Goal: Task Accomplishment & Management: Manage account settings

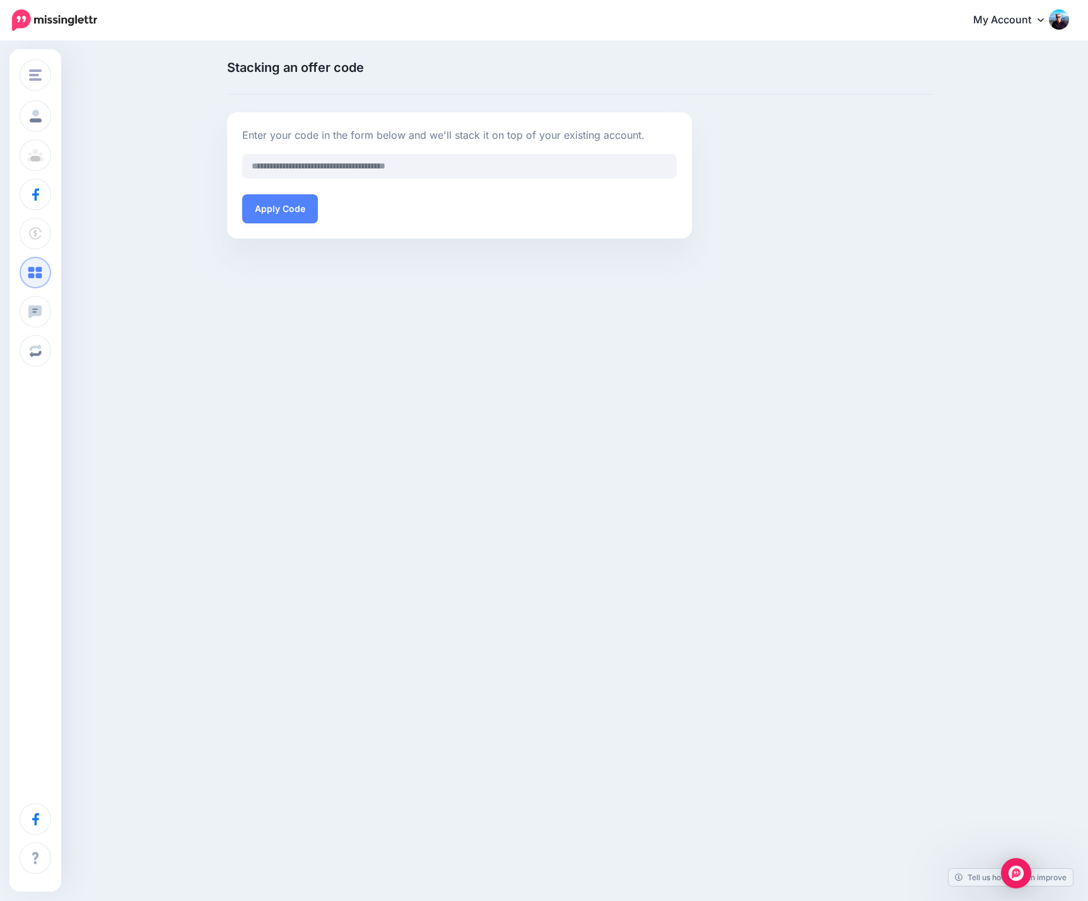
click at [284, 247] on div "Stacking an offer code Enter your code in the form below and we'll stack it on …" at bounding box center [544, 154] width 1088 height 225
drag, startPoint x: 98, startPoint y: 18, endPoint x: 54, endPoint y: 21, distance: 44.3
click at [54, 21] on nav "My Account Dashboard My Account Billing Facebook Community Help Center" at bounding box center [543, 20] width 1069 height 40
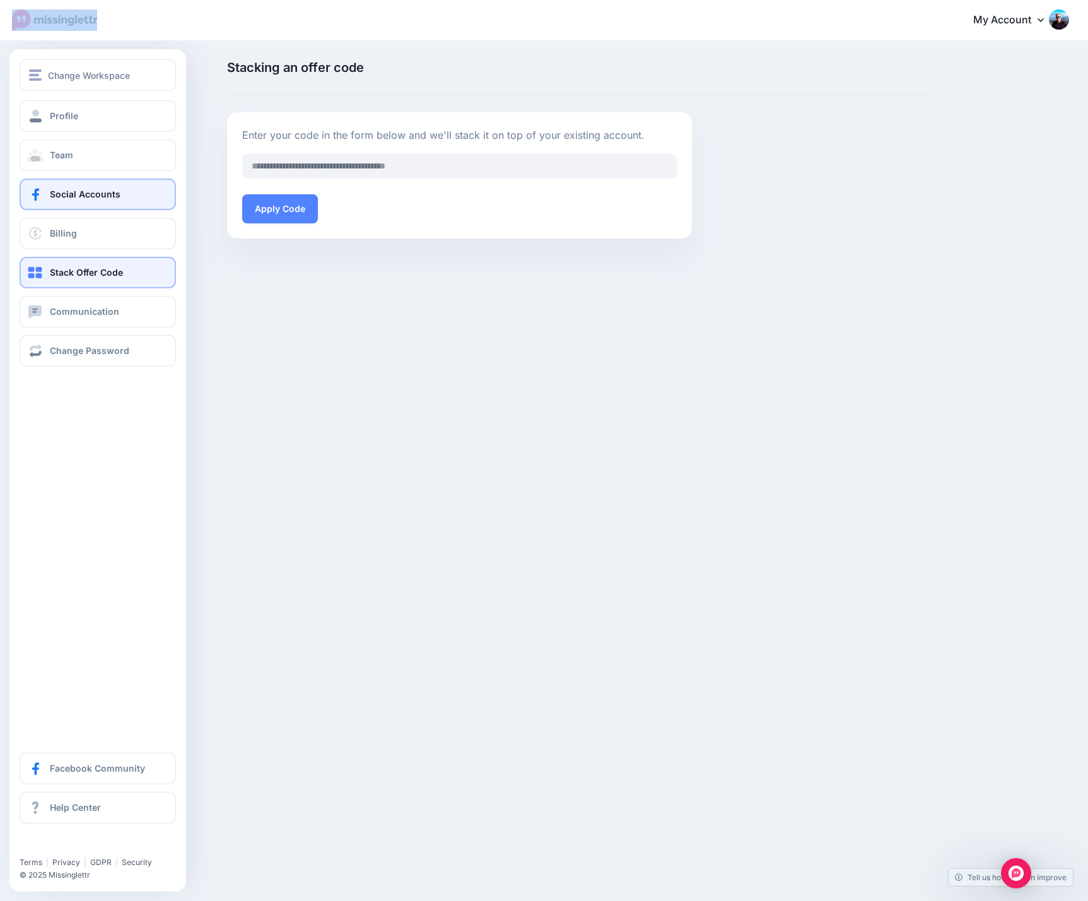
click at [136, 201] on link "Social Accounts" at bounding box center [98, 195] width 156 height 32
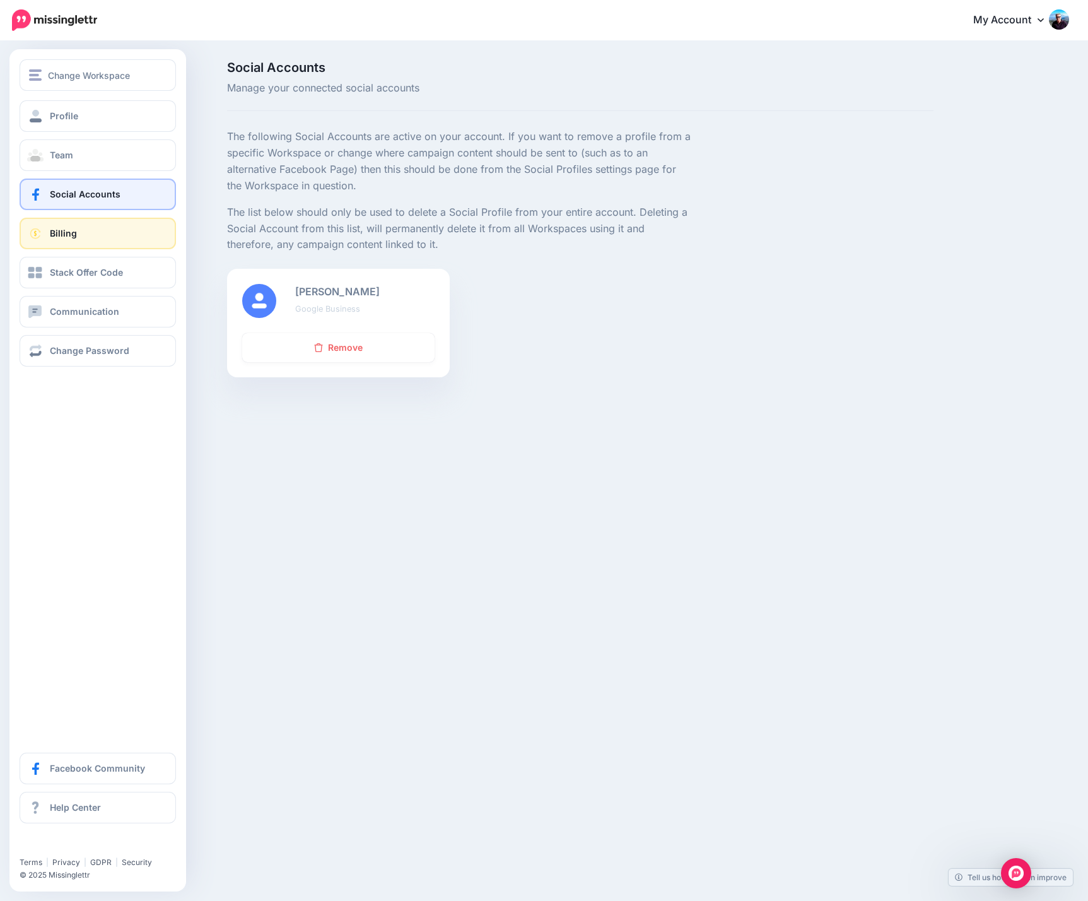
click at [90, 232] on link "Billing" at bounding box center [98, 234] width 156 height 32
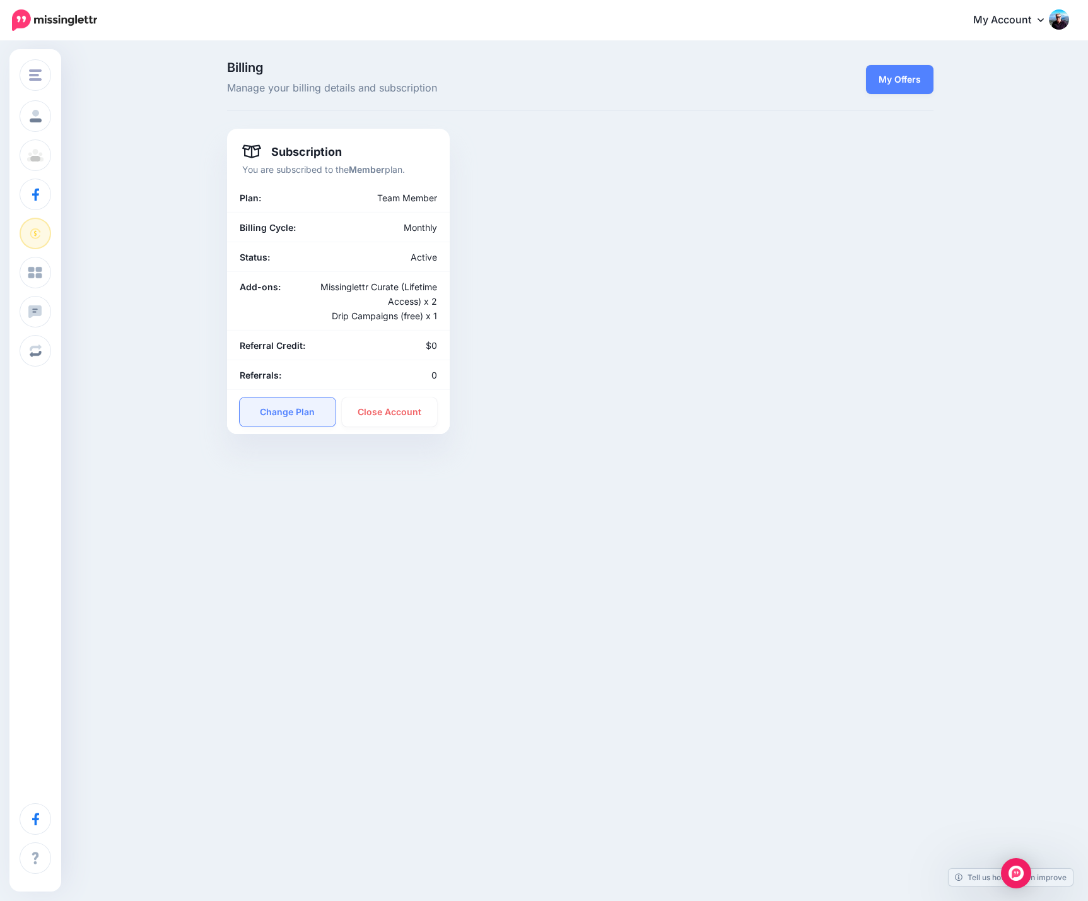
click at [296, 414] on link "Change Plan" at bounding box center [288, 411] width 96 height 29
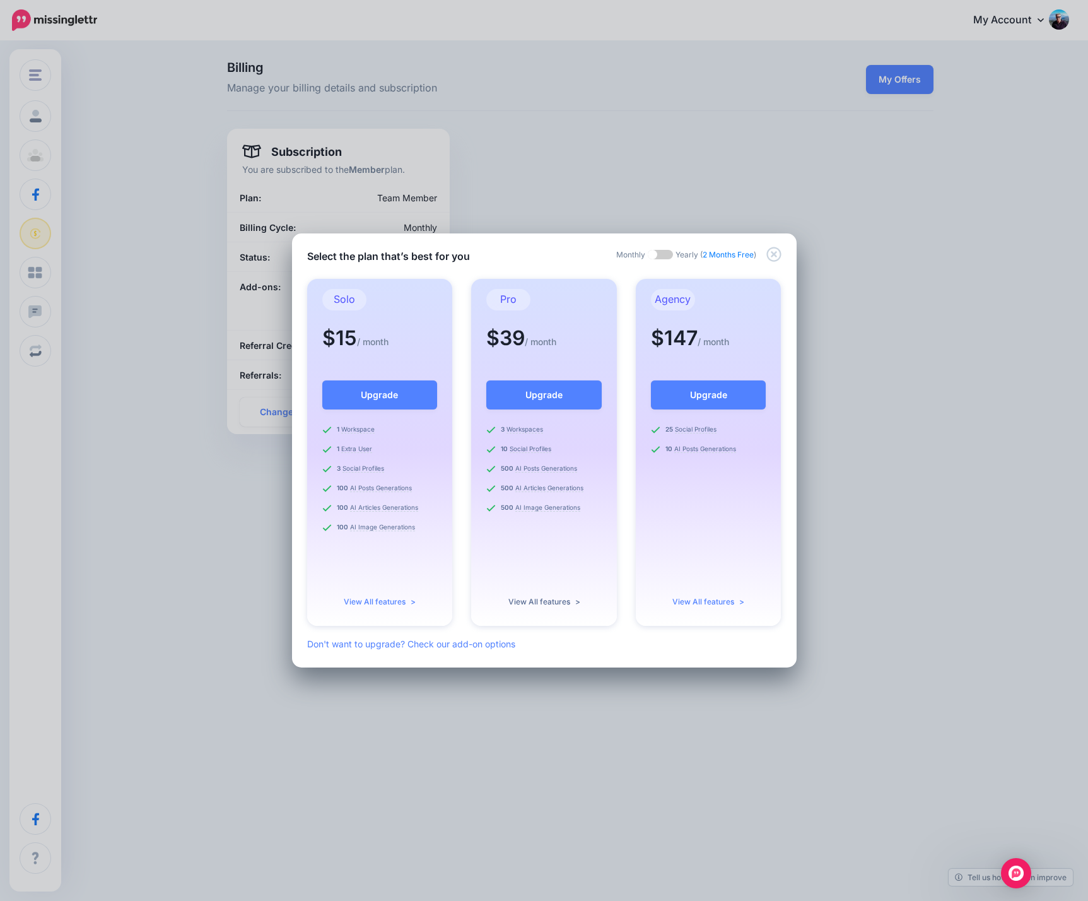
click at [556, 601] on link "View All features >" at bounding box center [544, 601] width 72 height 9
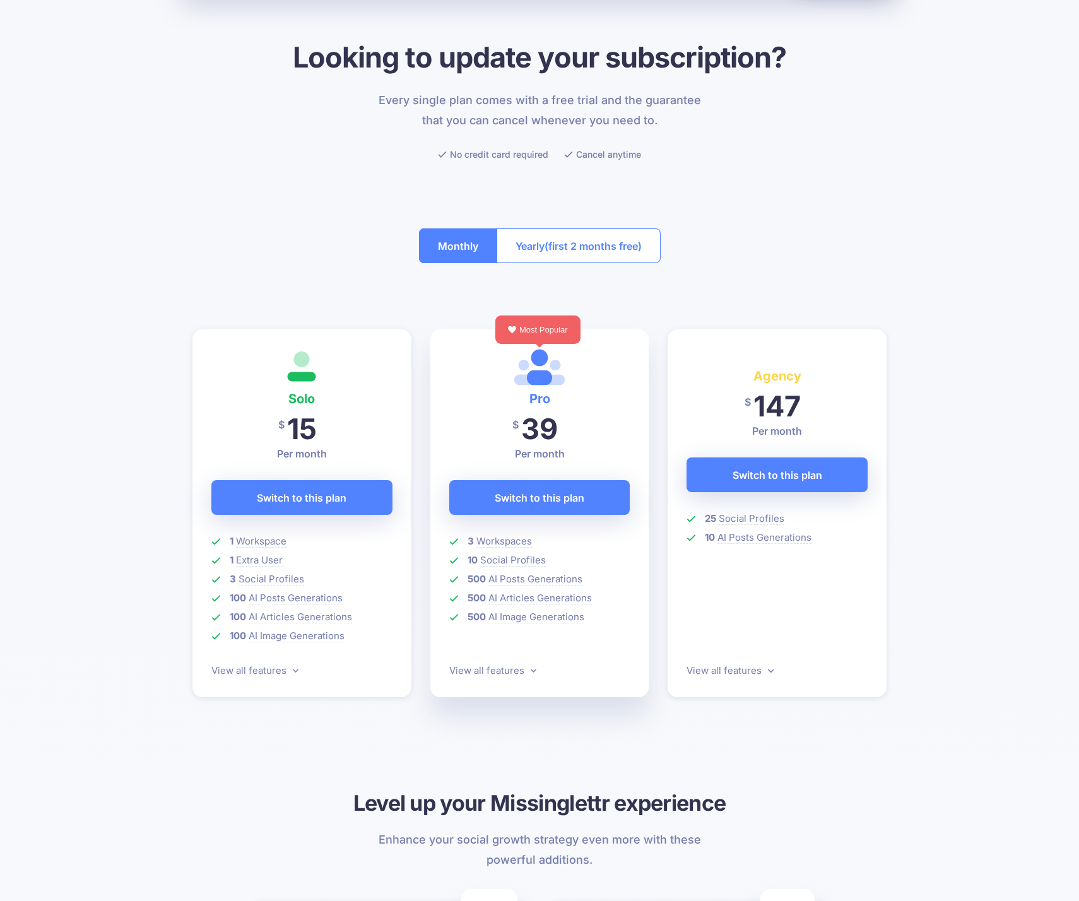
scroll to position [161, 0]
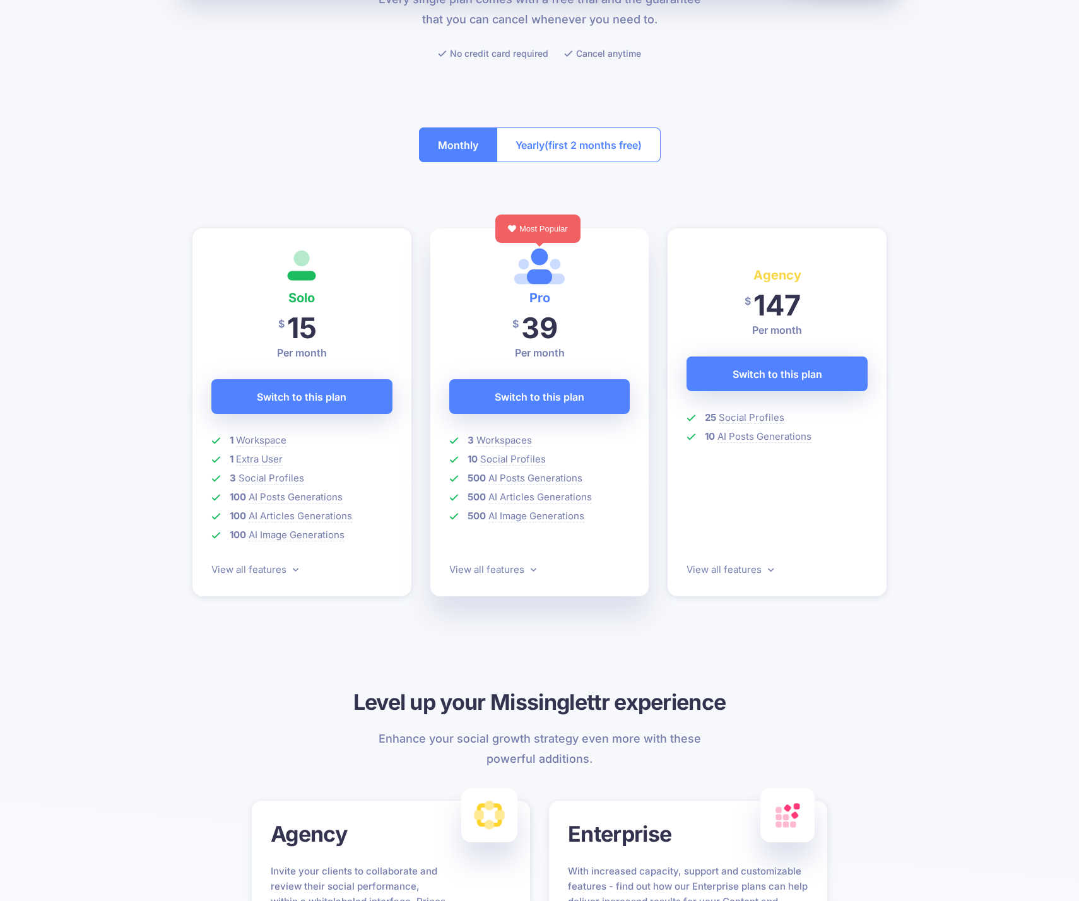
click at [587, 155] on span "(first 2 months free)" at bounding box center [592, 145] width 97 height 20
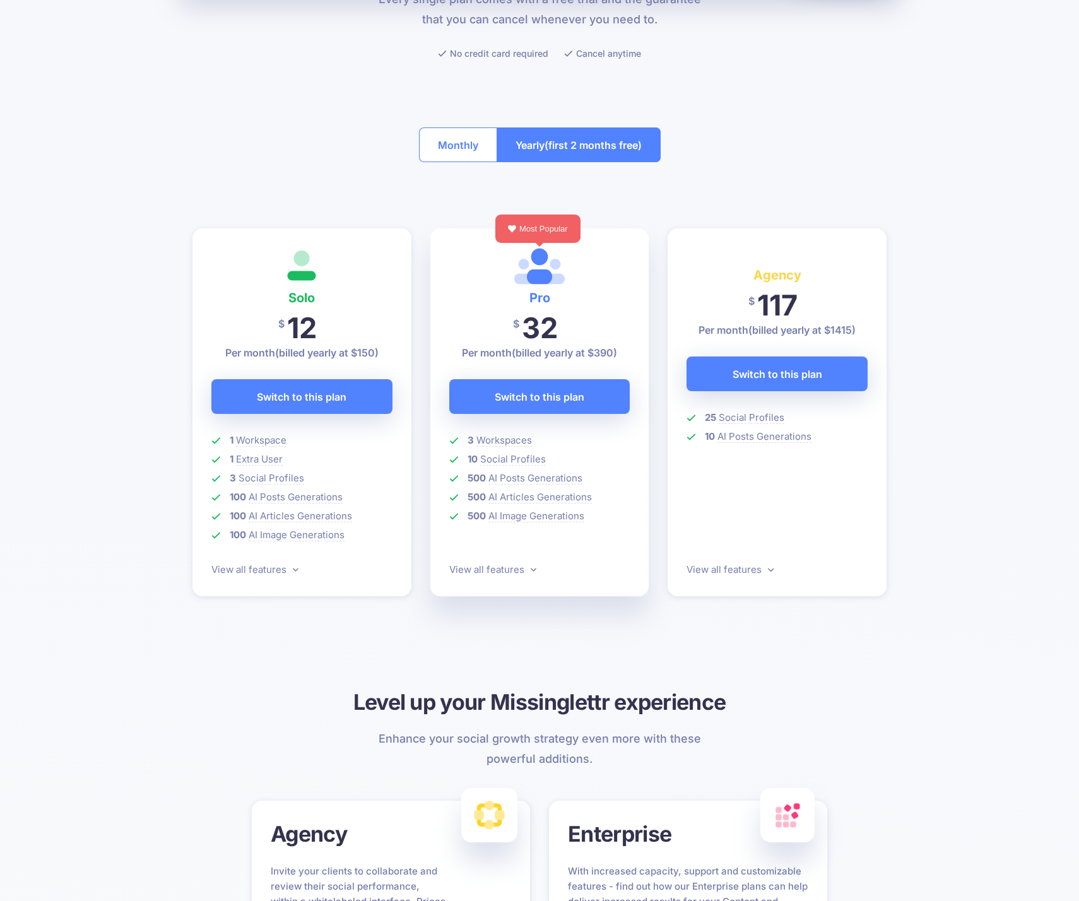
click at [435, 148] on button "Monthly" at bounding box center [458, 144] width 78 height 35
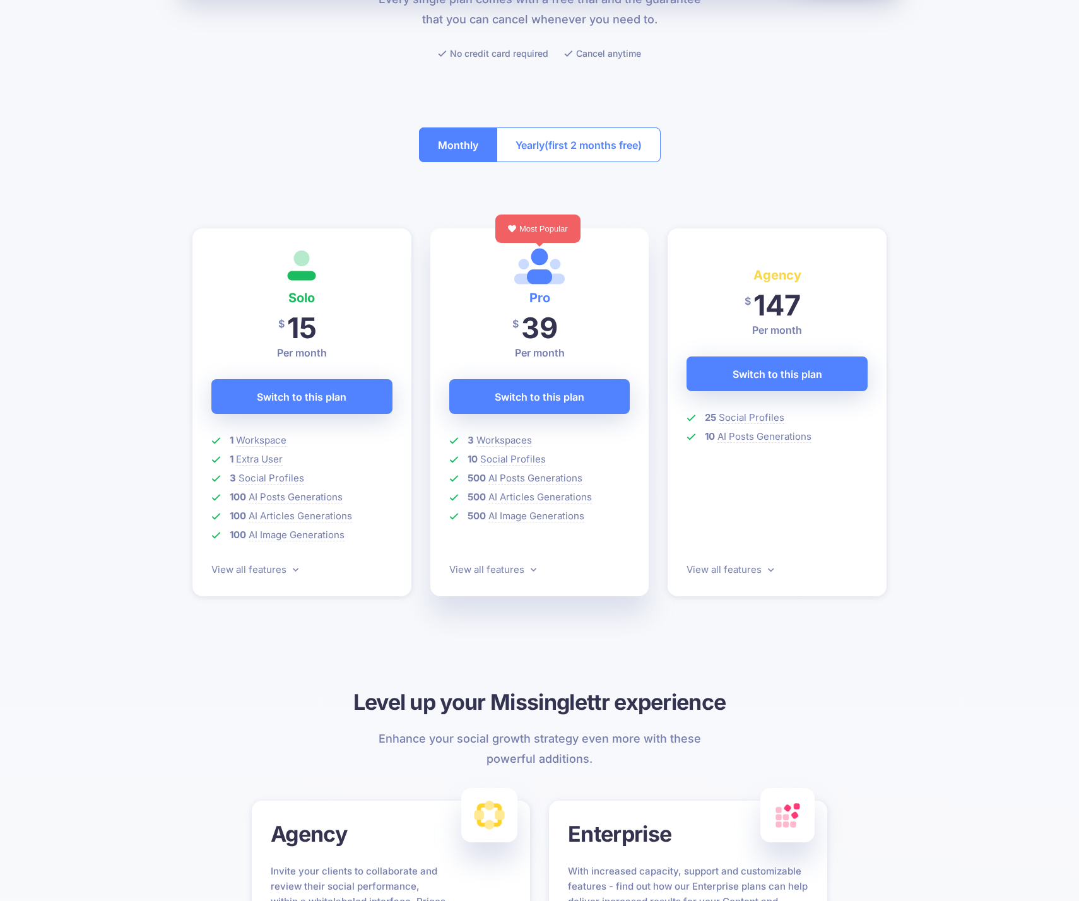
click at [537, 137] on button "Yearly (first 2 months free)" at bounding box center [578, 144] width 164 height 35
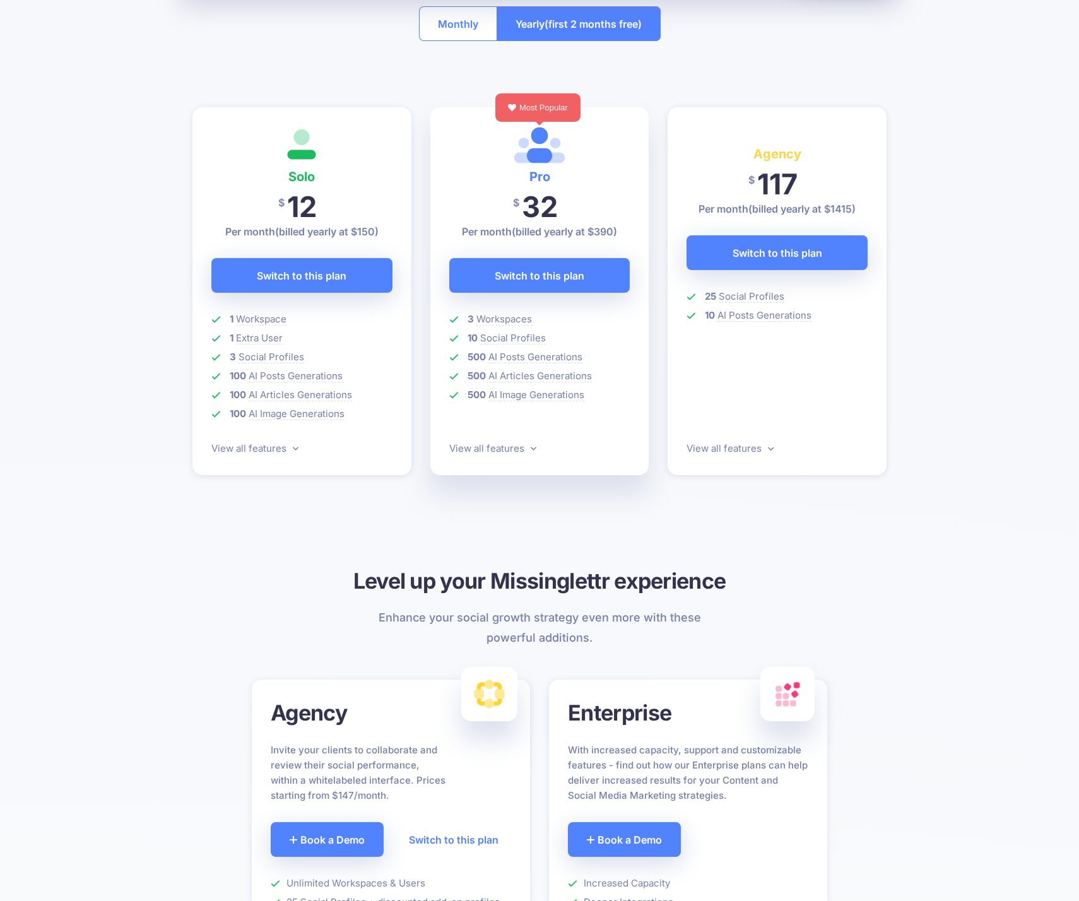
scroll to position [293, 0]
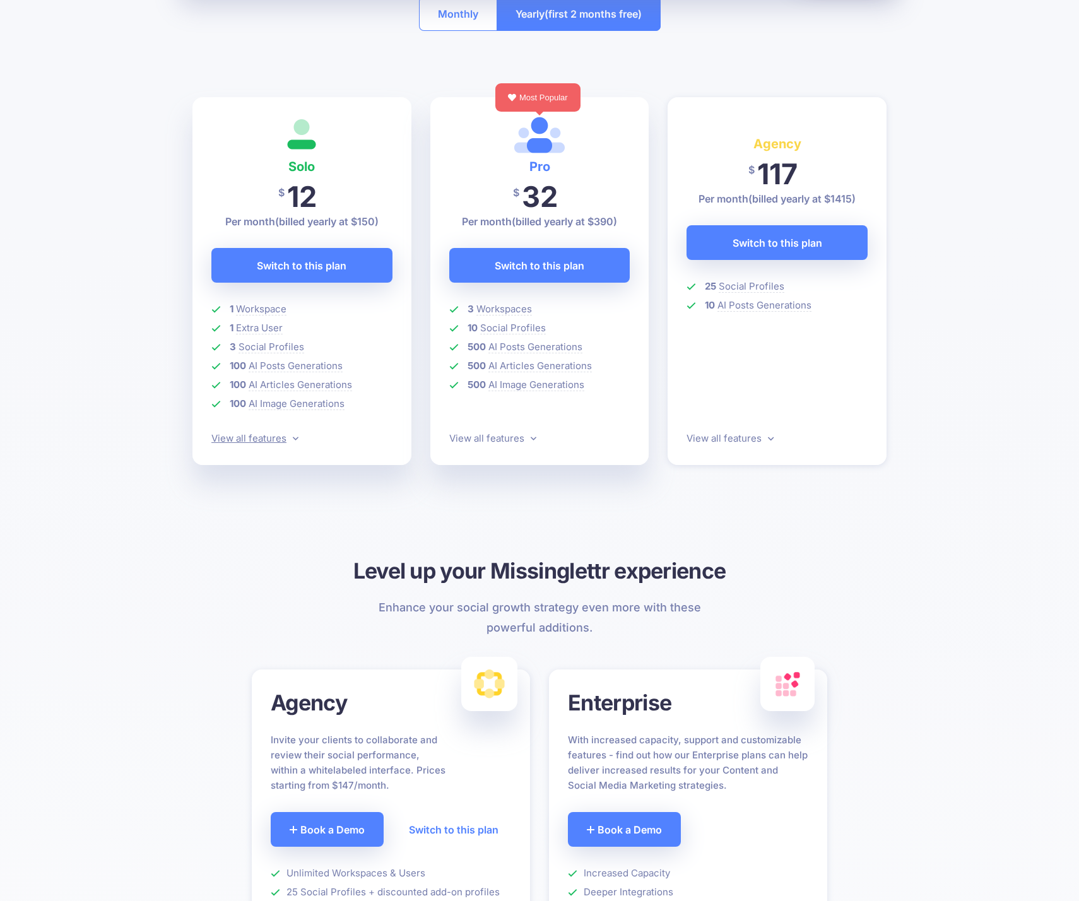
click at [290, 442] on link "View all features" at bounding box center [254, 438] width 87 height 12
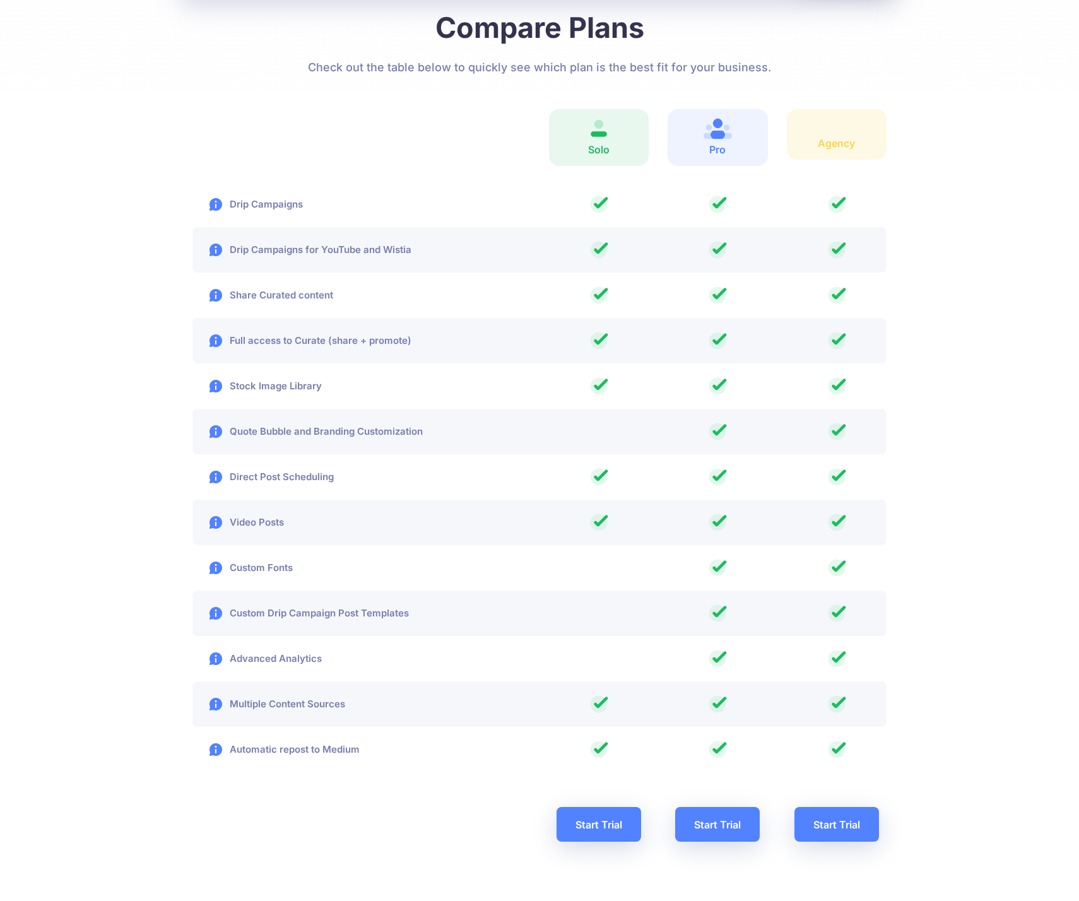
scroll to position [1723, 0]
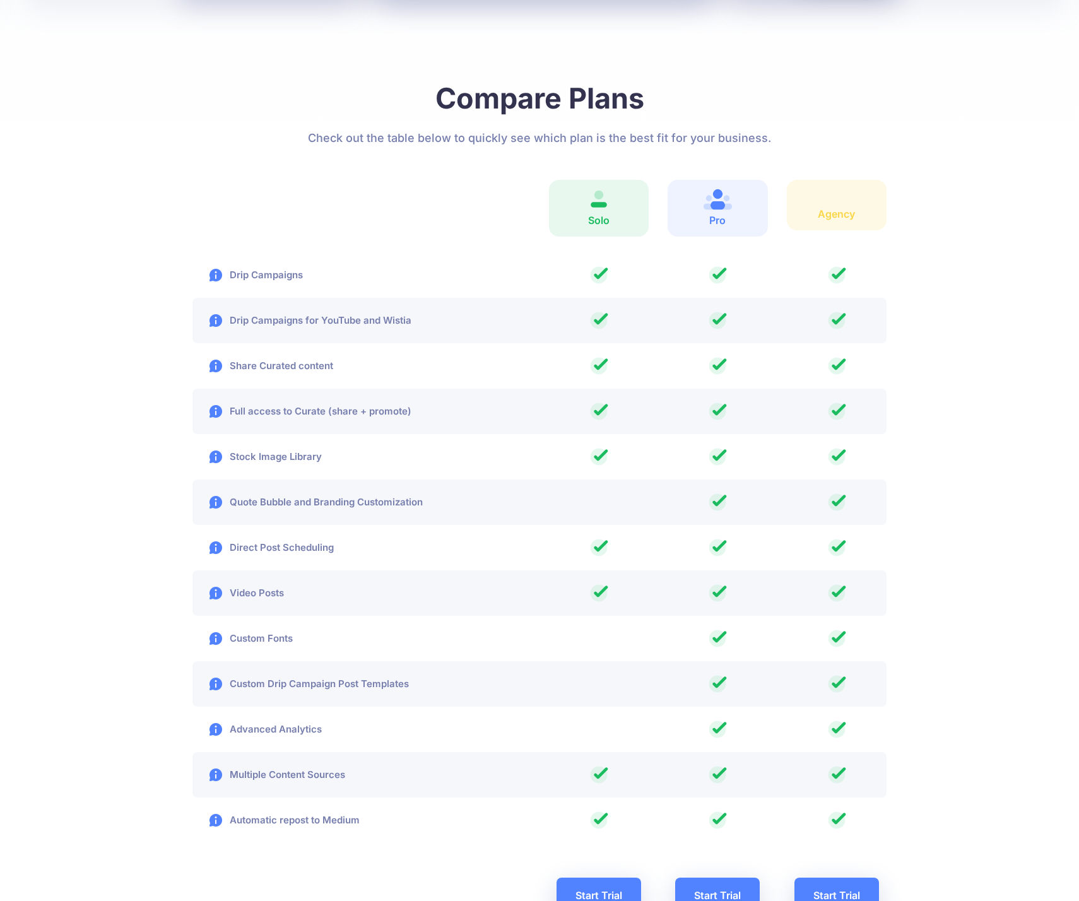
click at [175, 220] on div "Features Drip Campaigns Drive traffic on autopilot Curate Find and be found Cal…" at bounding box center [539, 46] width 1079 height 3538
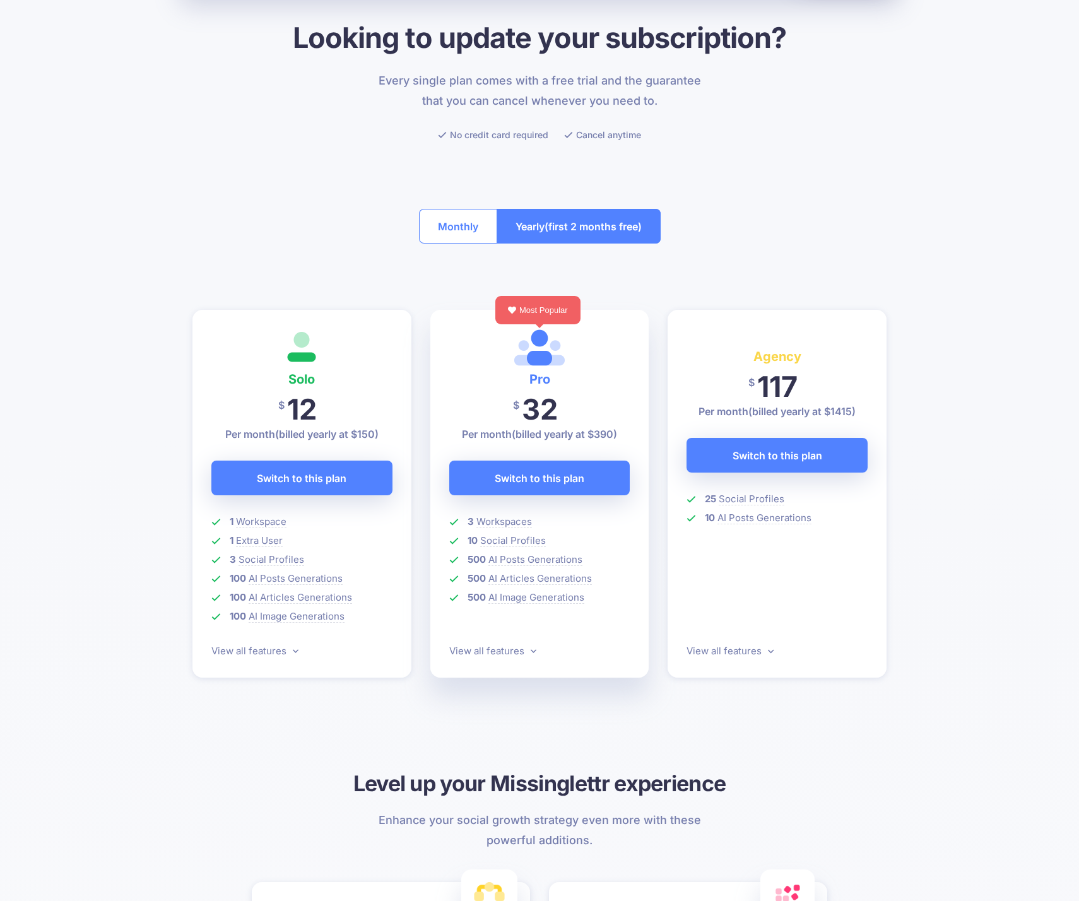
scroll to position [0, 0]
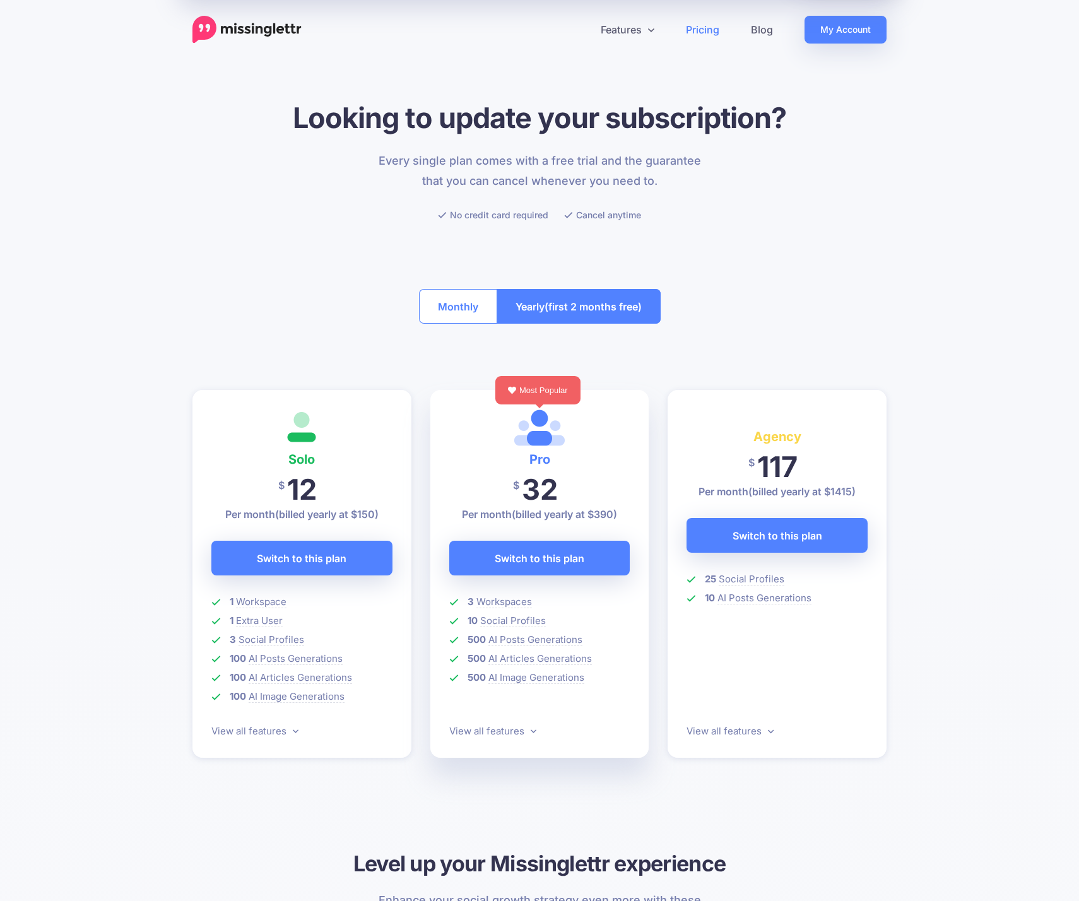
click at [271, 246] on div at bounding box center [539, 246] width 694 height 47
click at [789, 213] on div "Every single plan comes with a free trial and the guarantee that you can cancel…" at bounding box center [539, 187] width 713 height 72
click at [772, 223] on div "Every single plan comes with a free trial and the guarantee that you can cancel…" at bounding box center [539, 187] width 713 height 72
click at [577, 112] on h1 "Looking to update your subscription?" at bounding box center [539, 117] width 694 height 35
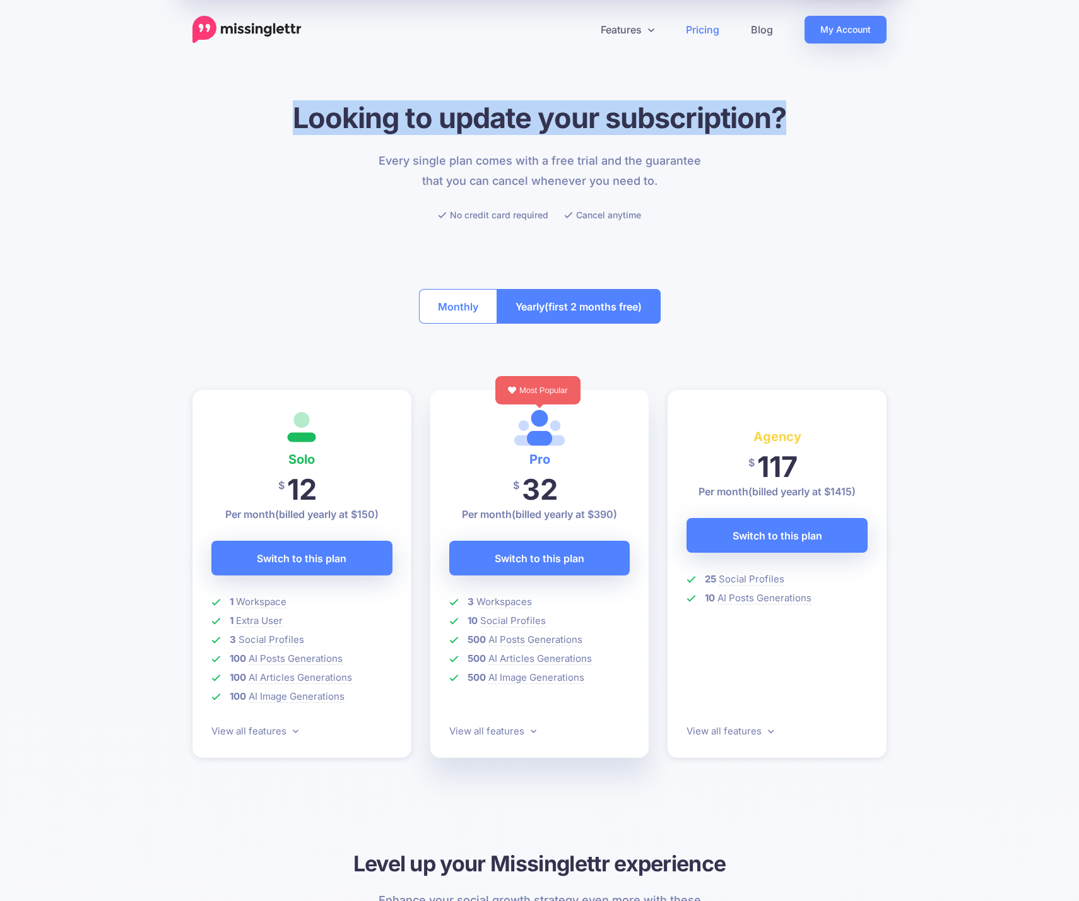
drag, startPoint x: 297, startPoint y: 120, endPoint x: 841, endPoint y: 120, distance: 544.4
click at [841, 120] on h1 "Looking to update your subscription?" at bounding box center [539, 117] width 694 height 35
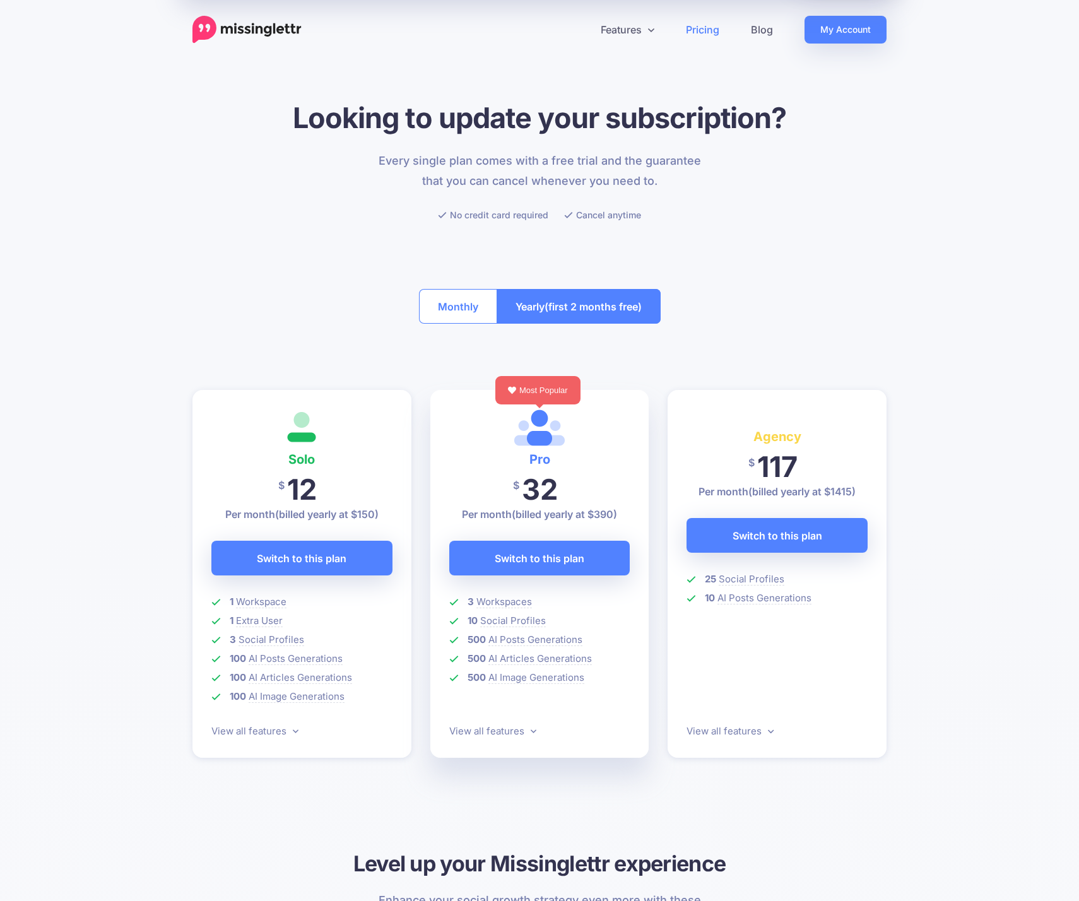
click at [755, 201] on div "Every single plan comes with a free trial and the guarantee that you can cancel…" at bounding box center [539, 187] width 713 height 72
click at [556, 162] on p "Every single plan comes with a free trial and the guarantee that you can cancel…" at bounding box center [539, 171] width 337 height 40
click at [838, 25] on link "My Account" at bounding box center [845, 30] width 82 height 28
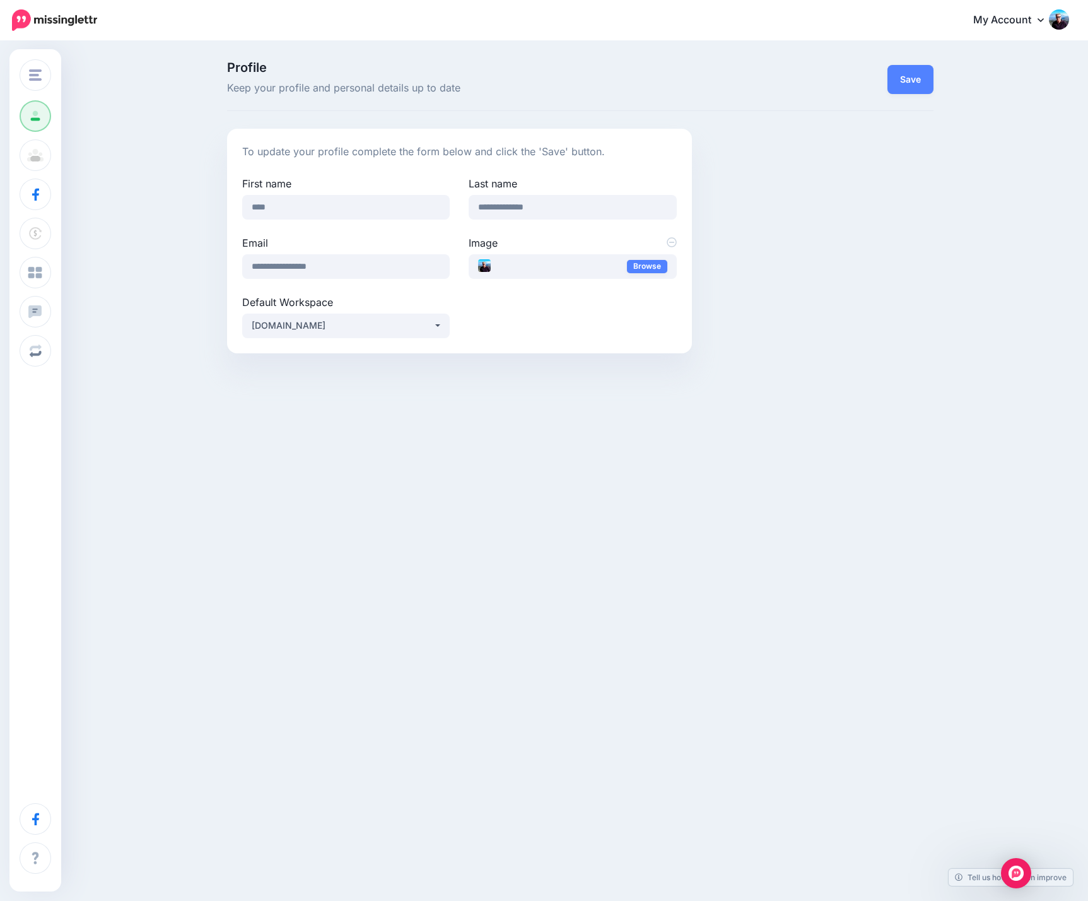
click at [158, 206] on div "**********" at bounding box center [544, 211] width 1088 height 339
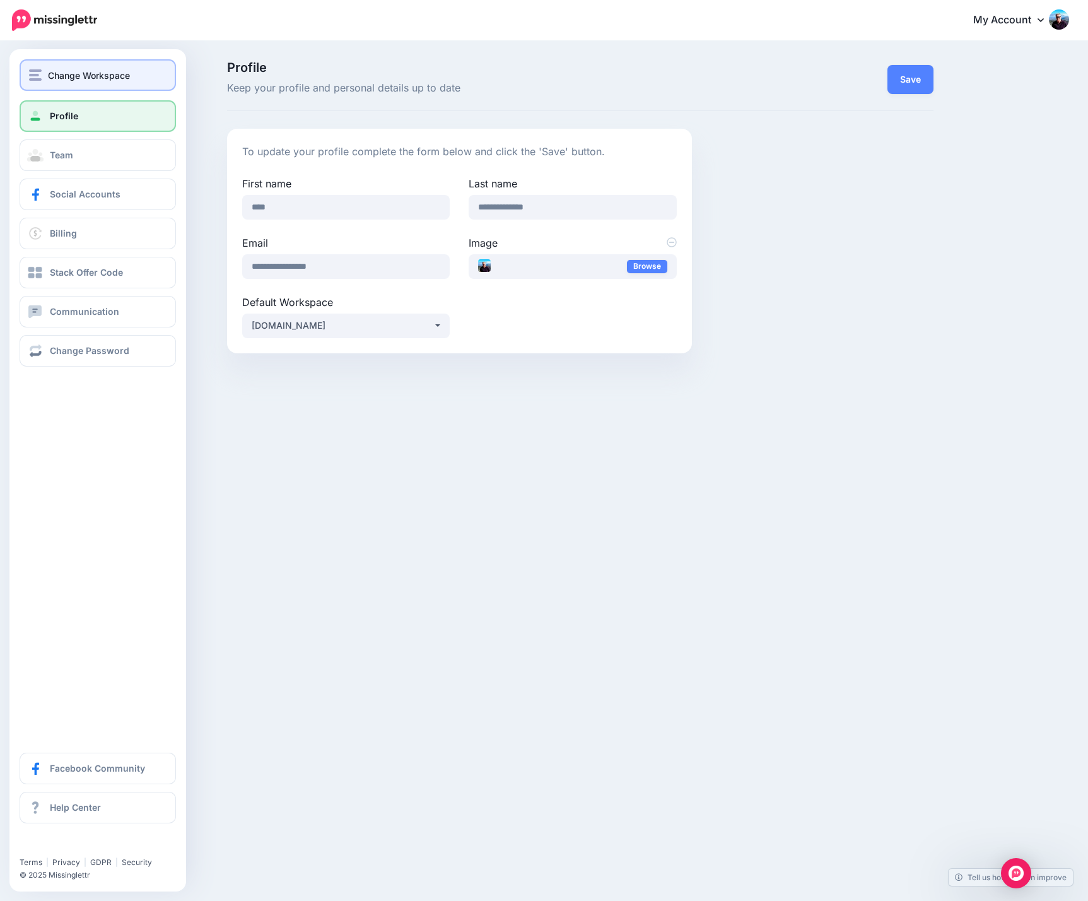
click at [93, 71] on span "Change Workspace" at bounding box center [89, 75] width 82 height 15
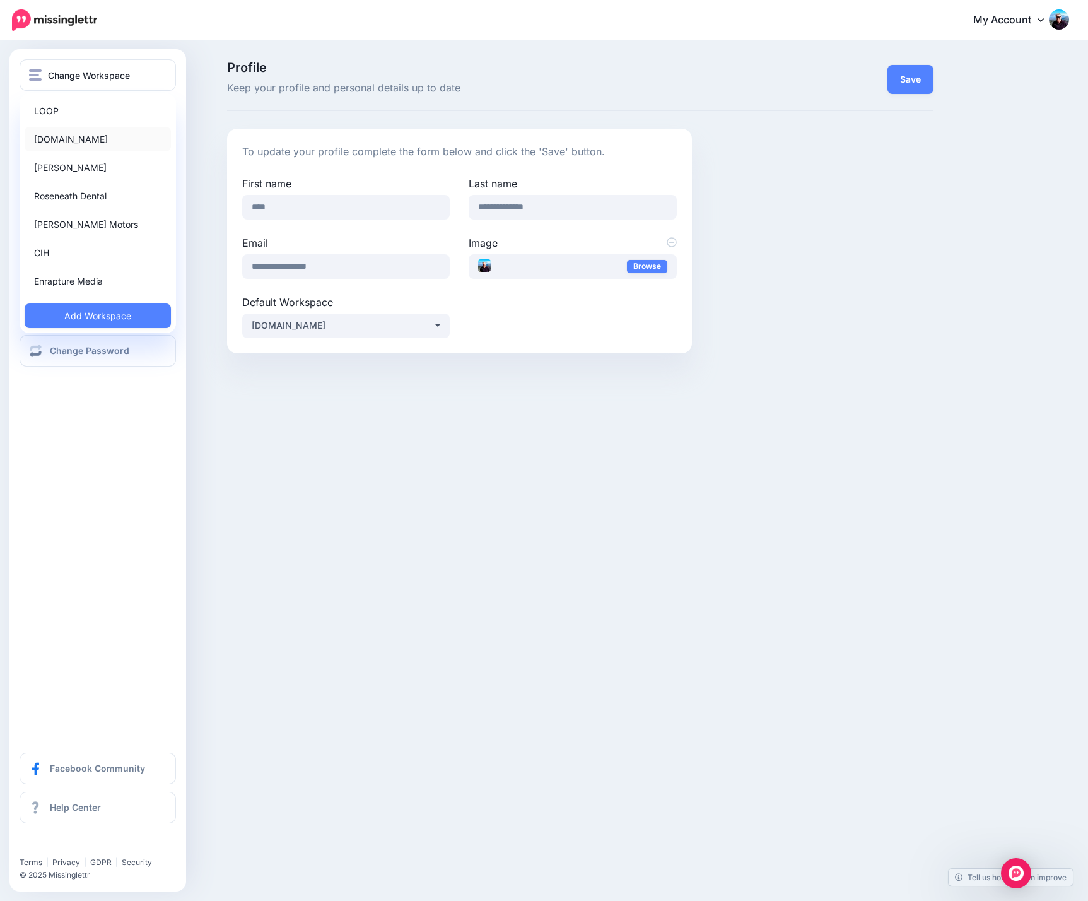
click at [66, 138] on link "[DOMAIN_NAME]" at bounding box center [98, 139] width 146 height 25
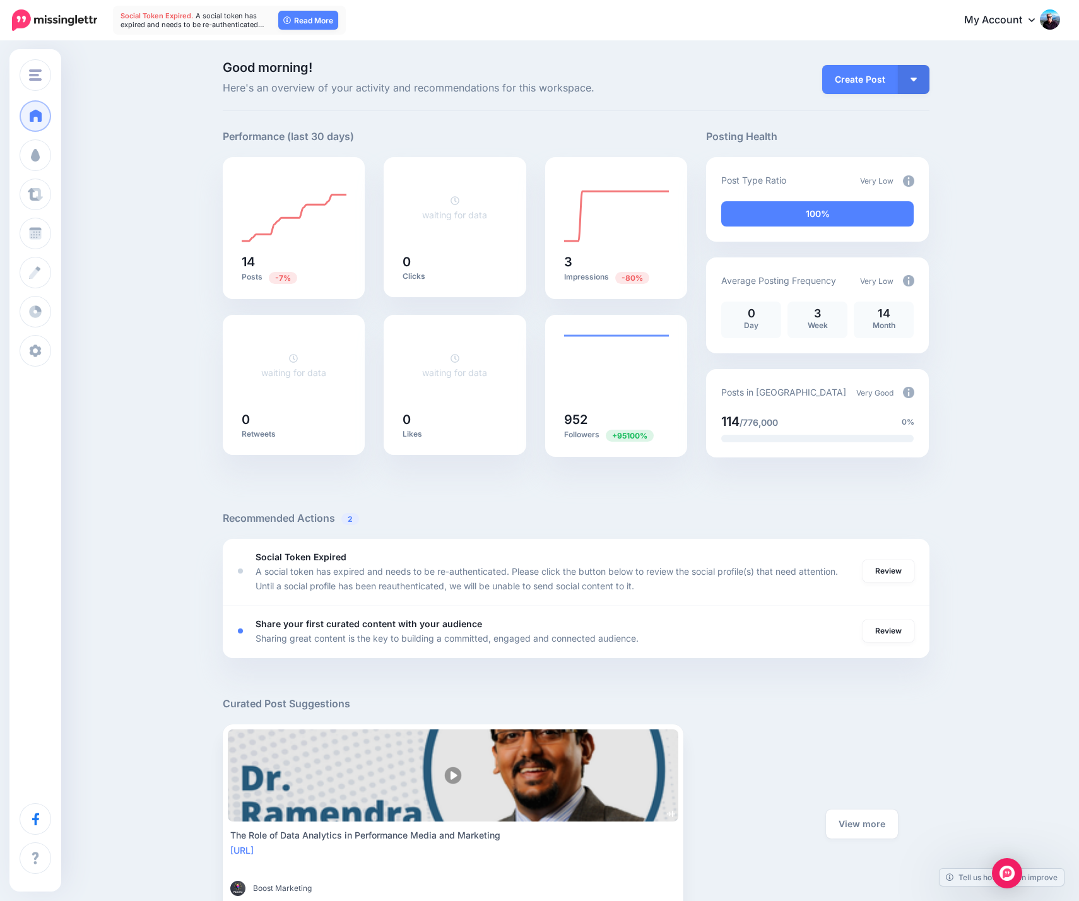
click at [169, 177] on div "Good morning! Here's an overview of your activity and recommendations for this …" at bounding box center [539, 648] width 1079 height 1212
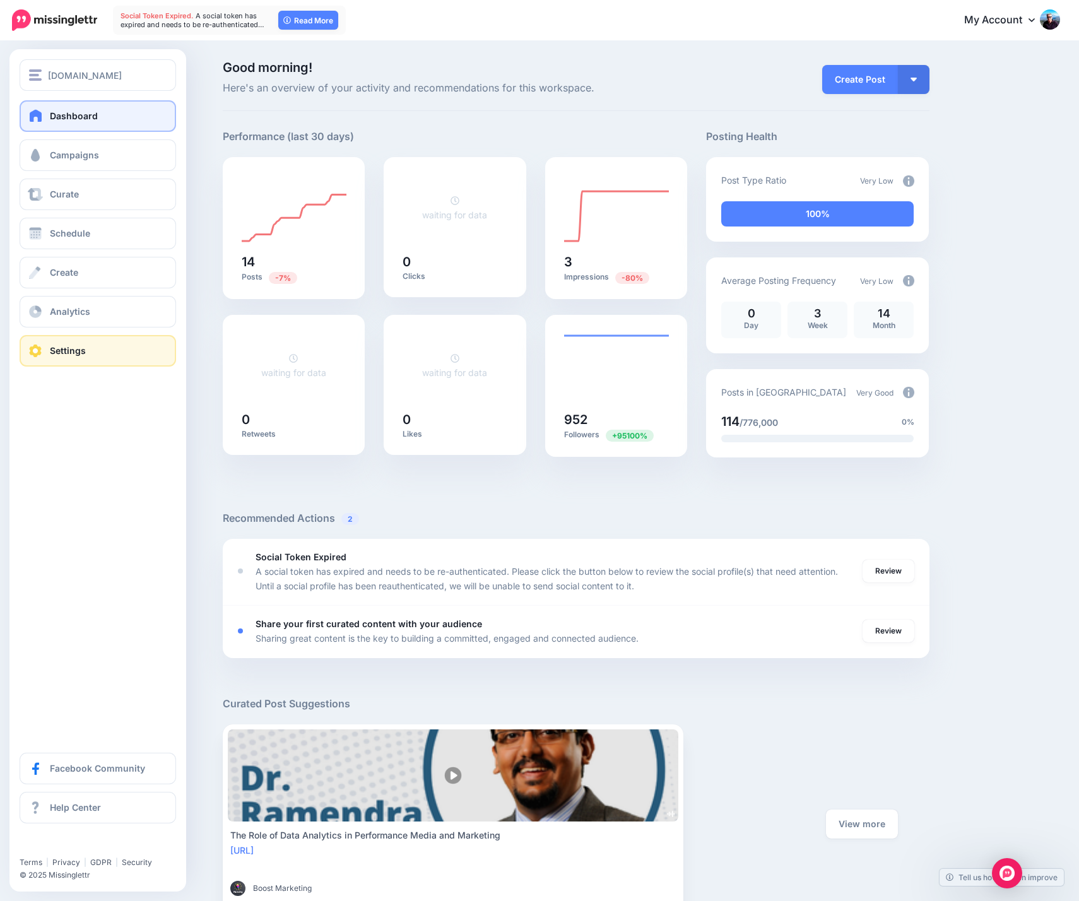
click at [93, 354] on link "Settings" at bounding box center [98, 351] width 156 height 32
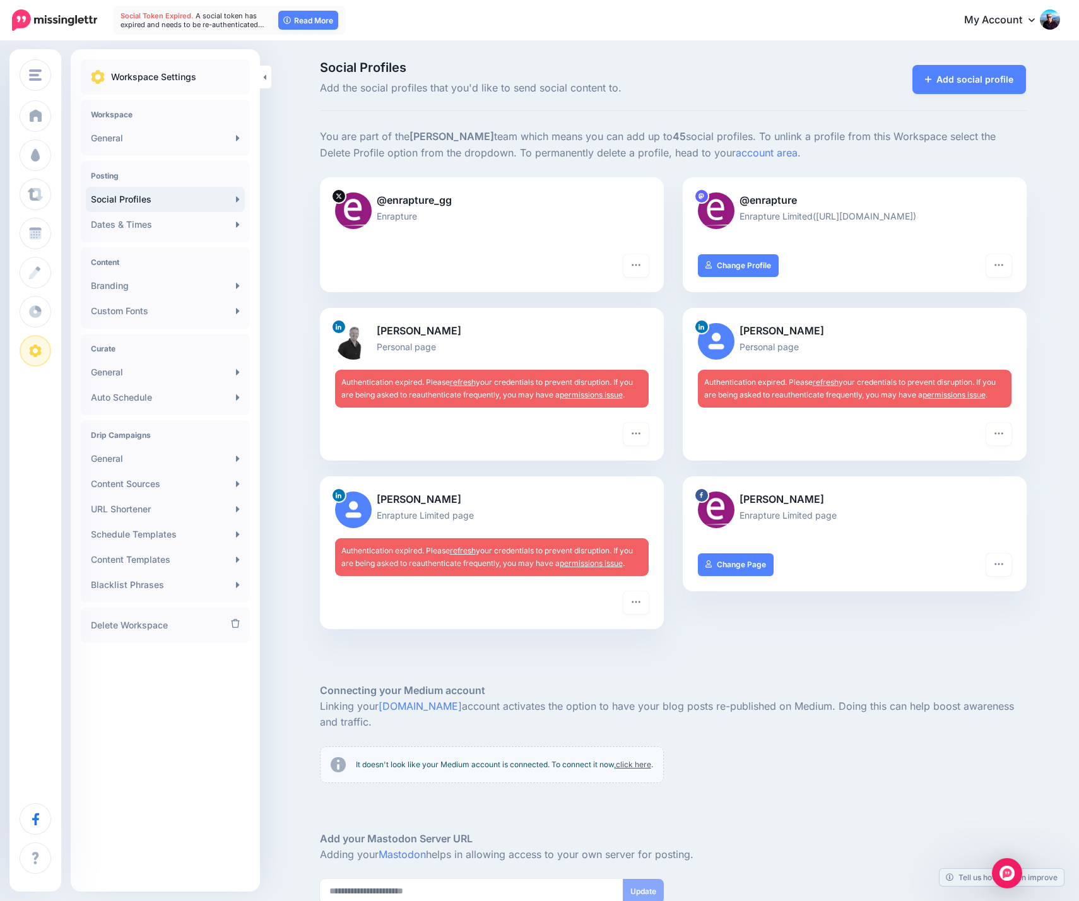
click at [304, 214] on div "Social Profiles Add the social profiles that you'd like to send social content …" at bounding box center [539, 529] width 1079 height 975
click at [467, 381] on link "refresh" at bounding box center [463, 381] width 26 height 9
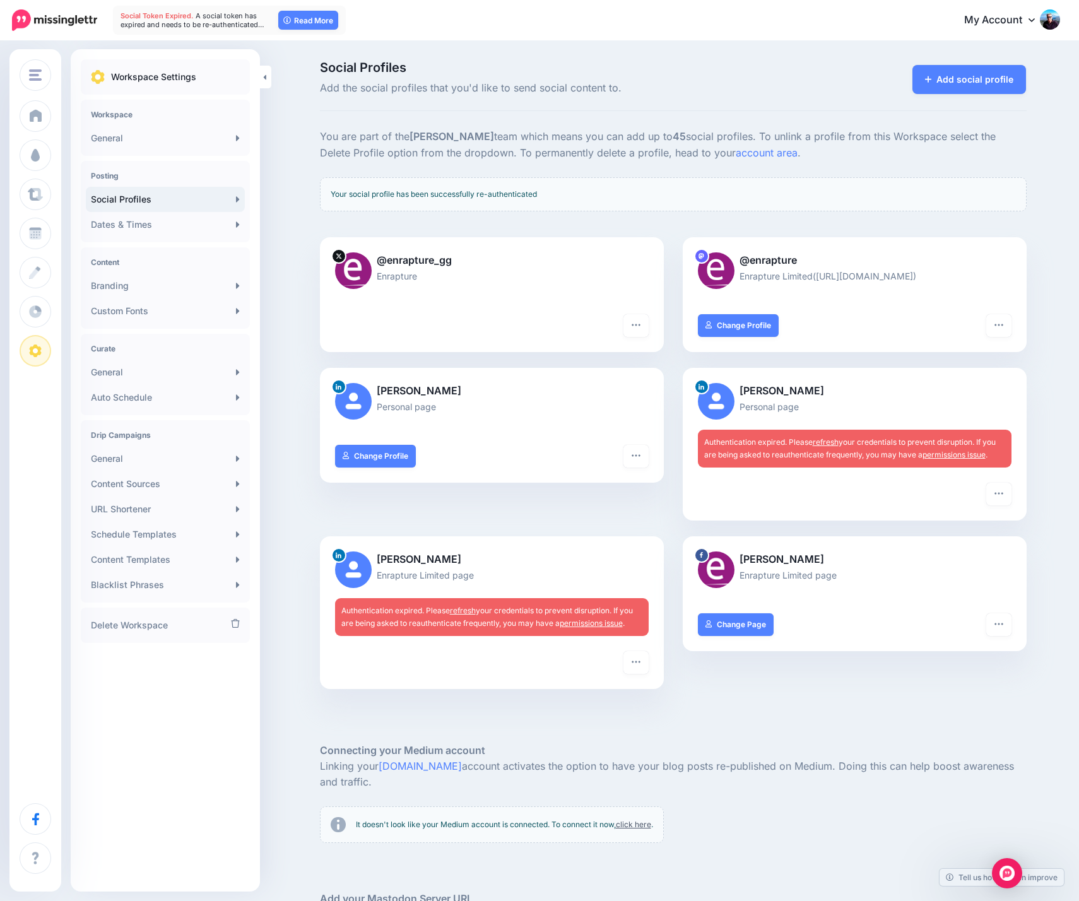
click at [631, 530] on div "Mark Margetts-Smith Personal page Turn hashtags off “Add URL to Comment” Off Re…" at bounding box center [491, 452] width 363 height 168
click at [286, 308] on div "Social Profiles Add the social profiles that you'd like to send social content …" at bounding box center [539, 559] width 1079 height 1035
click at [206, 558] on link "Content Templates" at bounding box center [165, 559] width 159 height 25
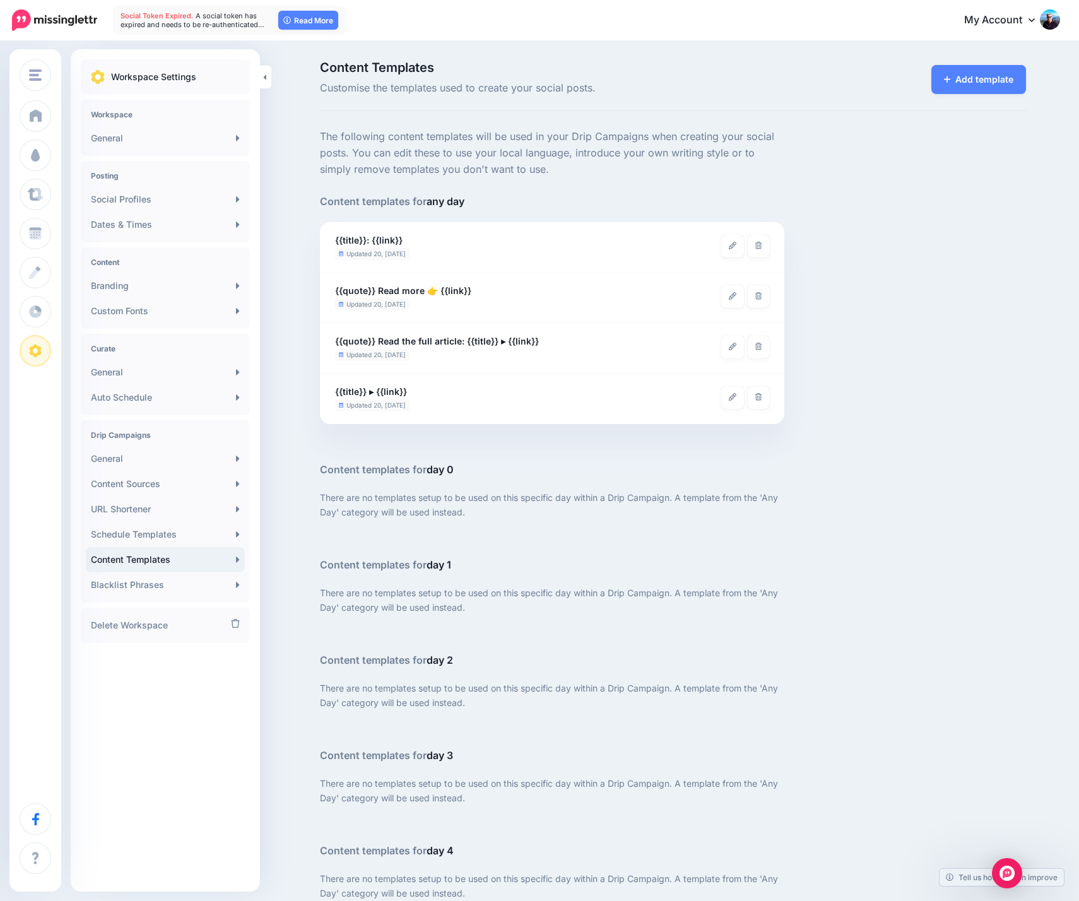
click at [184, 590] on link "Blacklist Phrases" at bounding box center [165, 584] width 159 height 25
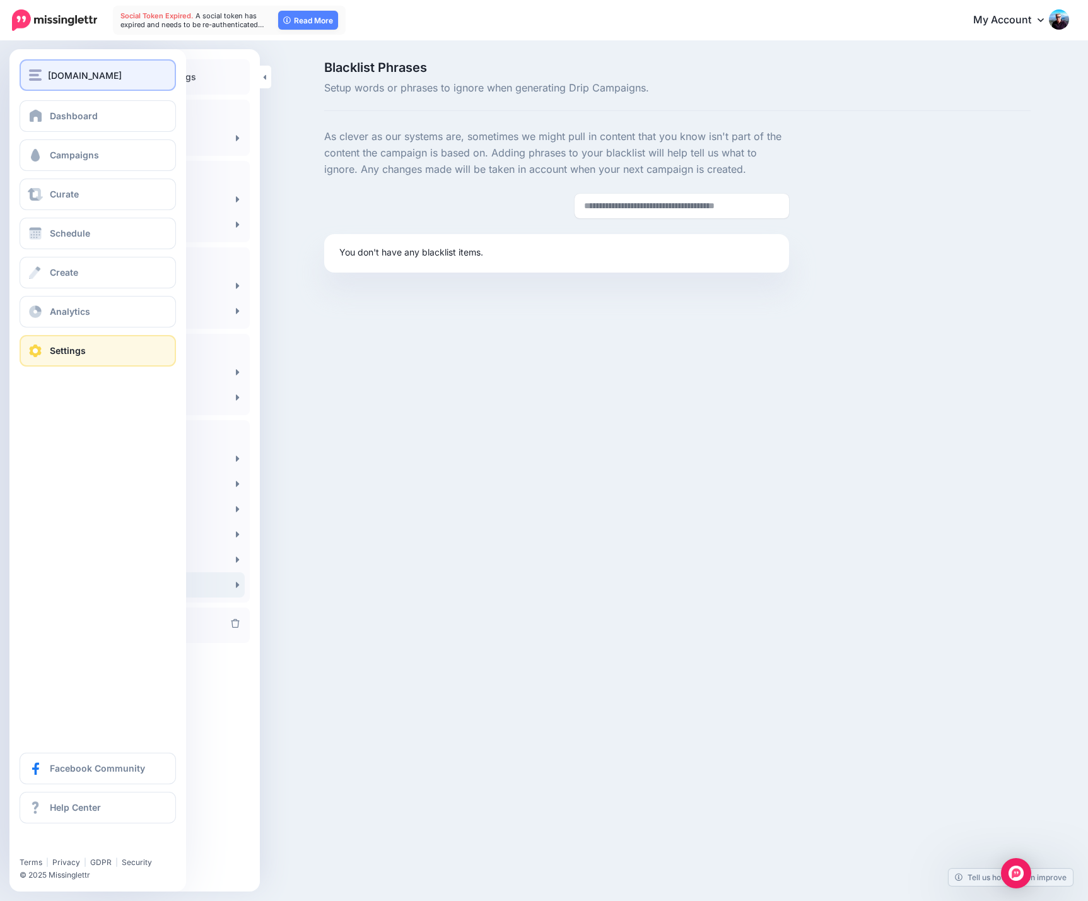
click at [90, 72] on span "[DOMAIN_NAME]" at bounding box center [85, 75] width 74 height 15
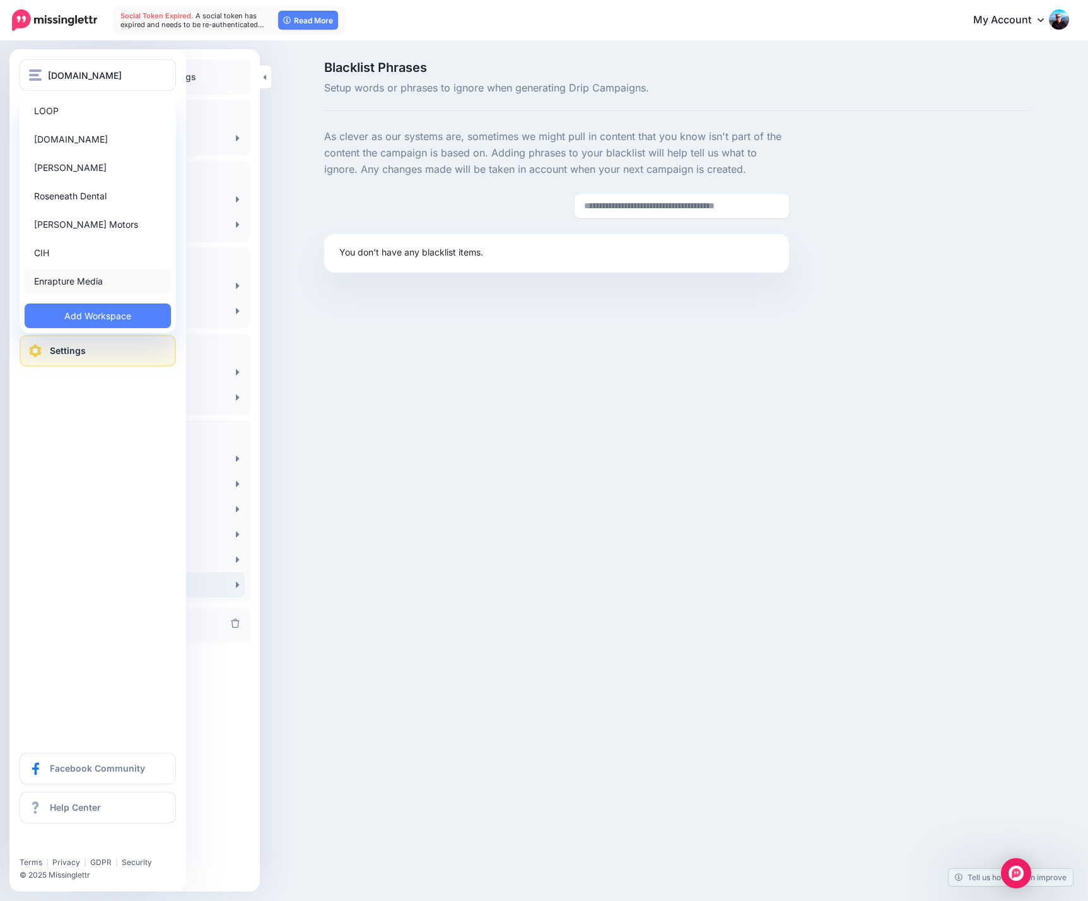
click at [91, 278] on link "Enrapture Media" at bounding box center [98, 281] width 146 height 25
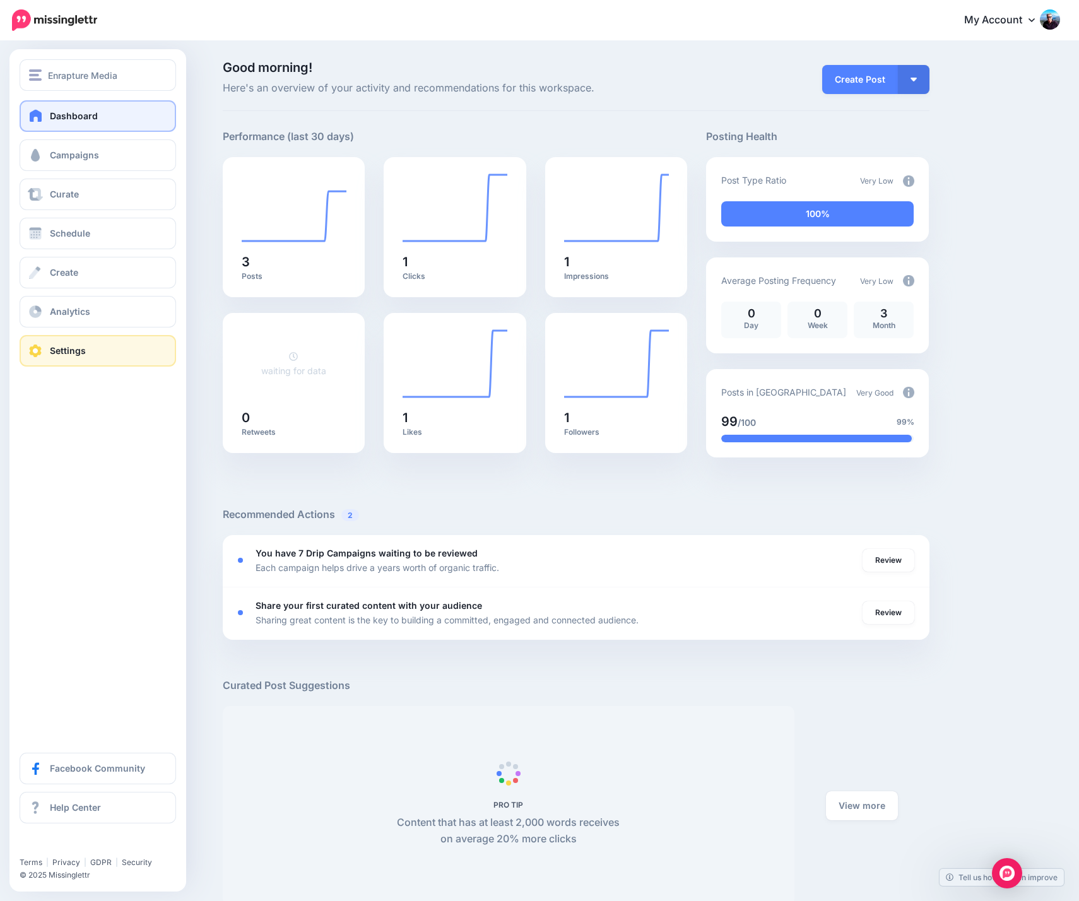
click at [74, 349] on span "Settings" at bounding box center [68, 350] width 36 height 11
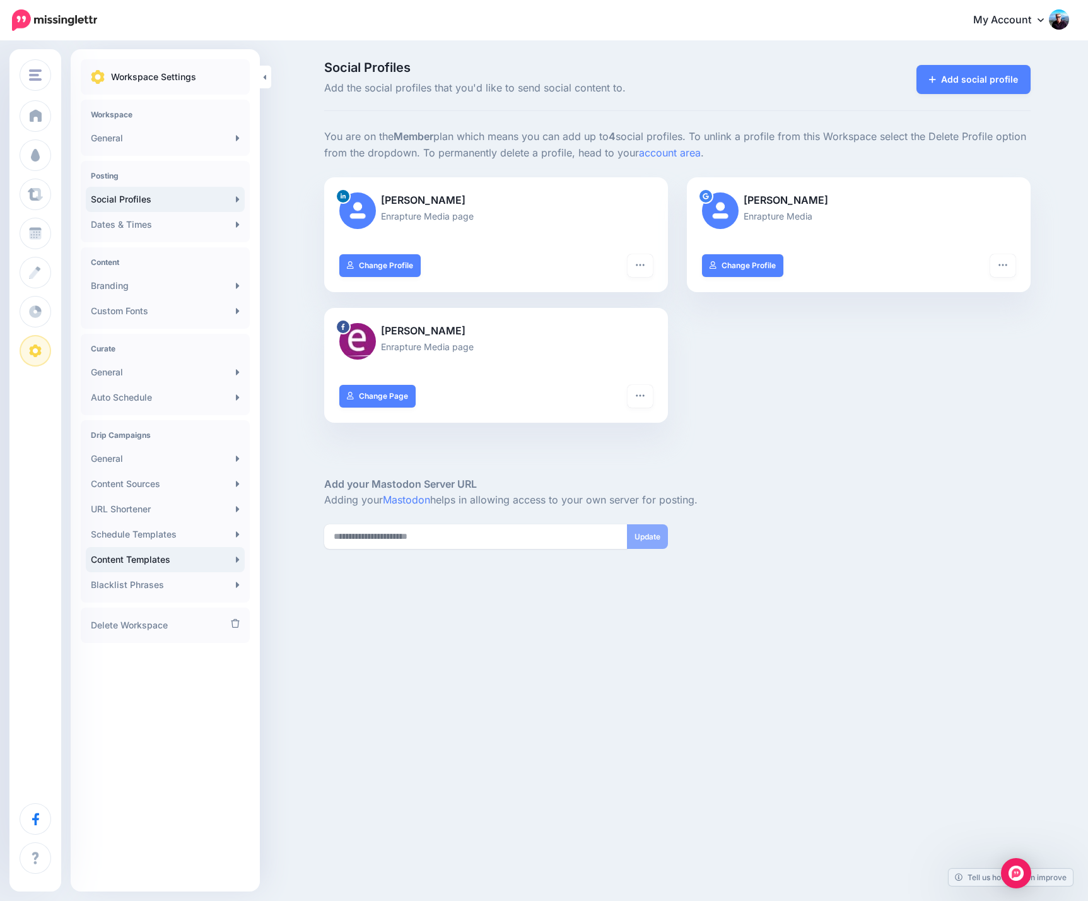
click at [211, 559] on link "Content Templates" at bounding box center [165, 559] width 159 height 25
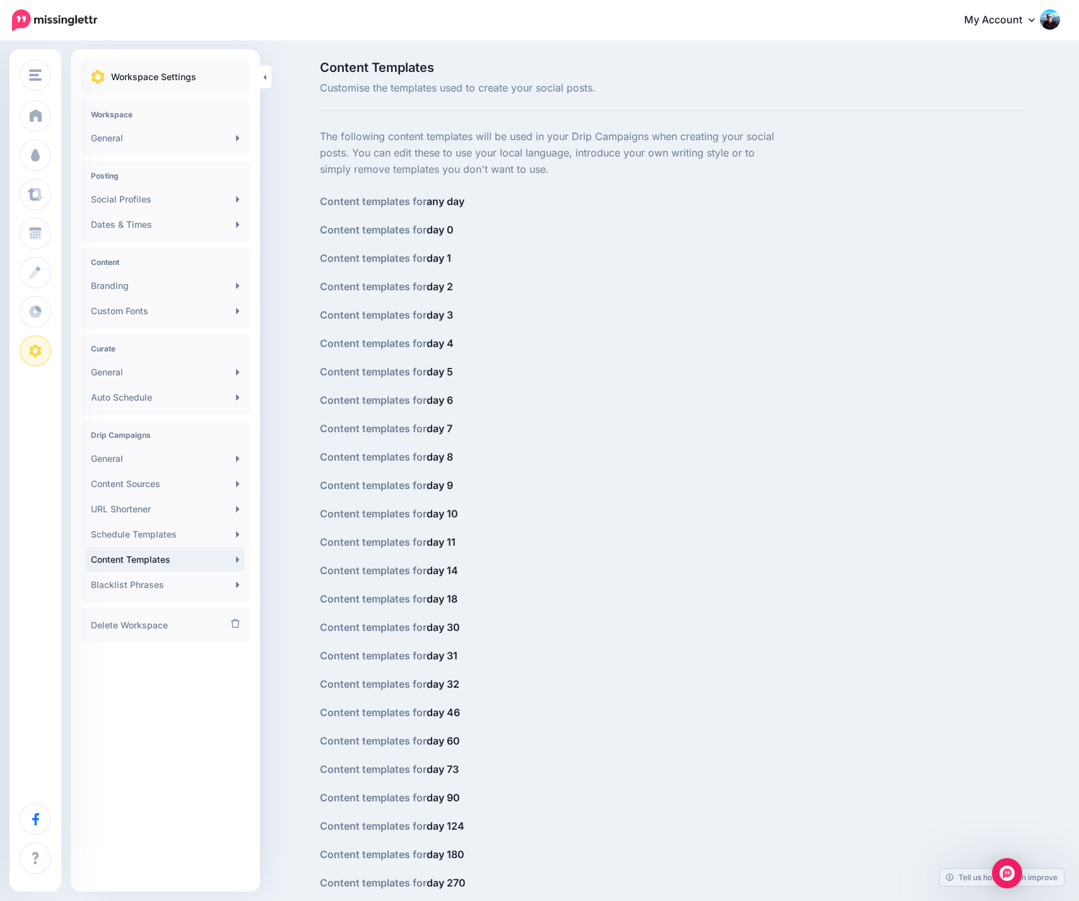
click at [684, 264] on h5 "Content templates for day 1" at bounding box center [552, 258] width 465 height 16
click at [213, 285] on link "Branding" at bounding box center [165, 285] width 159 height 25
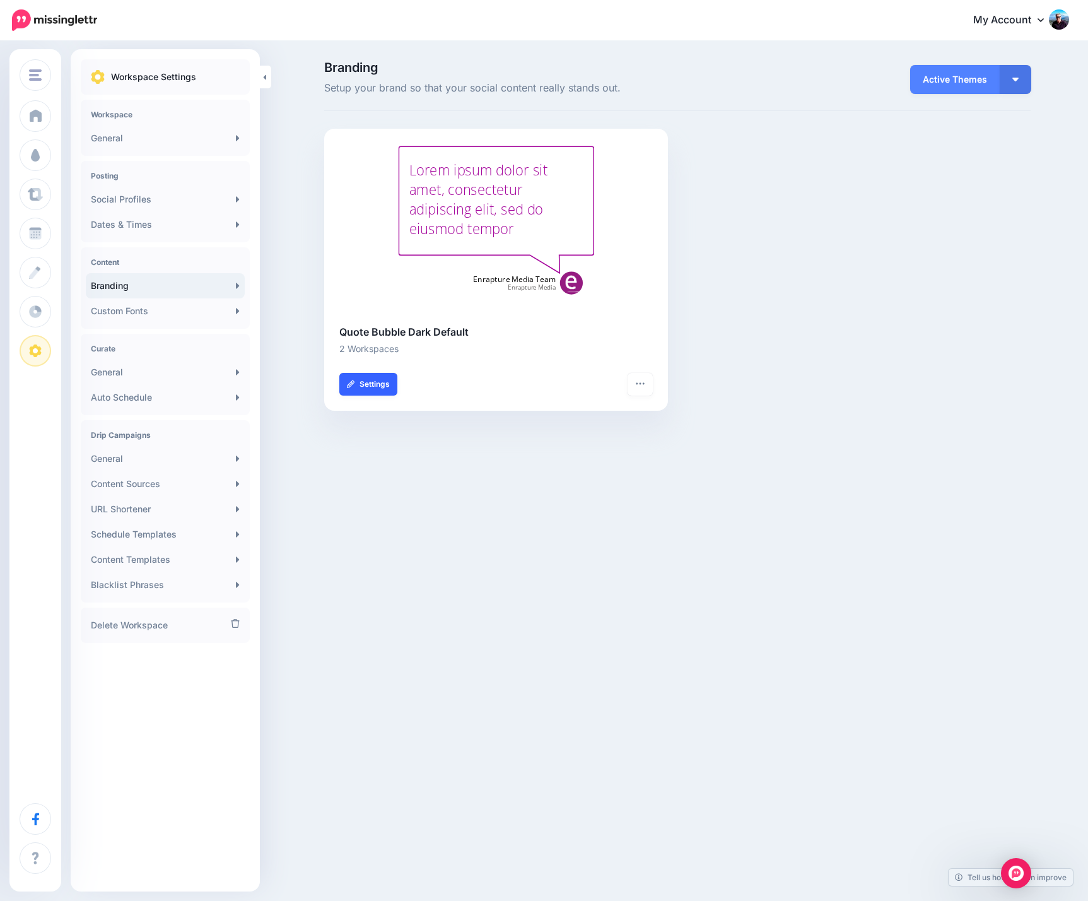
click at [379, 386] on link "Settings" at bounding box center [368, 384] width 58 height 23
type input "**********"
type input "*******"
type input "**********"
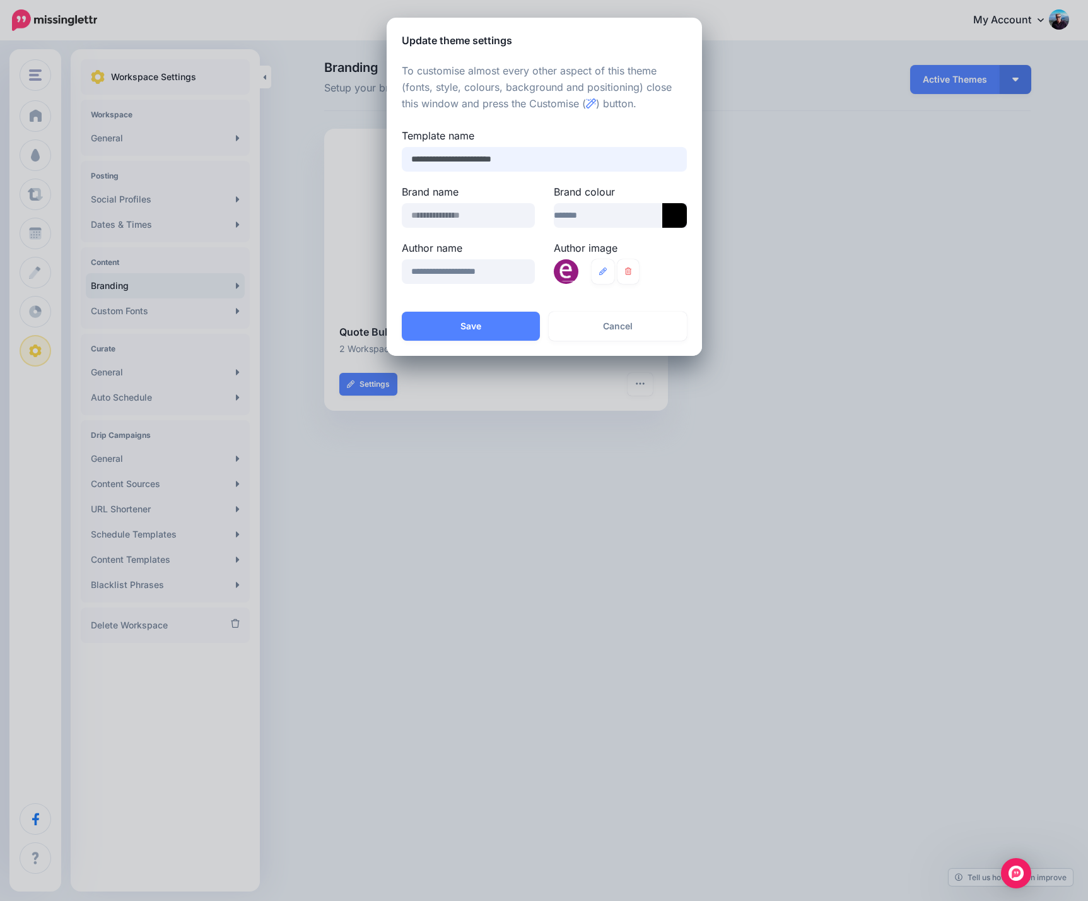
click at [544, 162] on input "**********" at bounding box center [544, 159] width 285 height 25
click at [680, 217] on icon at bounding box center [674, 215] width 25 height 25
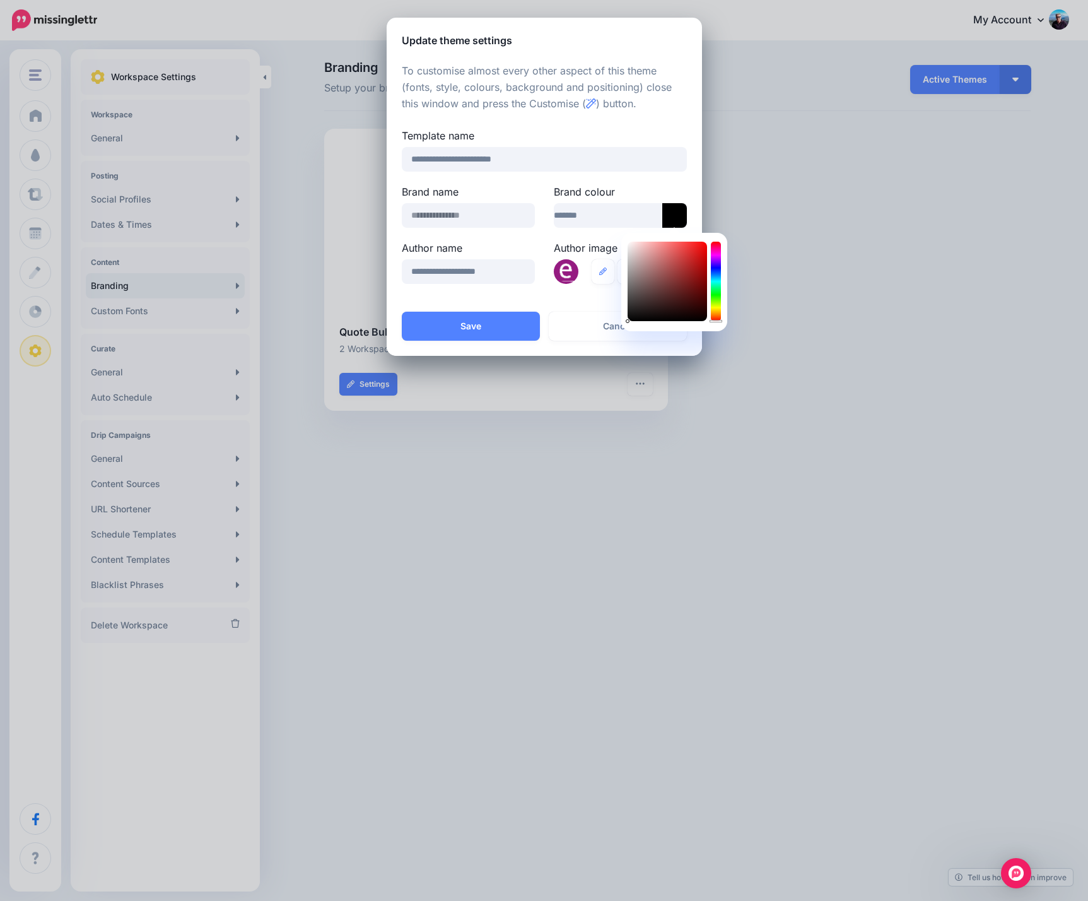
click at [717, 254] on div at bounding box center [716, 281] width 10 height 79
type input "*******"
drag, startPoint x: 700, startPoint y: 260, endPoint x: 696, endPoint y: 277, distance: 17.4
click at [696, 277] on div at bounding box center [667, 281] width 79 height 79
click at [549, 300] on div "**********" at bounding box center [544, 180] width 315 height 264
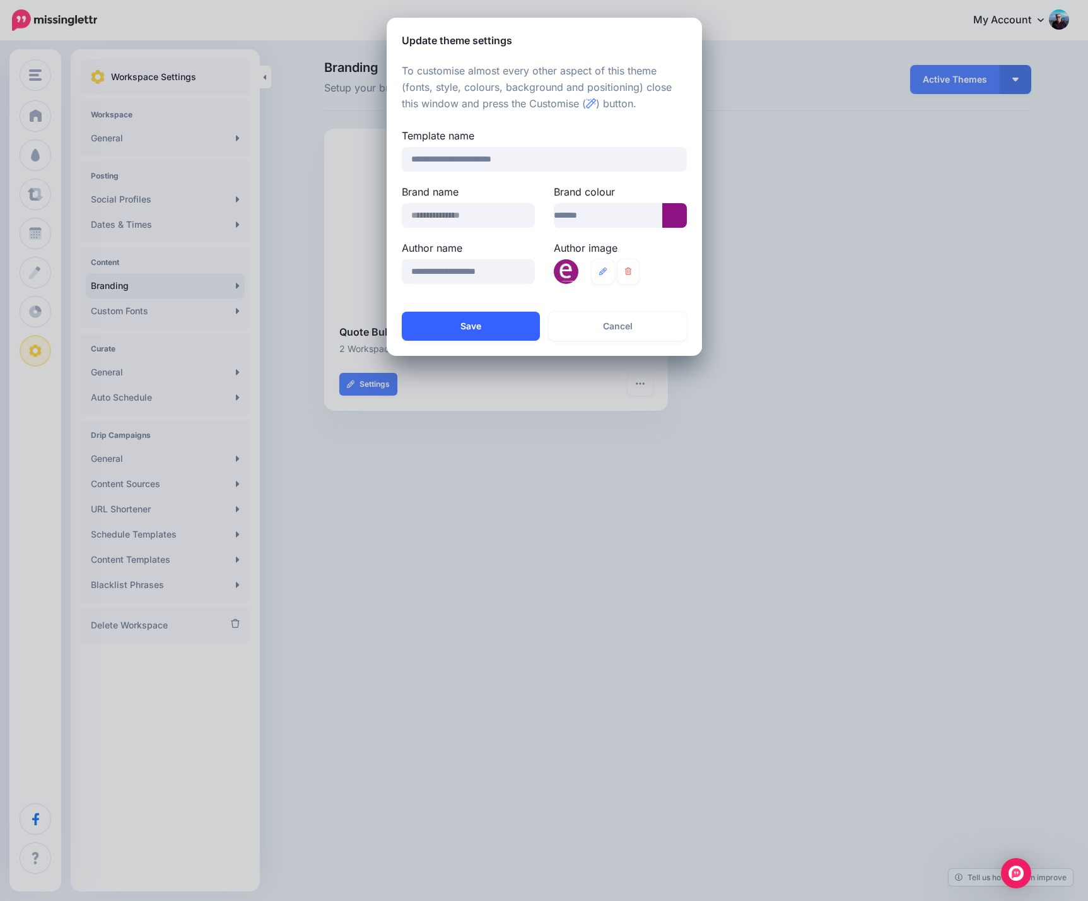
click at [472, 328] on button "Save" at bounding box center [471, 326] width 138 height 29
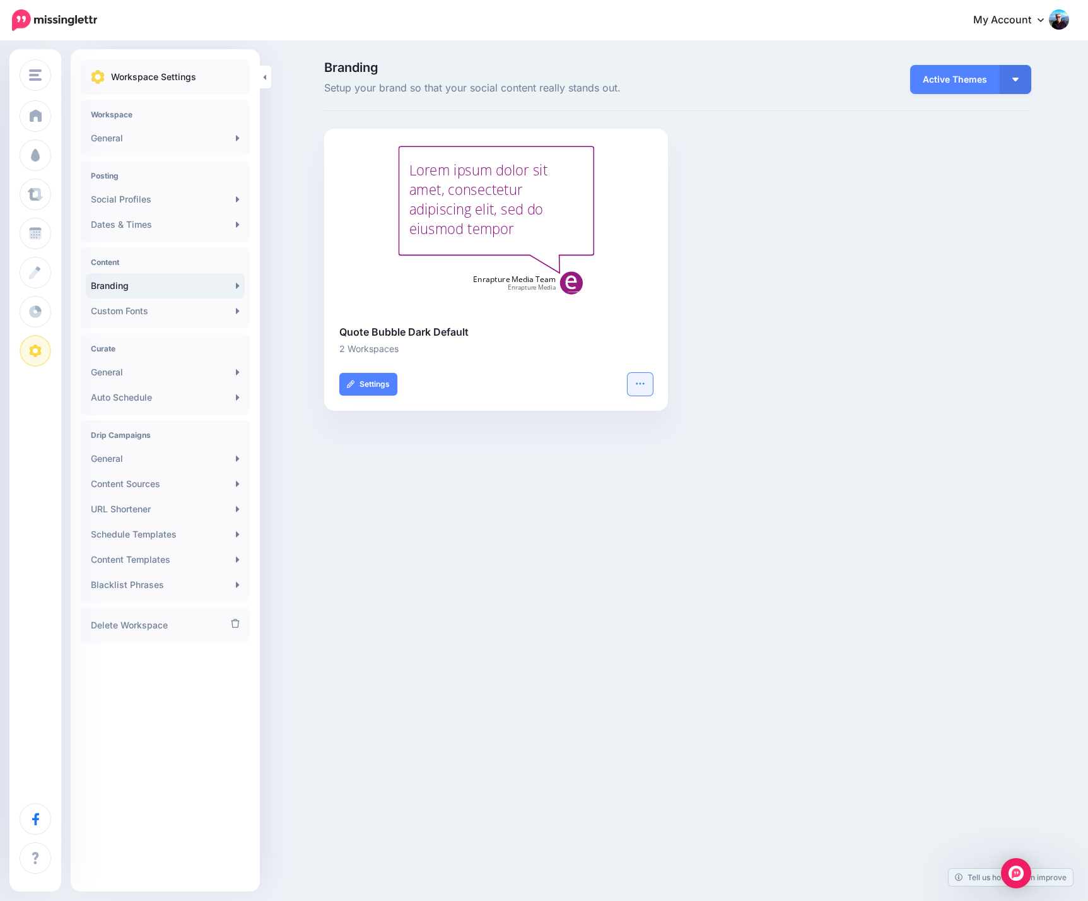
click at [641, 384] on icon "button" at bounding box center [640, 383] width 8 height 2
click at [550, 445] on link "Customise" at bounding box center [580, 443] width 136 height 25
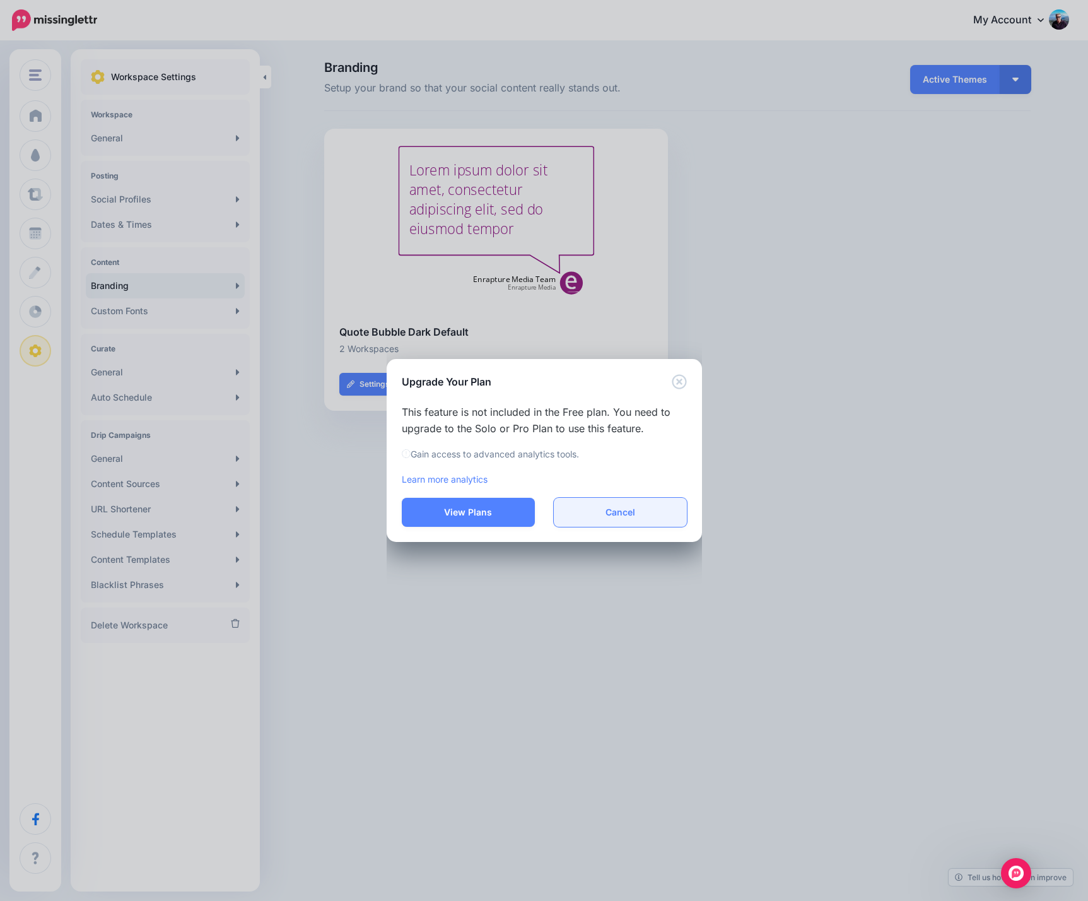
click at [635, 510] on button "Cancel" at bounding box center [620, 512] width 133 height 29
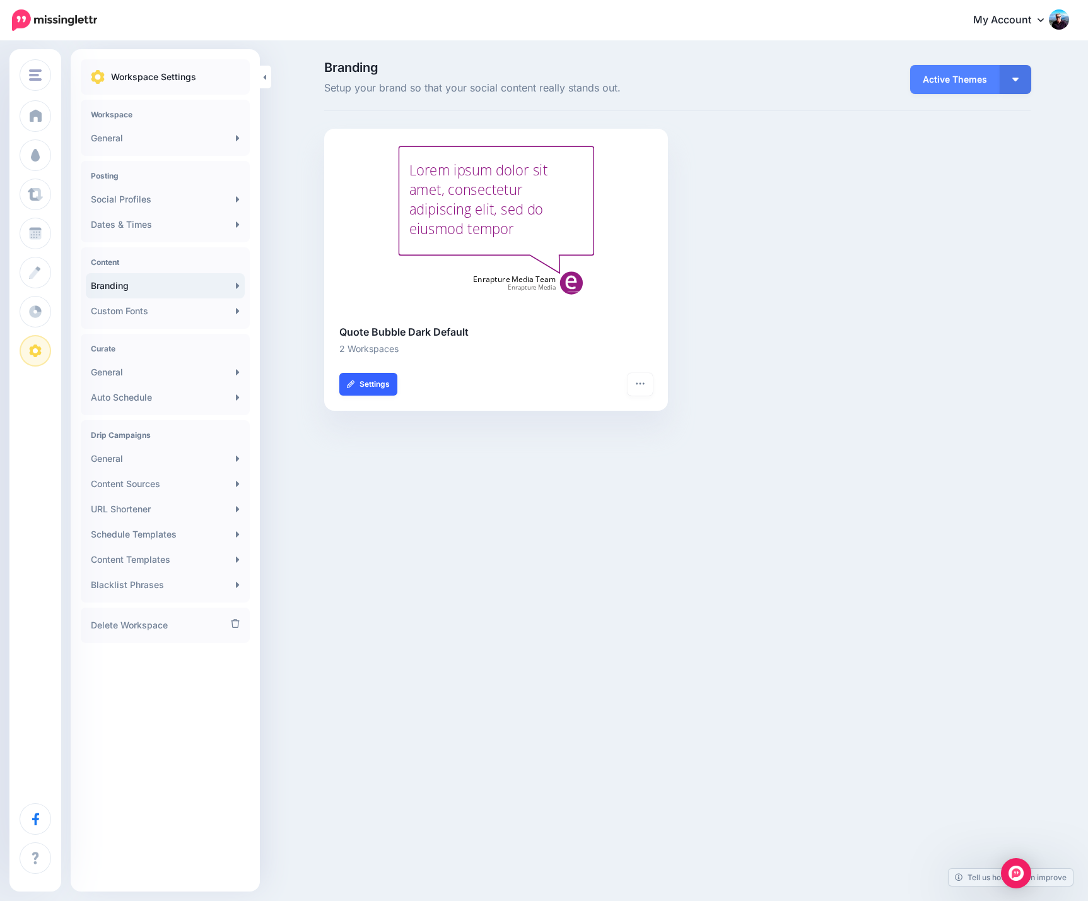
click at [378, 387] on link "Settings" at bounding box center [368, 384] width 58 height 23
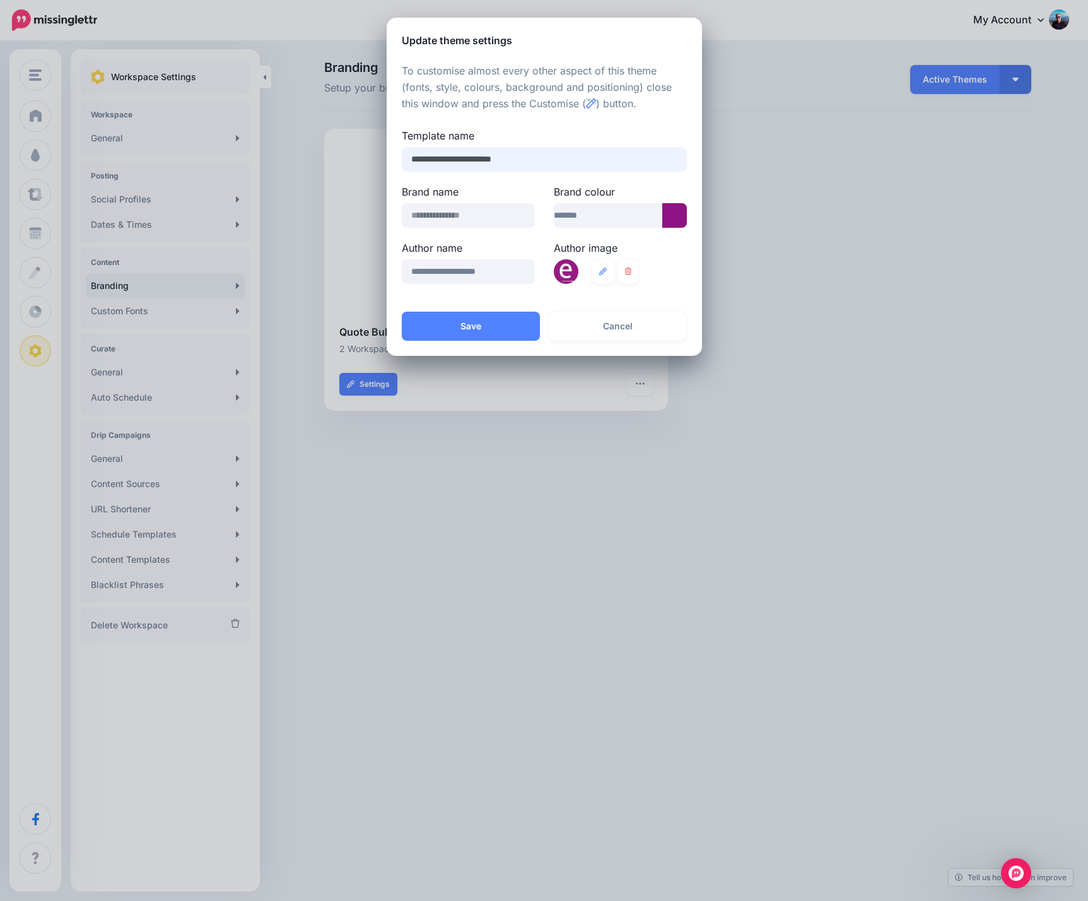
click at [485, 160] on input "**********" at bounding box center [544, 159] width 285 height 25
click at [608, 325] on button "Cancel" at bounding box center [618, 326] width 138 height 29
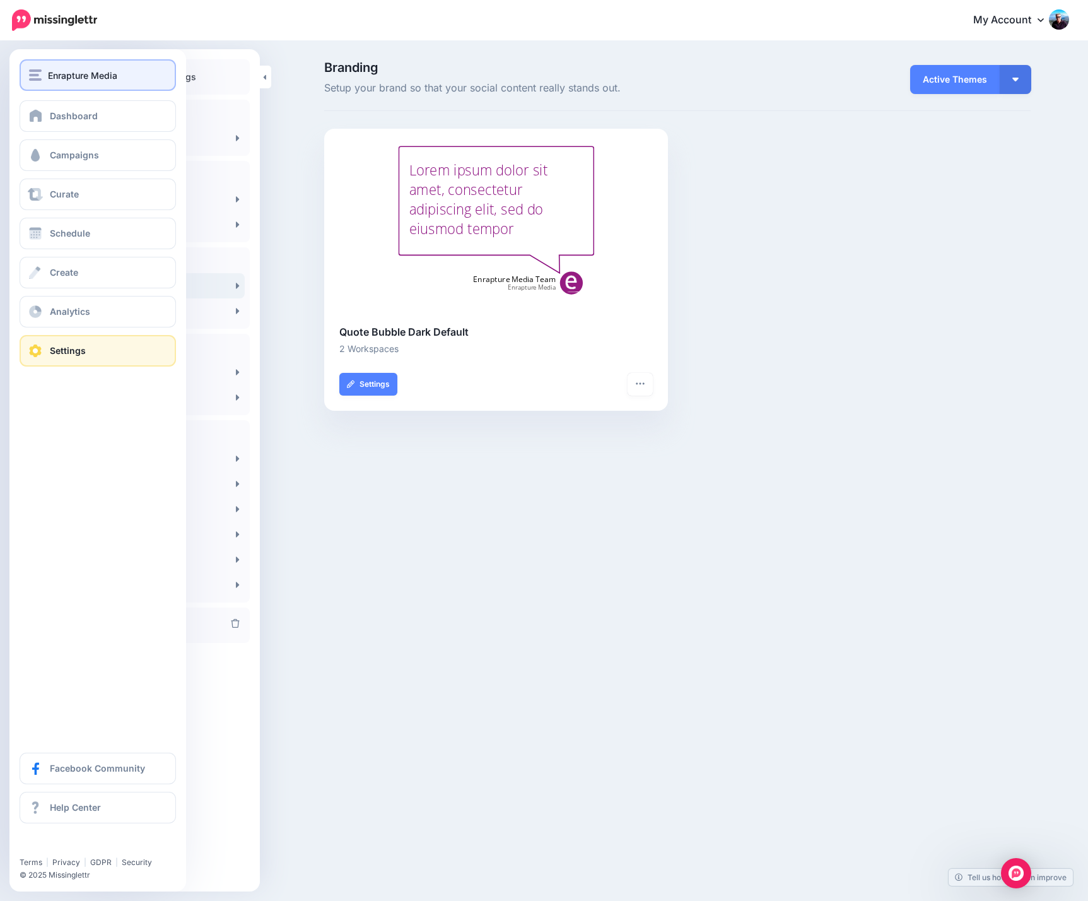
click at [61, 79] on span "Enrapture Media" at bounding box center [82, 75] width 69 height 15
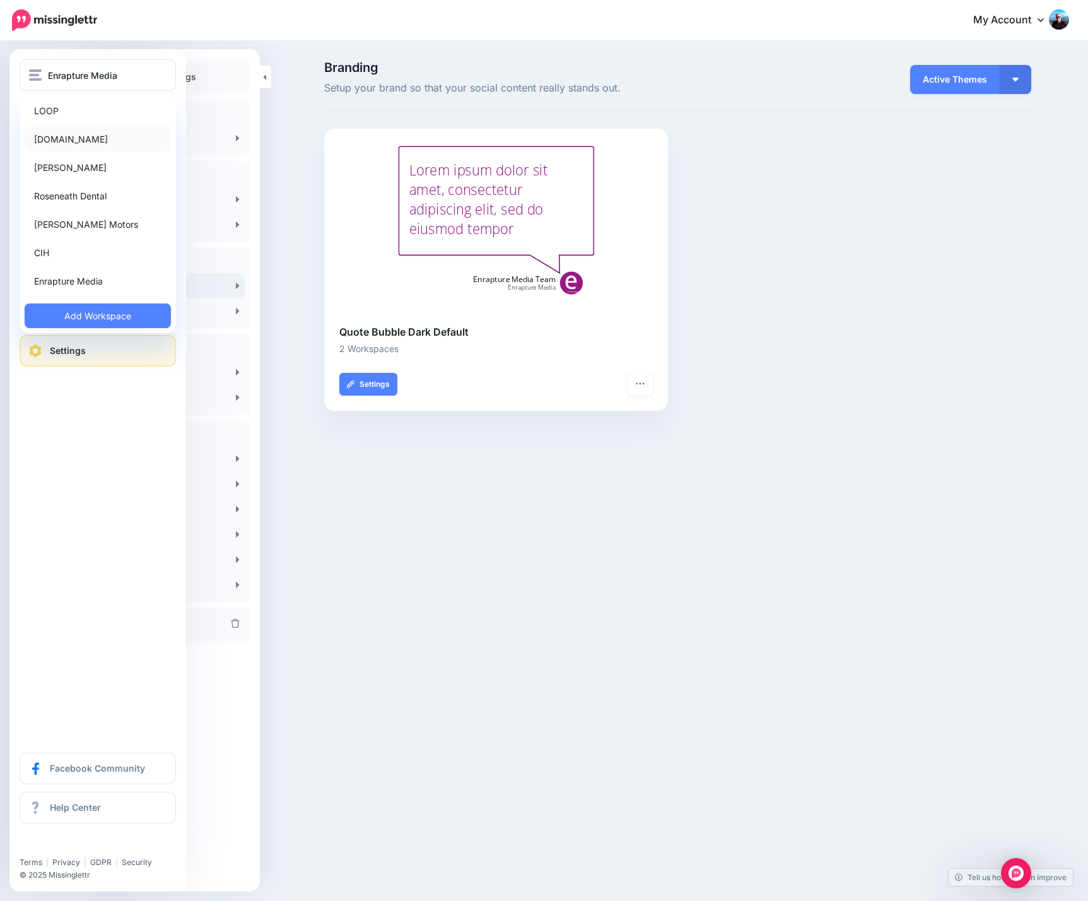
click at [74, 138] on link "[DOMAIN_NAME]" at bounding box center [98, 139] width 146 height 25
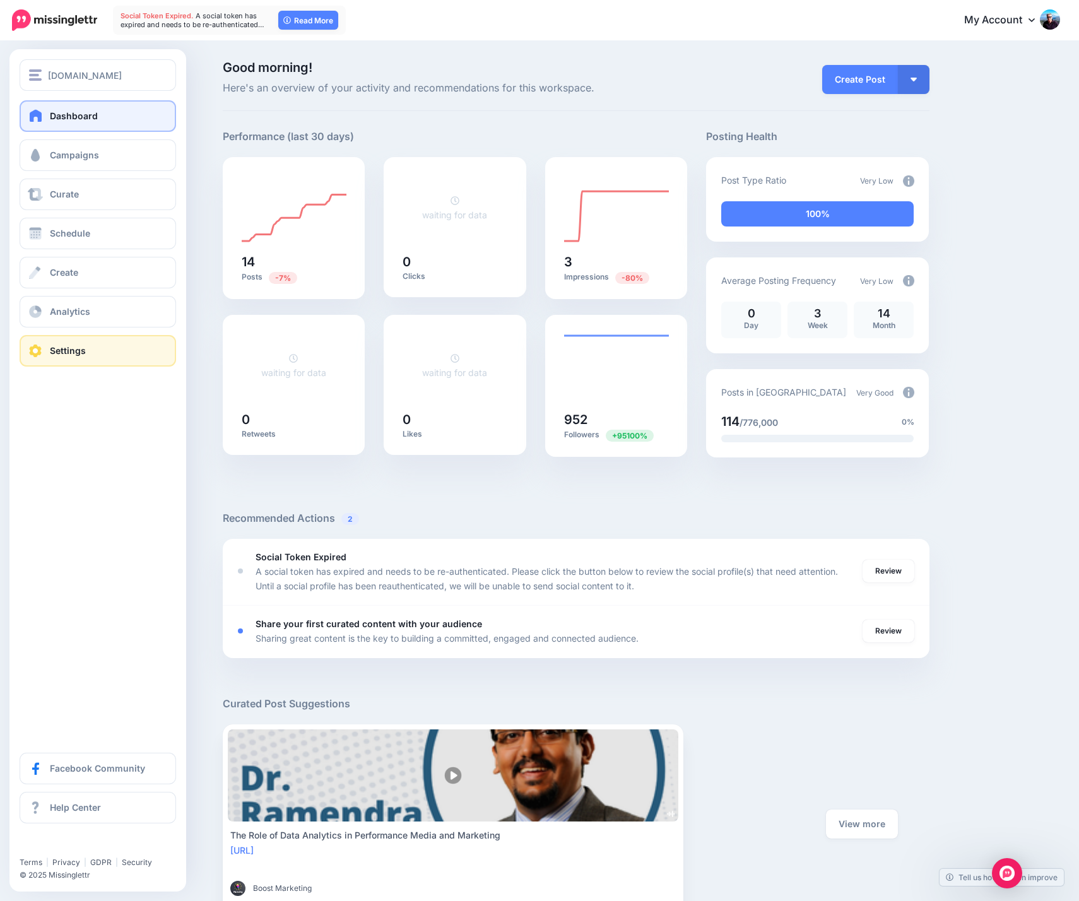
click at [76, 348] on span "Settings" at bounding box center [68, 350] width 36 height 11
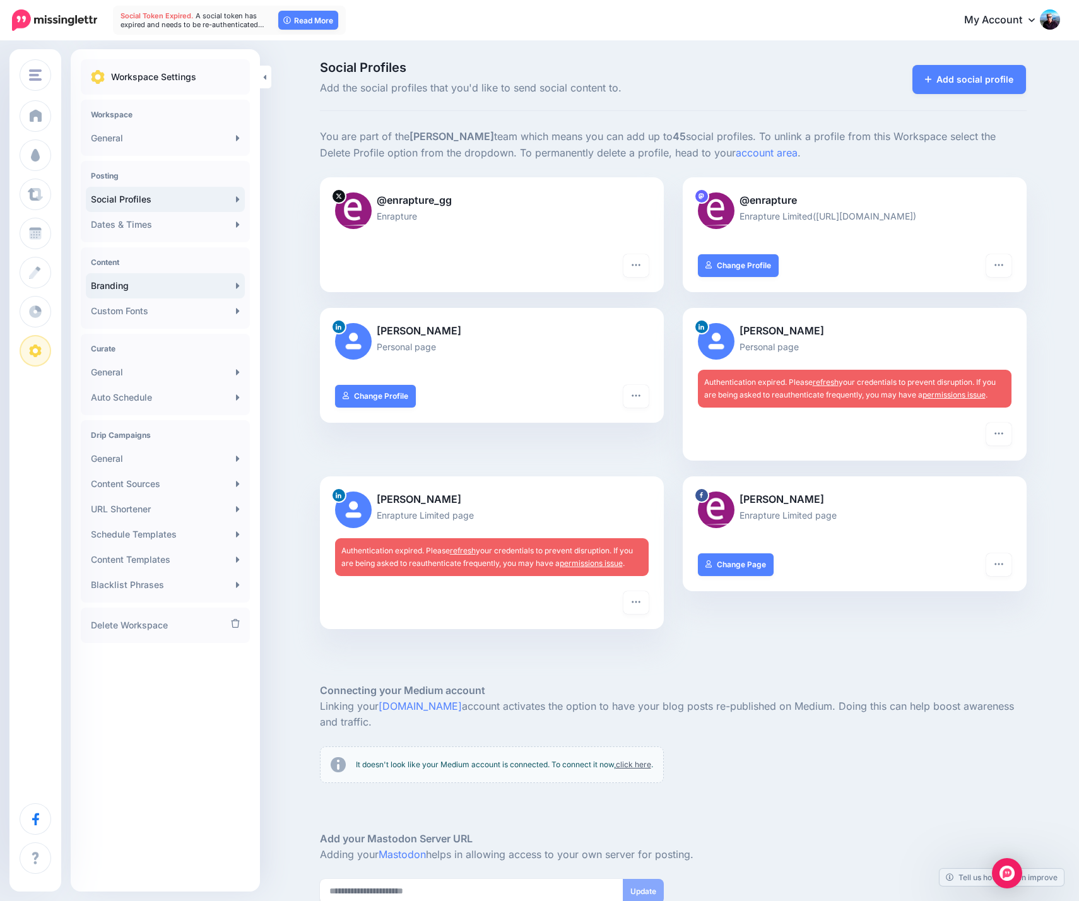
click at [177, 285] on link "Branding" at bounding box center [165, 285] width 159 height 25
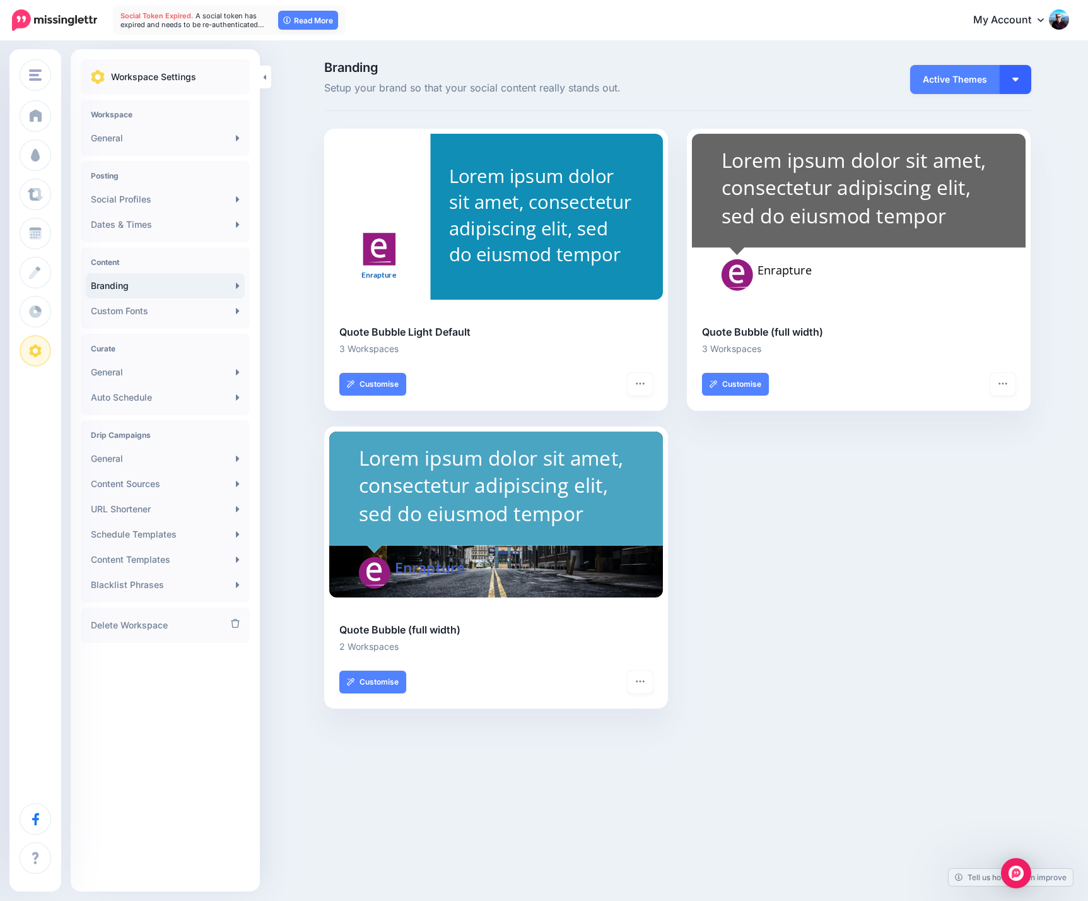
click at [1021, 78] on button "button" at bounding box center [1016, 79] width 32 height 29
click at [980, 141] on link "My Themes" at bounding box center [980, 142] width 91 height 25
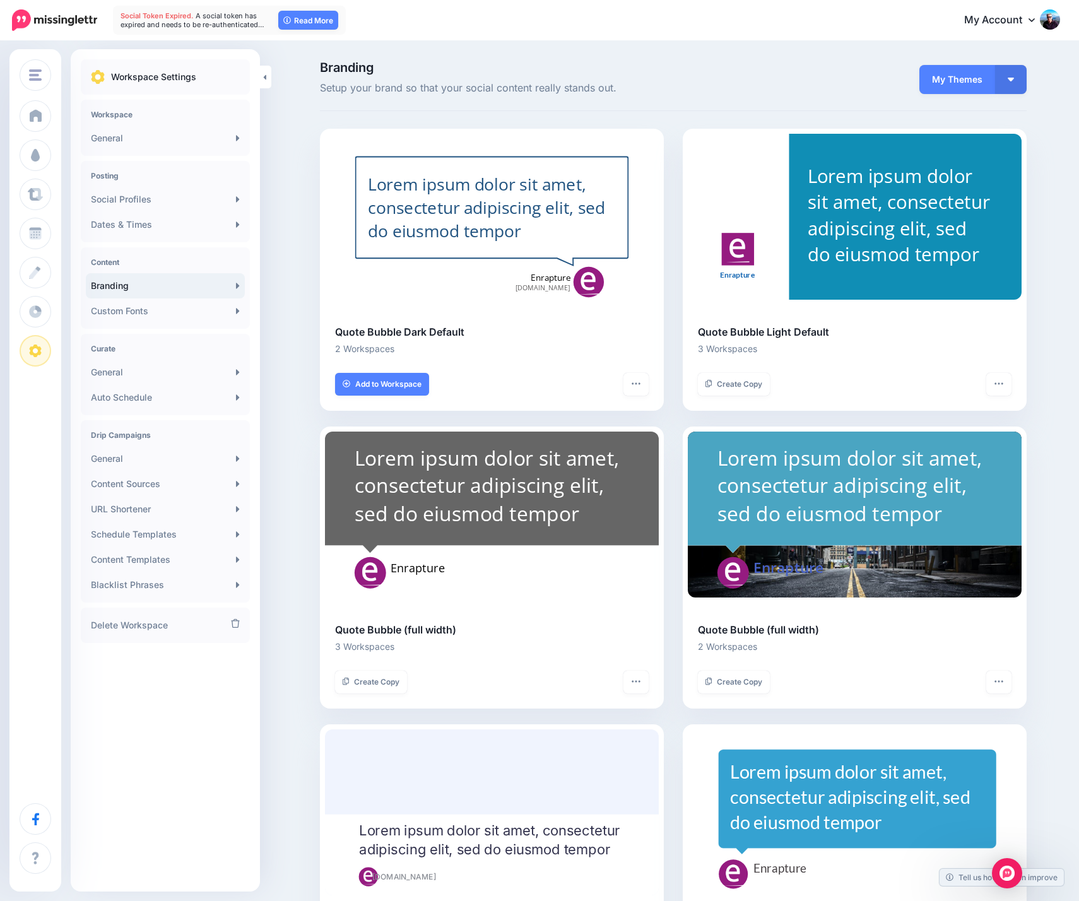
scroll to position [139, 0]
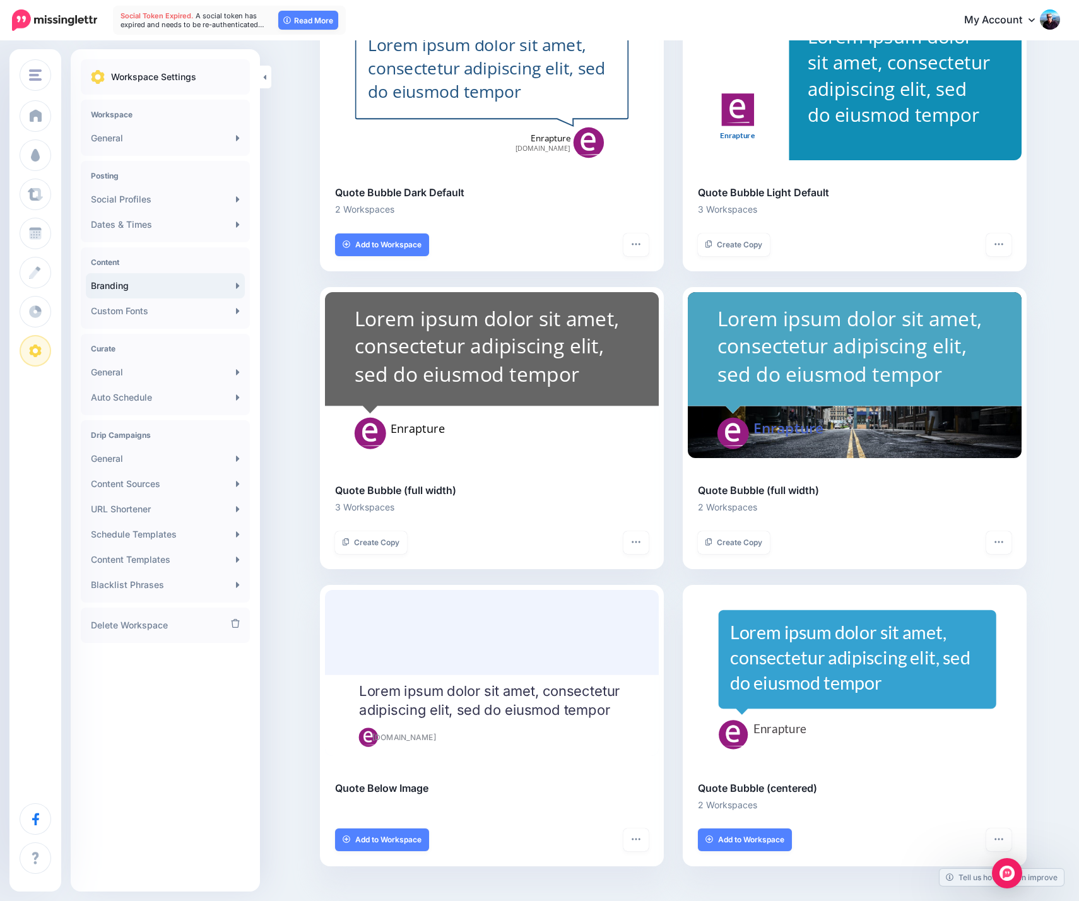
click at [498, 634] on div at bounding box center [492, 673] width 334 height 166
click at [749, 836] on span "Add to Workspace" at bounding box center [751, 840] width 66 height 8
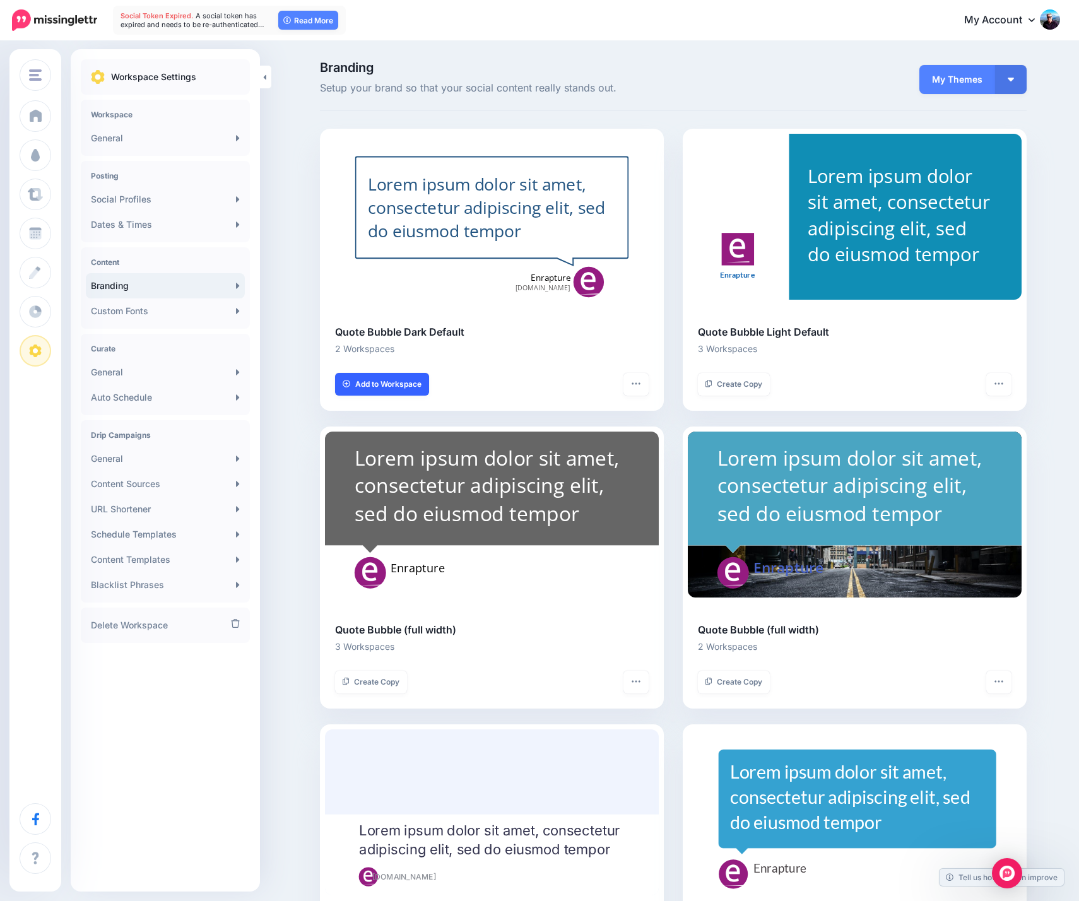
click at [403, 383] on span "Add to Workspace" at bounding box center [388, 384] width 66 height 8
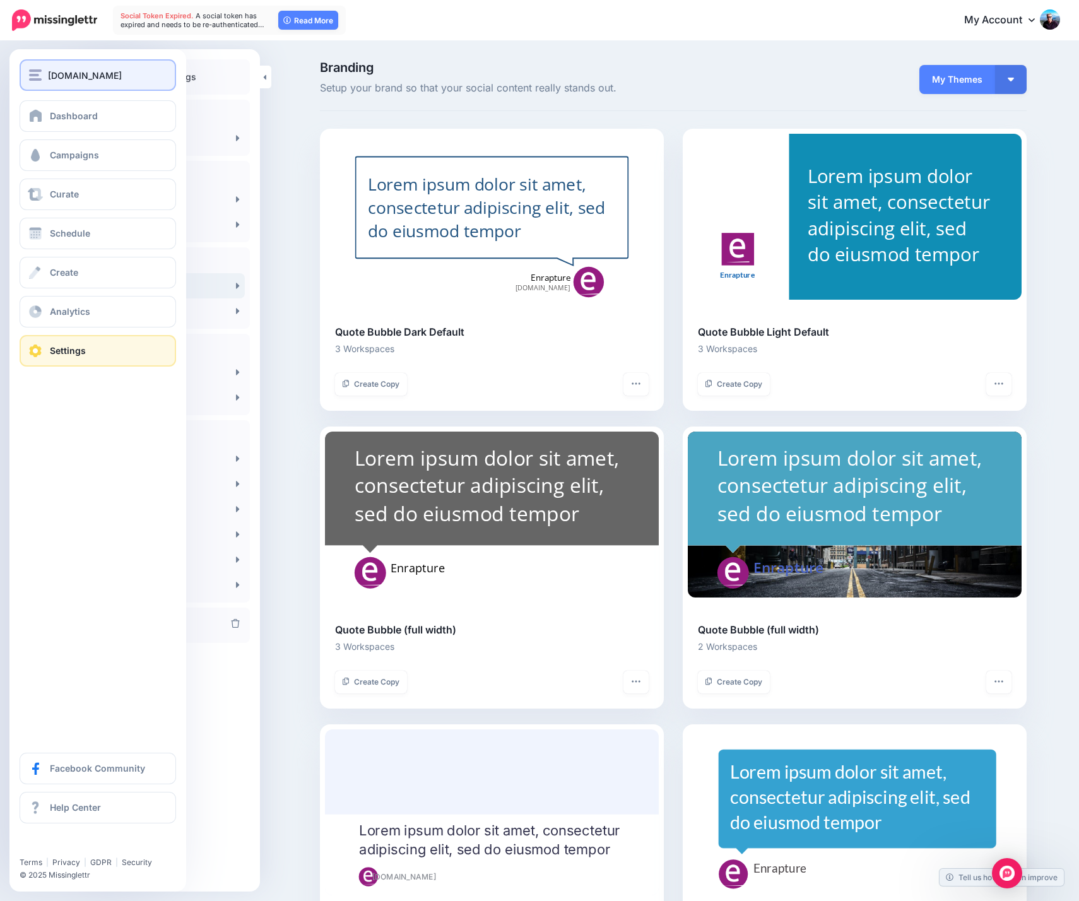
click at [66, 74] on span "[DOMAIN_NAME]" at bounding box center [85, 75] width 74 height 15
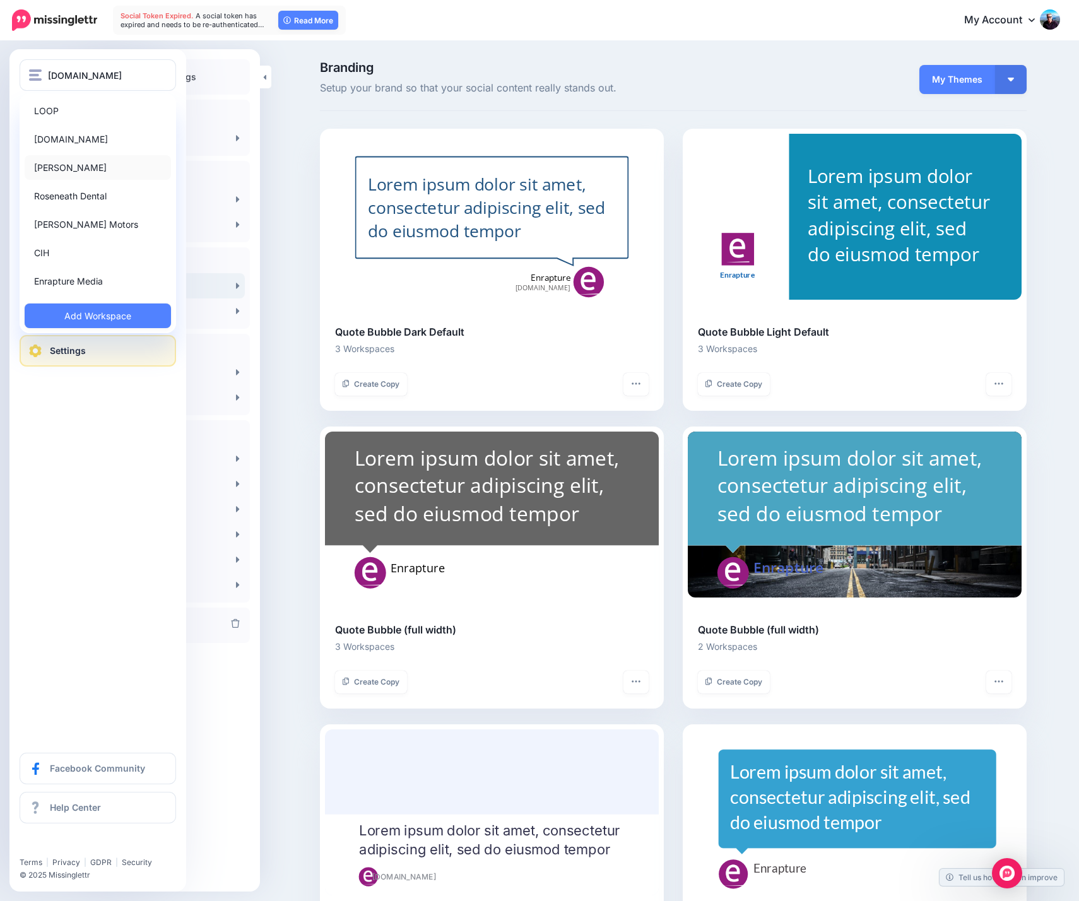
click at [108, 167] on link "[PERSON_NAME]" at bounding box center [98, 167] width 146 height 25
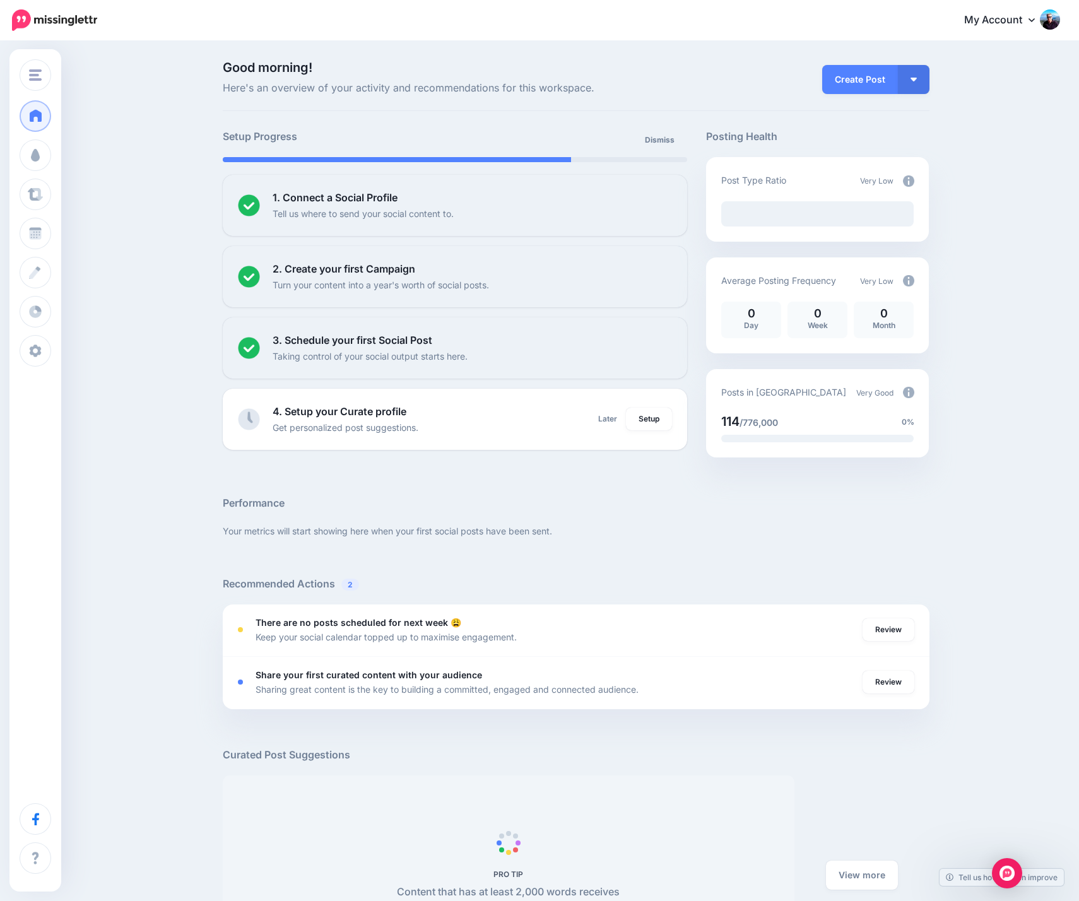
click at [199, 179] on div "Good morning! Here's an overview of your activity and recommendations for this …" at bounding box center [539, 563] width 1079 height 1042
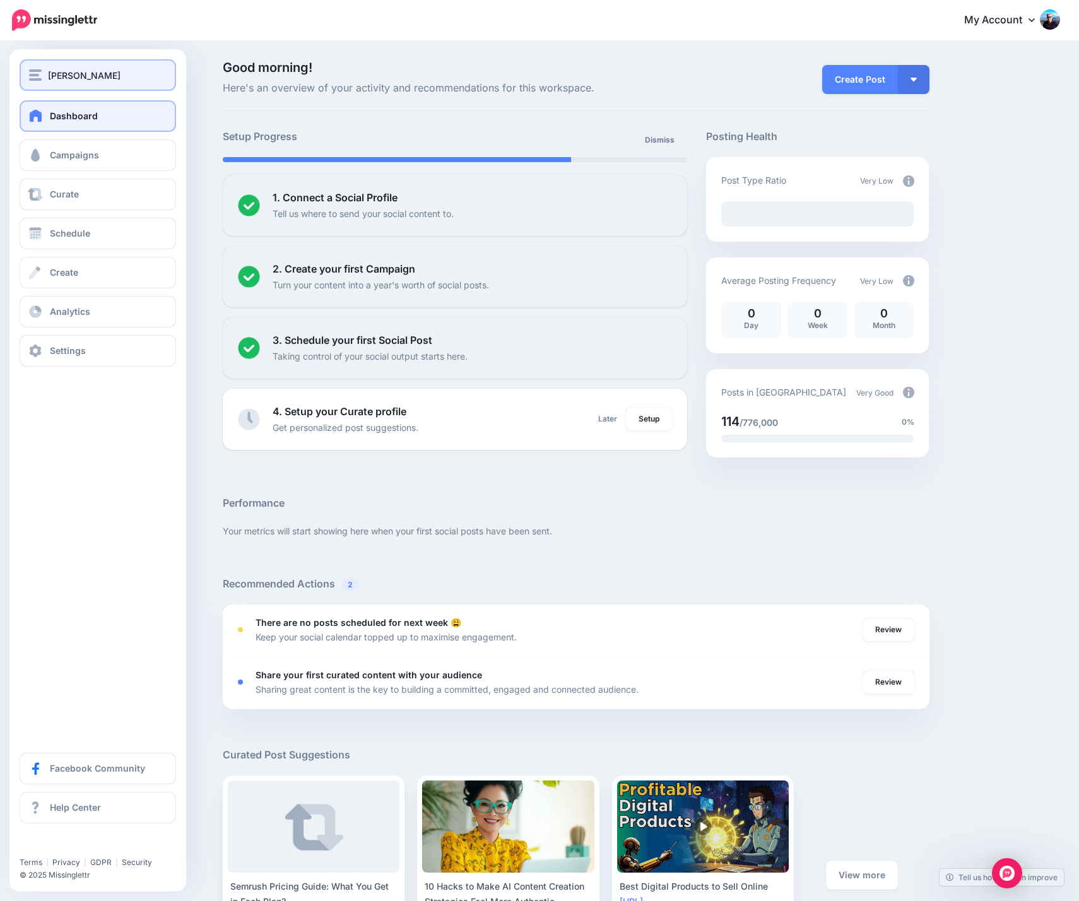
click at [74, 74] on span "[PERSON_NAME]" at bounding box center [84, 75] width 73 height 15
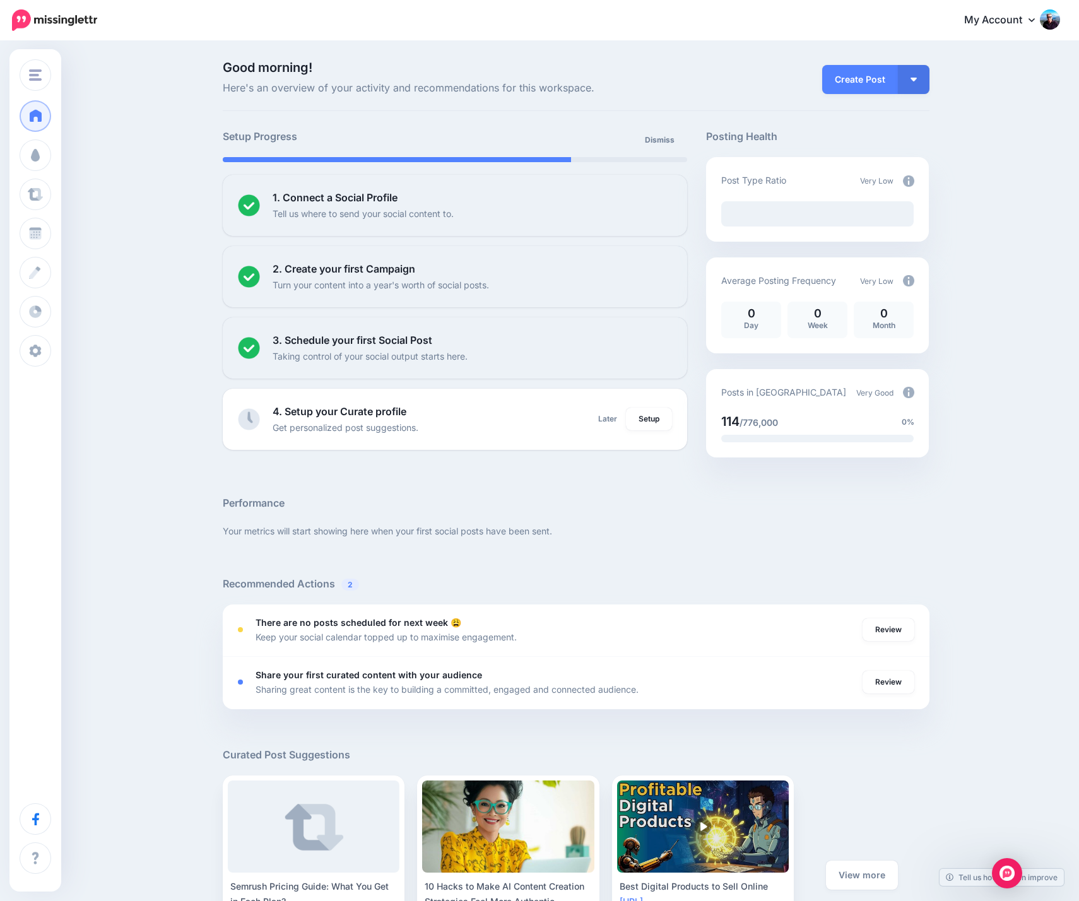
click at [1035, 23] on icon at bounding box center [1031, 20] width 6 height 10
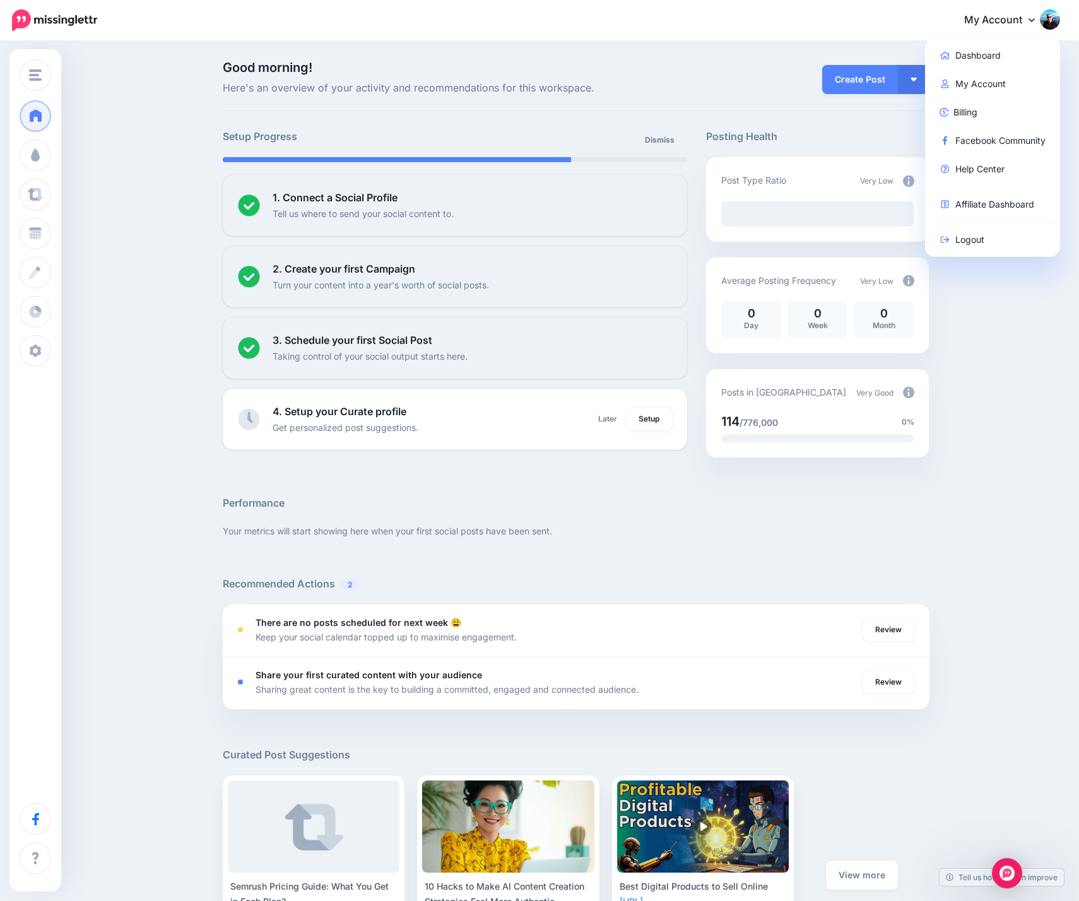
click at [758, 85] on div "Create Post Create Post Create Campaign Promote Post" at bounding box center [817, 78] width 242 height 35
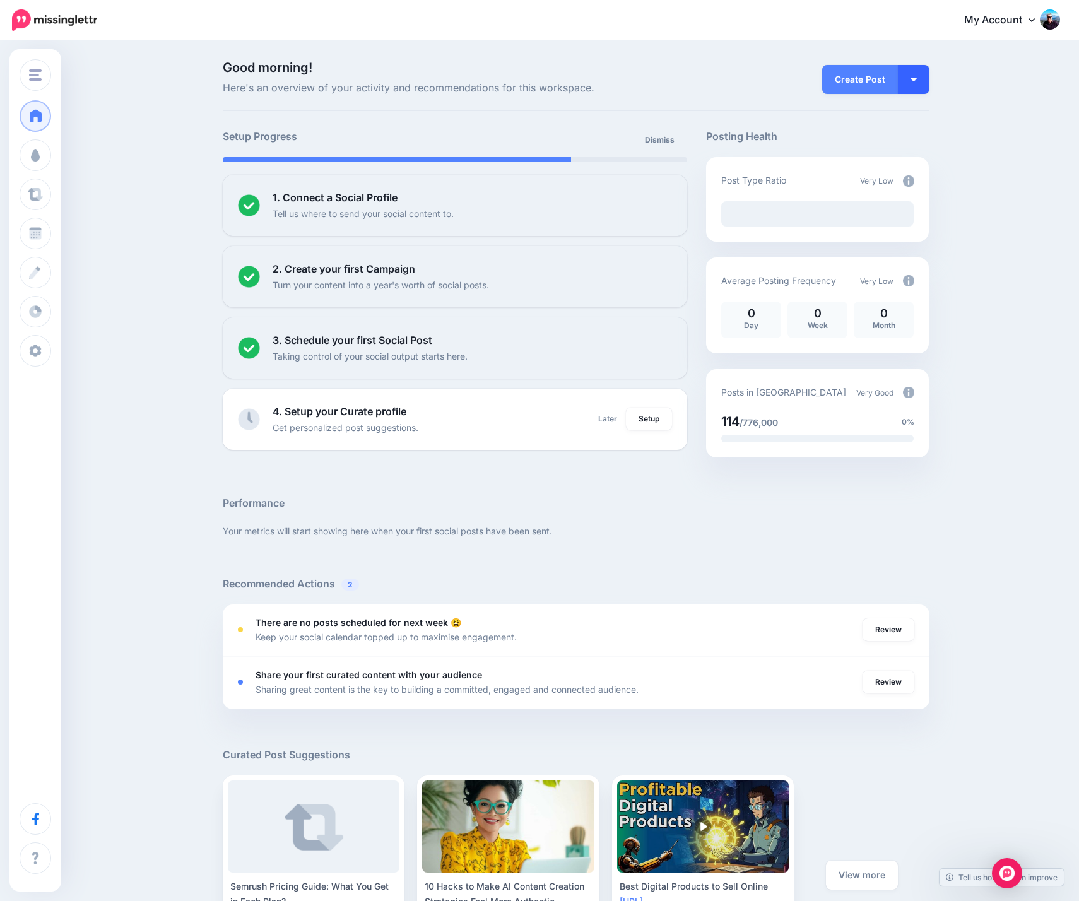
click at [917, 79] on img "button" at bounding box center [913, 80] width 6 height 4
click at [725, 67] on div "Create Post Create Post Create Campaign Promote Post" at bounding box center [817, 78] width 242 height 35
click at [135, 77] on div "Good morning! Here's an overview of your activity and recommendations for this …" at bounding box center [539, 563] width 1079 height 1042
click at [73, 17] on img at bounding box center [54, 19] width 85 height 21
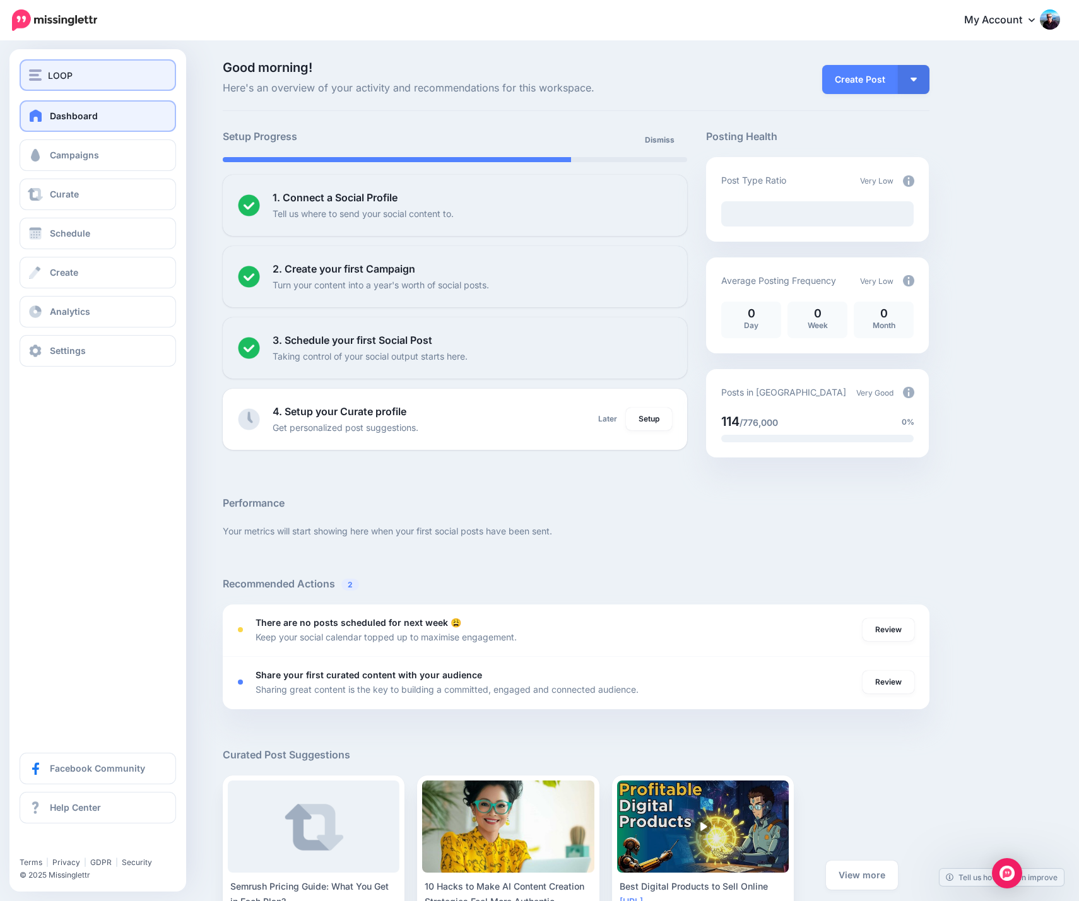
click at [83, 71] on div "LOOP" at bounding box center [98, 75] width 138 height 15
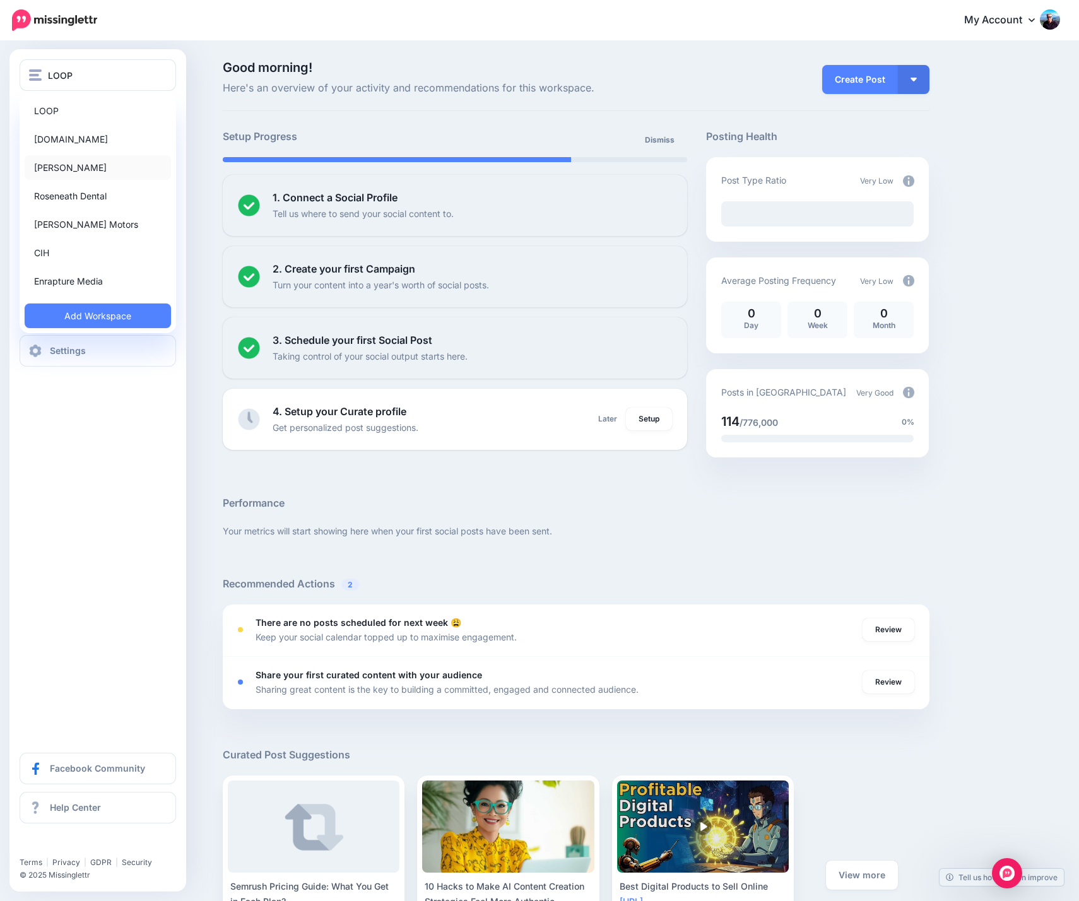
click at [66, 167] on link "[PERSON_NAME]" at bounding box center [98, 167] width 146 height 25
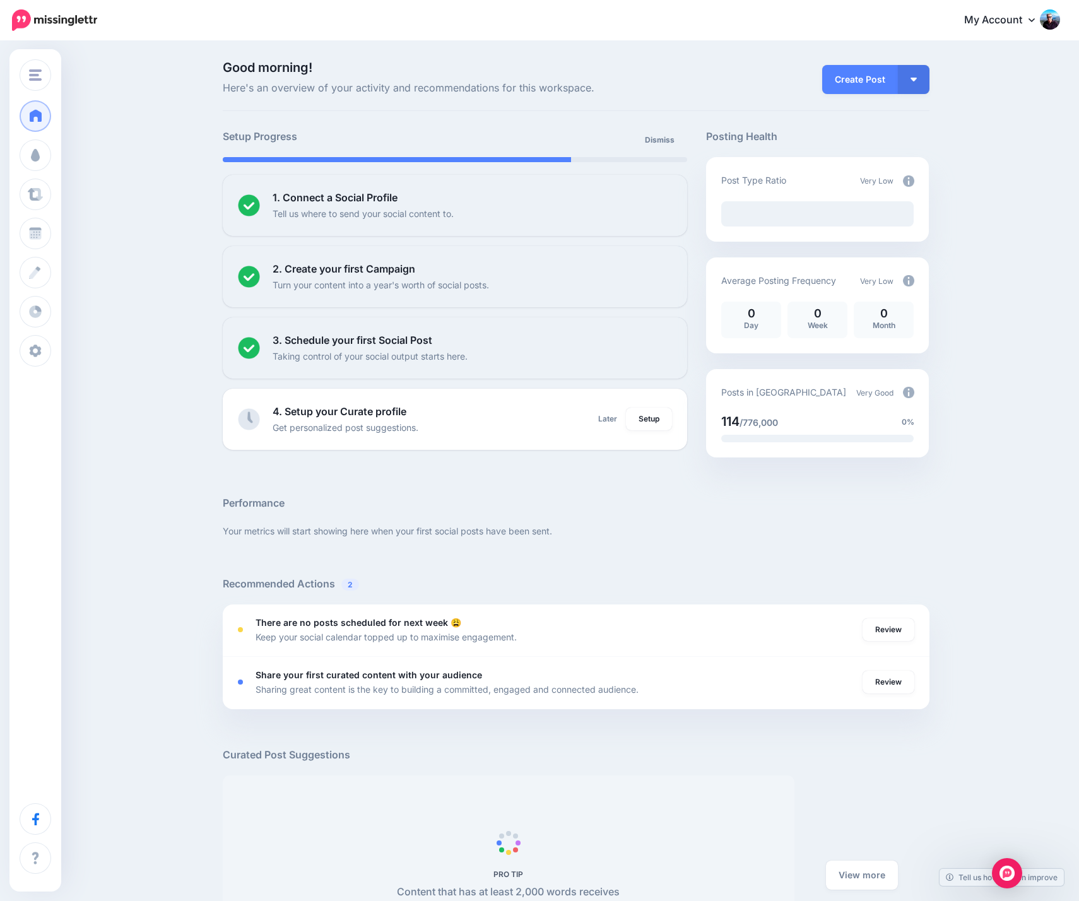
click at [189, 132] on div "Good morning! Here's an overview of your activity and recommendations for this …" at bounding box center [539, 563] width 1079 height 1042
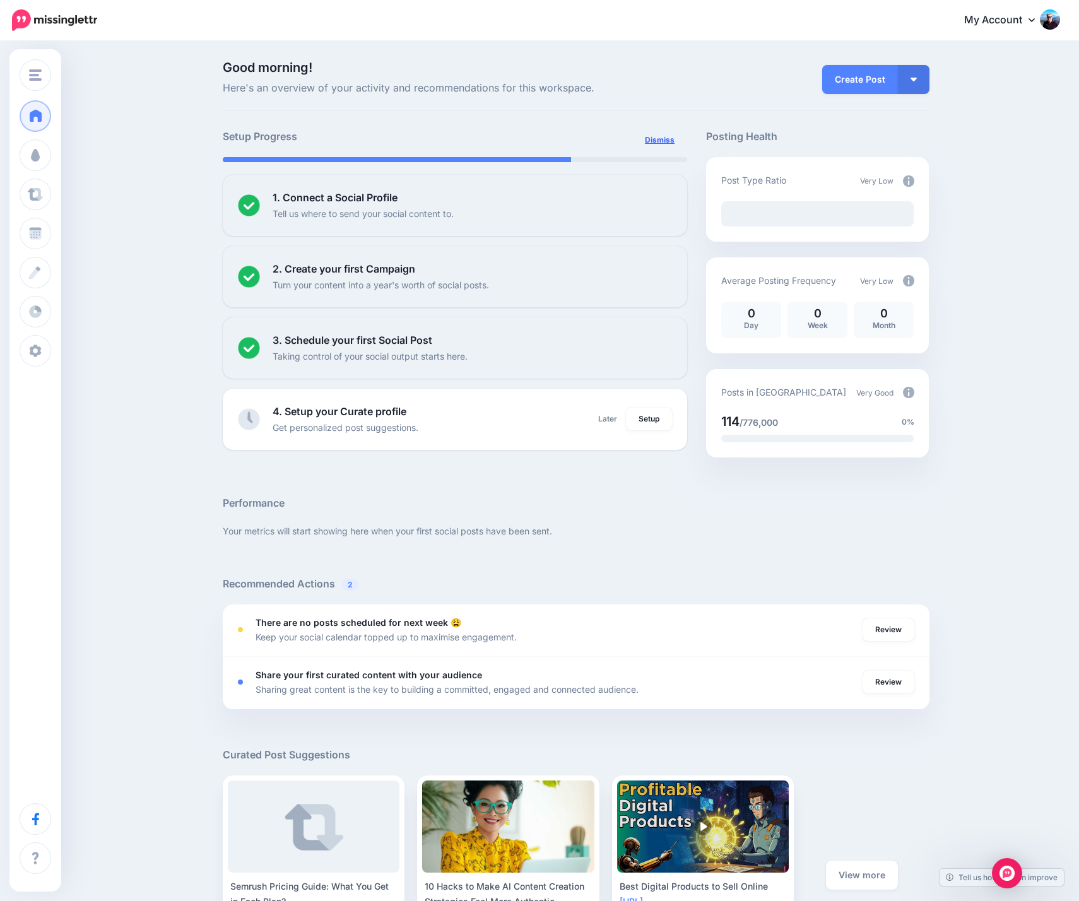
click at [662, 142] on link "Dismiss" at bounding box center [659, 140] width 45 height 23
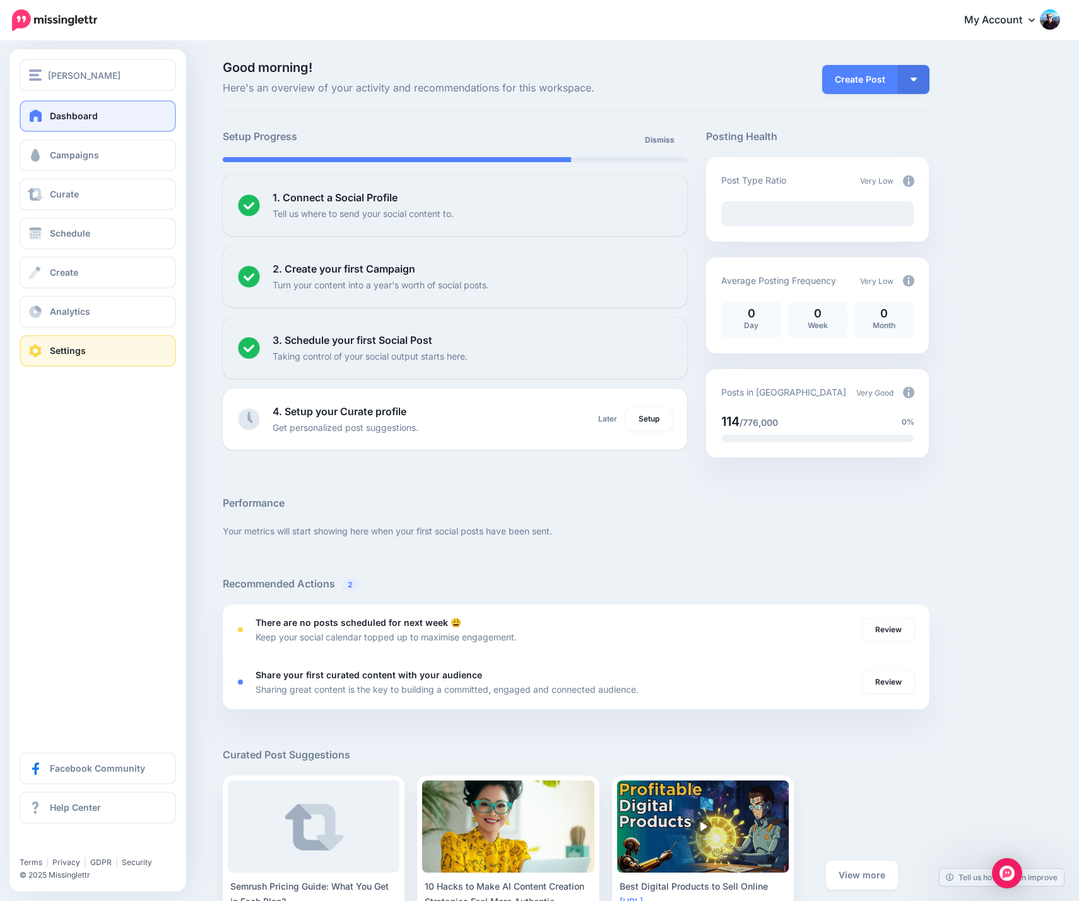
click at [87, 343] on link "Settings" at bounding box center [98, 351] width 156 height 32
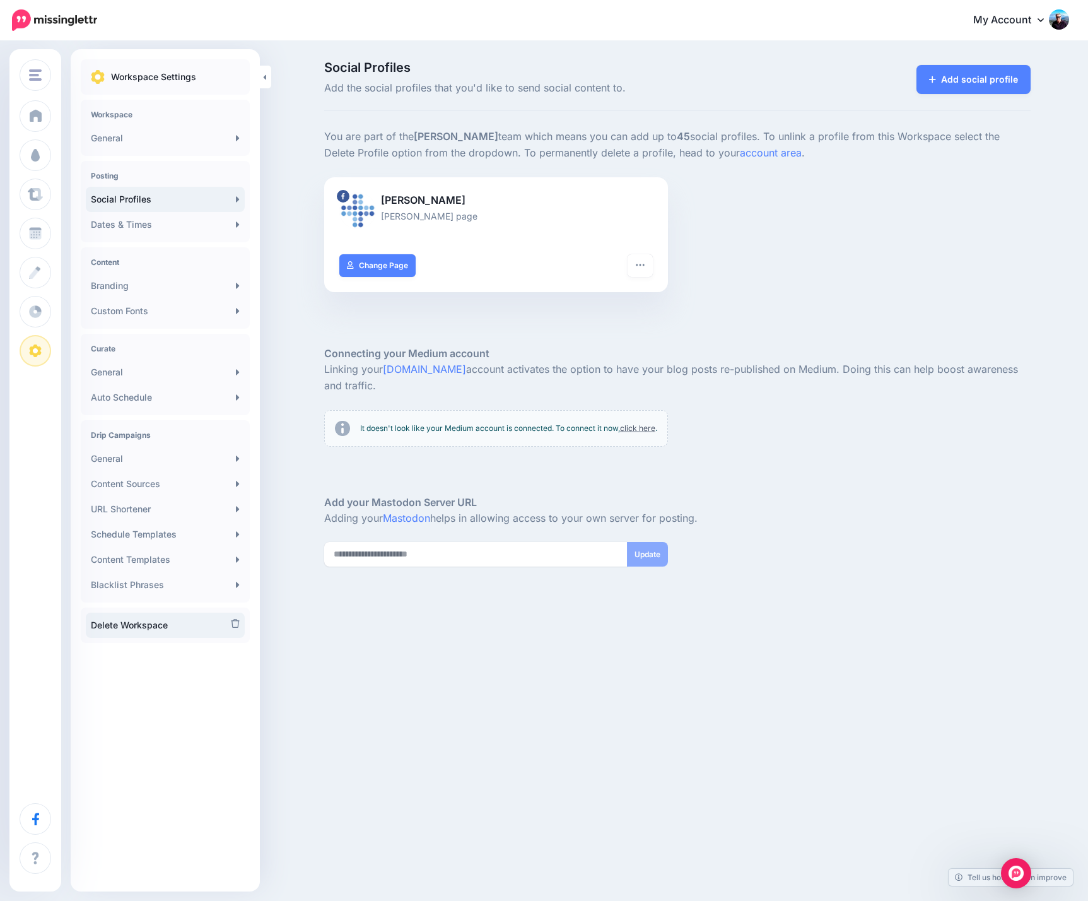
click at [184, 621] on link "Delete Workspace" at bounding box center [165, 625] width 159 height 25
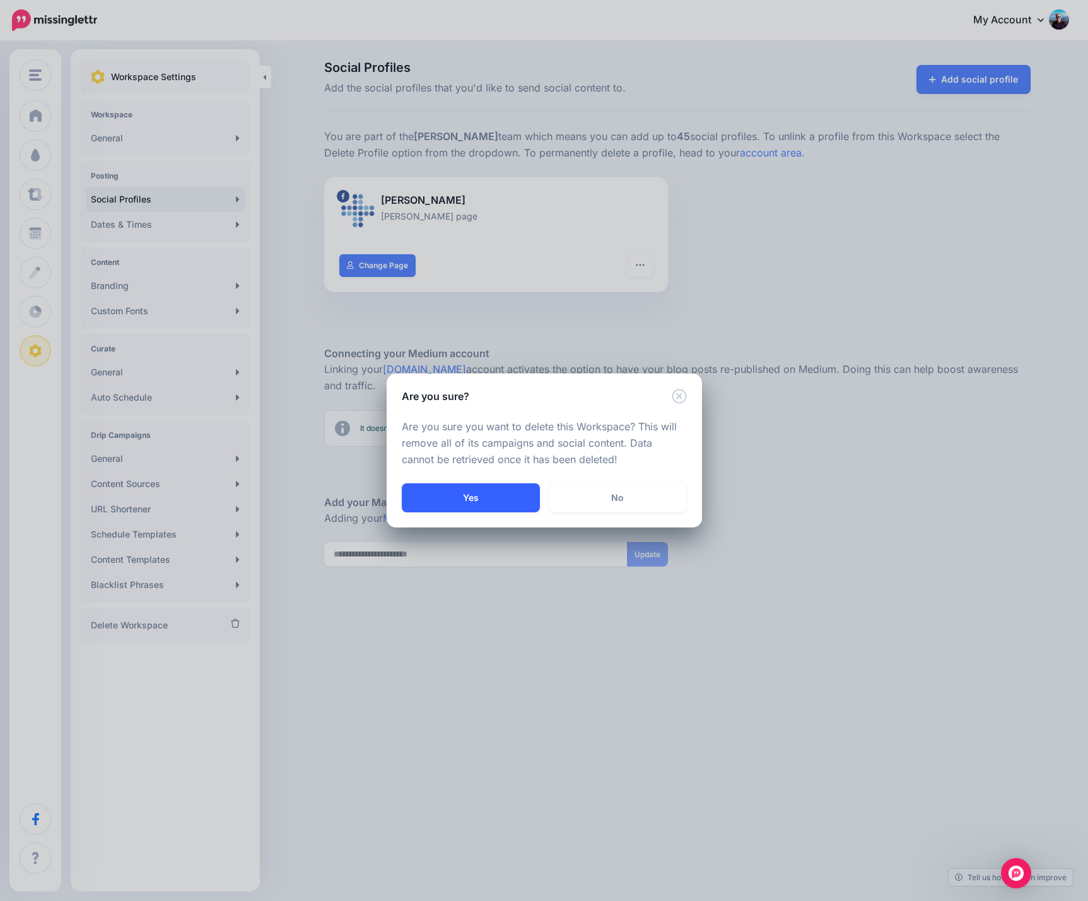
click at [491, 495] on button "Yes" at bounding box center [471, 497] width 138 height 29
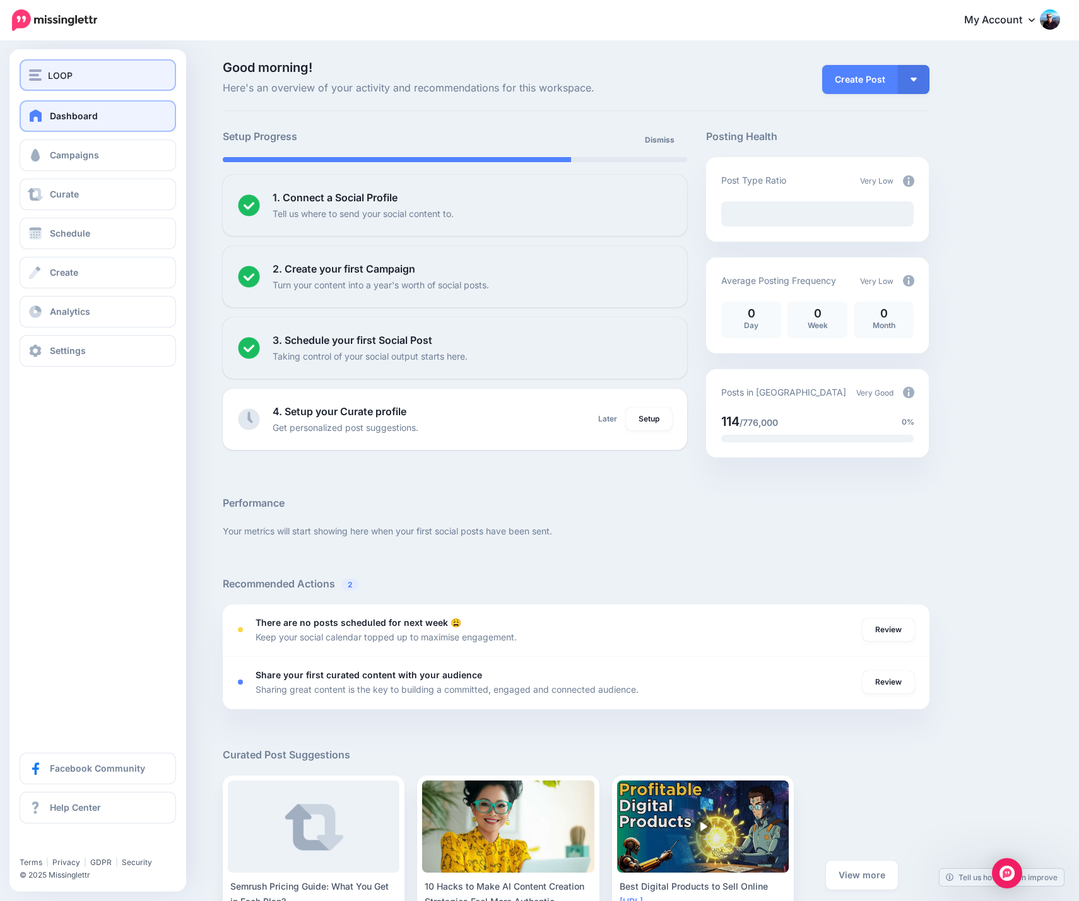
click at [79, 76] on div "LOOP" at bounding box center [98, 75] width 138 height 15
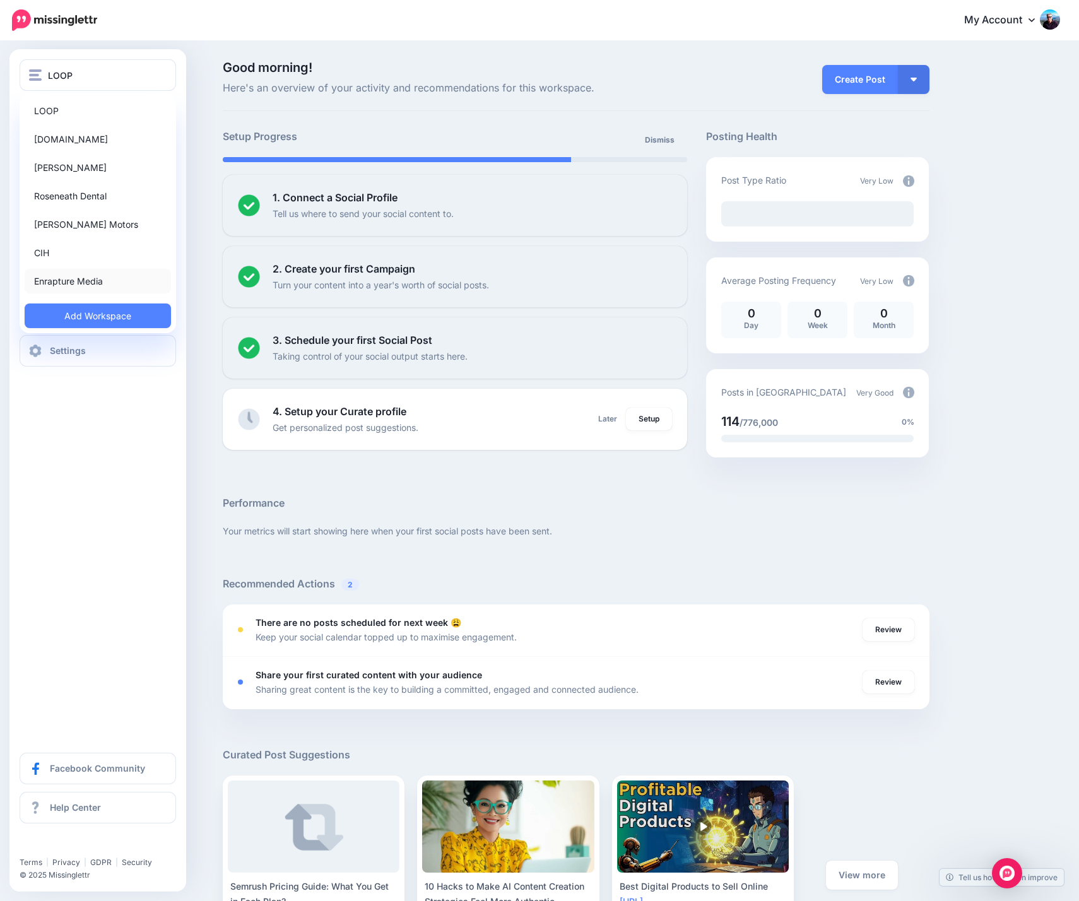
click at [74, 281] on link "Enrapture Media" at bounding box center [98, 281] width 146 height 25
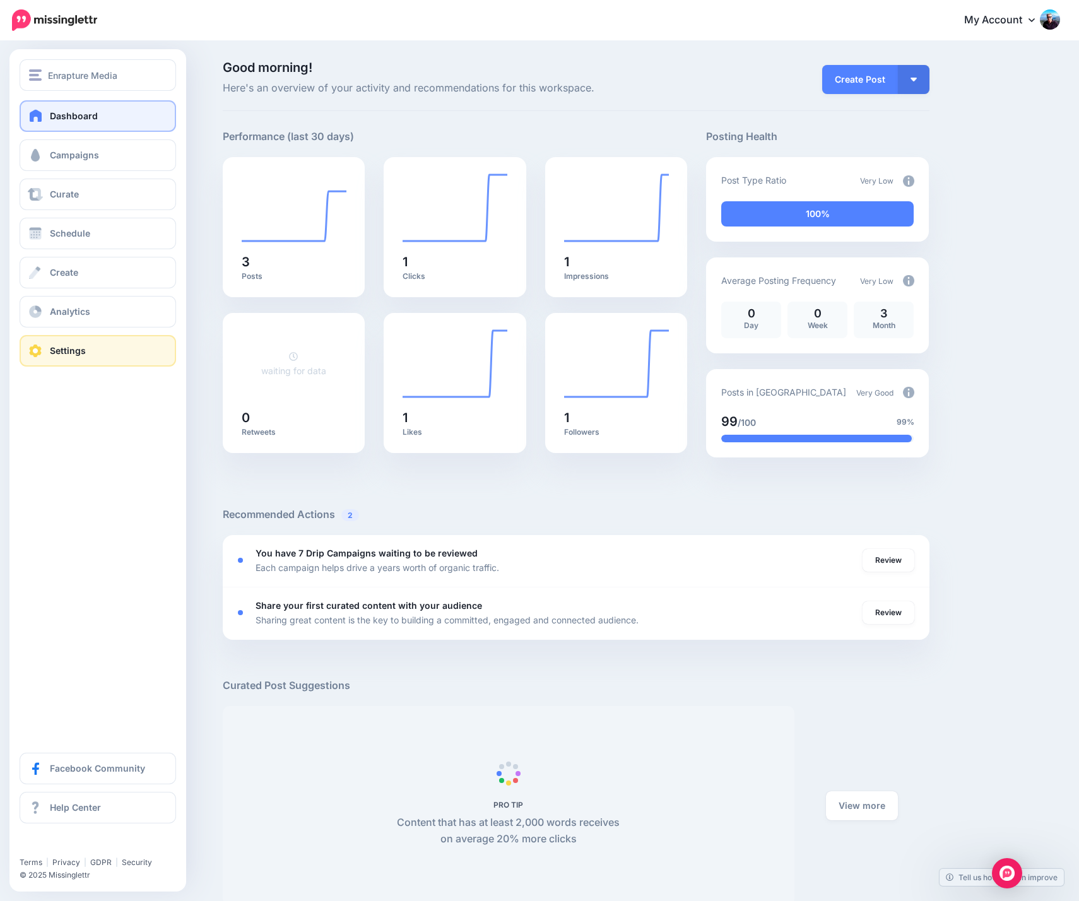
click at [97, 354] on link "Settings" at bounding box center [98, 351] width 156 height 32
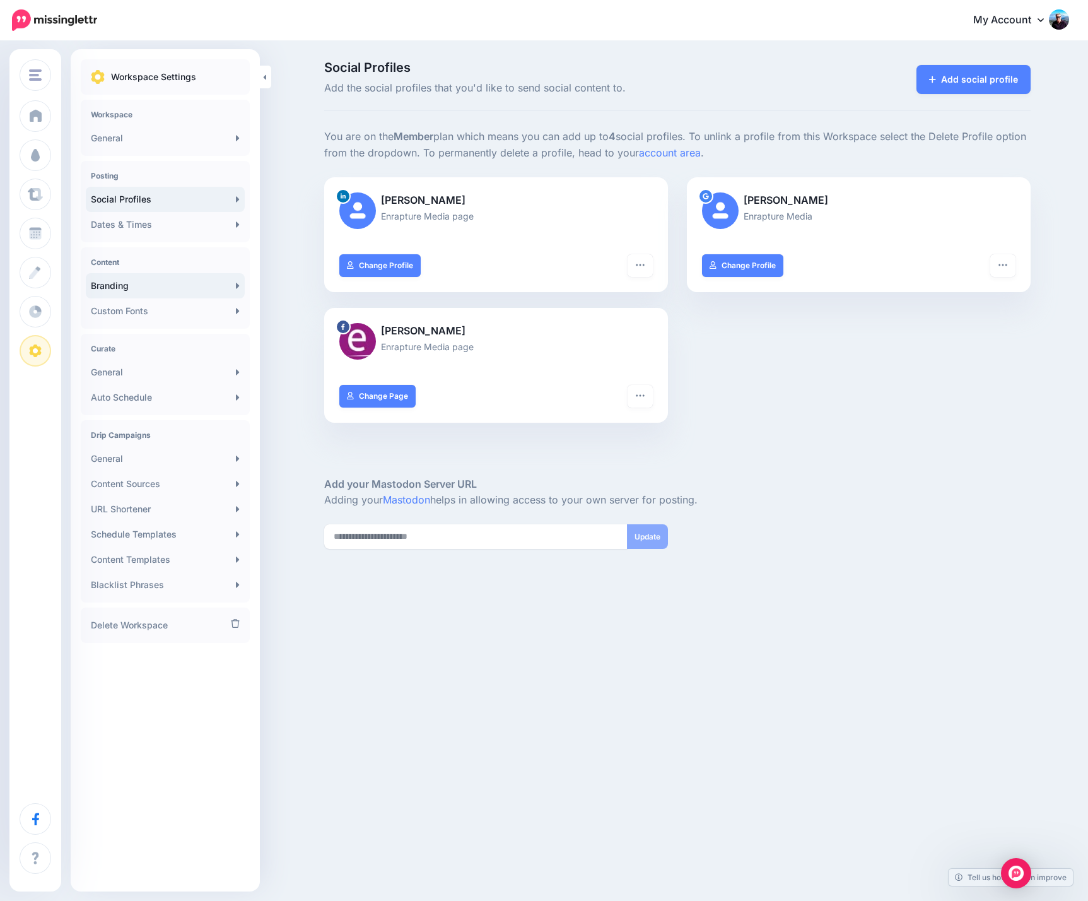
click at [188, 284] on link "Branding" at bounding box center [165, 285] width 159 height 25
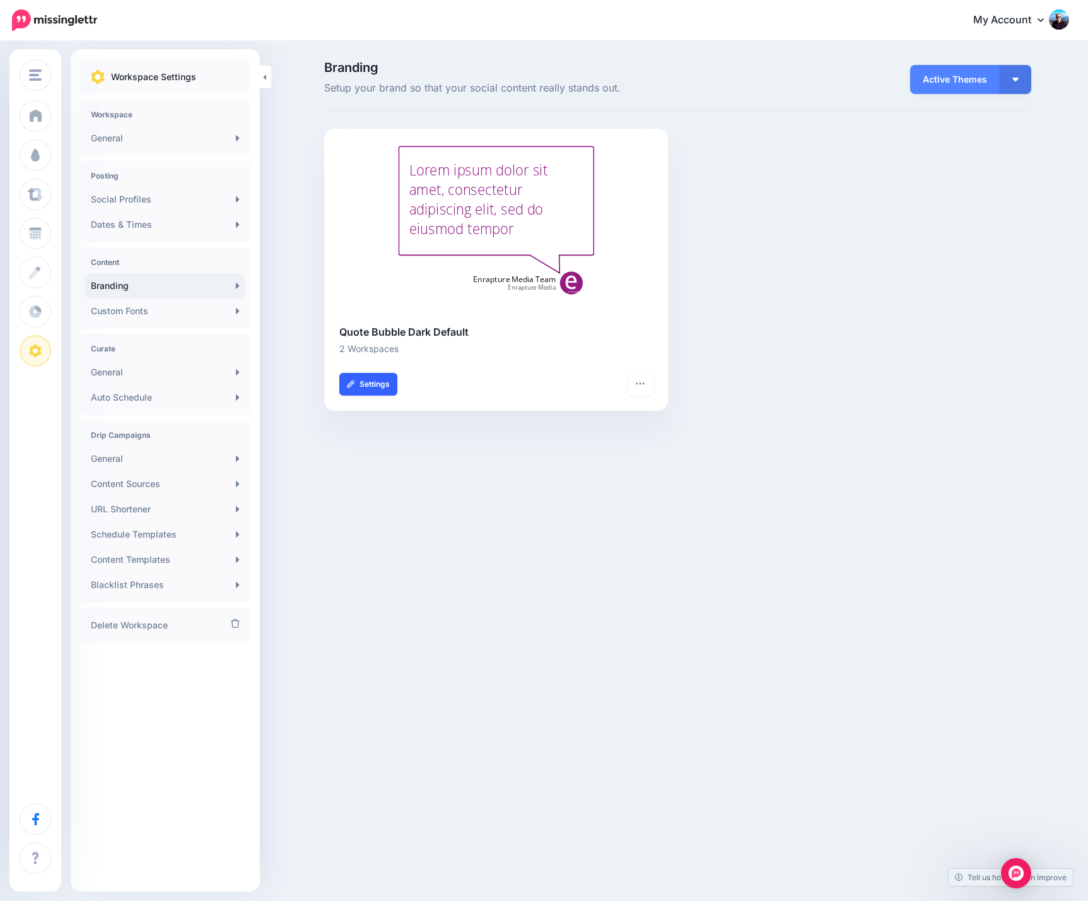
click at [372, 384] on link "Settings" at bounding box center [368, 384] width 58 height 23
type input "**********"
type input "*******"
type input "**********"
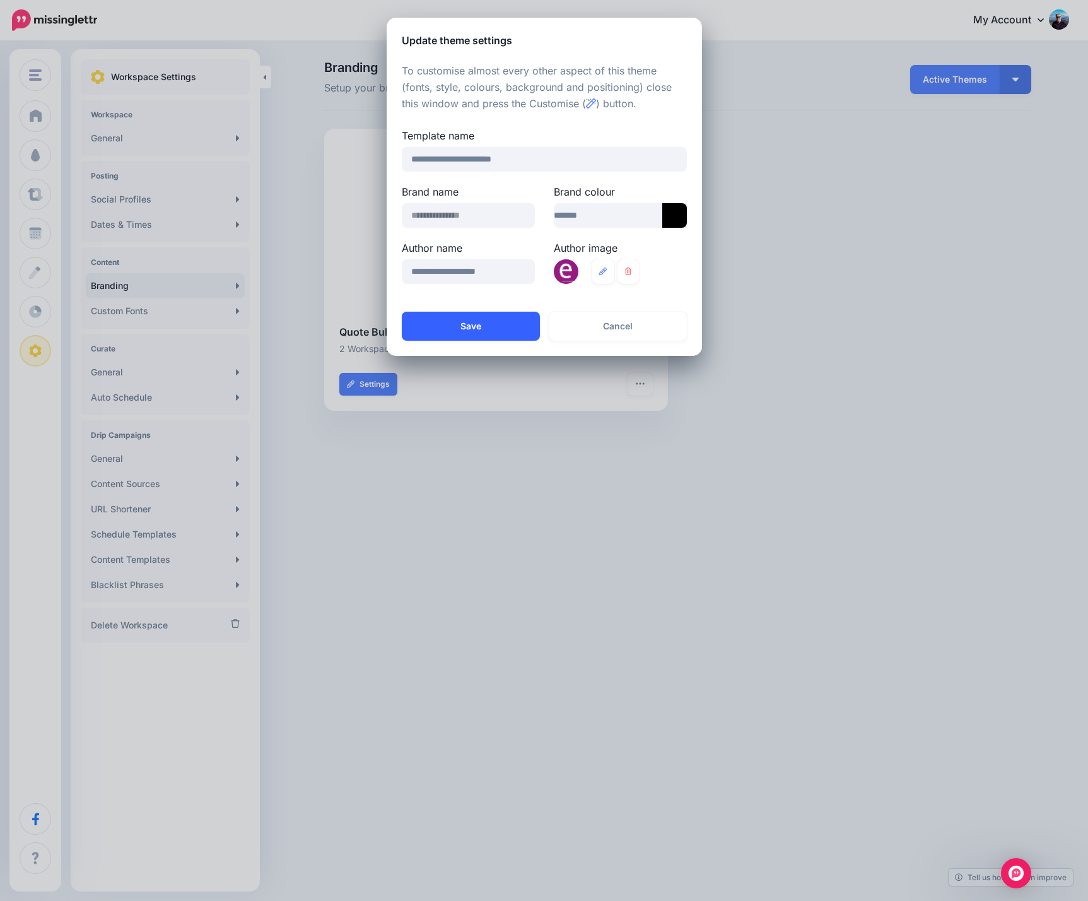
click at [466, 325] on button "Save" at bounding box center [471, 326] width 138 height 29
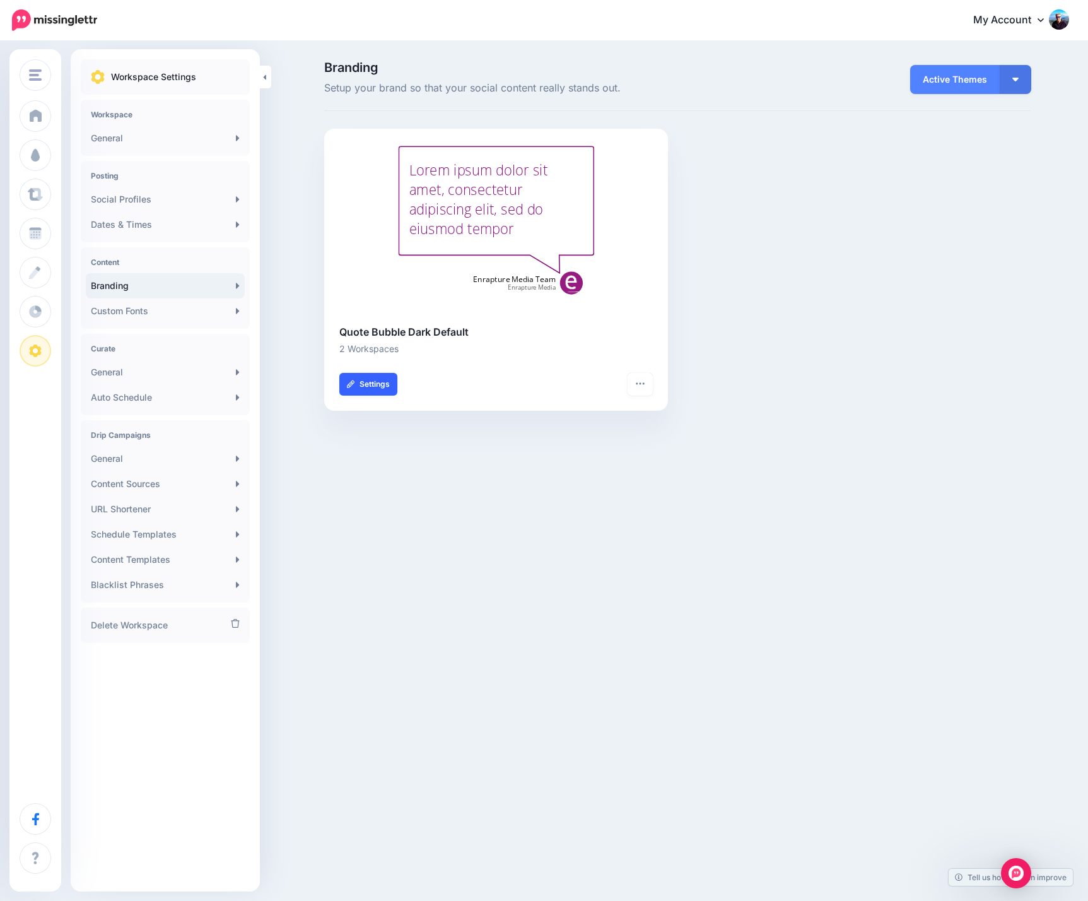
click at [373, 384] on link "Settings" at bounding box center [368, 384] width 58 height 23
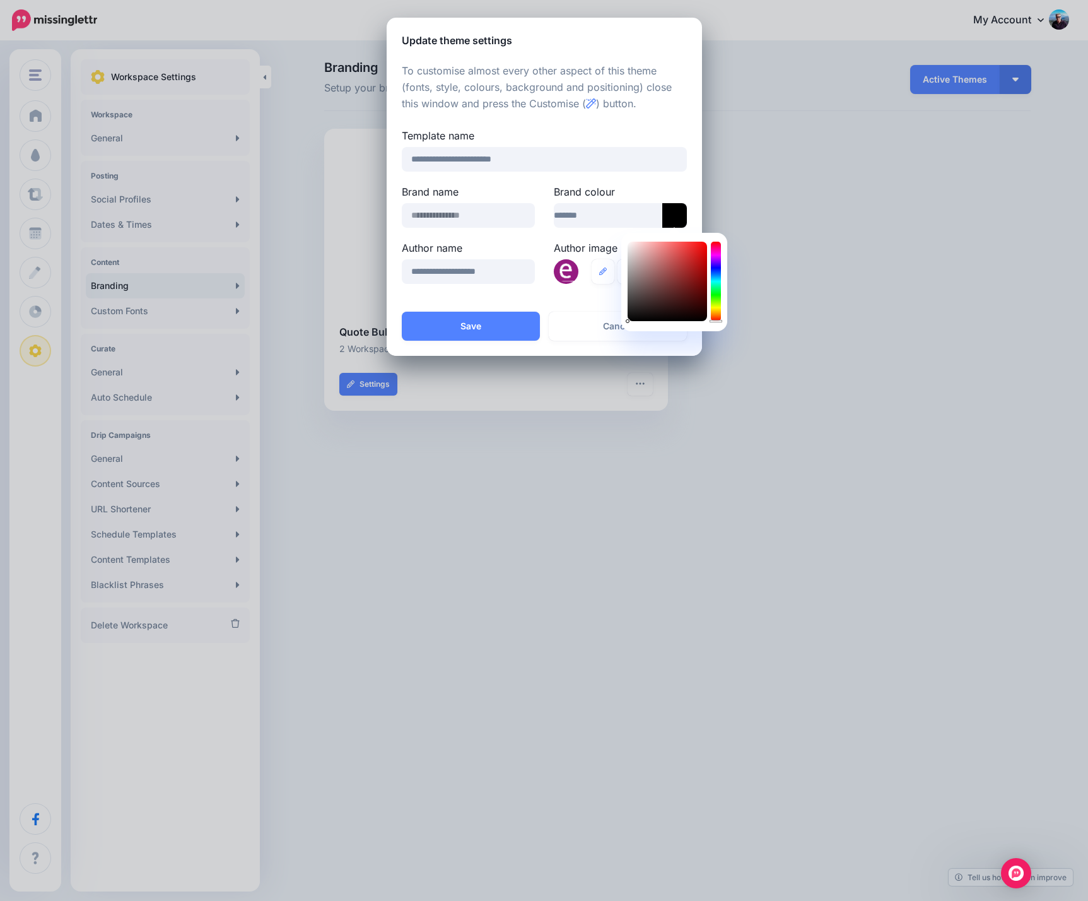
click at [678, 211] on icon at bounding box center [674, 215] width 25 height 25
click at [717, 258] on div at bounding box center [716, 281] width 10 height 79
click at [718, 253] on div at bounding box center [716, 281] width 10 height 79
type input "*******"
drag, startPoint x: 697, startPoint y: 262, endPoint x: 695, endPoint y: 276, distance: 14.1
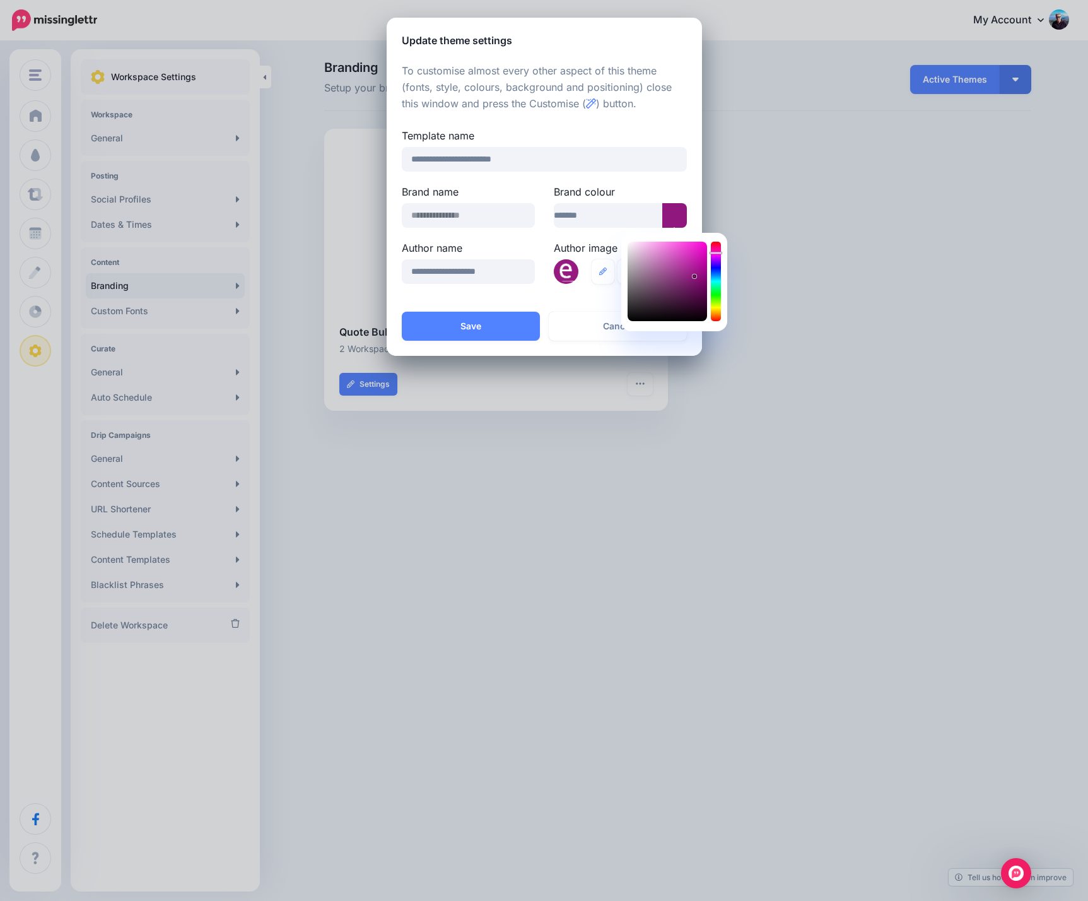
click at [695, 276] on div at bounding box center [667, 281] width 79 height 79
click at [631, 216] on input "*******" at bounding box center [608, 215] width 109 height 25
click at [677, 295] on div "Author image" at bounding box center [620, 268] width 152 height 56
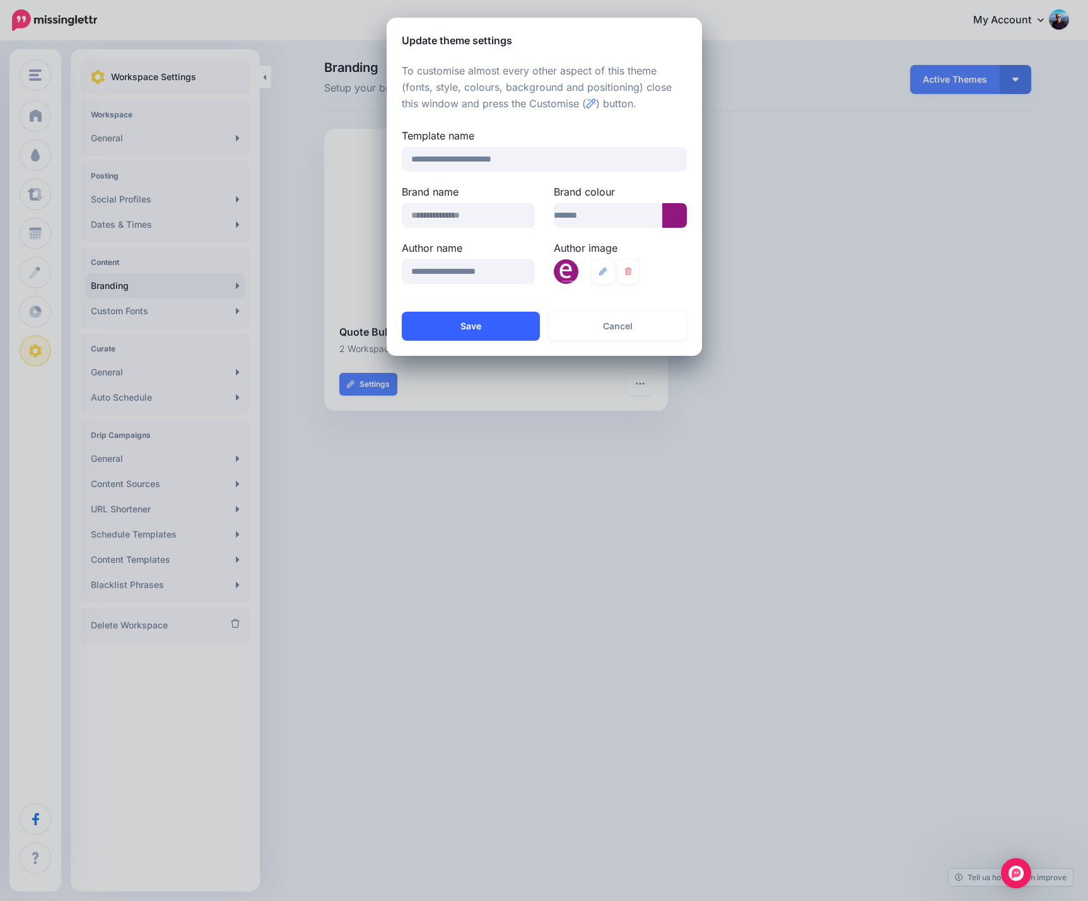
click at [465, 325] on button "Save" at bounding box center [471, 326] width 138 height 29
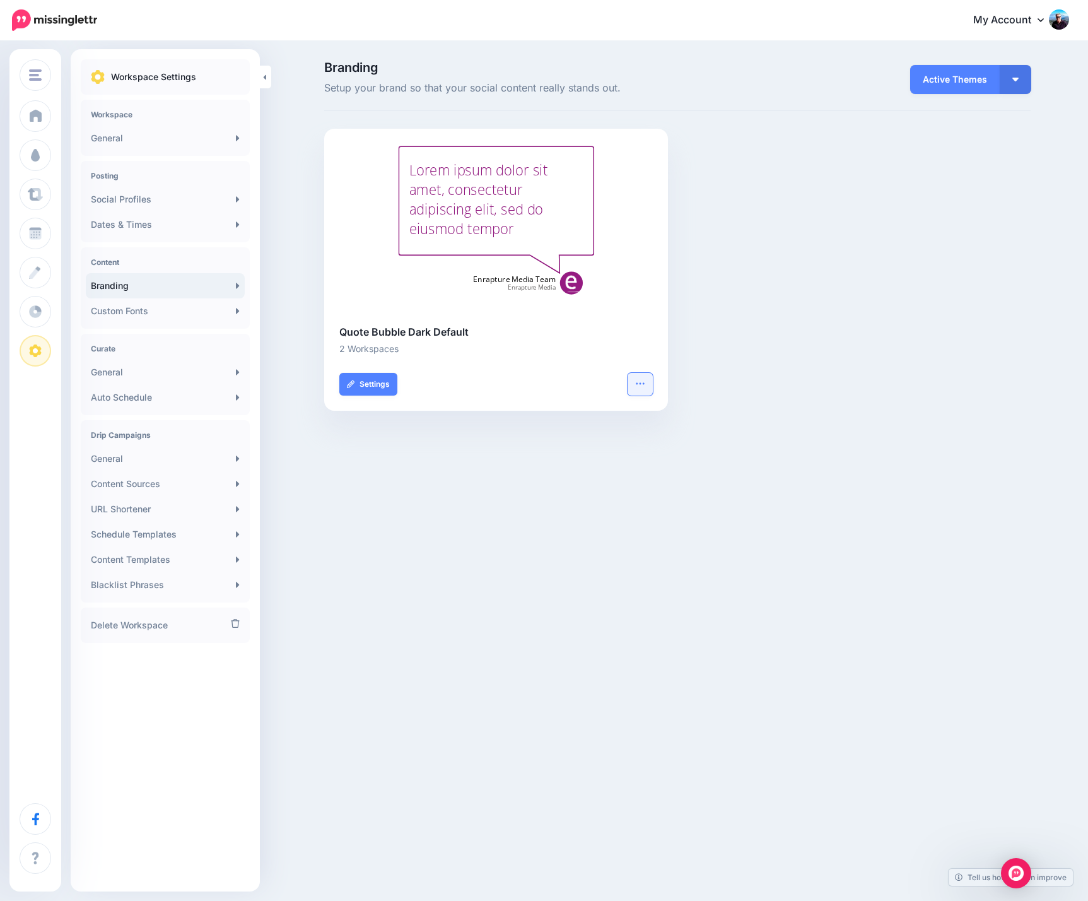
click at [638, 384] on icon "button" at bounding box center [640, 383] width 8 height 2
click at [565, 445] on link "Customise" at bounding box center [580, 443] width 136 height 25
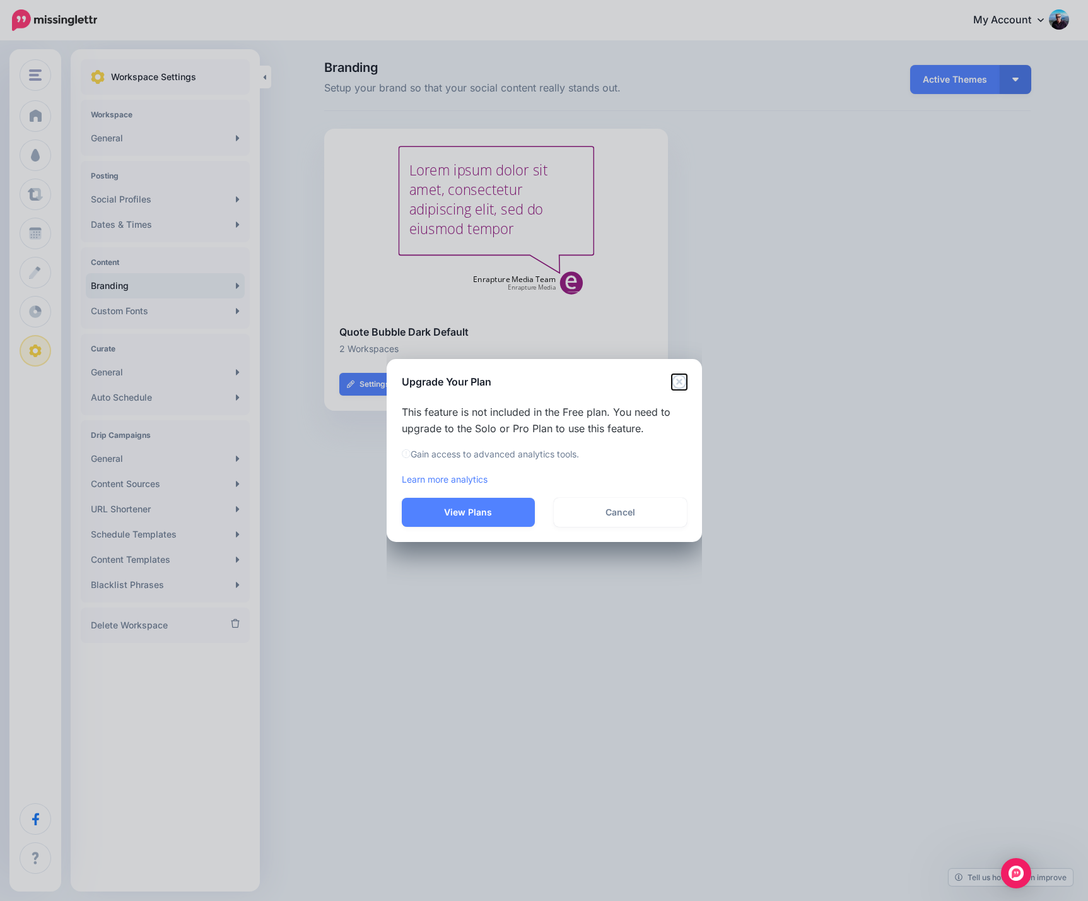
click at [683, 380] on icon "Close" at bounding box center [679, 381] width 15 height 15
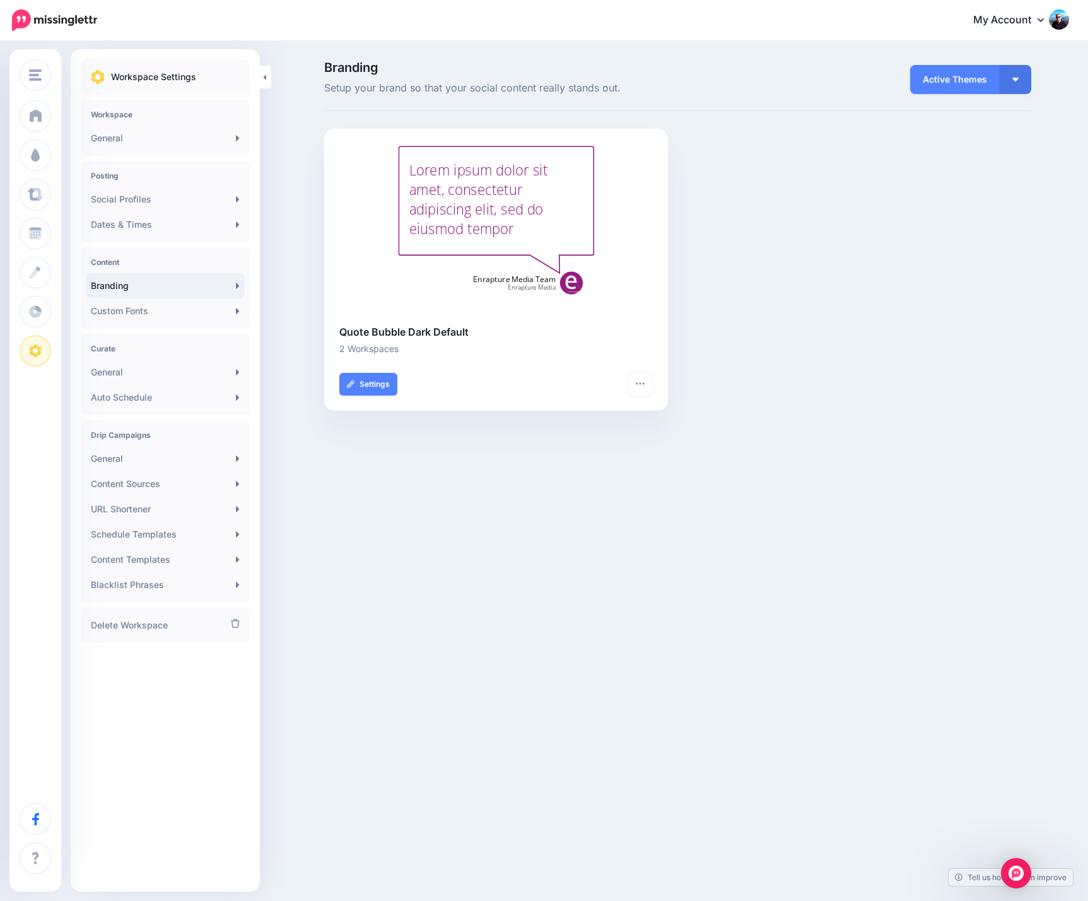
click at [275, 149] on div "Branding Setup your brand so that your social content really stands out. Active…" at bounding box center [544, 243] width 1088 height 403
click at [201, 529] on link "Schedule Templates" at bounding box center [165, 534] width 159 height 25
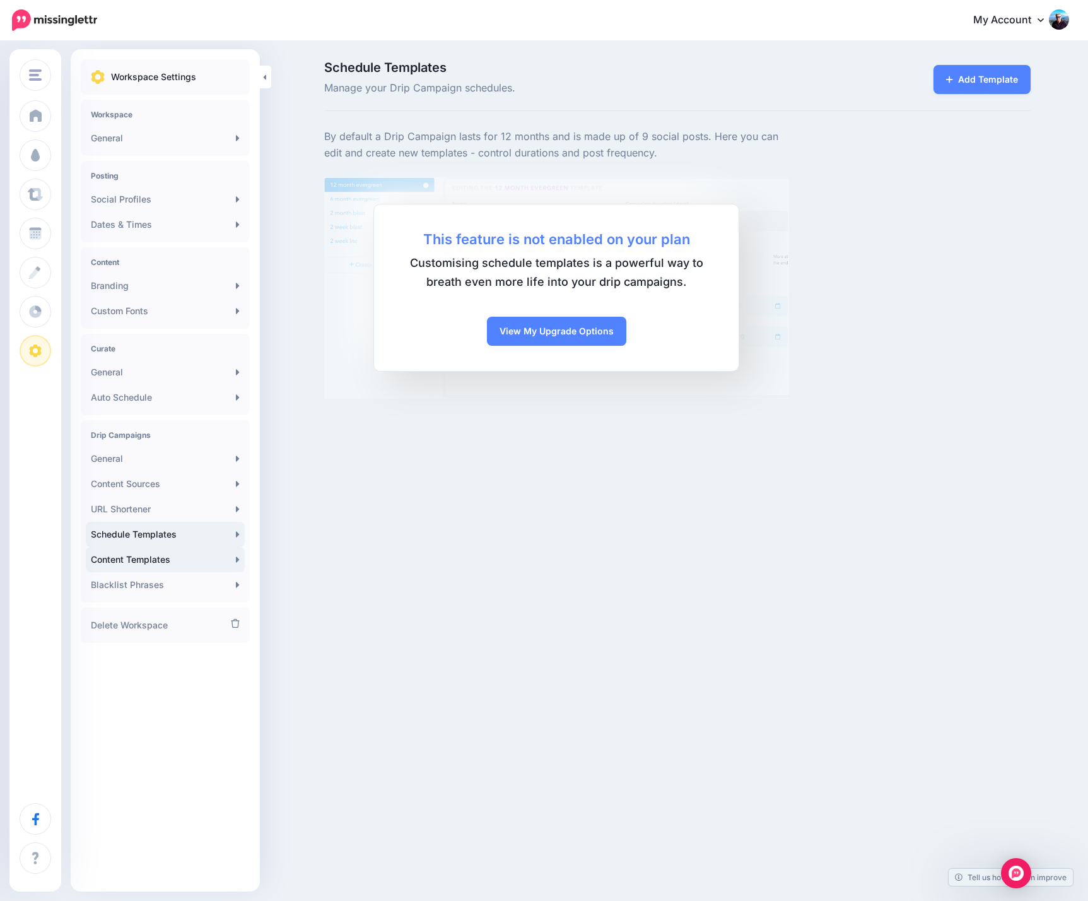
click at [148, 564] on link "Content Templates" at bounding box center [165, 559] width 159 height 25
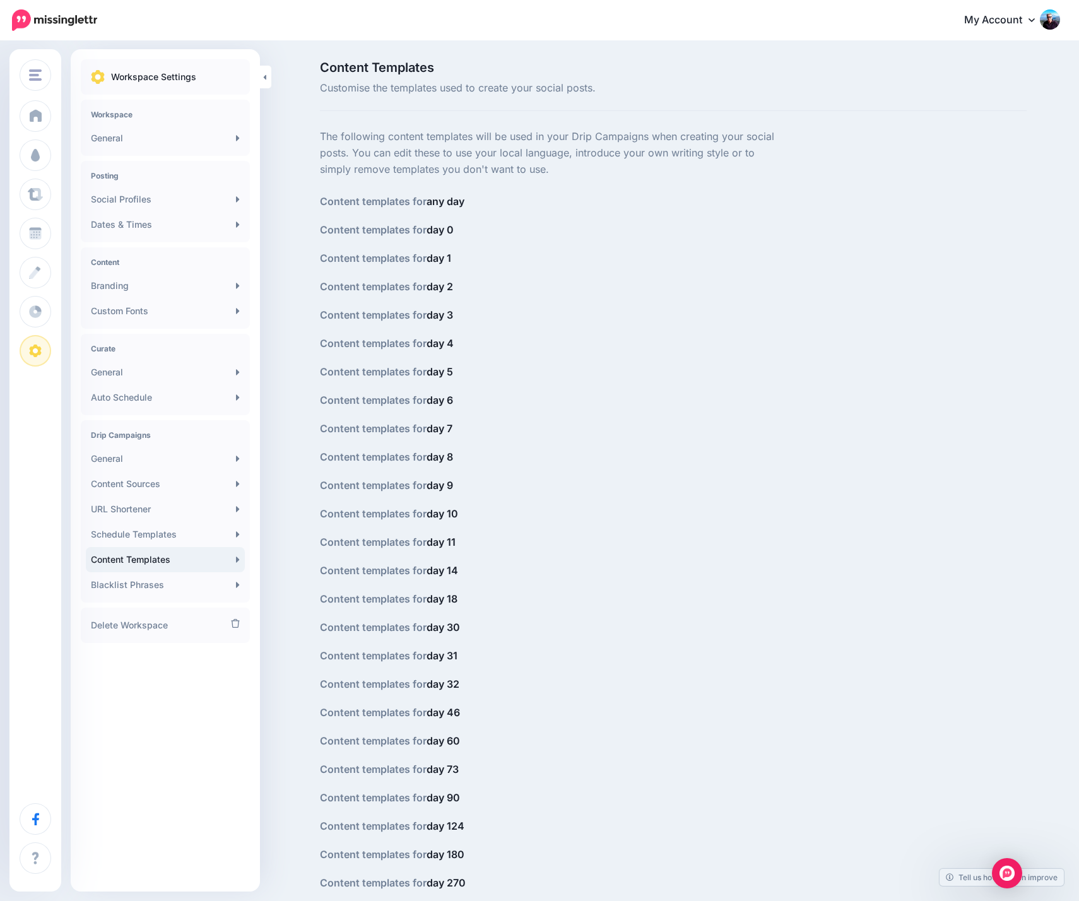
click at [429, 150] on p "The following content templates will be used in your Drip Campaigns when creati…" at bounding box center [552, 153] width 465 height 49
click at [199, 139] on link "General" at bounding box center [165, 138] width 159 height 25
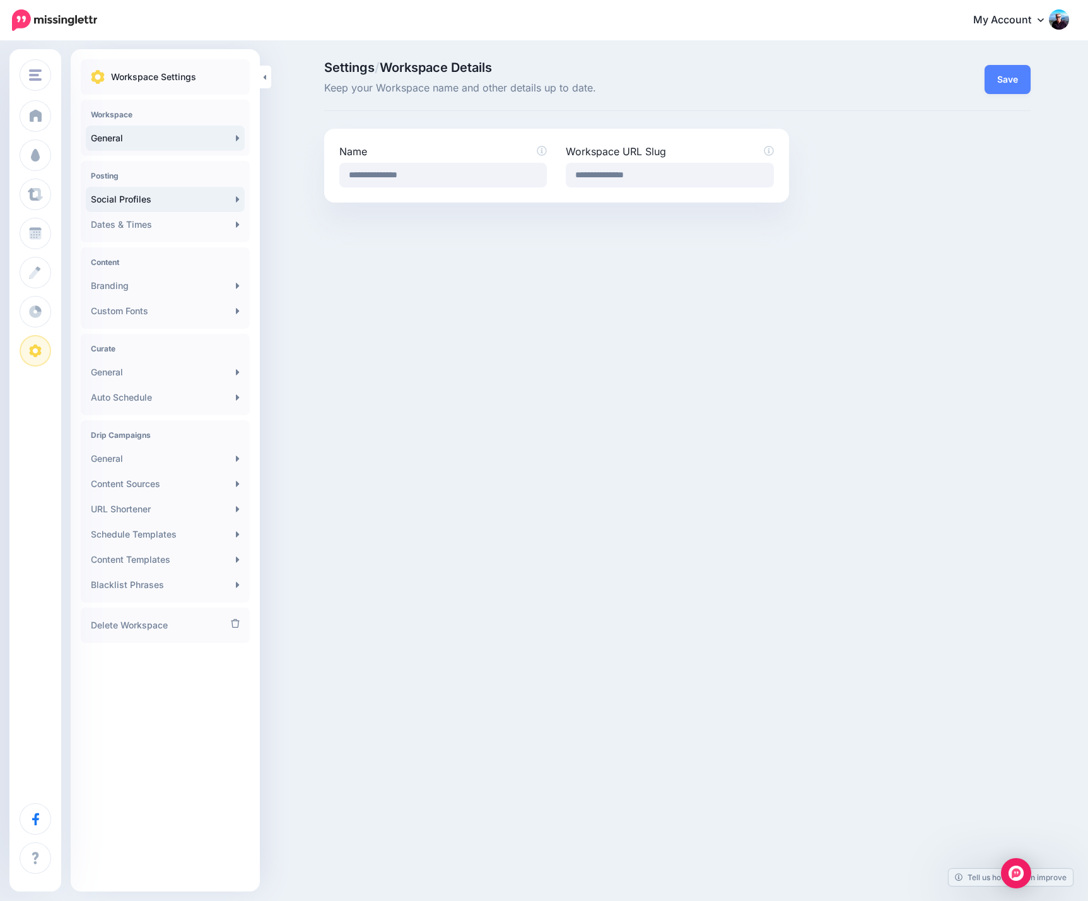
click at [135, 200] on link "Social Profiles" at bounding box center [165, 199] width 159 height 25
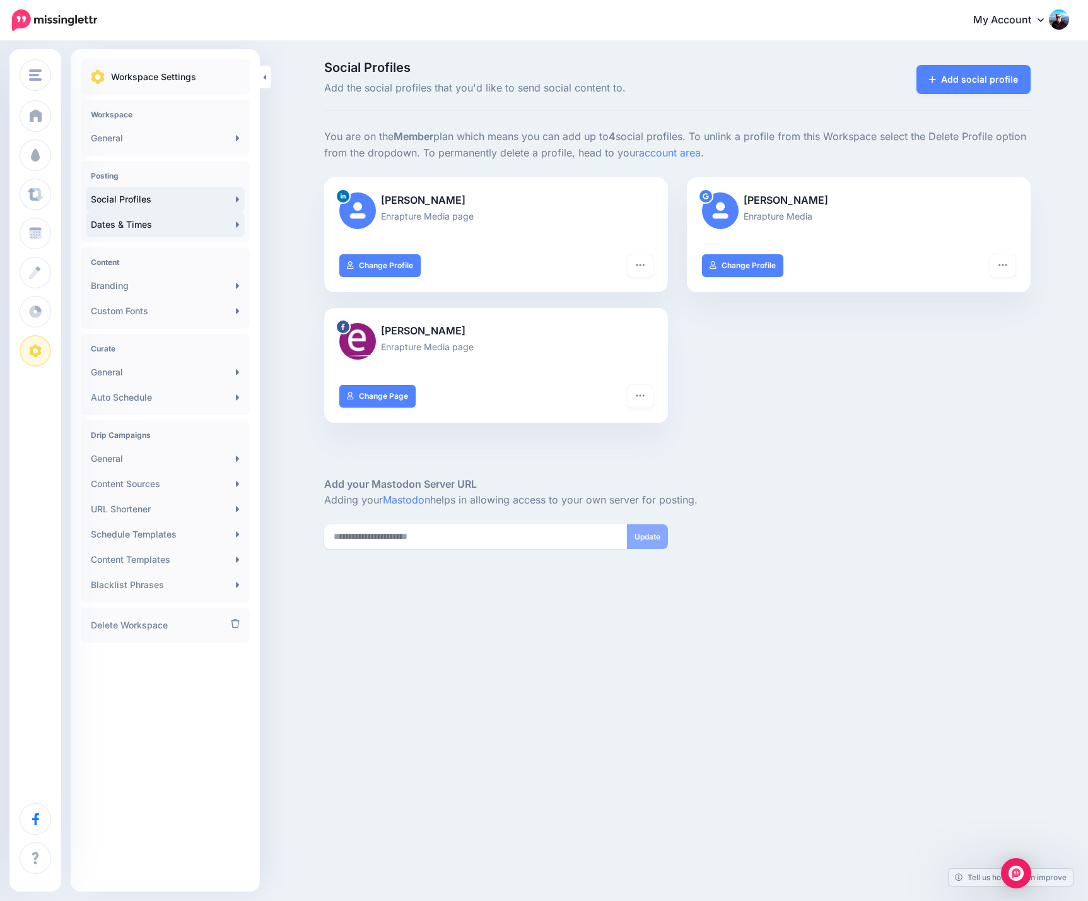
click at [150, 223] on link "Dates & Times" at bounding box center [165, 224] width 159 height 25
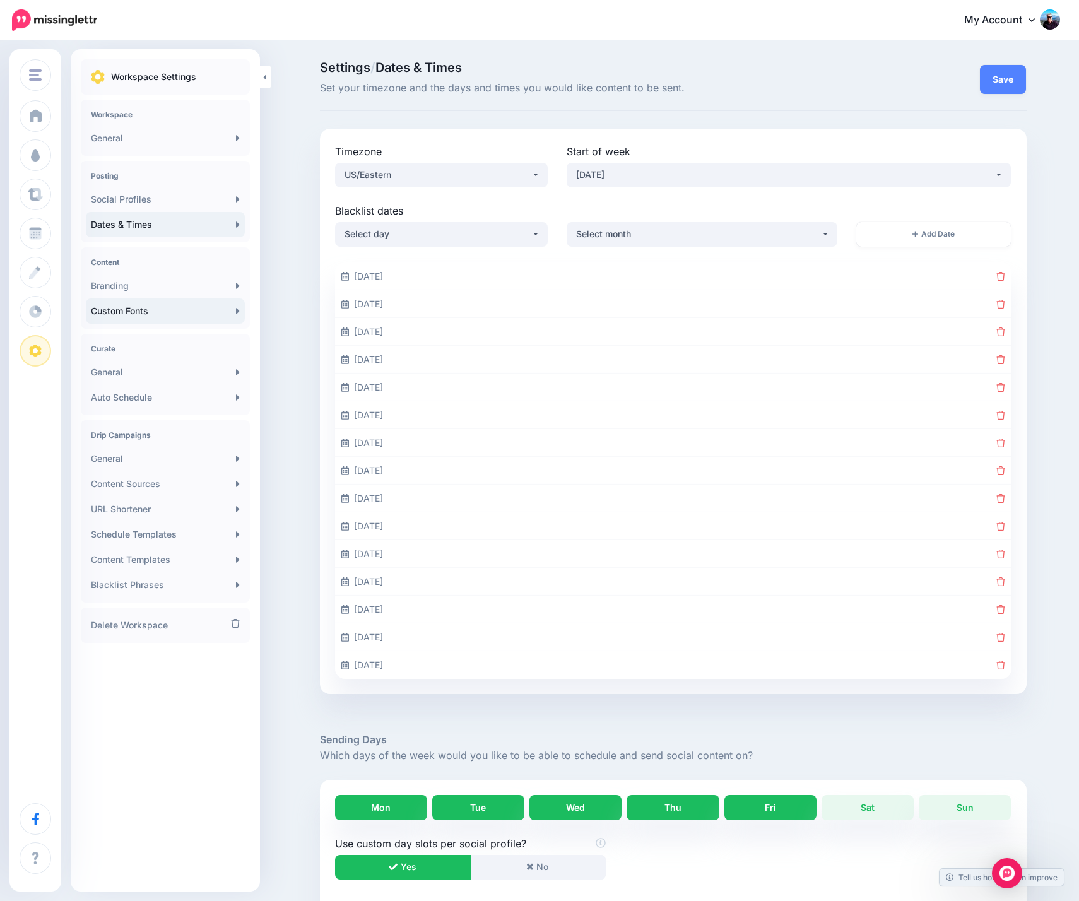
click at [143, 312] on link "Custom Fonts" at bounding box center [165, 310] width 159 height 25
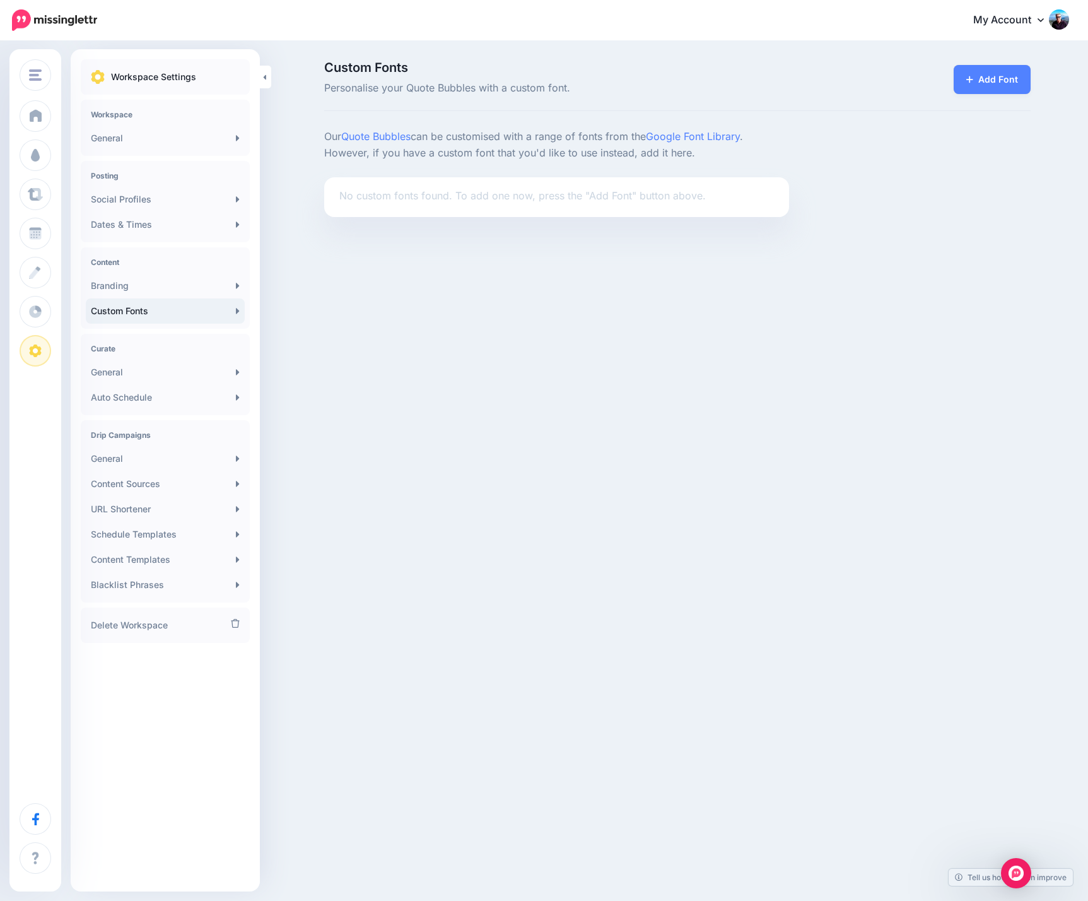
click at [544, 256] on div "Enrapture Media LOOP [DOMAIN_NAME] Isabelle Vets Roseneath Dental [PERSON_NAME]…" at bounding box center [544, 450] width 1088 height 901
click at [140, 370] on link "General" at bounding box center [165, 372] width 159 height 25
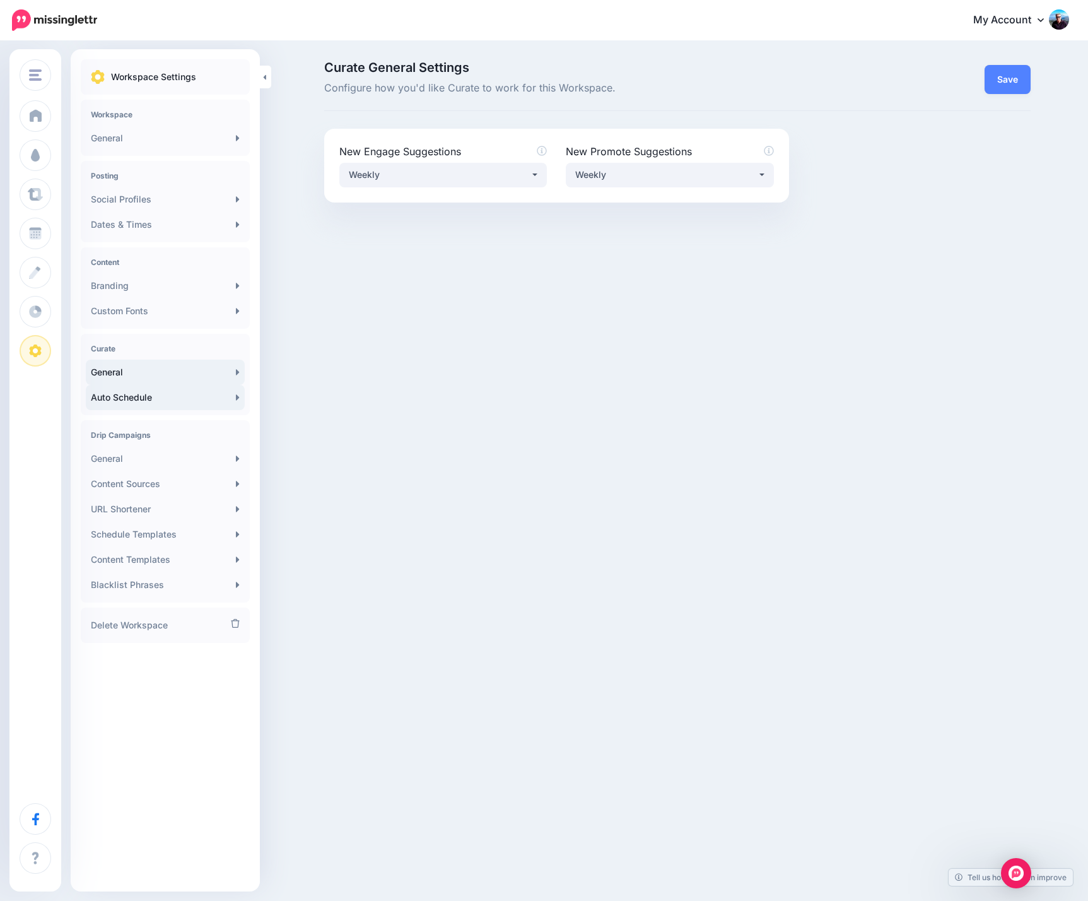
click at [189, 393] on link "Auto Schedule" at bounding box center [165, 397] width 159 height 25
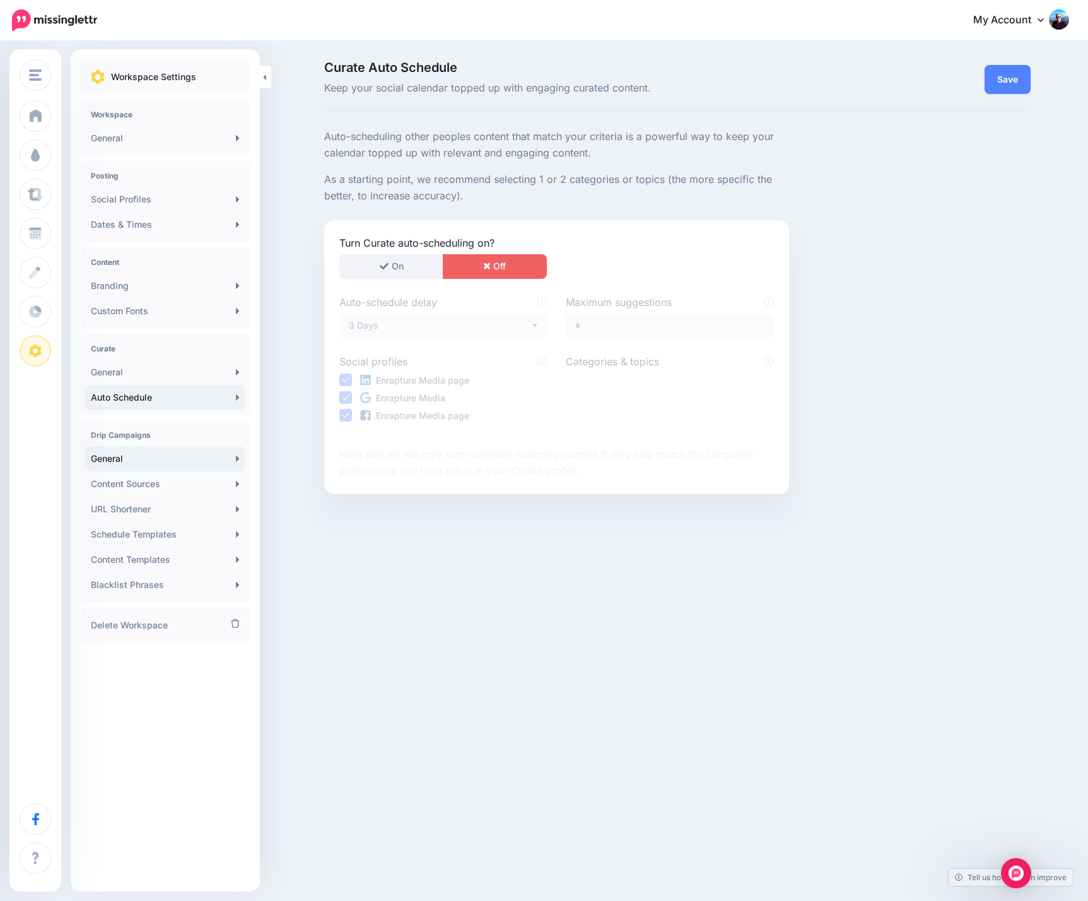
click at [148, 460] on link "General" at bounding box center [165, 458] width 159 height 25
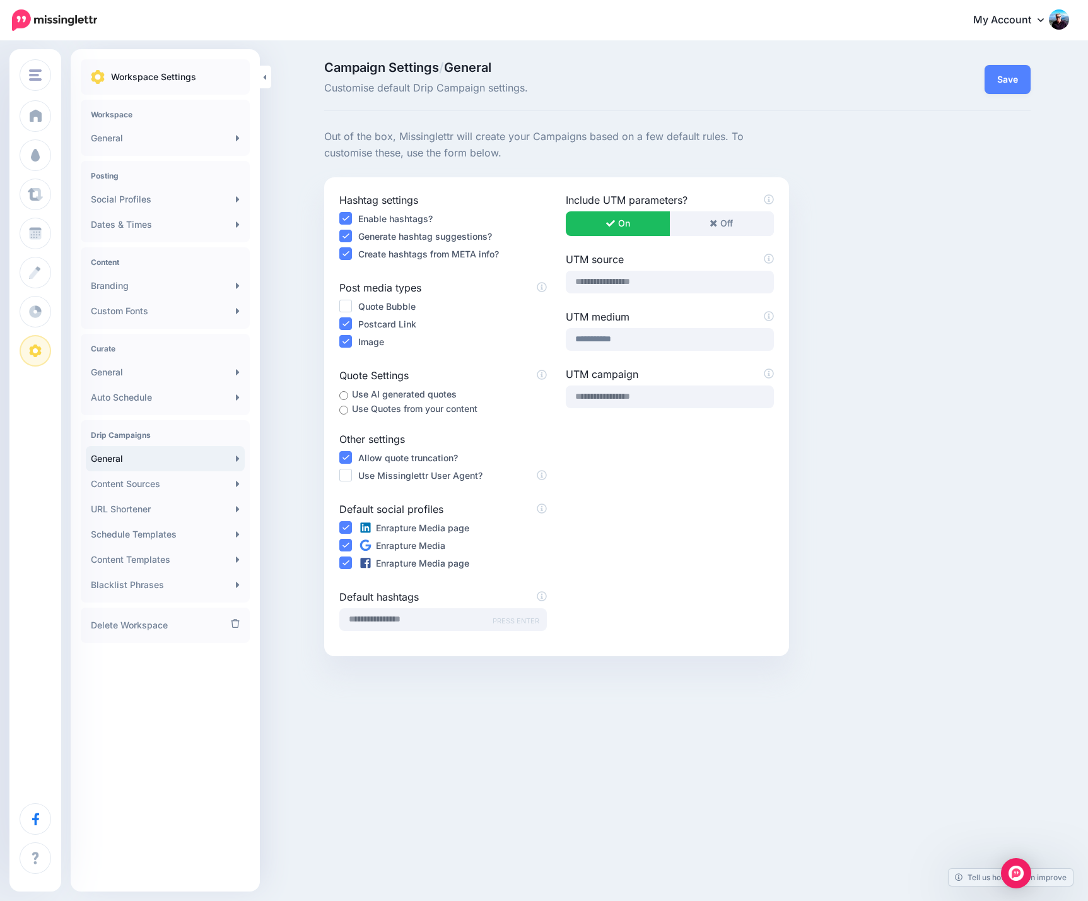
click at [347, 305] on ins at bounding box center [345, 306] width 13 height 13
click at [998, 83] on button "Save" at bounding box center [1008, 79] width 46 height 29
click at [175, 478] on link "Content Sources" at bounding box center [165, 483] width 159 height 25
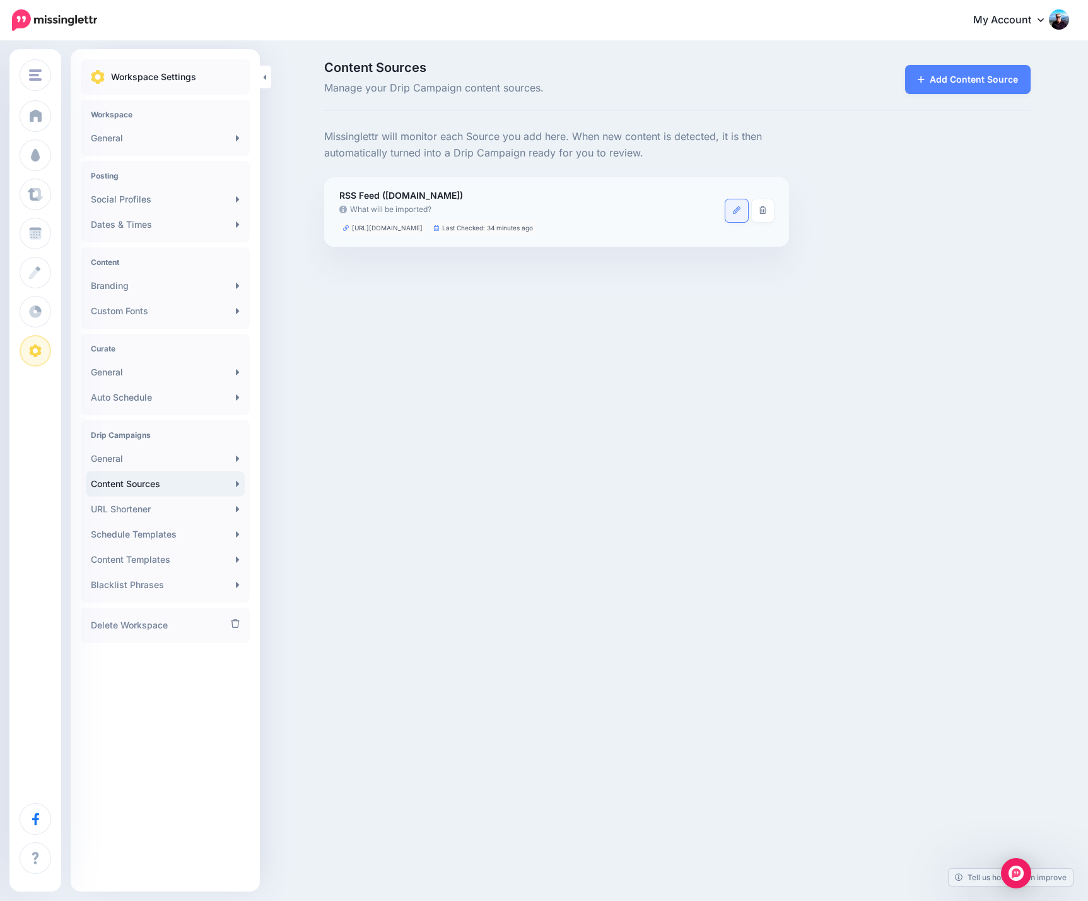
click at [742, 211] on link at bounding box center [736, 210] width 23 height 23
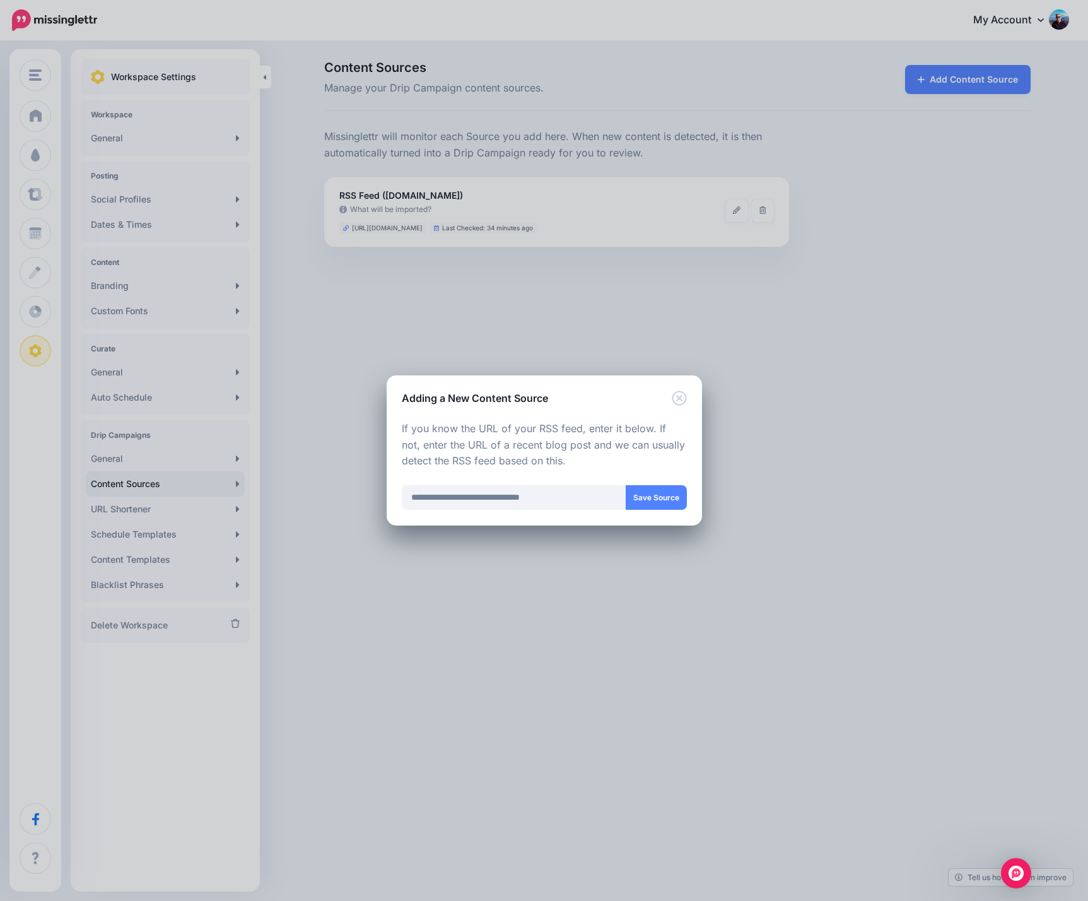
click at [757, 415] on div "Adding a New Content Source Loading Loading Choose the type of Content Source y…" at bounding box center [544, 450] width 1088 height 901
click at [682, 396] on icon "Close" at bounding box center [679, 397] width 15 height 15
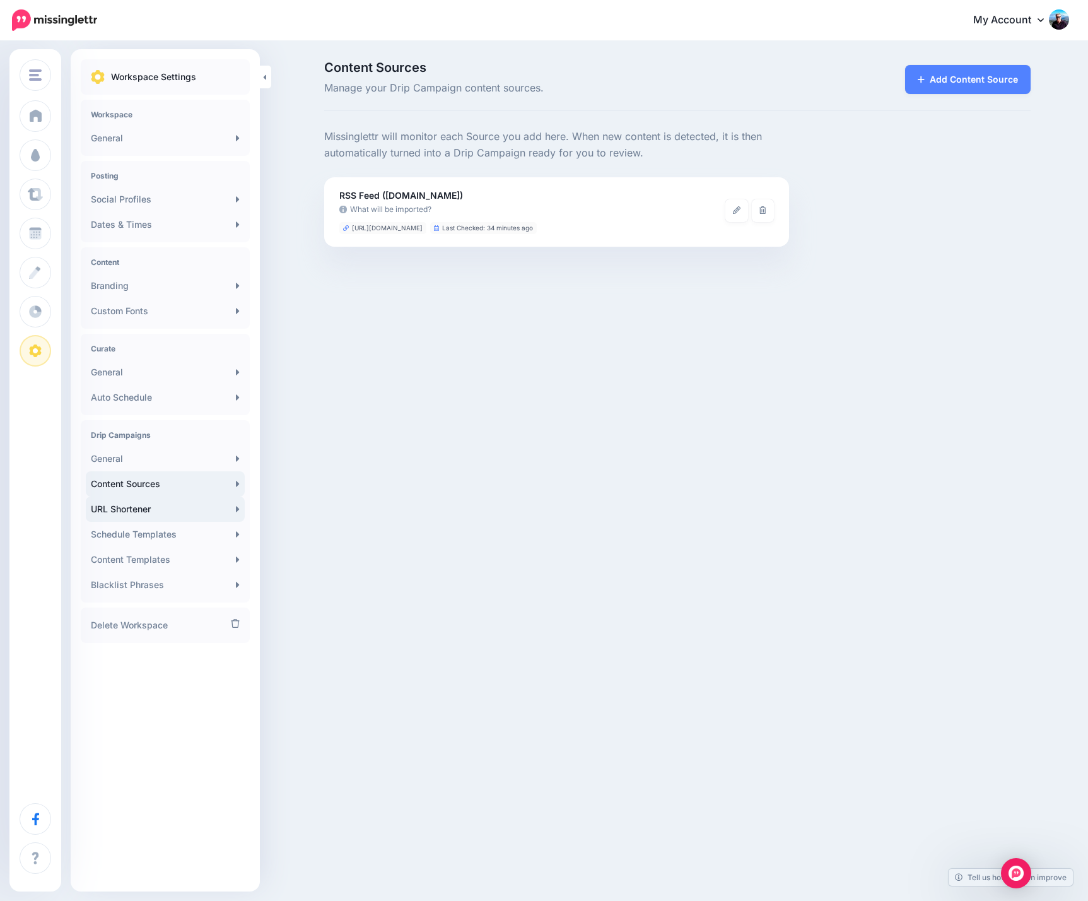
click at [126, 509] on link "URL Shortener" at bounding box center [165, 508] width 159 height 25
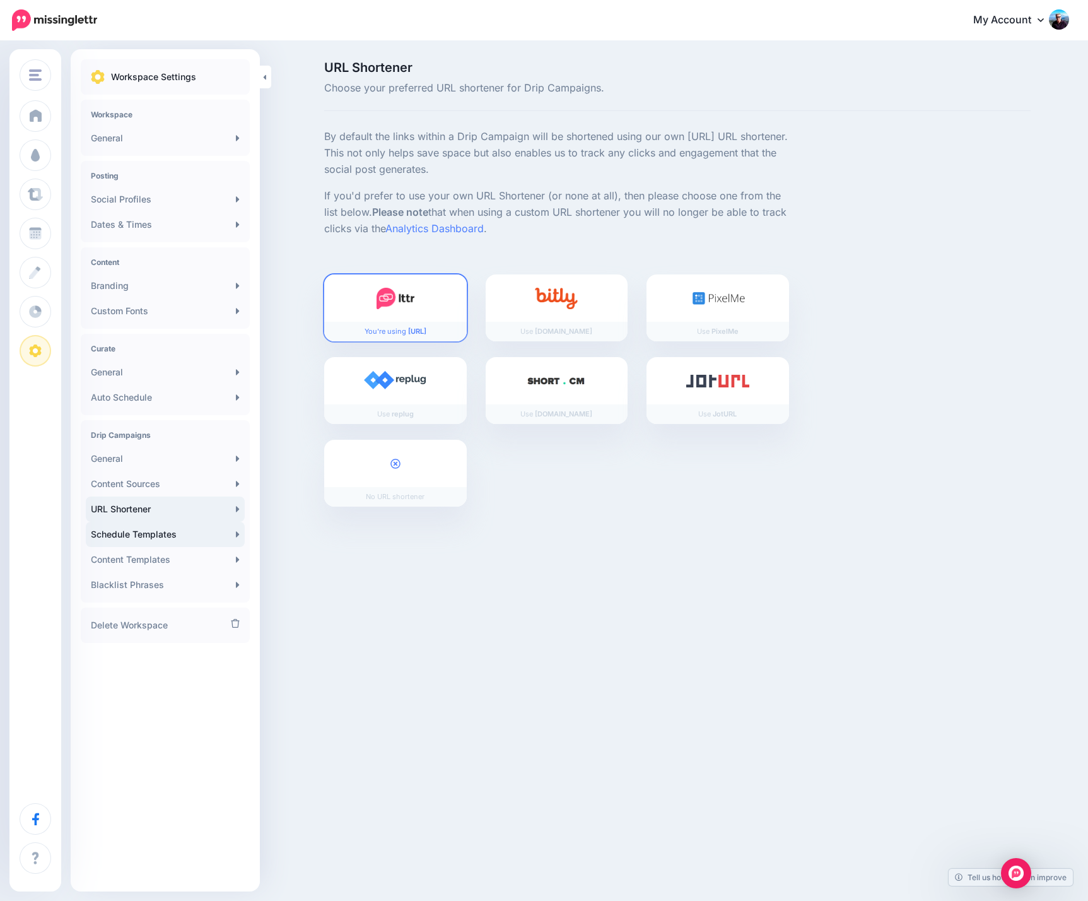
click at [127, 536] on link "Schedule Templates" at bounding box center [165, 534] width 159 height 25
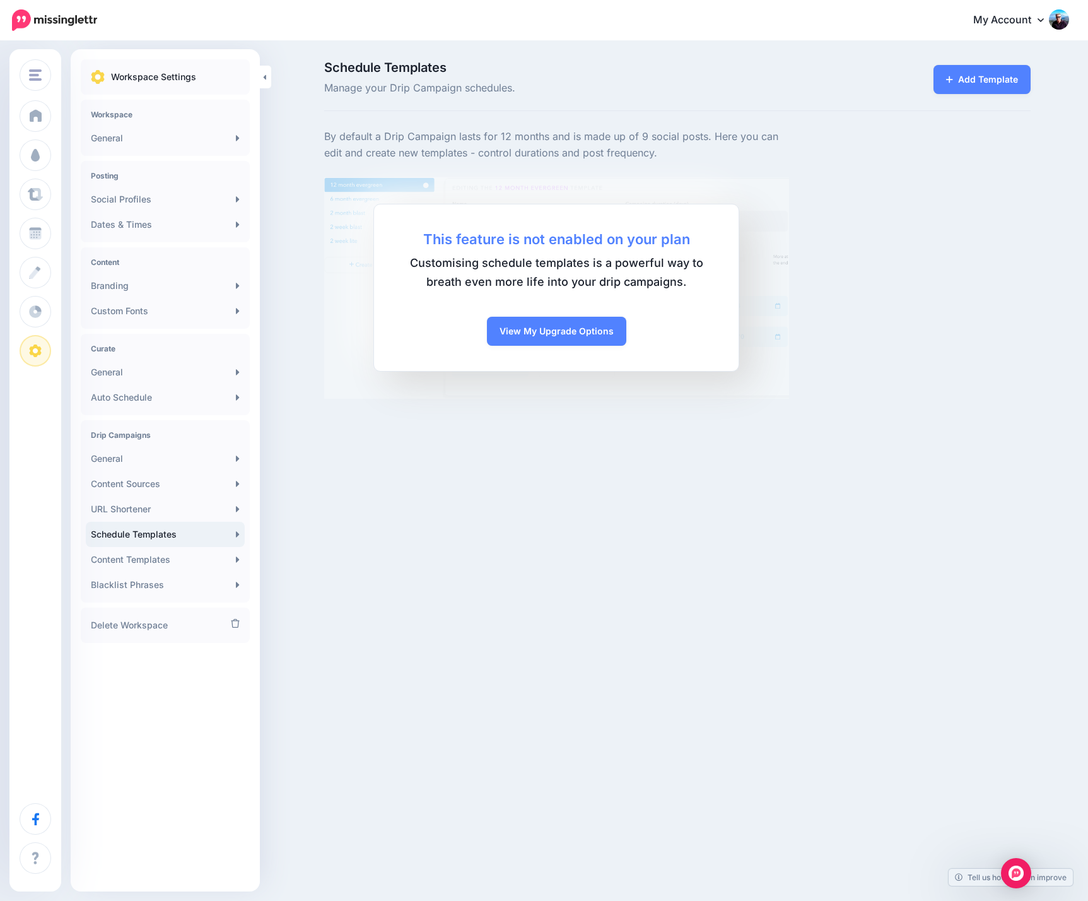
click at [303, 413] on div "Schedule Templates Manage your Drip Campaign schedules. Add Template This featu…" at bounding box center [544, 229] width 1088 height 375
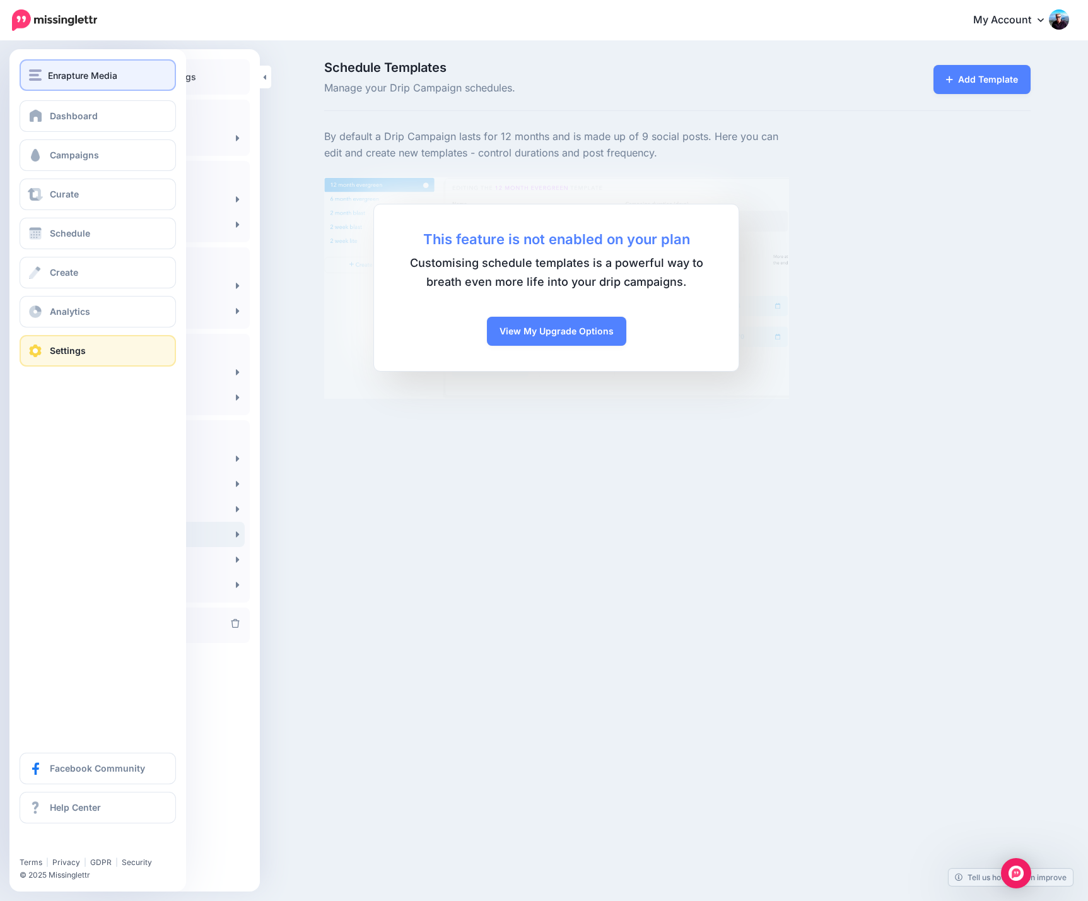
click at [82, 81] on span "Enrapture Media" at bounding box center [82, 75] width 69 height 15
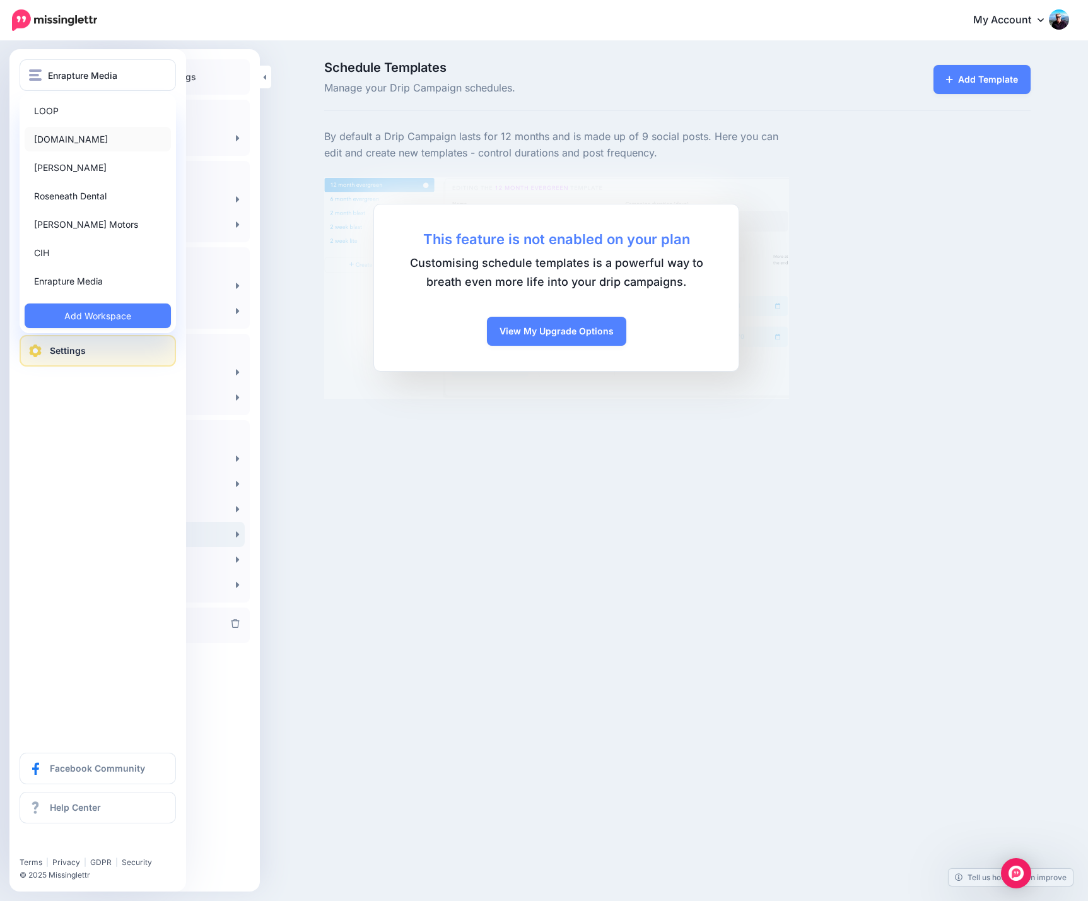
click at [73, 138] on link "[DOMAIN_NAME]" at bounding box center [98, 139] width 146 height 25
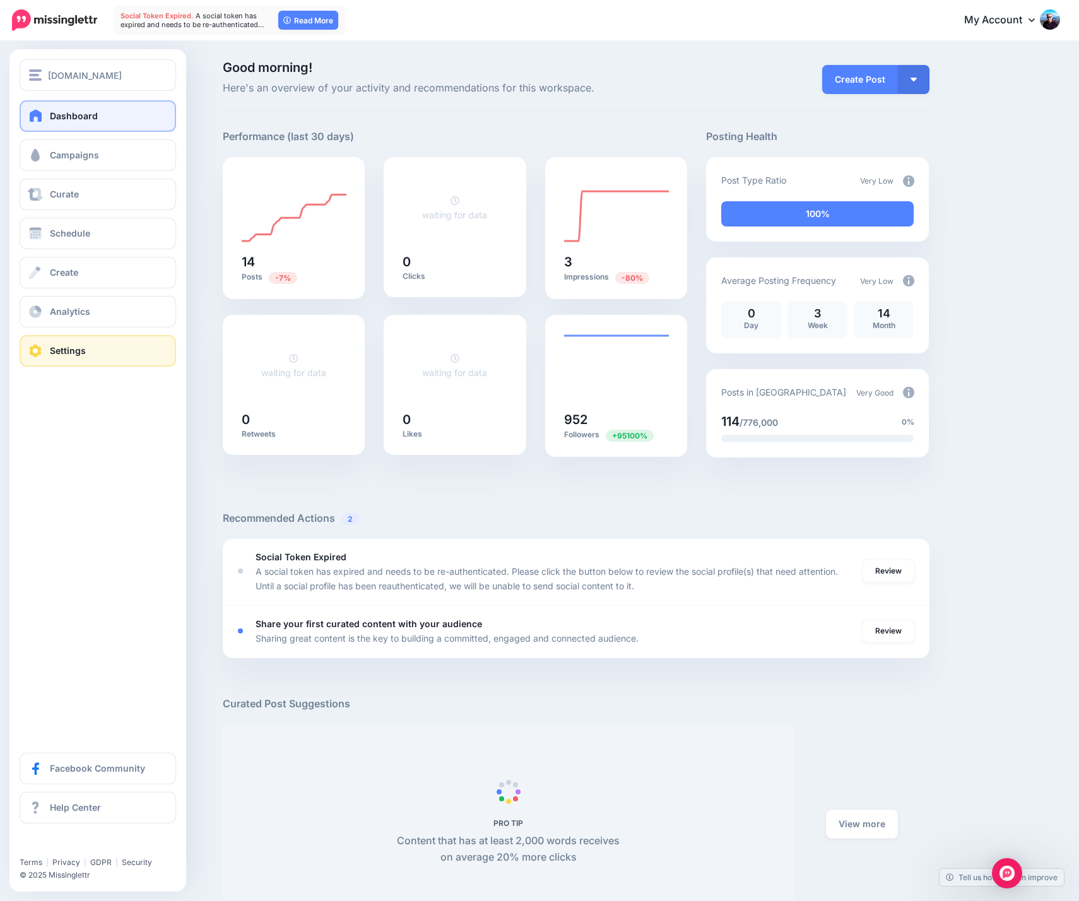
click at [74, 349] on span "Settings" at bounding box center [68, 350] width 36 height 11
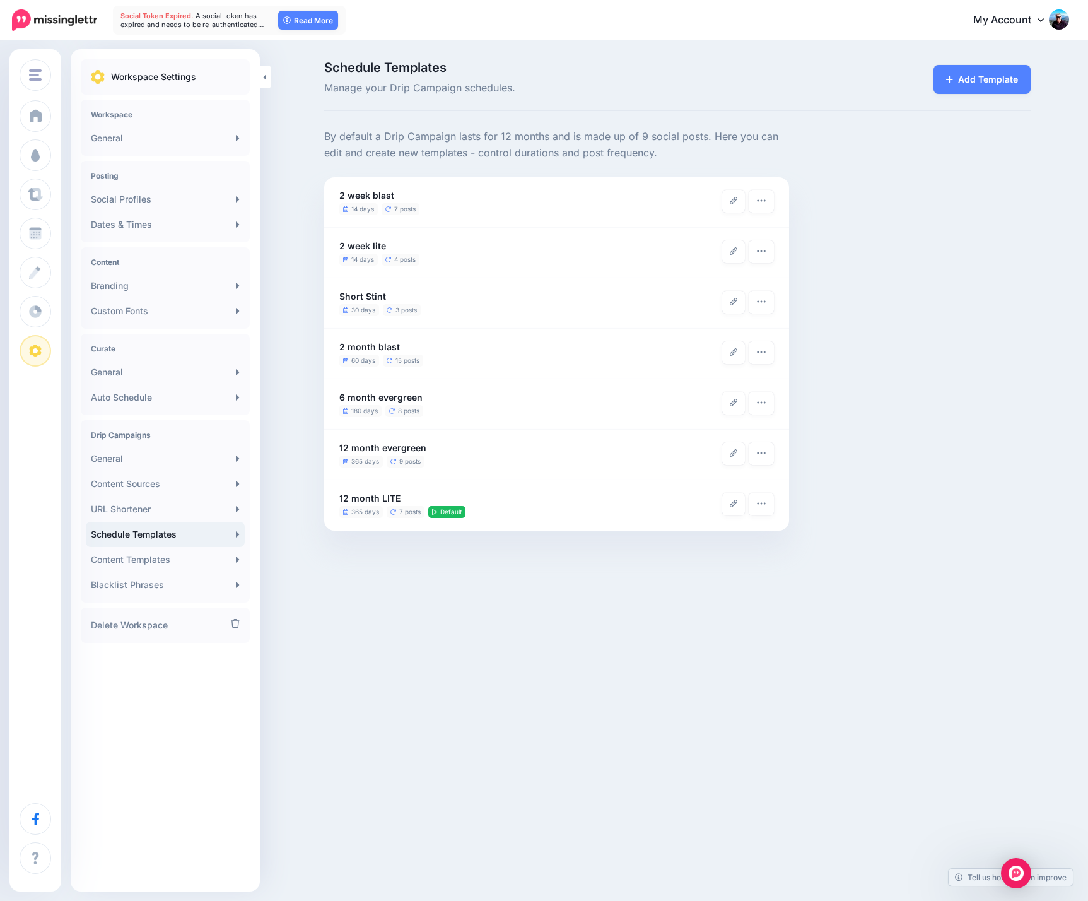
click at [898, 312] on div "By default a Drip Campaign lasts for 12 months and is made up of 9 social posts…" at bounding box center [677, 330] width 725 height 402
click at [452, 754] on div "[DOMAIN_NAME] LOOP [DOMAIN_NAME] Isabelle Vets Roseneath Dental [PERSON_NAME] M…" at bounding box center [544, 450] width 1088 height 901
click at [916, 239] on div "By default a Drip Campaign lasts for 12 months and is made up of 9 social posts…" at bounding box center [677, 330] width 725 height 402
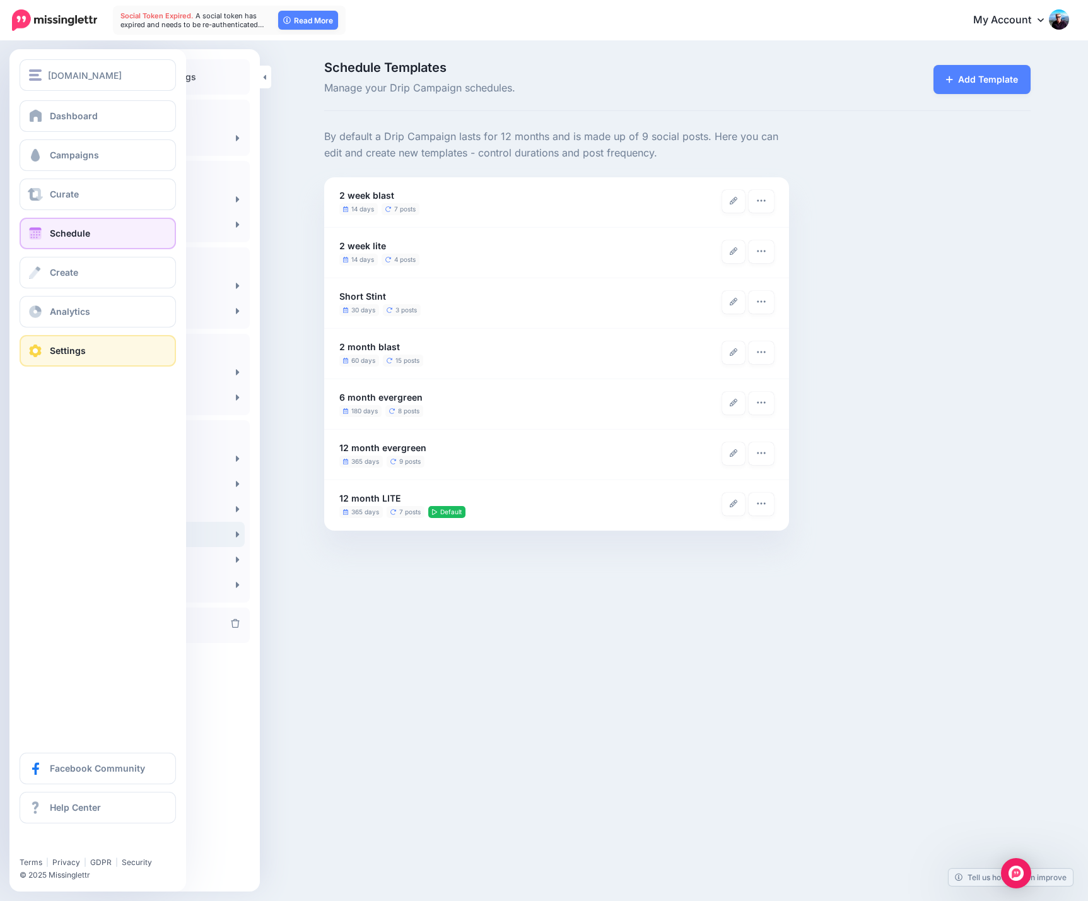
click at [78, 228] on span "Schedule" at bounding box center [70, 233] width 40 height 11
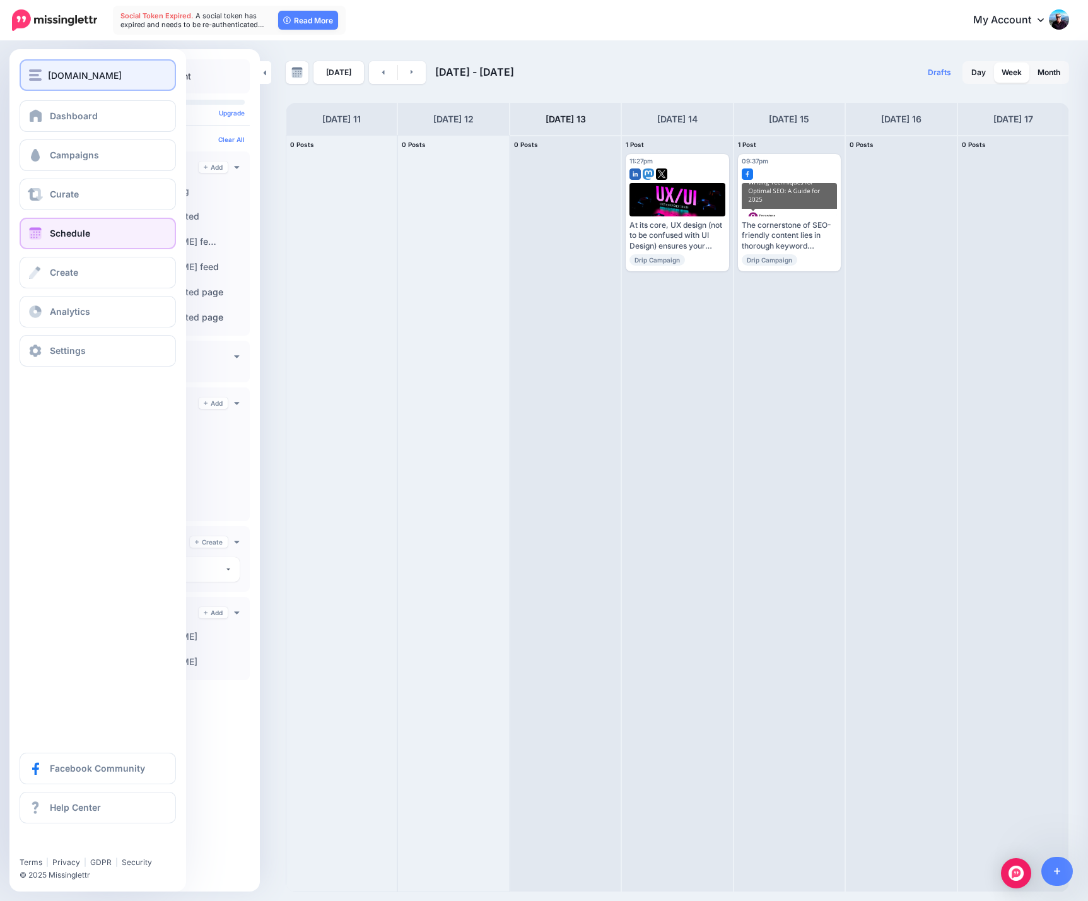
click at [40, 73] on img "button" at bounding box center [35, 74] width 13 height 11
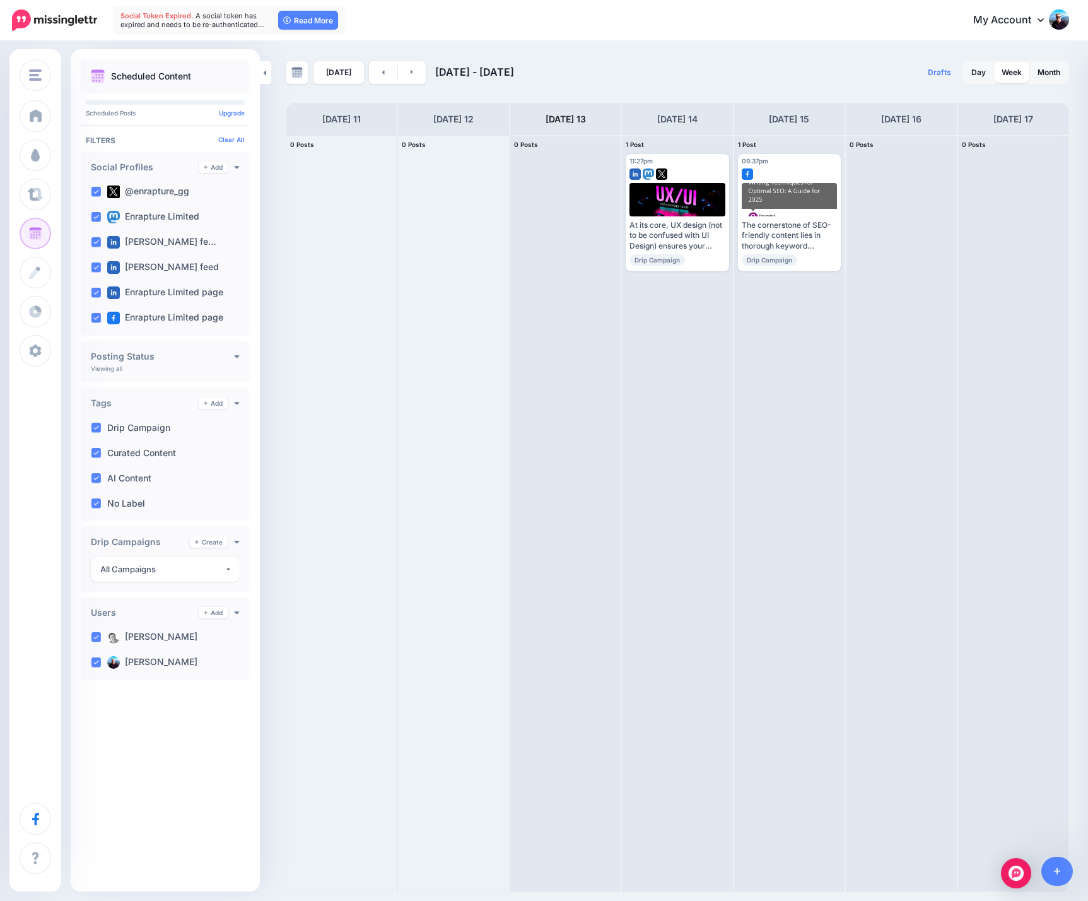
click at [646, 41] on div "[DOMAIN_NAME] LOOP [DOMAIN_NAME] Isabelle Vets Roseneath Dental [PERSON_NAME] M…" at bounding box center [544, 450] width 1088 height 901
click at [1040, 20] on icon at bounding box center [1041, 20] width 6 height 4
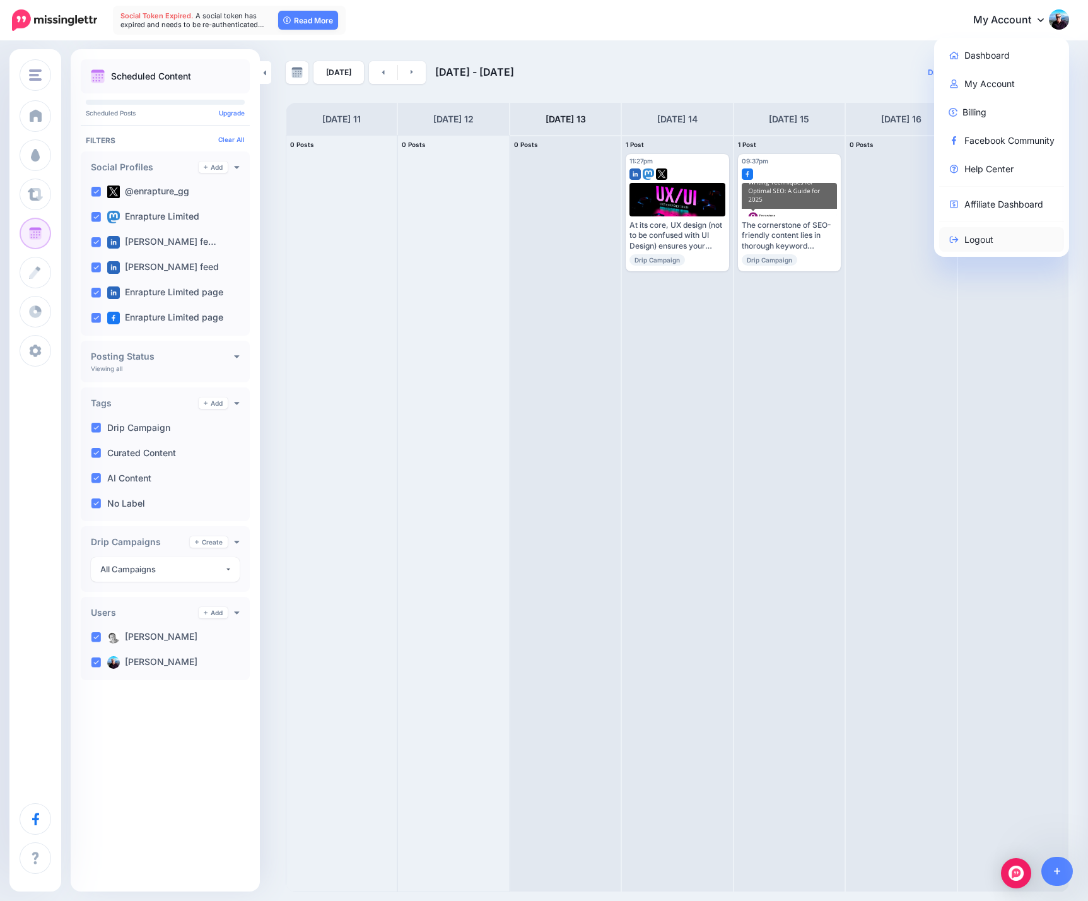
click at [972, 242] on link "Logout" at bounding box center [1002, 239] width 126 height 25
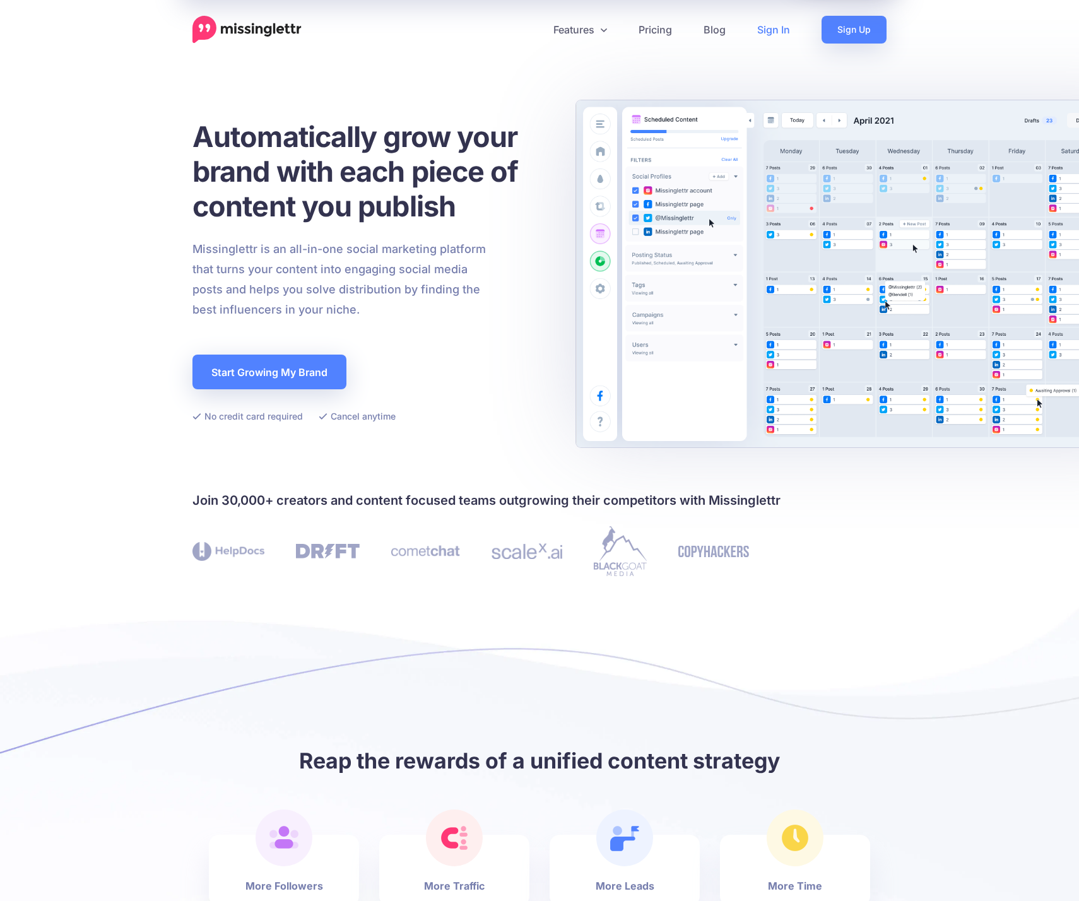
click at [772, 32] on link "Sign In" at bounding box center [773, 30] width 64 height 28
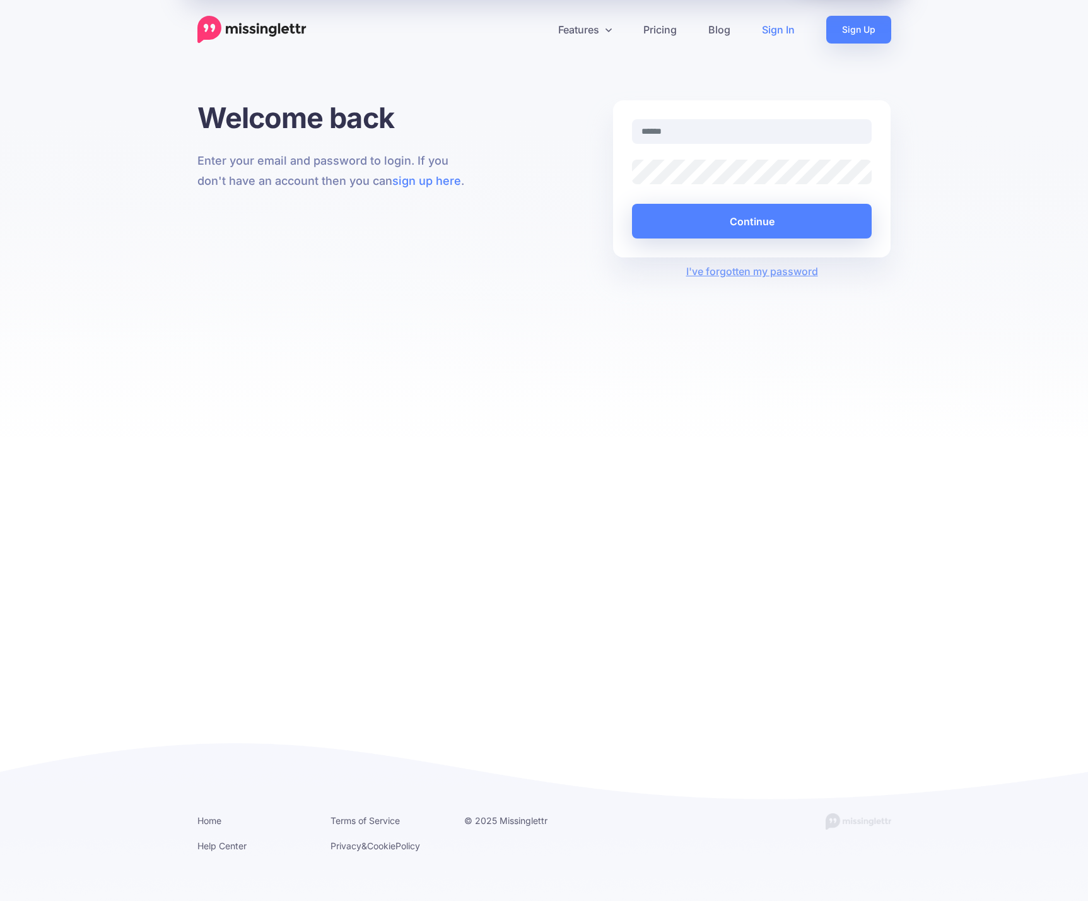
type input "**********"
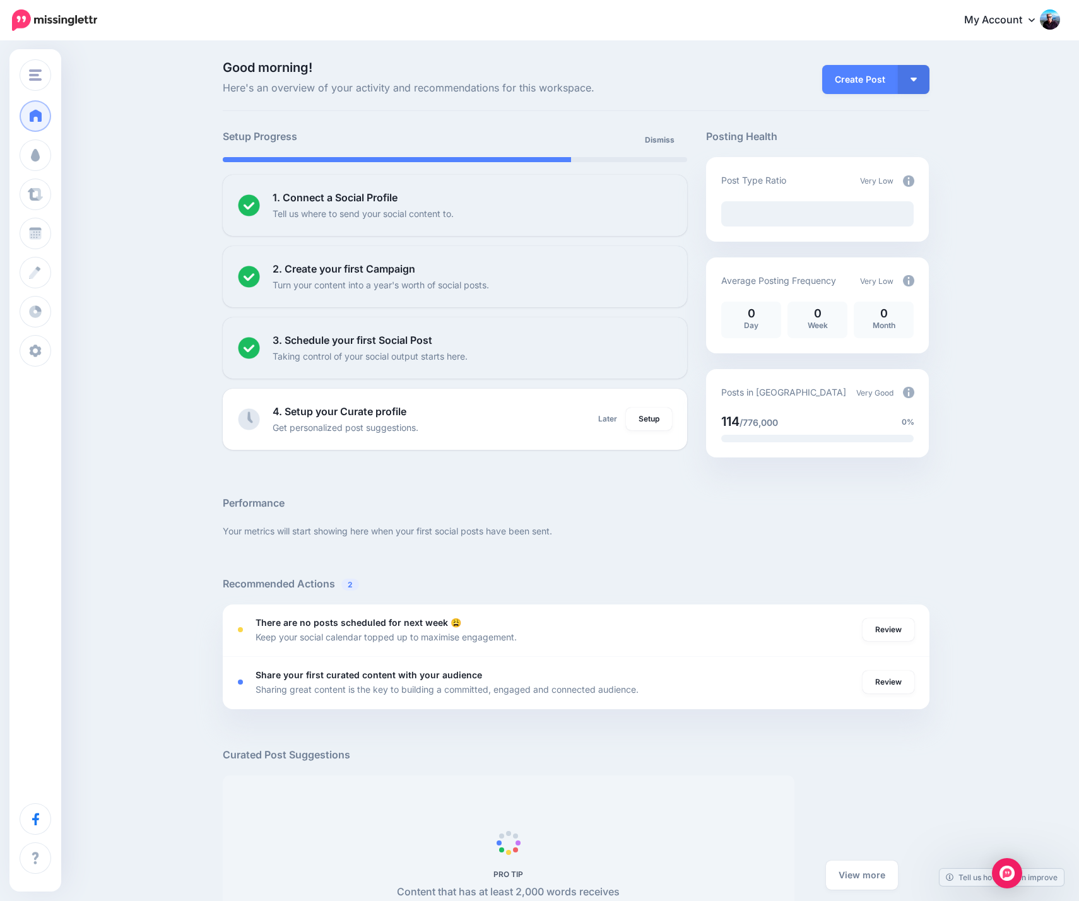
click at [177, 163] on div "Good morning! Here's an overview of your activity and recommendations for this …" at bounding box center [539, 563] width 1079 height 1042
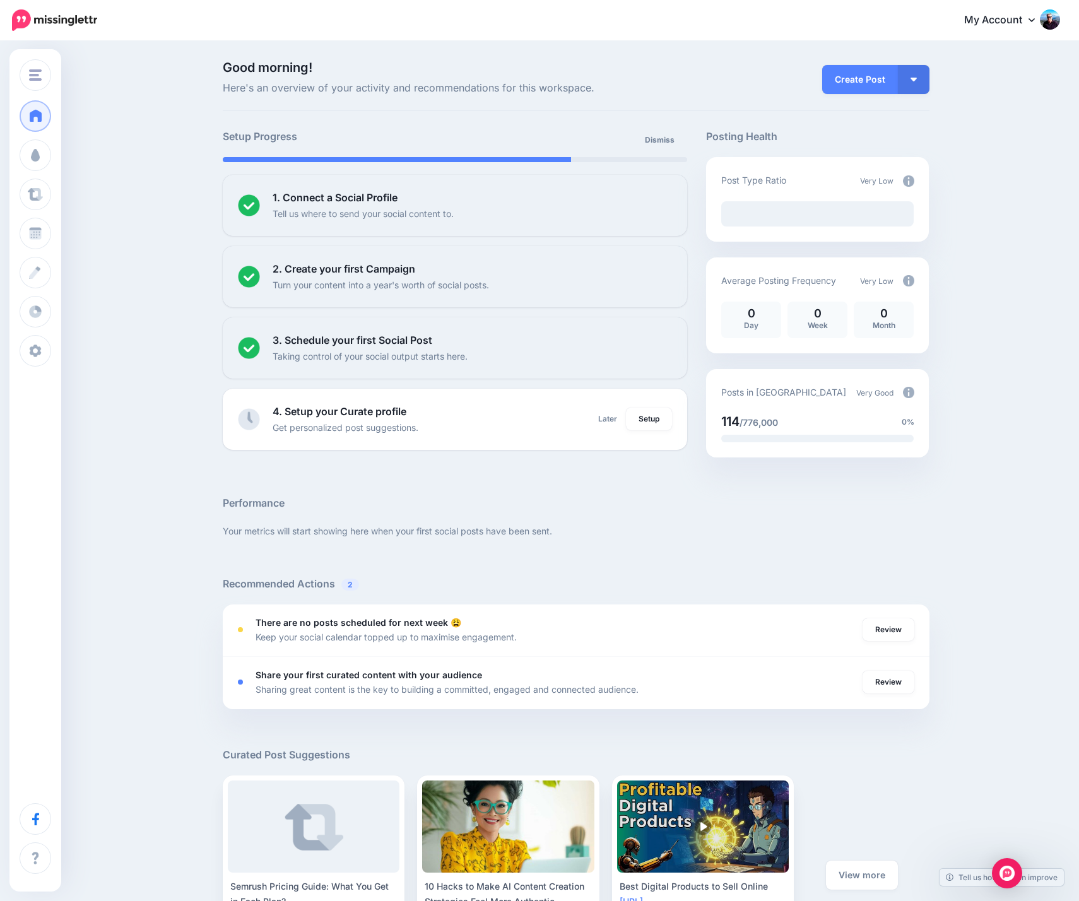
click at [209, 356] on div "Good morning! Here's an overview of your activity and recommendations for this …" at bounding box center [539, 563] width 1079 height 1042
click at [210, 261] on div "Good morning! Here's an overview of your activity and recommendations for this …" at bounding box center [539, 563] width 1079 height 1042
click at [980, 117] on div "Good morning! Here's an overview of your activity and recommendations for this …" at bounding box center [539, 563] width 1079 height 1042
click at [549, 37] on nav "My Account Dashboard My Account Billing Facebook Community Help Center" at bounding box center [539, 20] width 1060 height 40
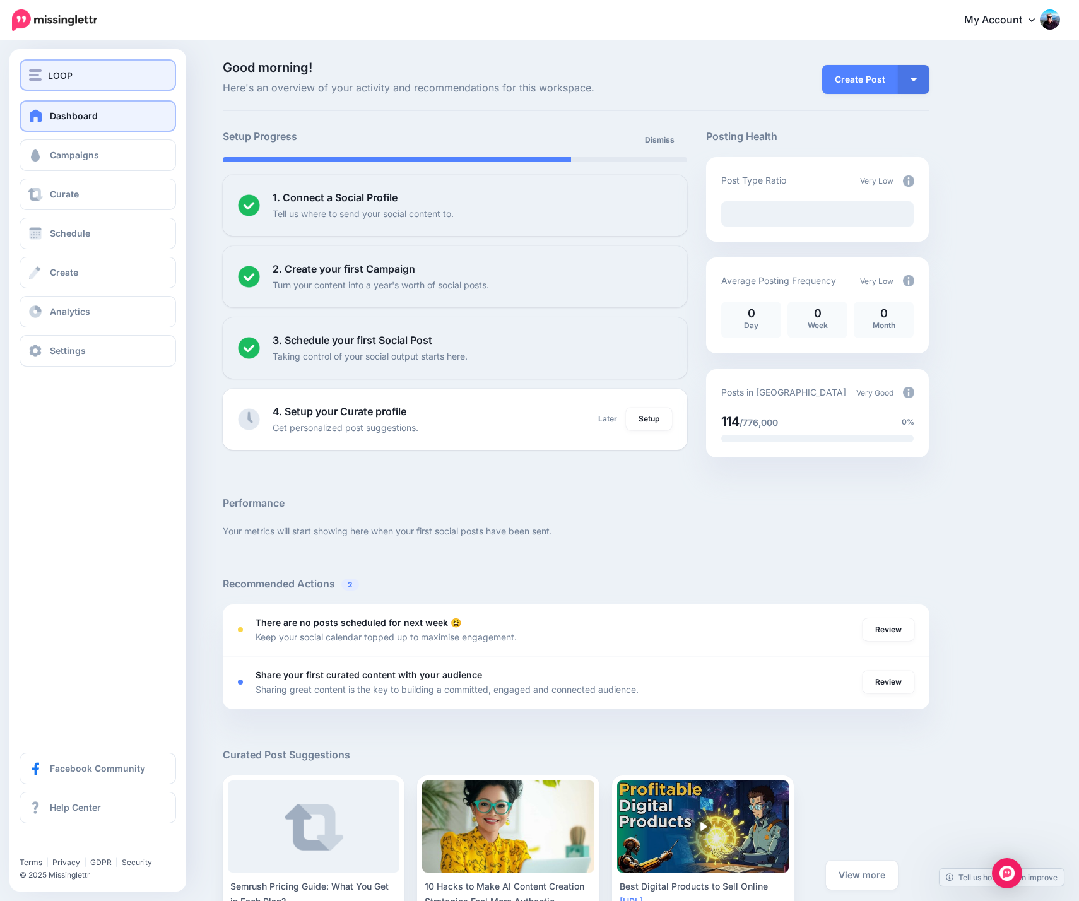
click at [79, 74] on div "LOOP" at bounding box center [98, 75] width 138 height 15
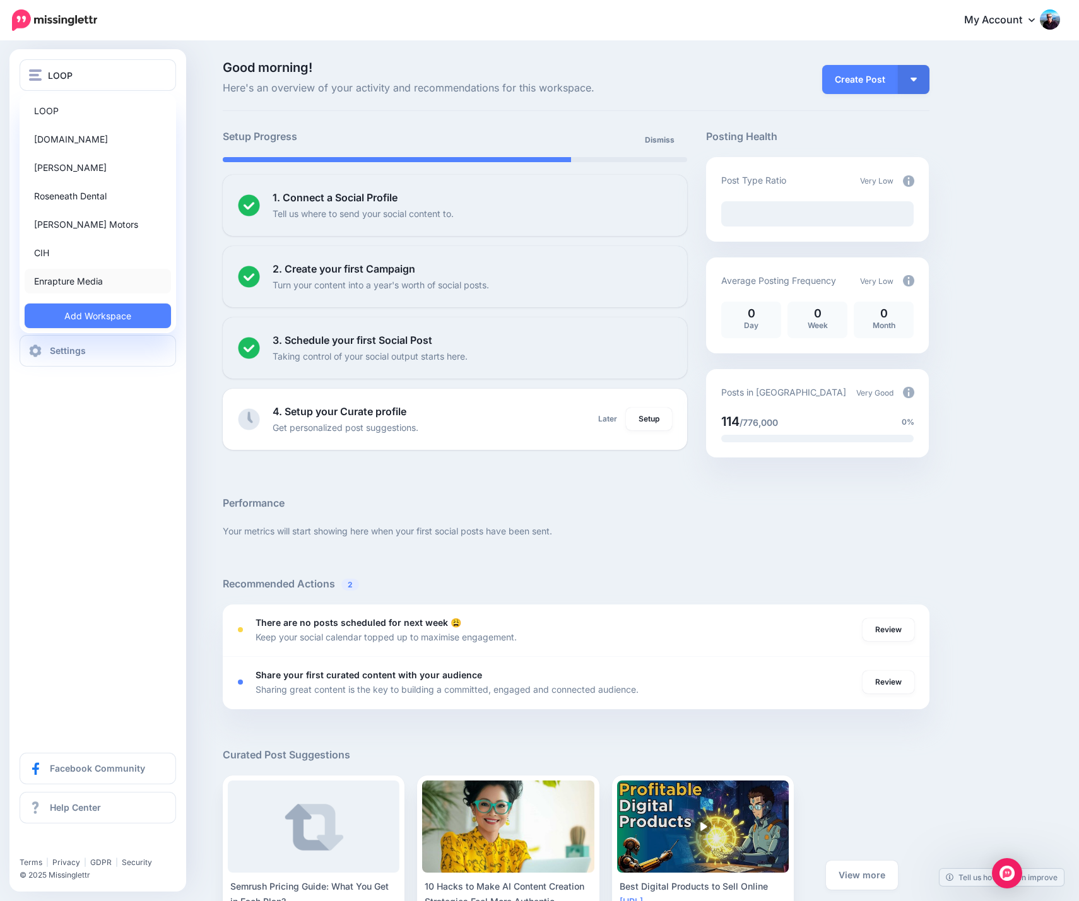
click at [87, 281] on link "Enrapture Media" at bounding box center [98, 281] width 146 height 25
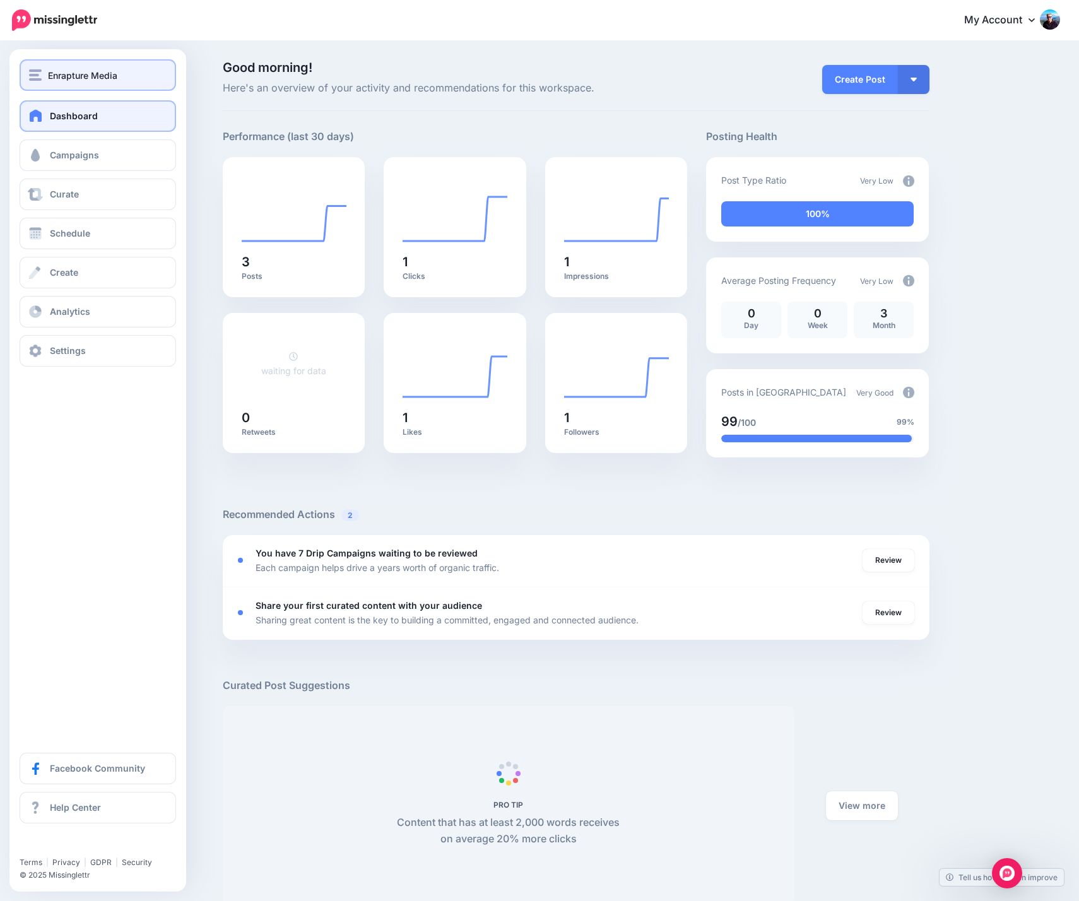
click at [72, 78] on span "Enrapture Media" at bounding box center [82, 75] width 69 height 15
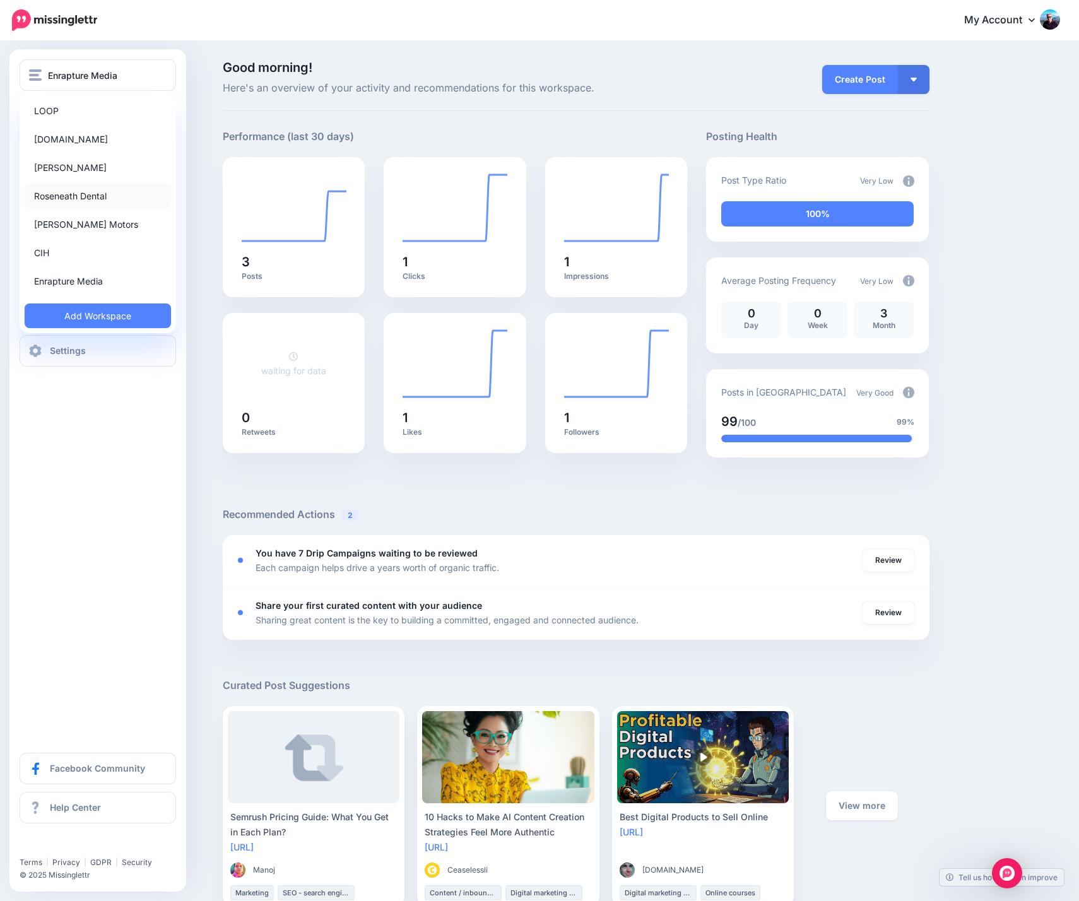
click at [56, 192] on link "Roseneath Dental" at bounding box center [98, 196] width 146 height 25
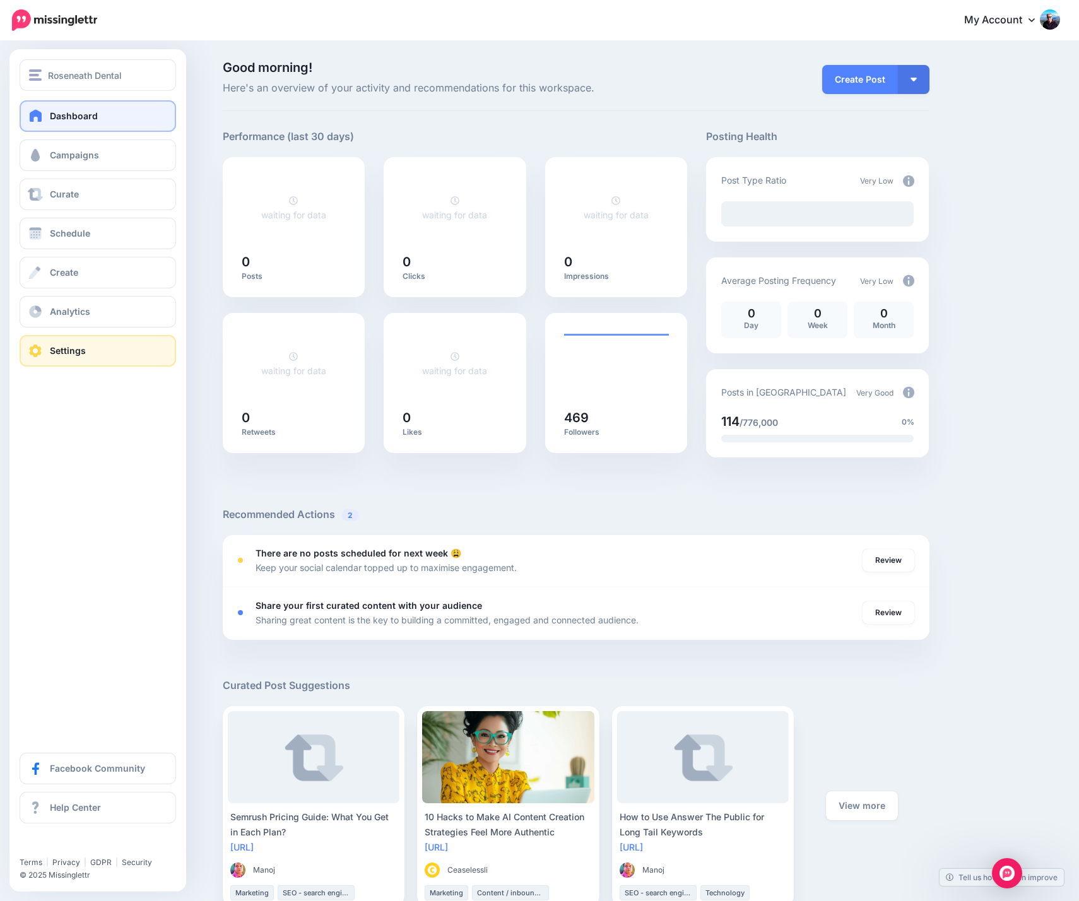
click at [59, 349] on span "Settings" at bounding box center [68, 350] width 36 height 11
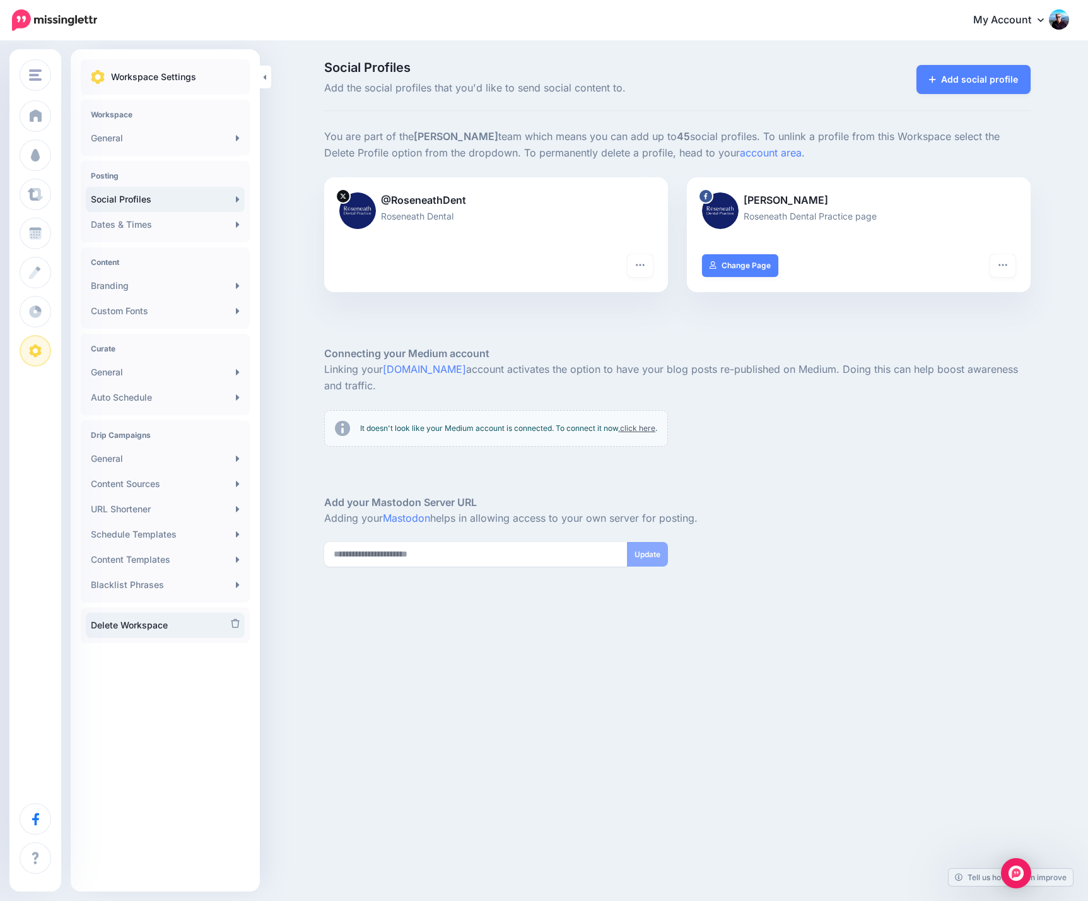
click at [156, 626] on link "Delete Workspace" at bounding box center [165, 625] width 159 height 25
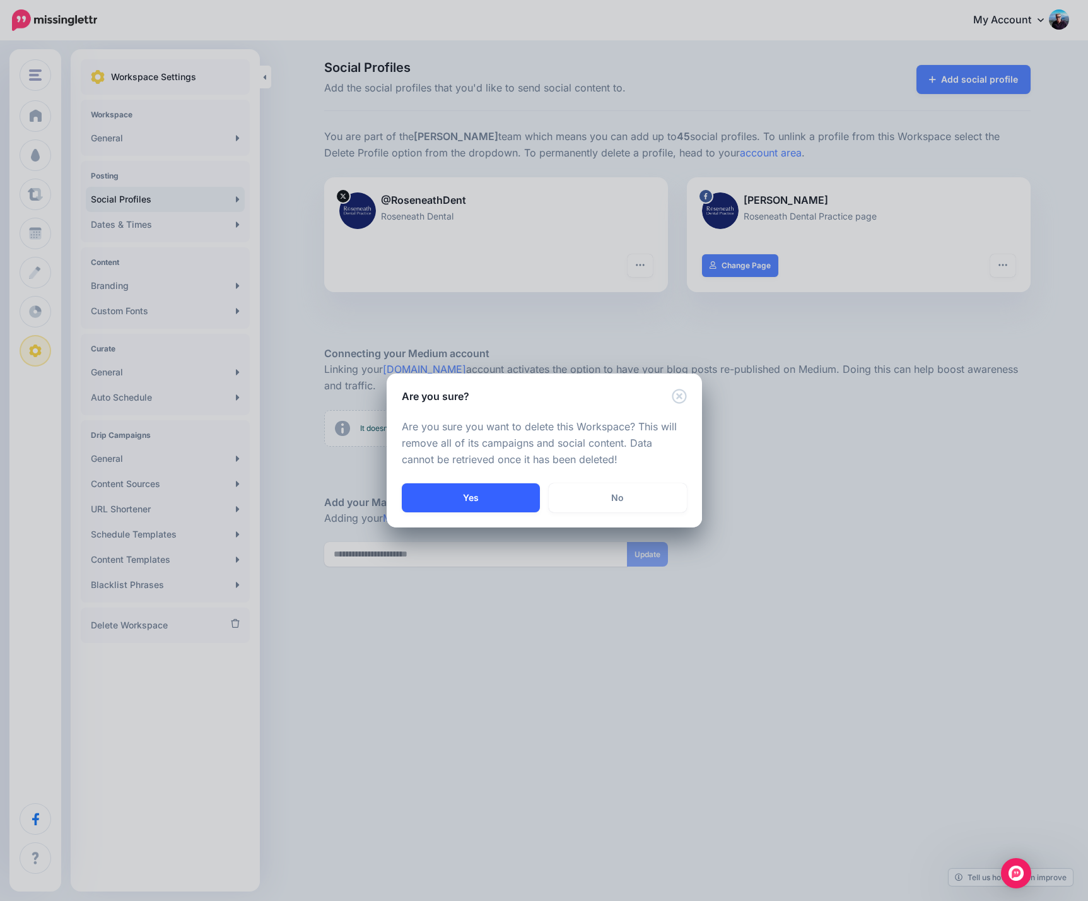
click at [465, 498] on button "Yes" at bounding box center [471, 497] width 138 height 29
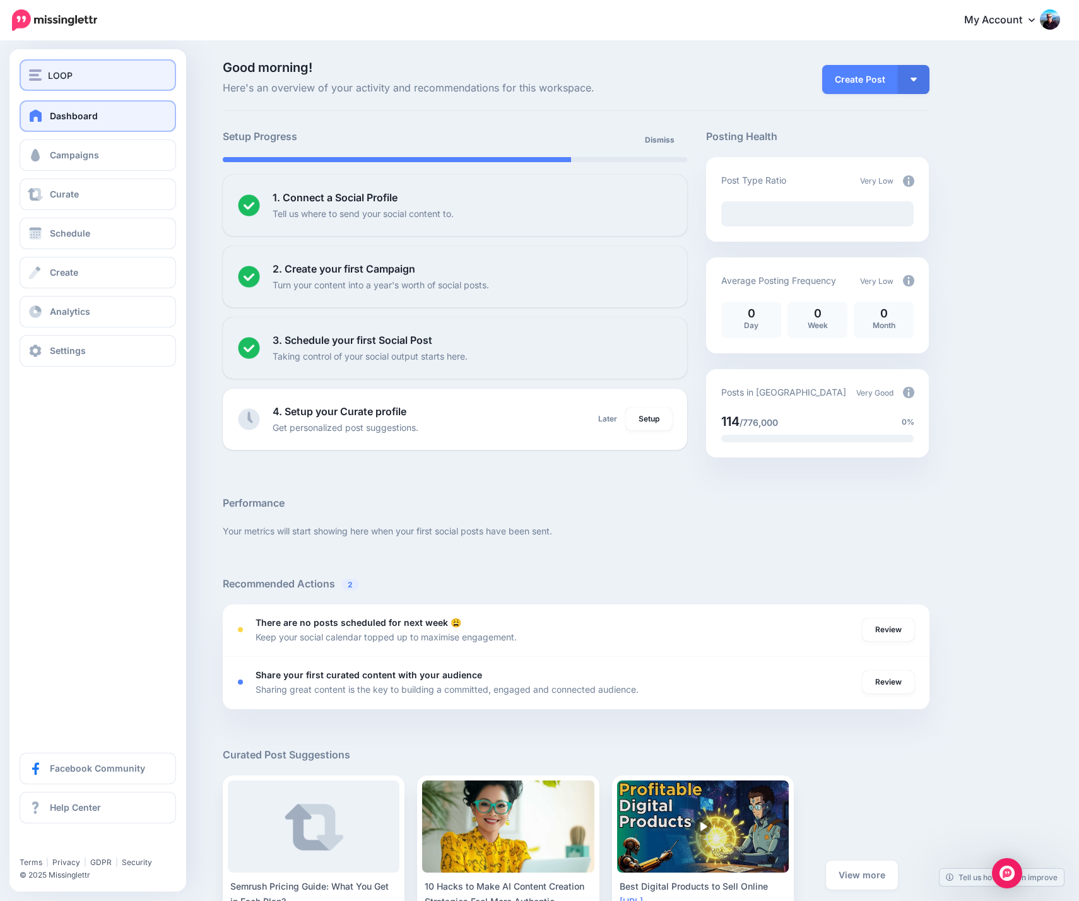
click at [89, 69] on div "LOOP" at bounding box center [98, 75] width 138 height 15
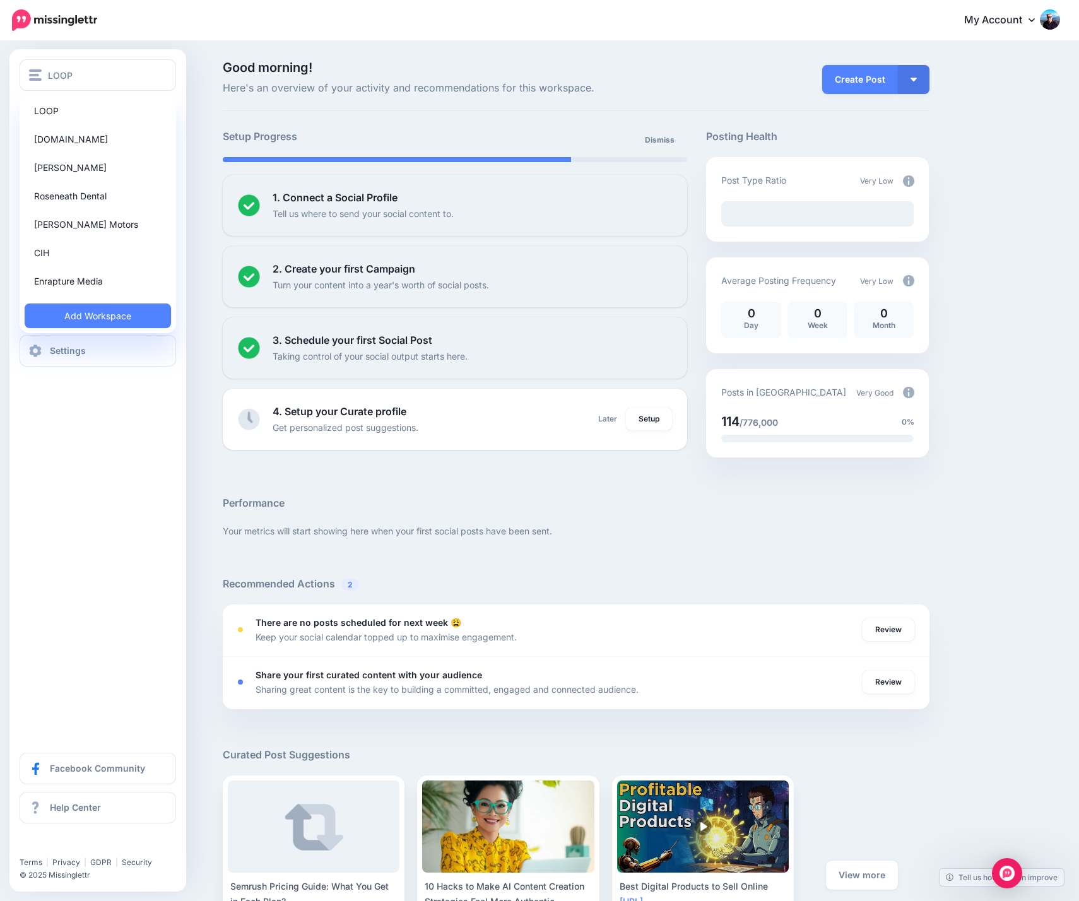
click at [100, 431] on div "LOOP LOOP Enrapture.gg Isabelle Vets Roseneath Dental Doyle Motors CIH Enraptur…" at bounding box center [97, 470] width 177 height 842
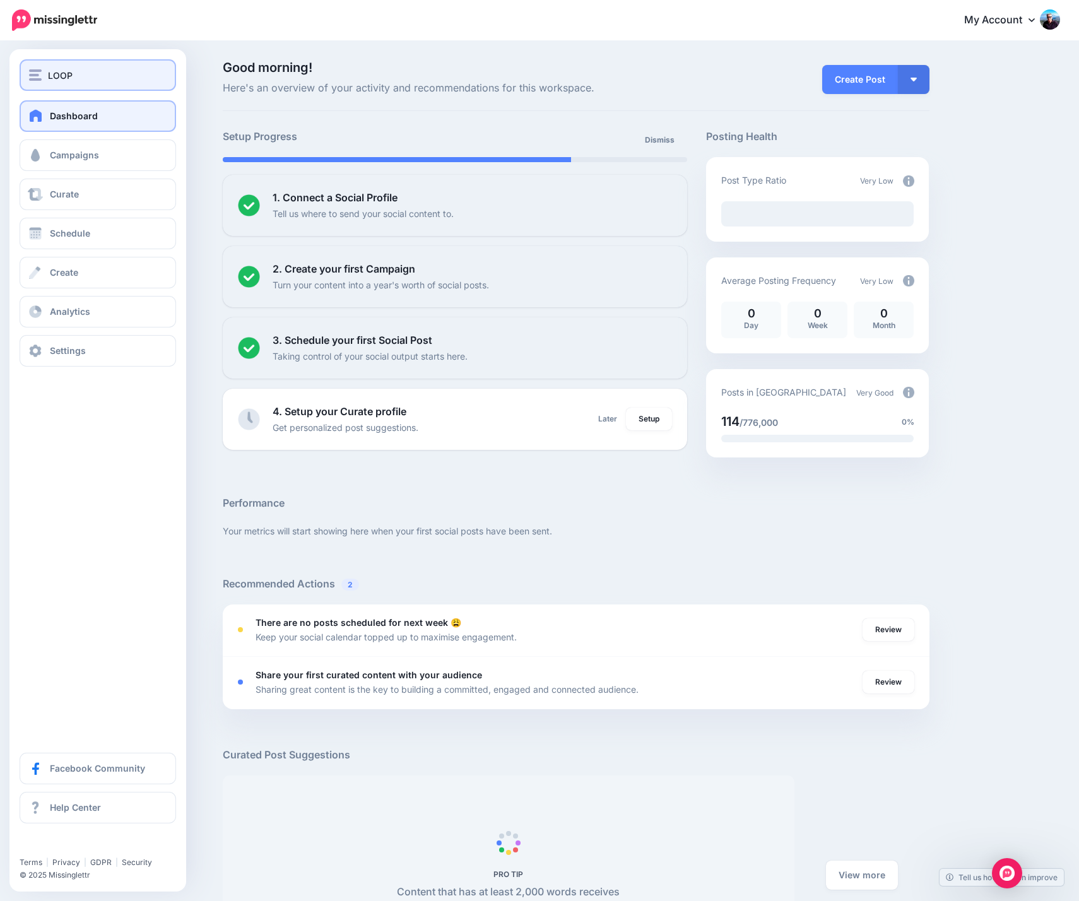
click at [79, 76] on div "LOOP" at bounding box center [98, 75] width 138 height 15
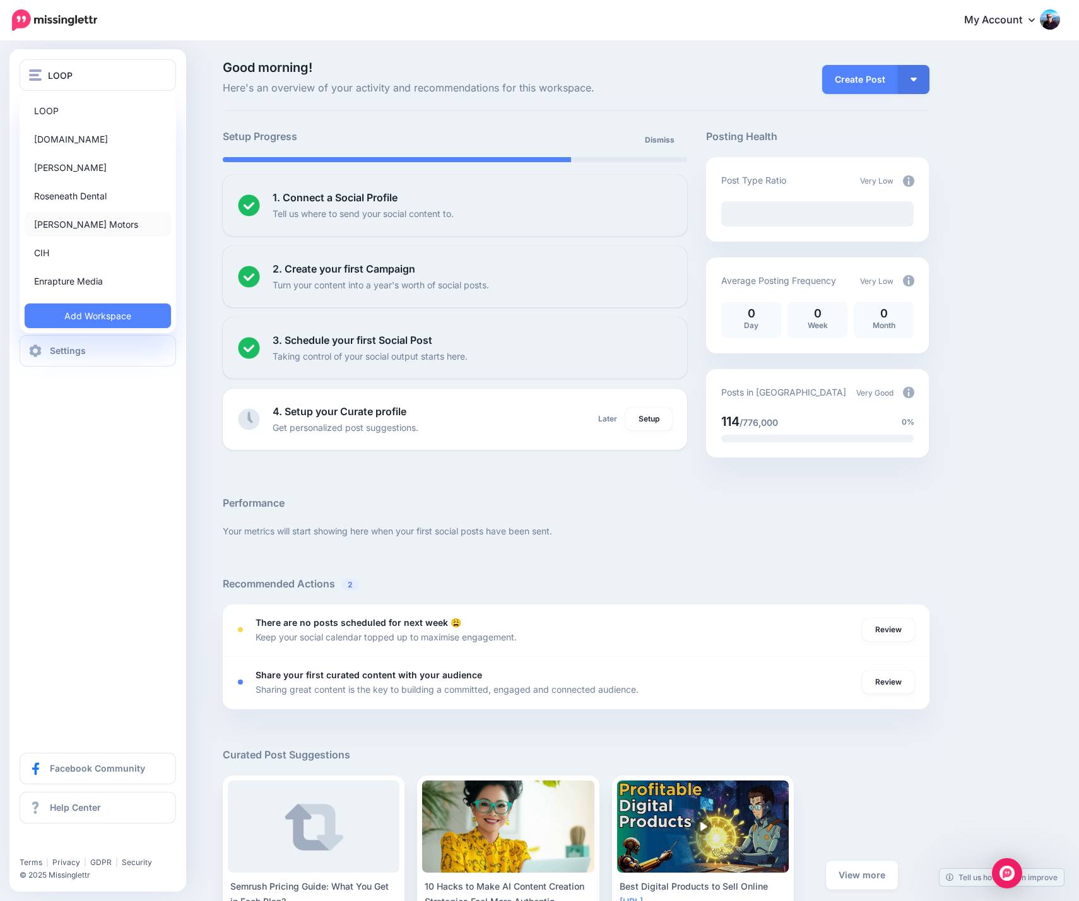
click at [103, 230] on link "[PERSON_NAME] Motors" at bounding box center [98, 224] width 146 height 25
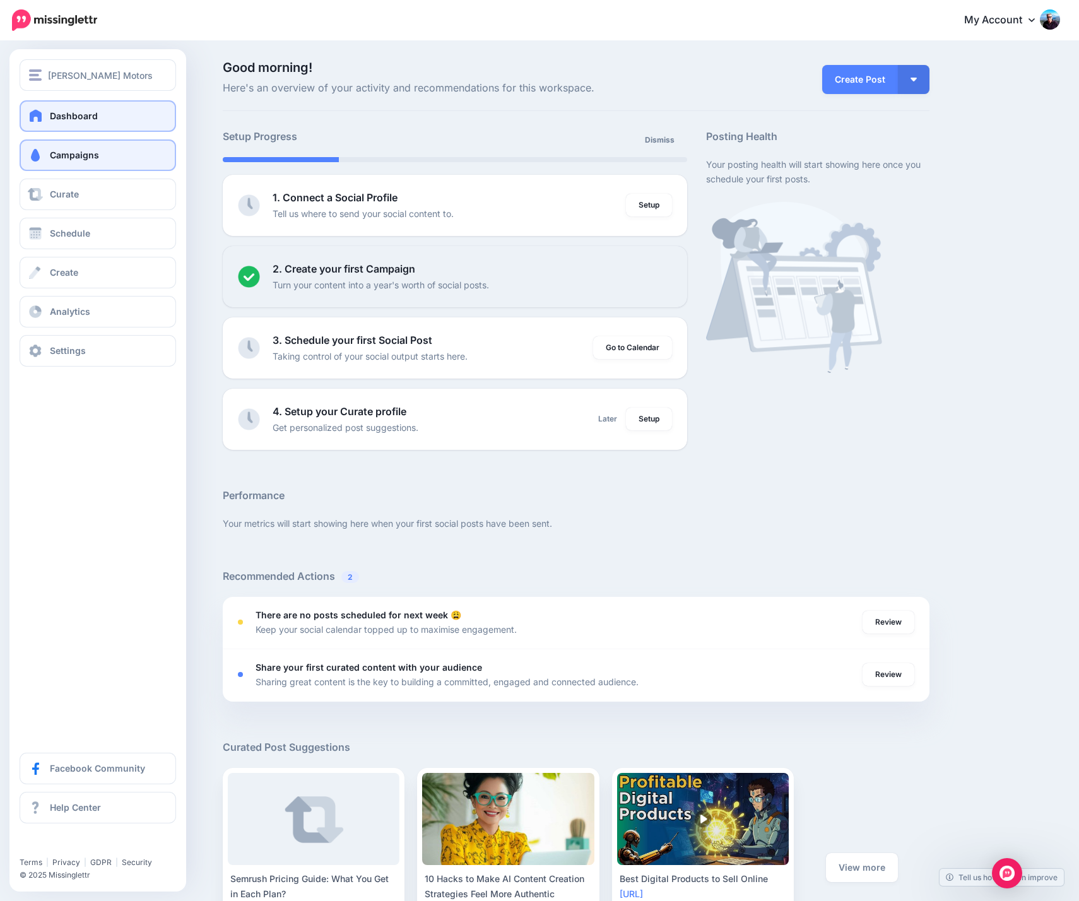
click at [71, 156] on span "Campaigns" at bounding box center [74, 155] width 49 height 11
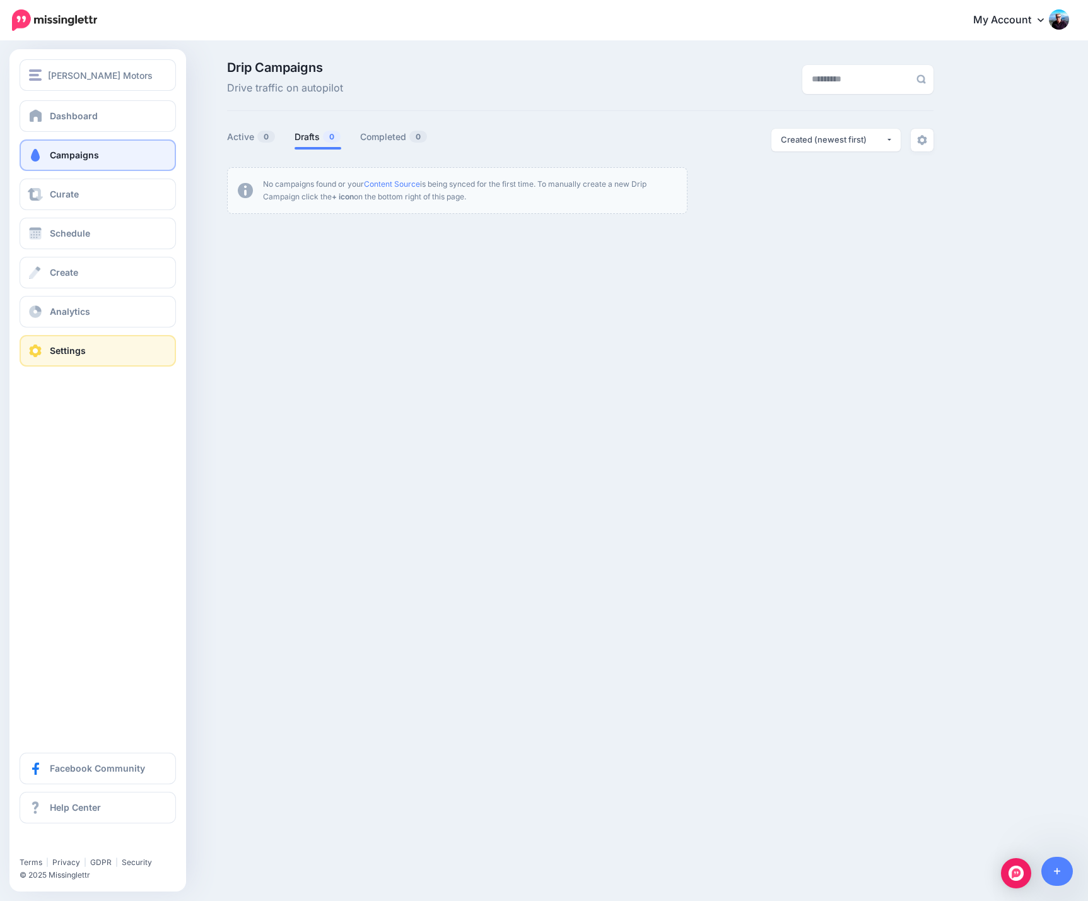
click at [44, 351] on link "Settings" at bounding box center [98, 351] width 156 height 32
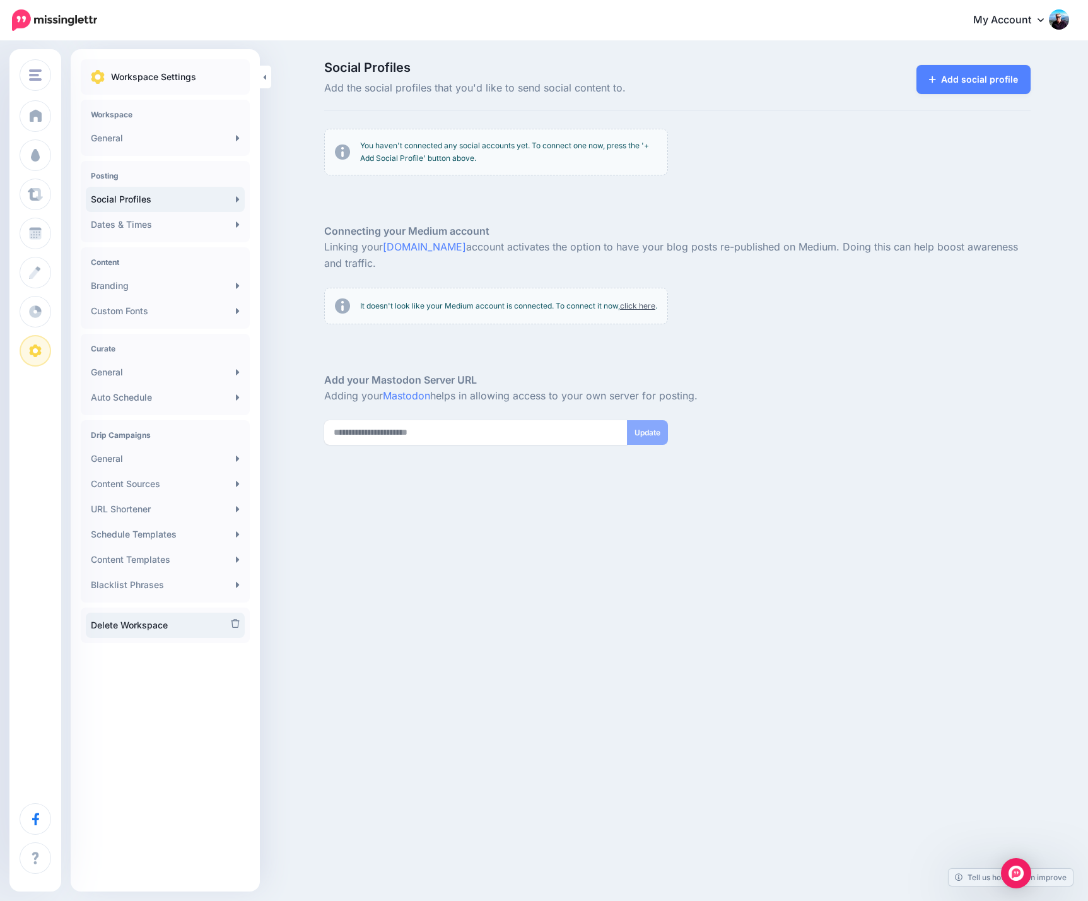
click at [185, 625] on link "Delete Workspace" at bounding box center [165, 625] width 159 height 25
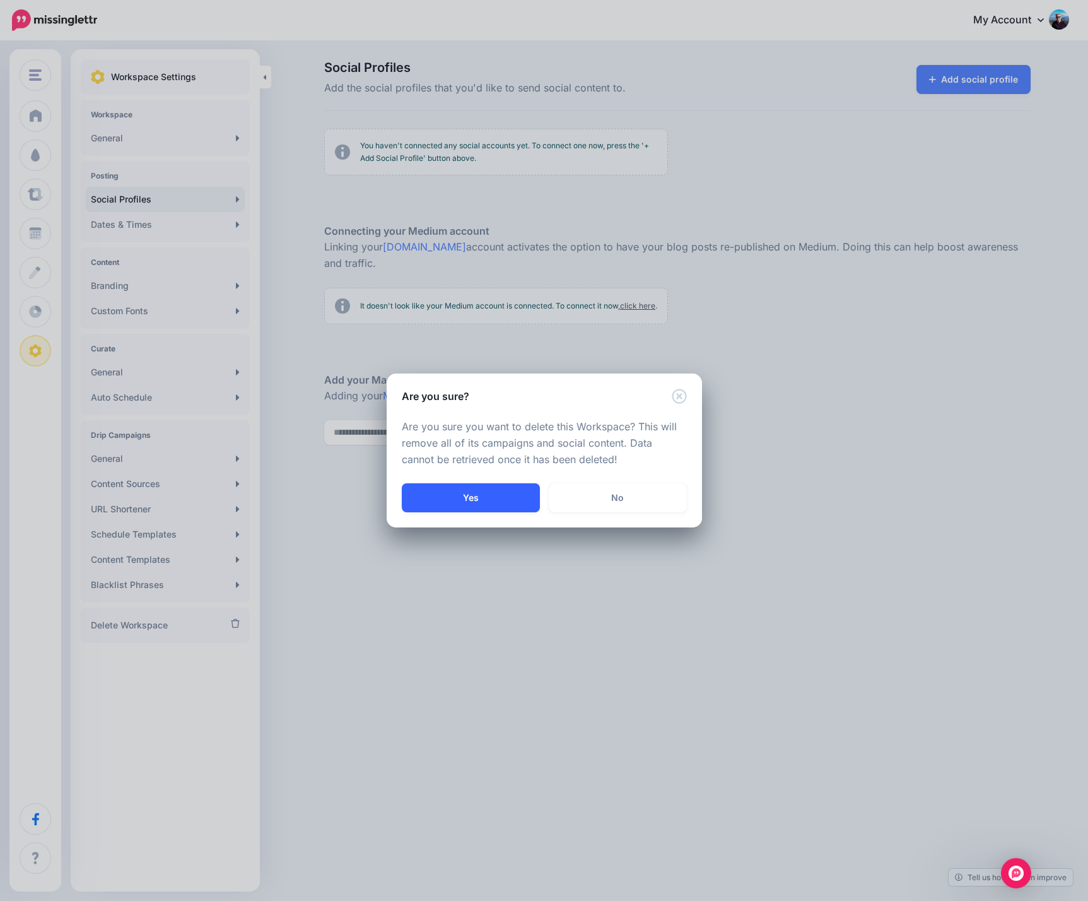
click at [478, 501] on button "Yes" at bounding box center [471, 497] width 138 height 29
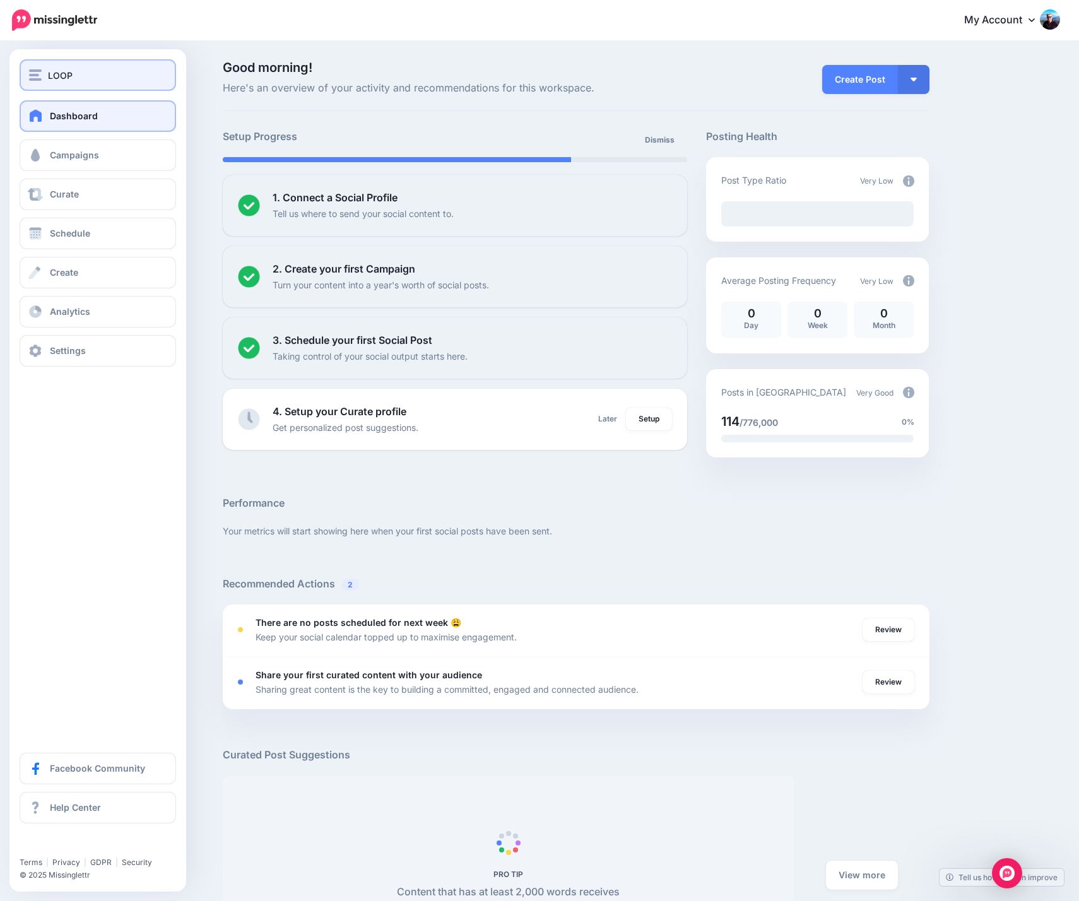
click at [51, 71] on span "LOOP" at bounding box center [60, 75] width 25 height 15
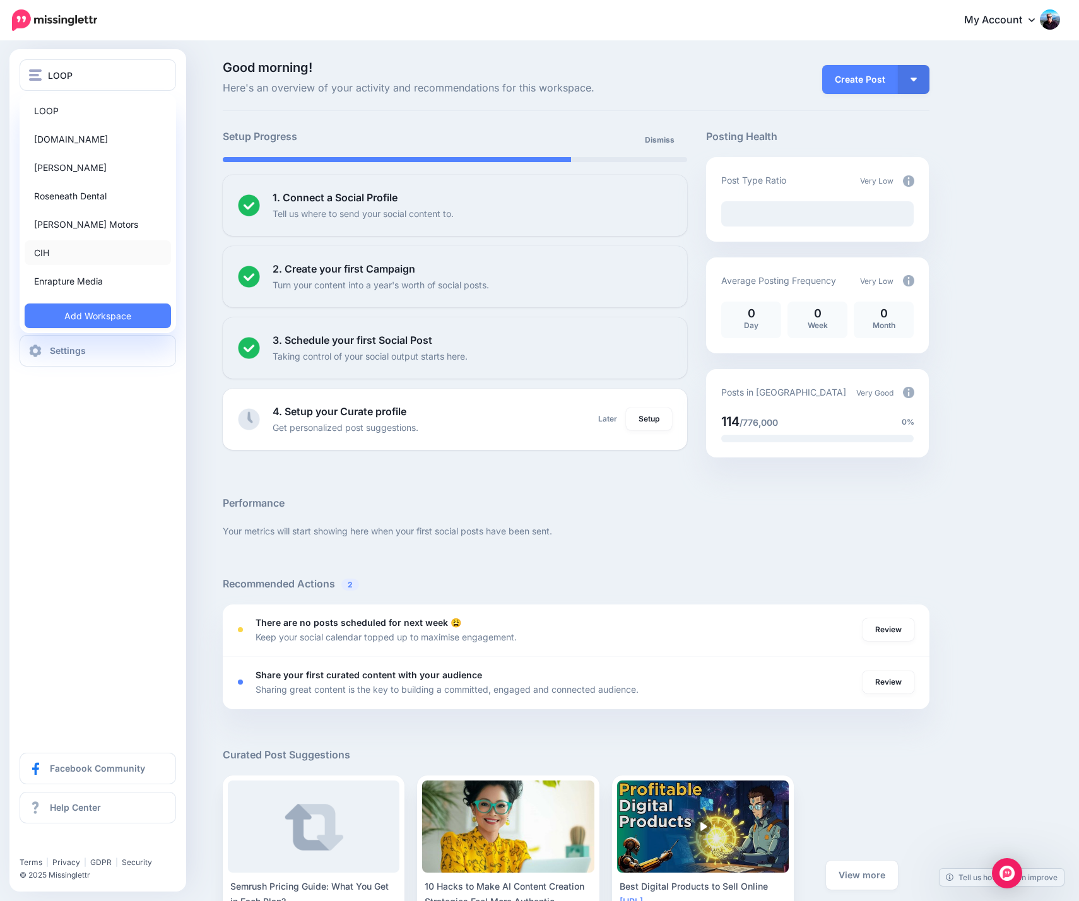
click at [94, 254] on link "CIH" at bounding box center [98, 252] width 146 height 25
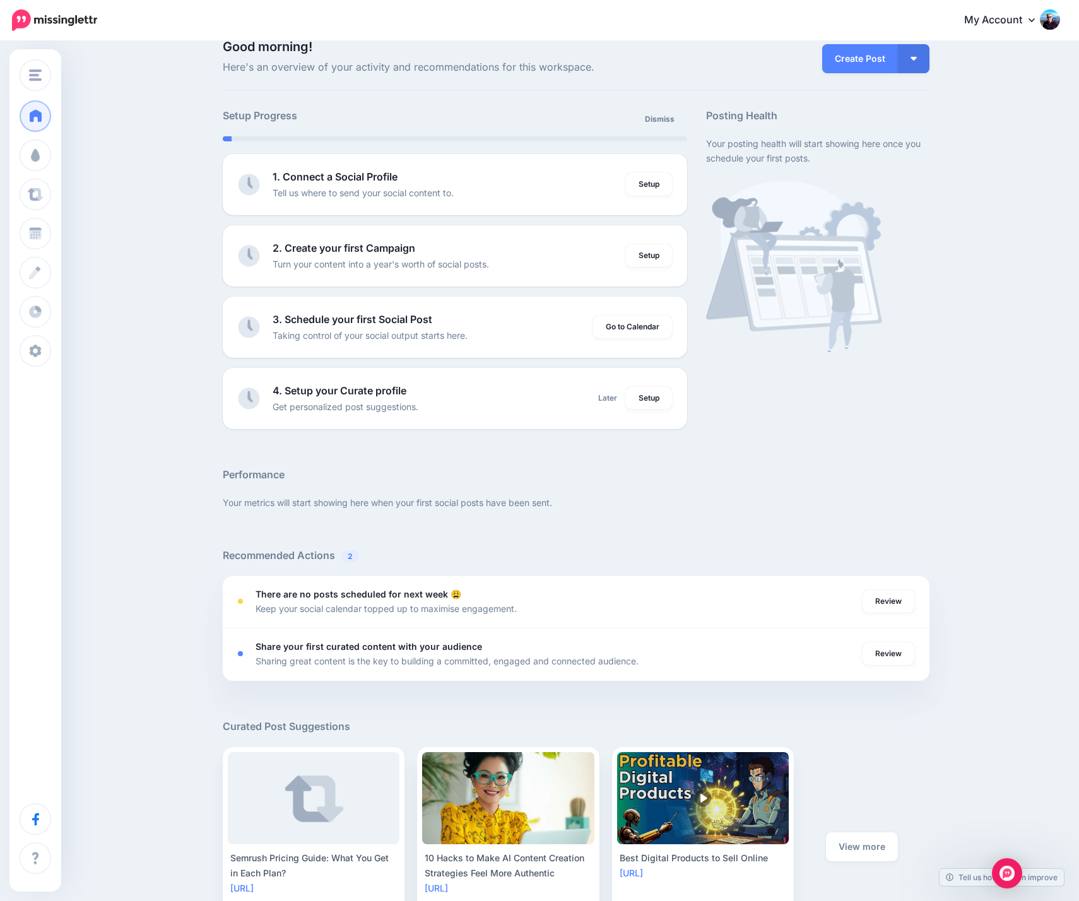
scroll to position [131, 0]
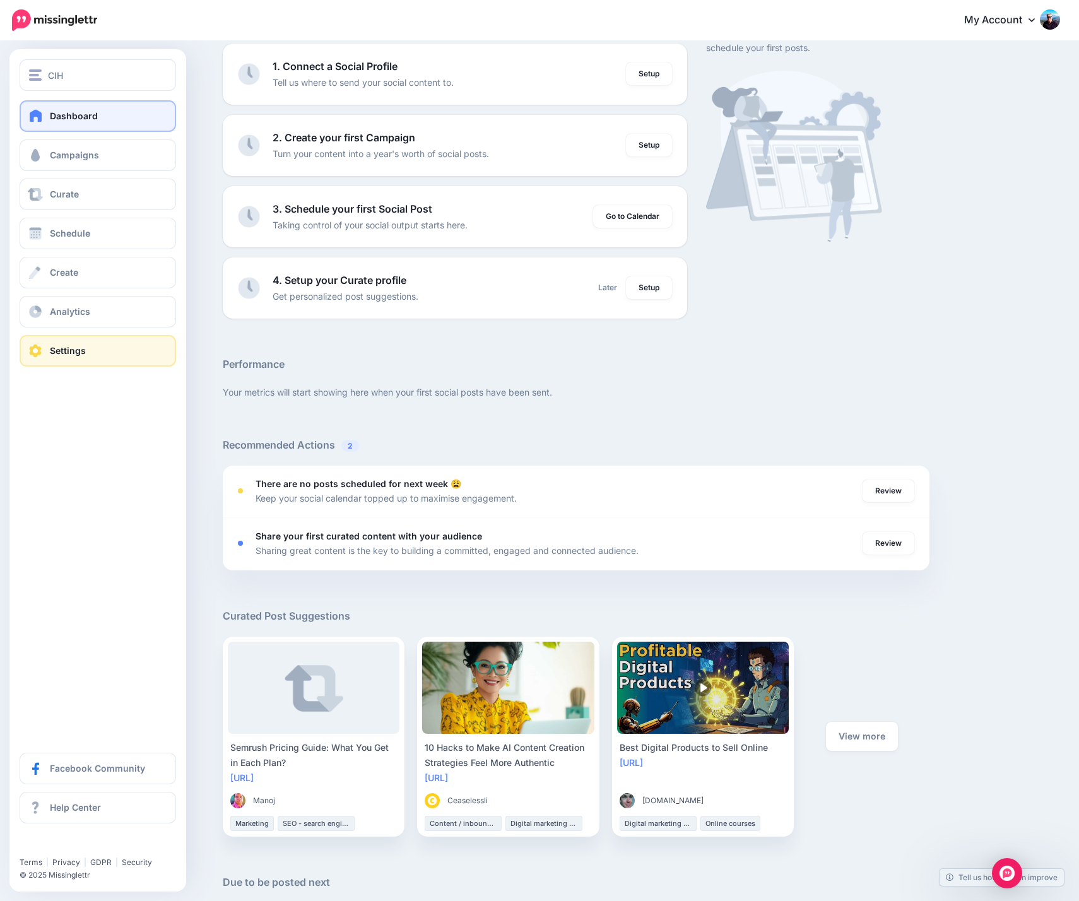
click at [73, 352] on span "Settings" at bounding box center [68, 350] width 36 height 11
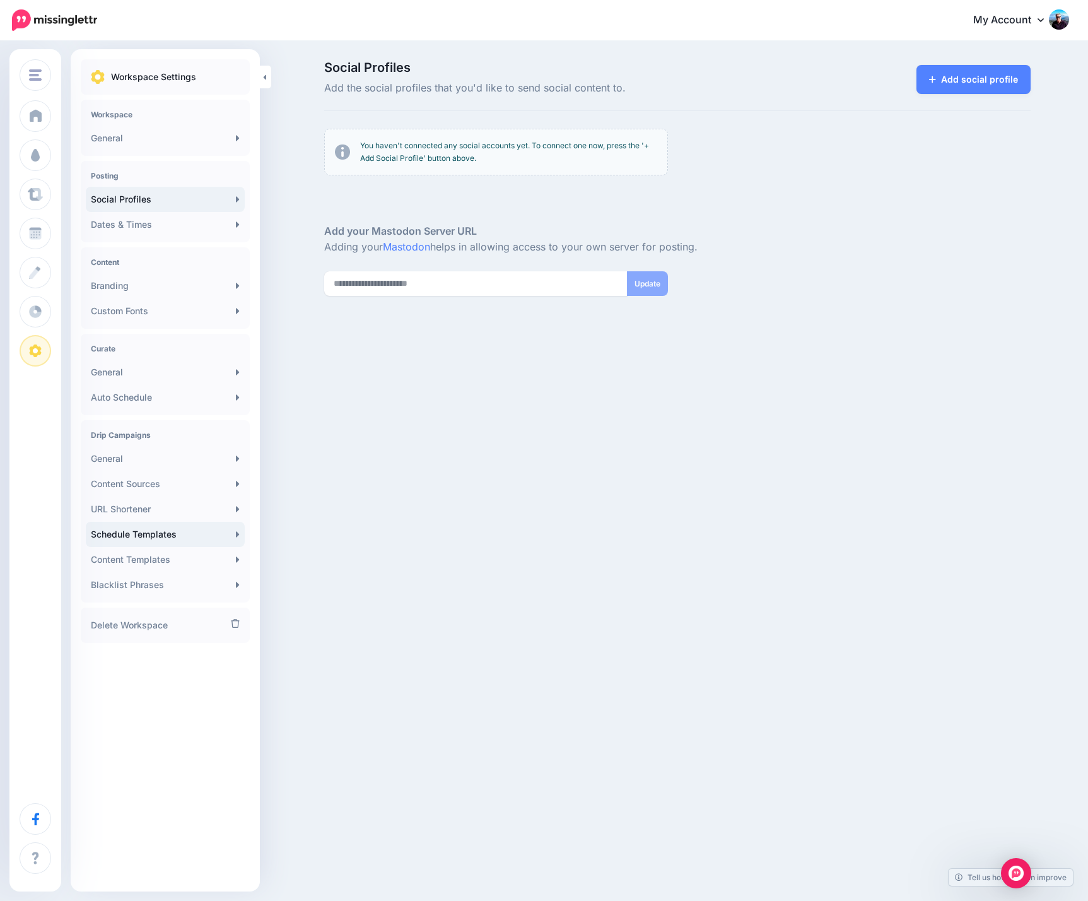
click at [161, 534] on link "Schedule Templates" at bounding box center [165, 534] width 159 height 25
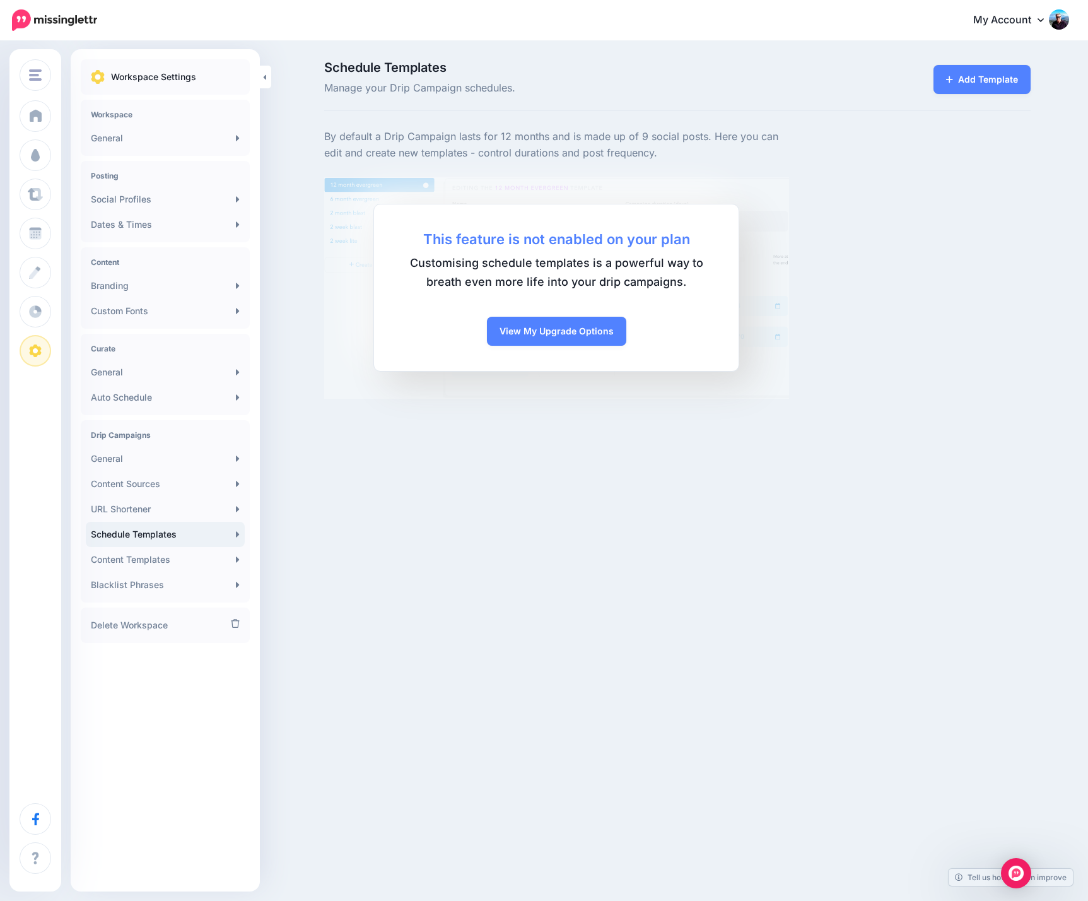
click at [956, 240] on div "By default a Drip Campaign lasts for 12 months and is made up of 9 social posts…" at bounding box center [677, 264] width 725 height 270
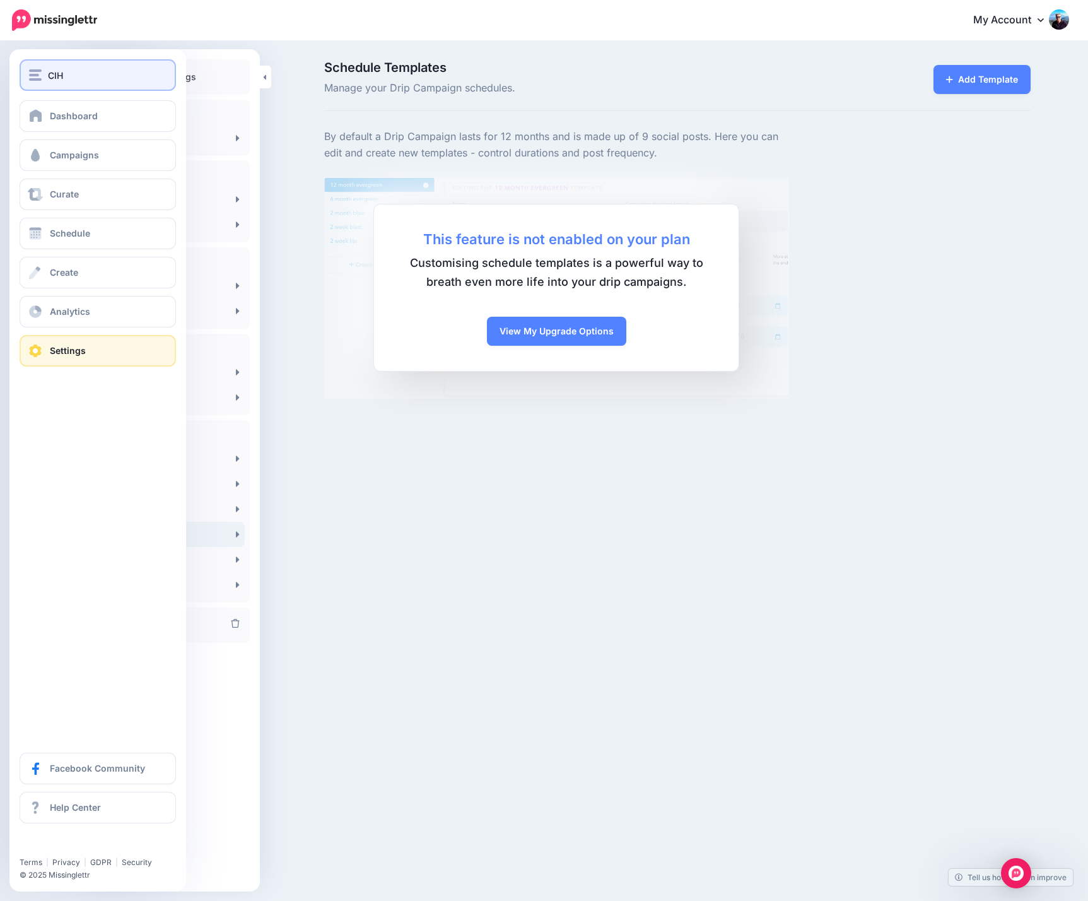
click at [90, 71] on div "CIH" at bounding box center [98, 75] width 138 height 15
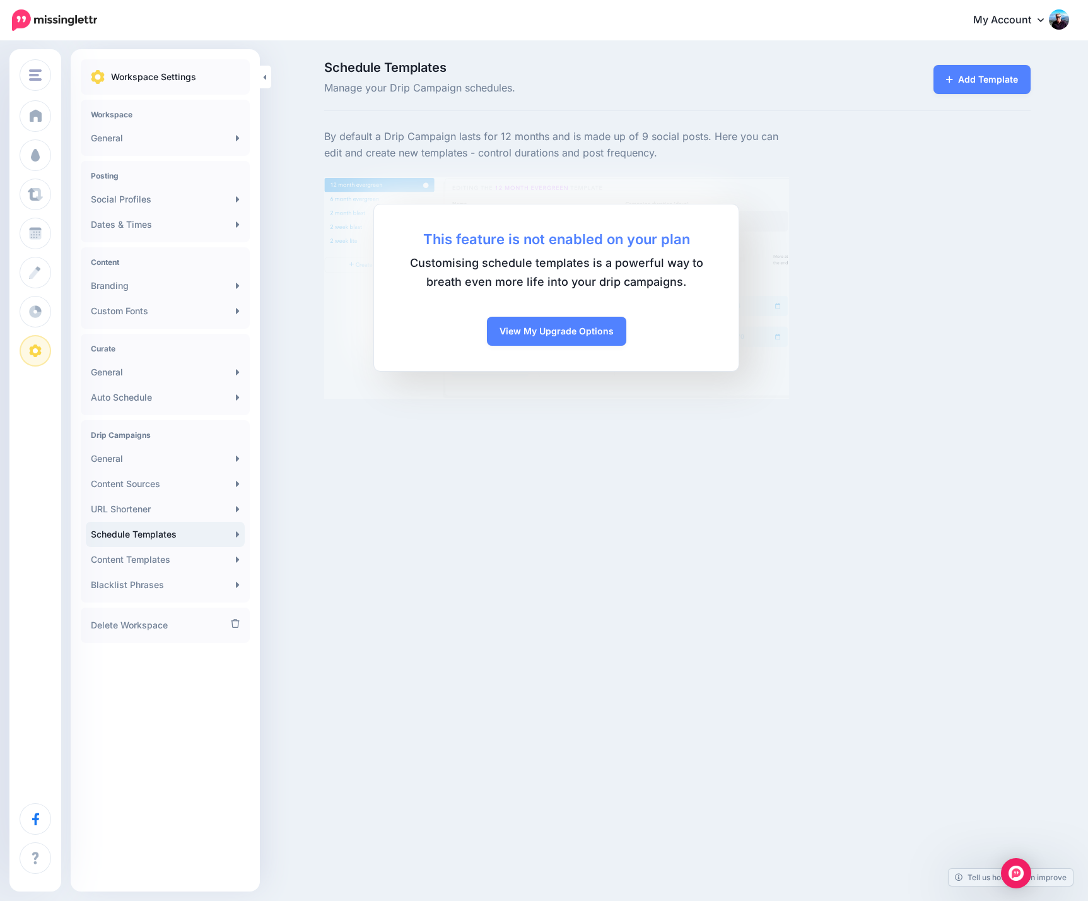
click at [356, 516] on div "CIH LOOP Enrapture.gg Isabelle Vets Roseneath Dental Doyle Motors CIH Enrapture…" at bounding box center [544, 450] width 1088 height 901
click at [1038, 20] on link "My Account" at bounding box center [1015, 20] width 108 height 31
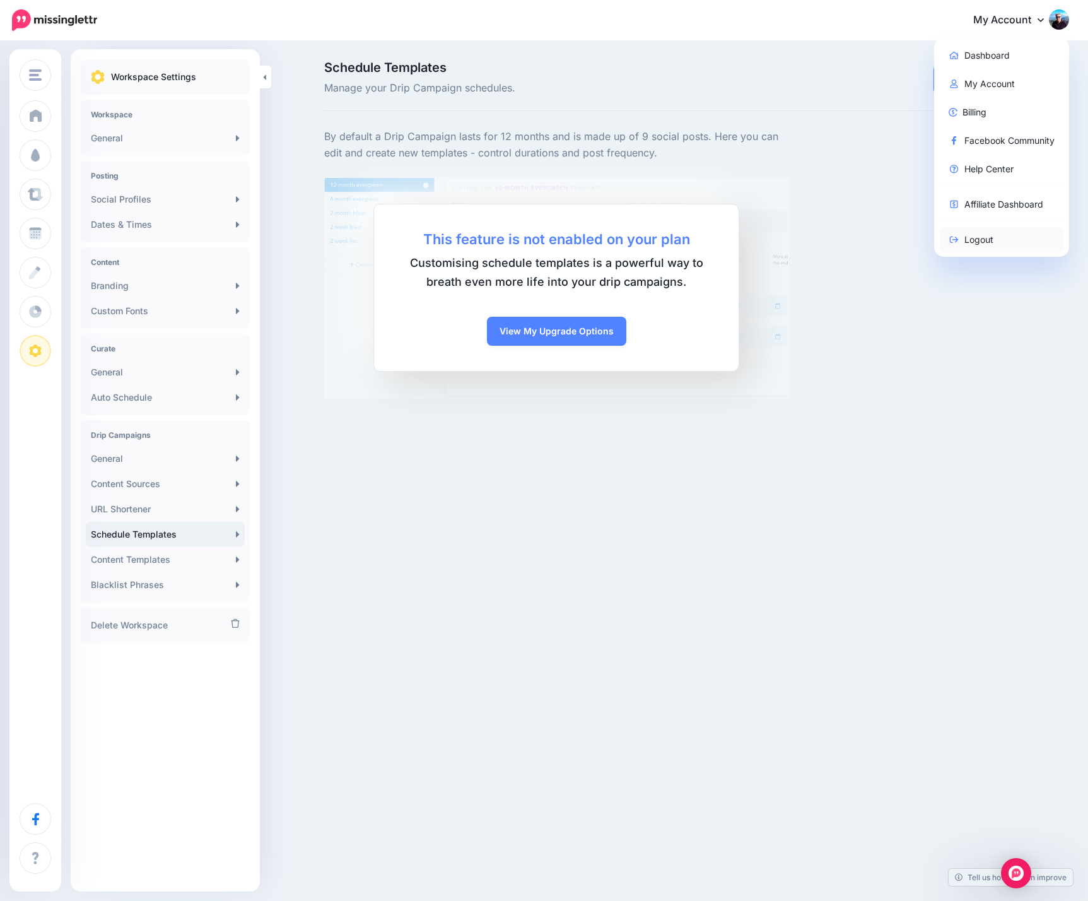
click at [982, 233] on link "Logout" at bounding box center [1002, 239] width 126 height 25
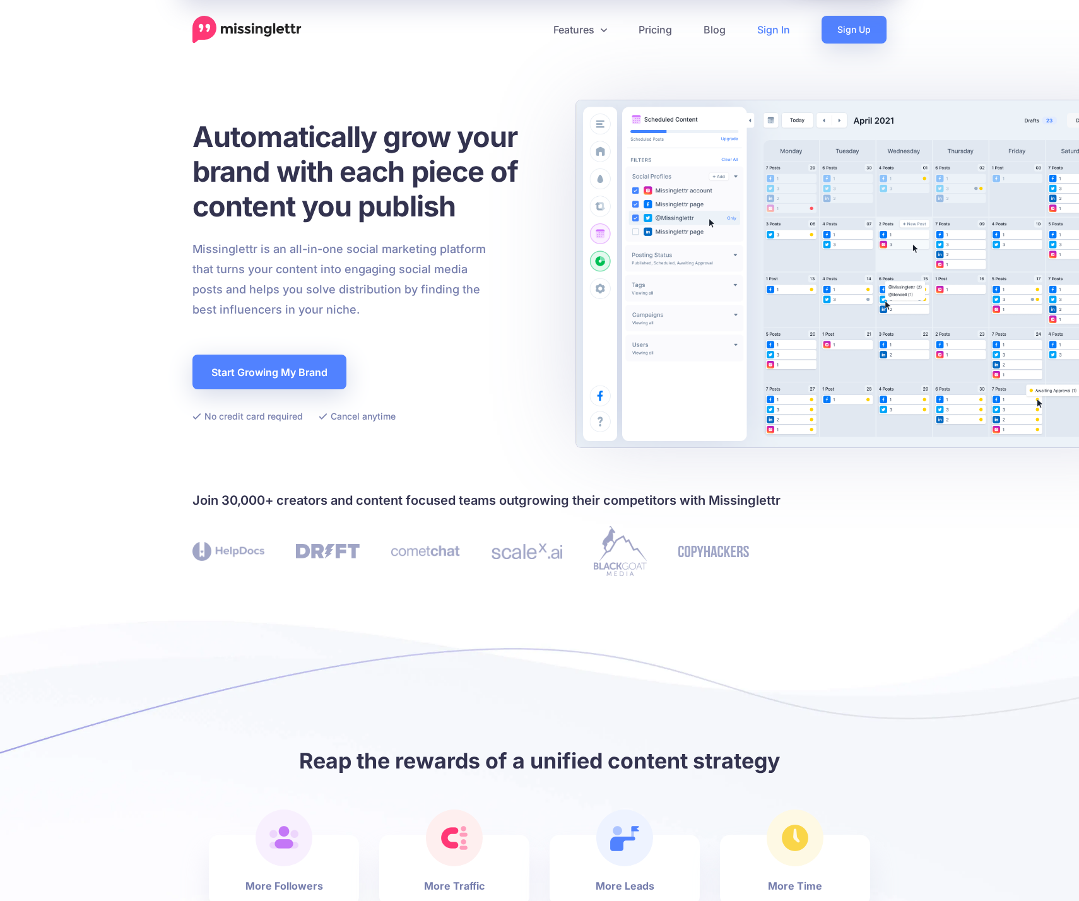
click at [770, 30] on link "Sign In" at bounding box center [773, 30] width 64 height 28
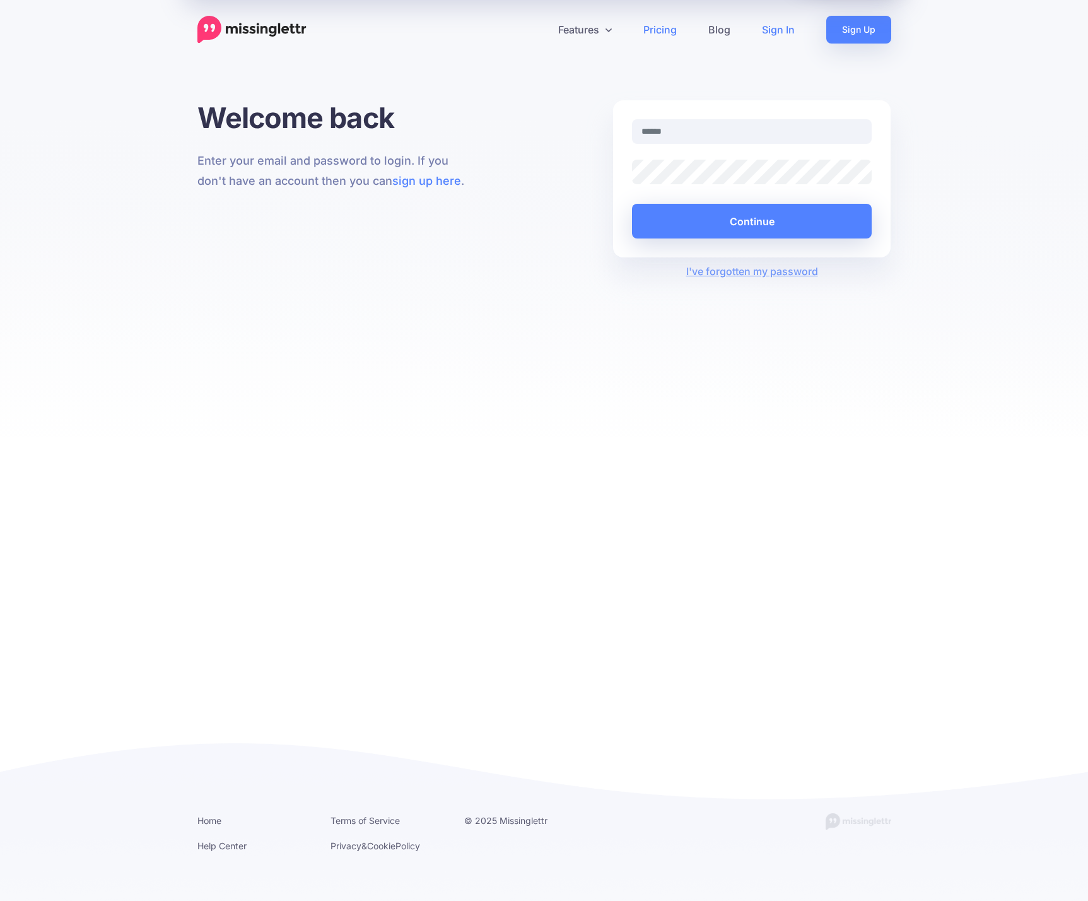
click at [657, 28] on link "Pricing" at bounding box center [660, 30] width 65 height 28
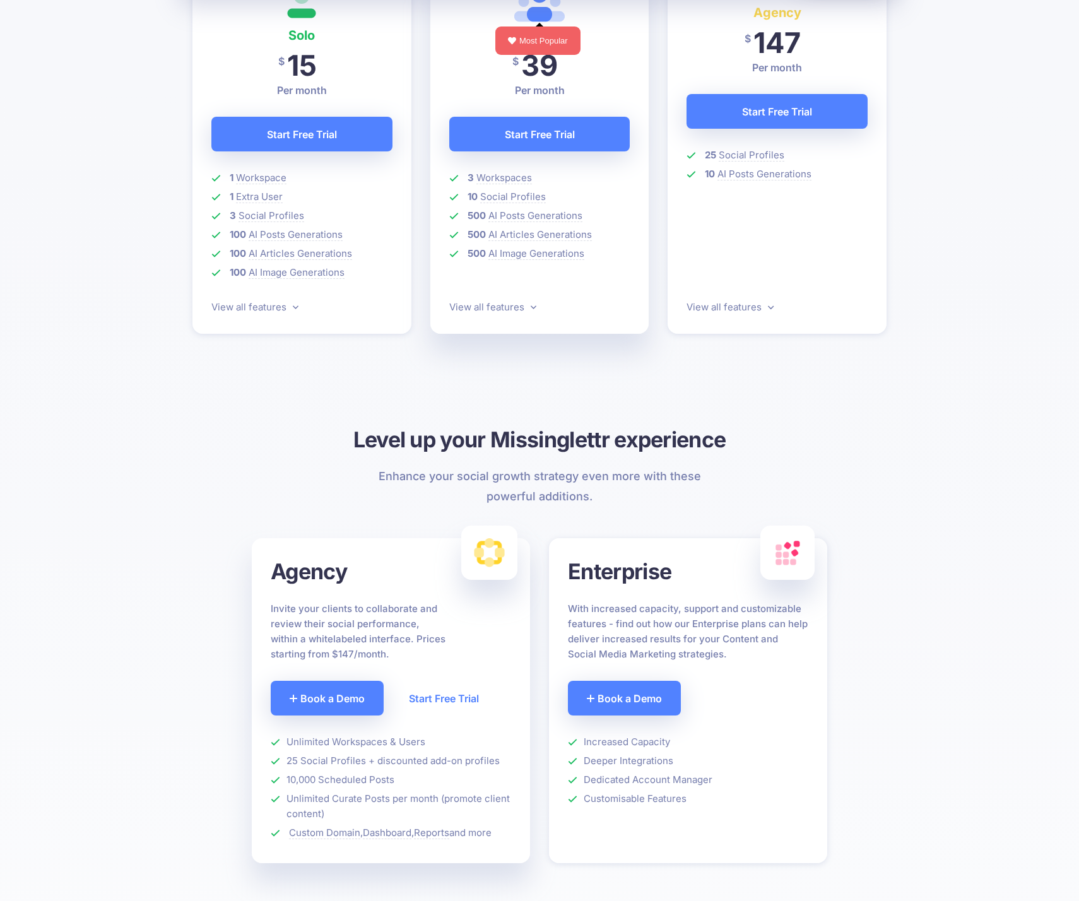
scroll to position [273, 0]
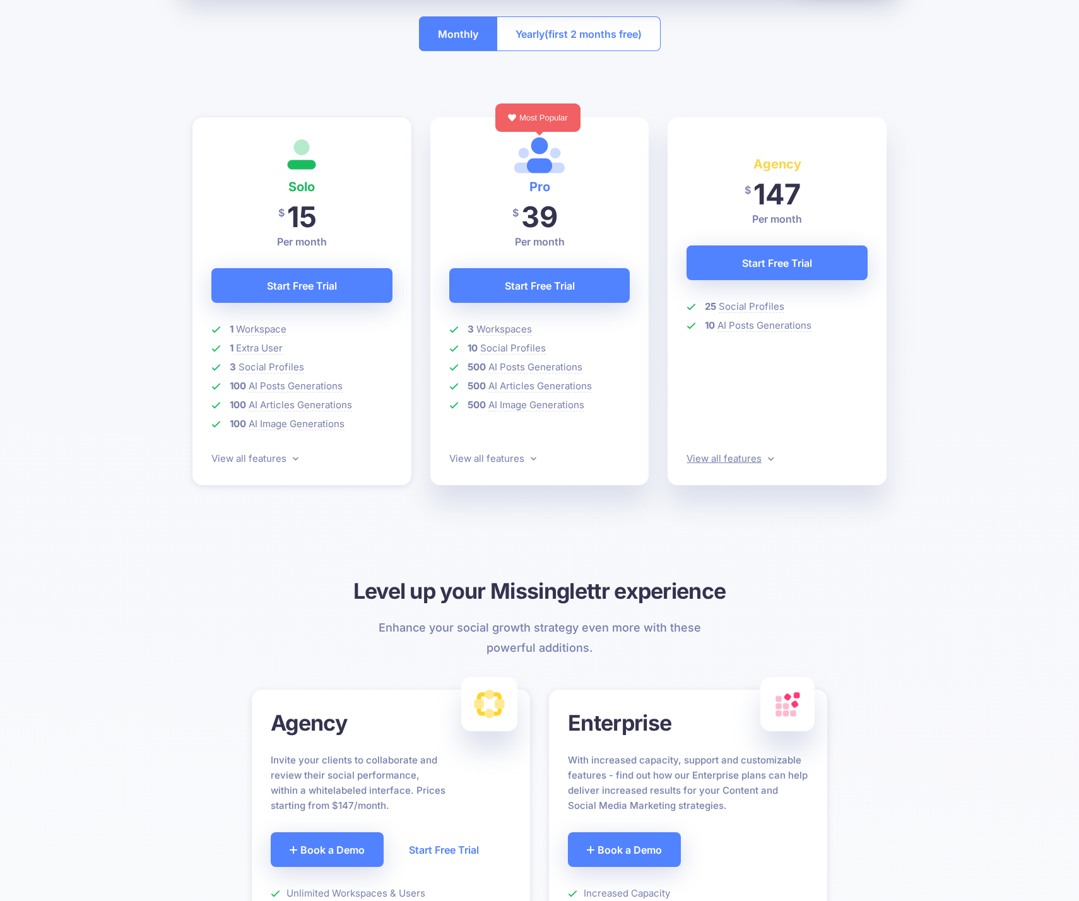
click at [748, 460] on link "View all features" at bounding box center [729, 458] width 87 height 12
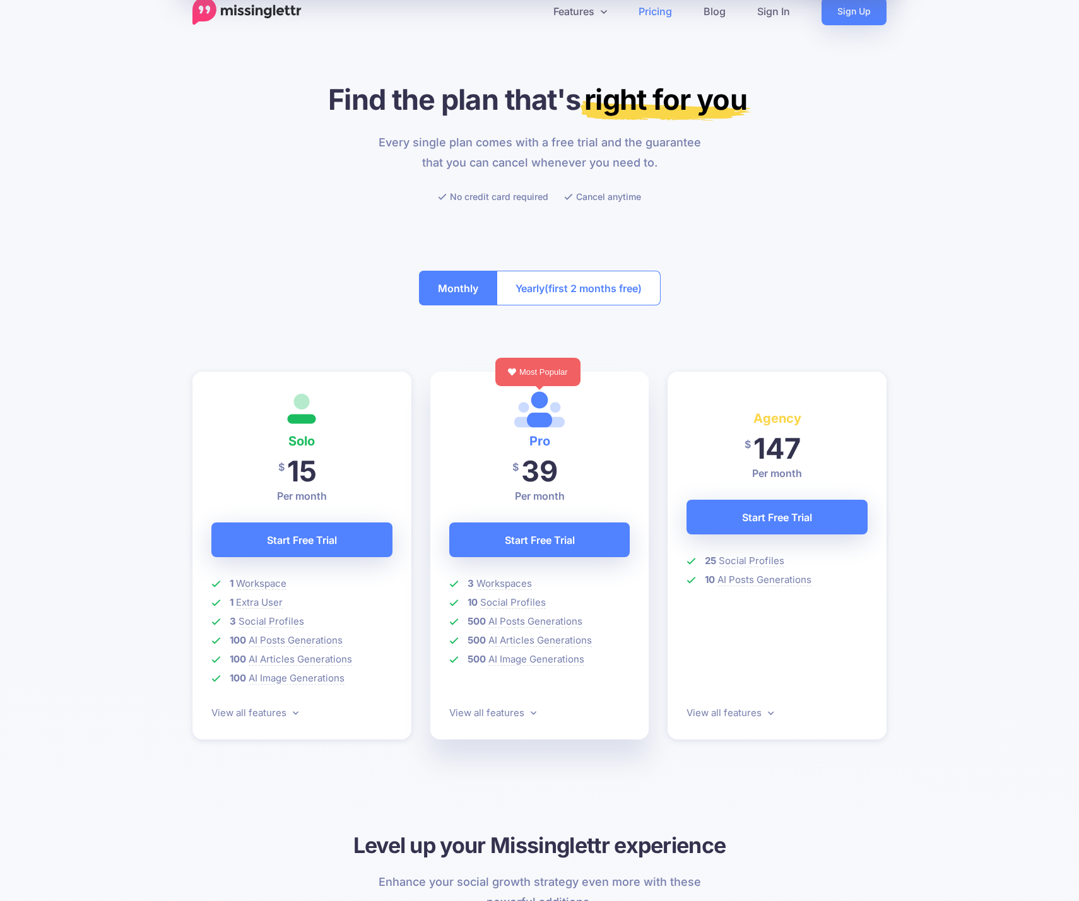
scroll to position [0, 0]
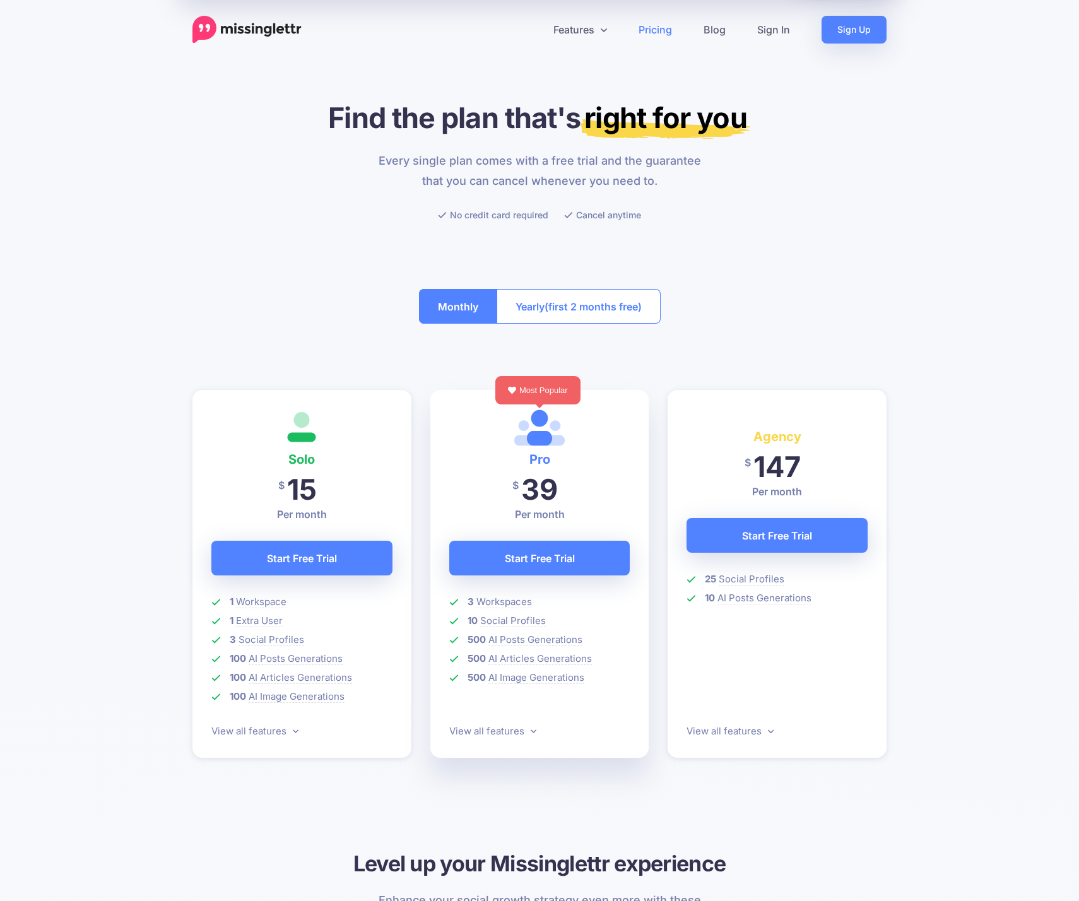
click at [867, 178] on div "Every single plan comes with a free trial and the guarantee that you can cancel…" at bounding box center [539, 187] width 713 height 72
click at [769, 30] on link "Sign In" at bounding box center [773, 30] width 64 height 28
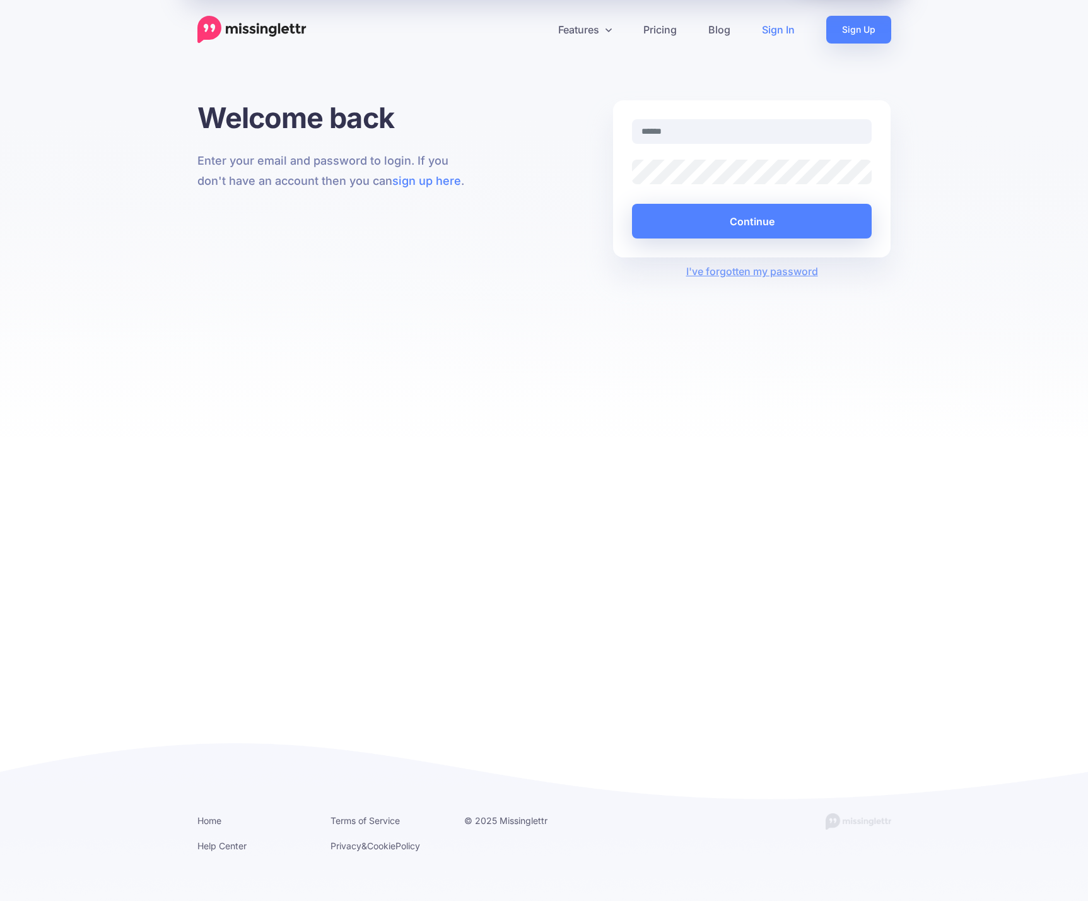
type input "**********"
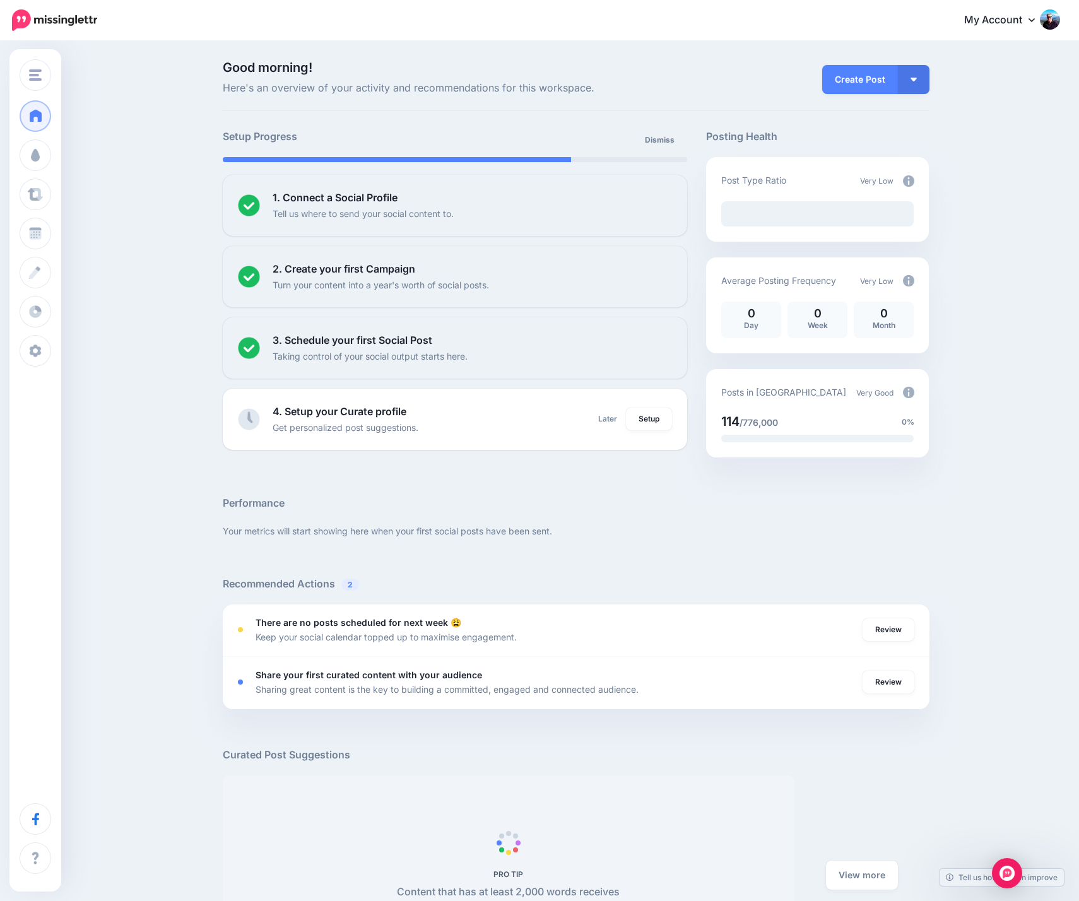
click at [107, 150] on div "Good morning! Here's an overview of your activity and recommendations for this …" at bounding box center [539, 563] width 1079 height 1042
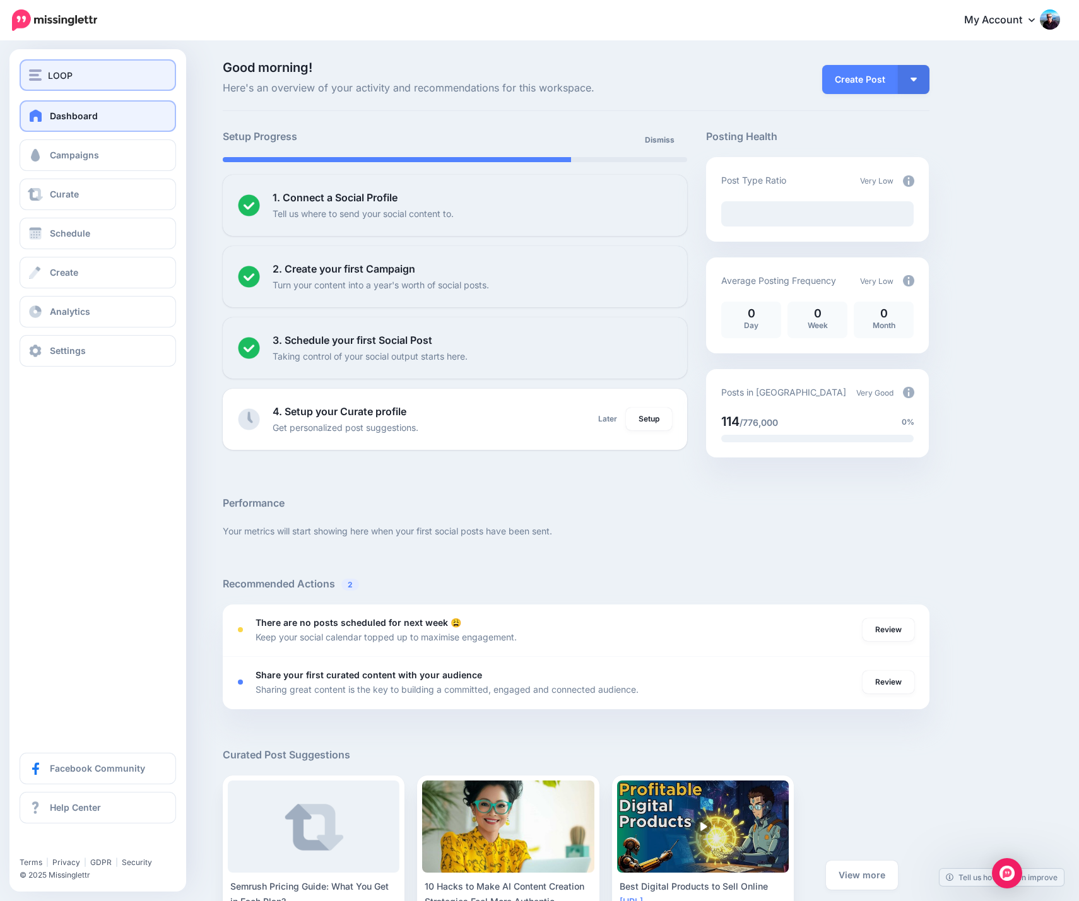
click at [61, 80] on span "LOOP" at bounding box center [60, 75] width 25 height 15
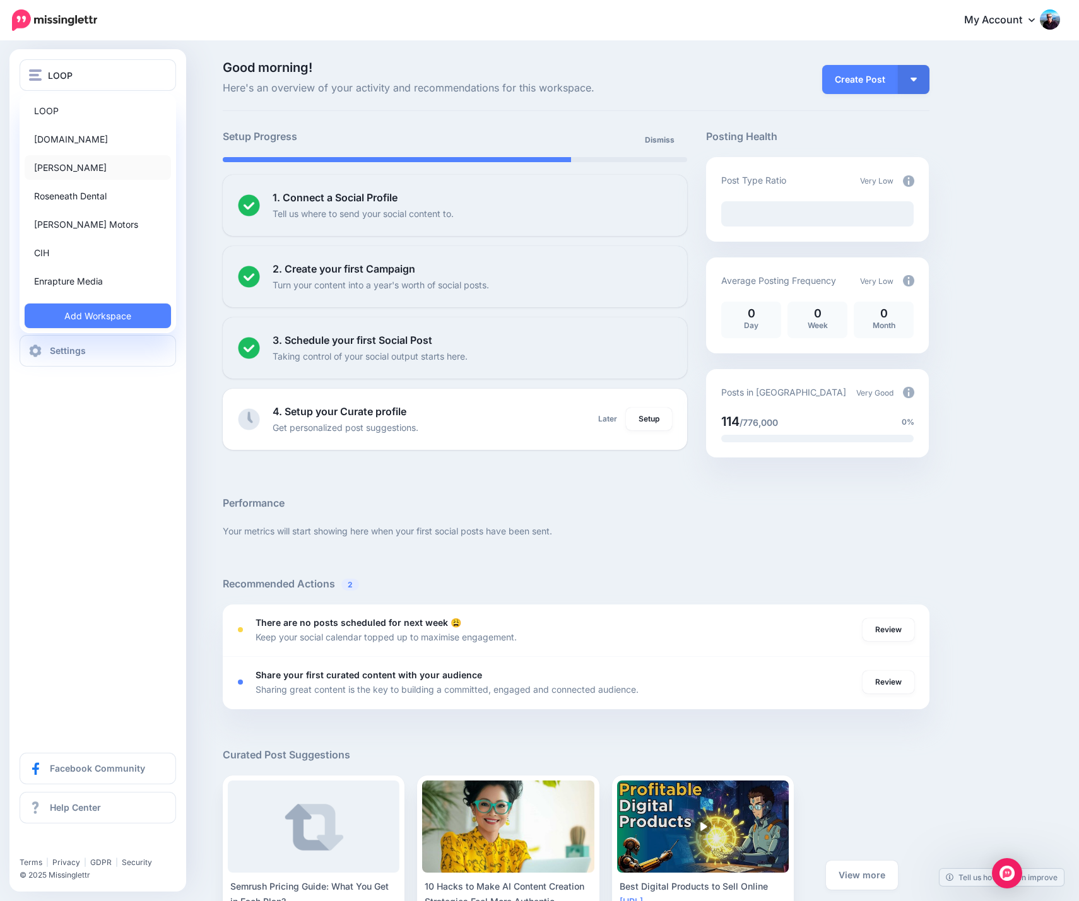
click at [88, 167] on link "[PERSON_NAME]" at bounding box center [98, 167] width 146 height 25
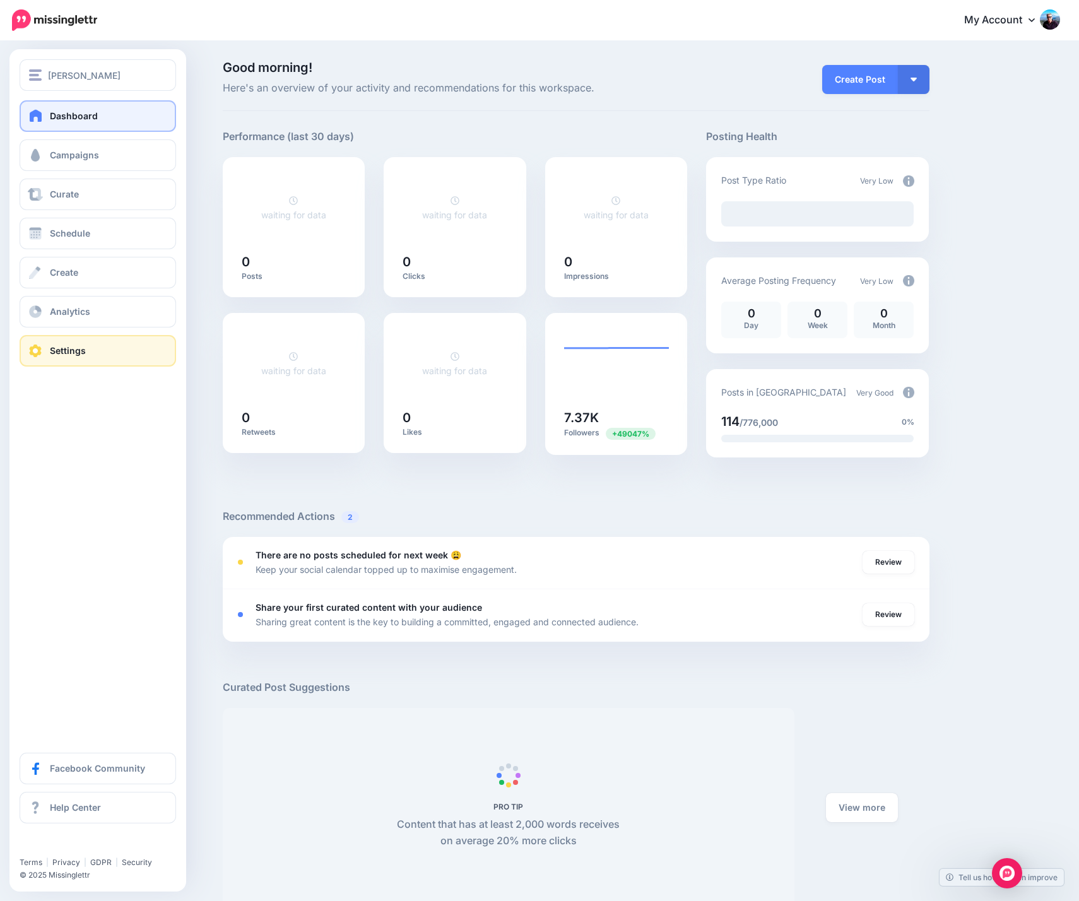
click at [76, 349] on span "Settings" at bounding box center [68, 350] width 36 height 11
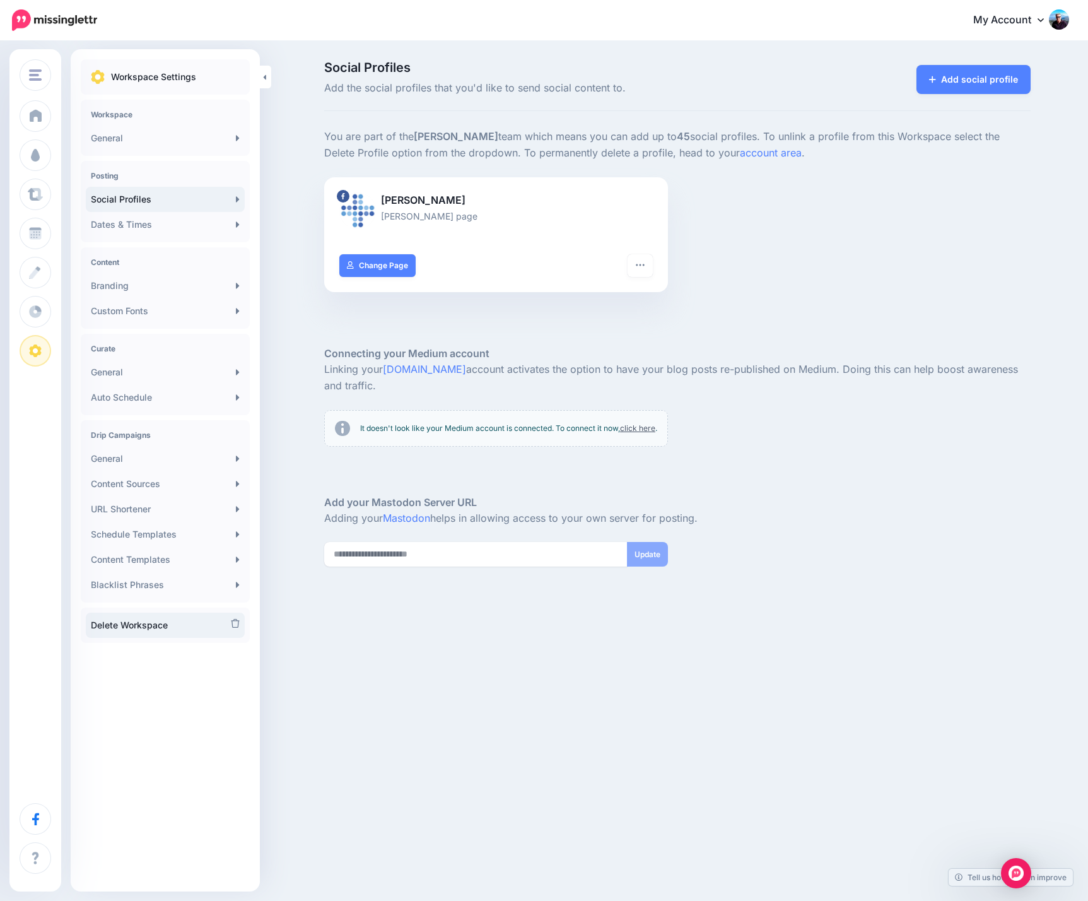
click at [178, 628] on link "Delete Workspace" at bounding box center [165, 625] width 159 height 25
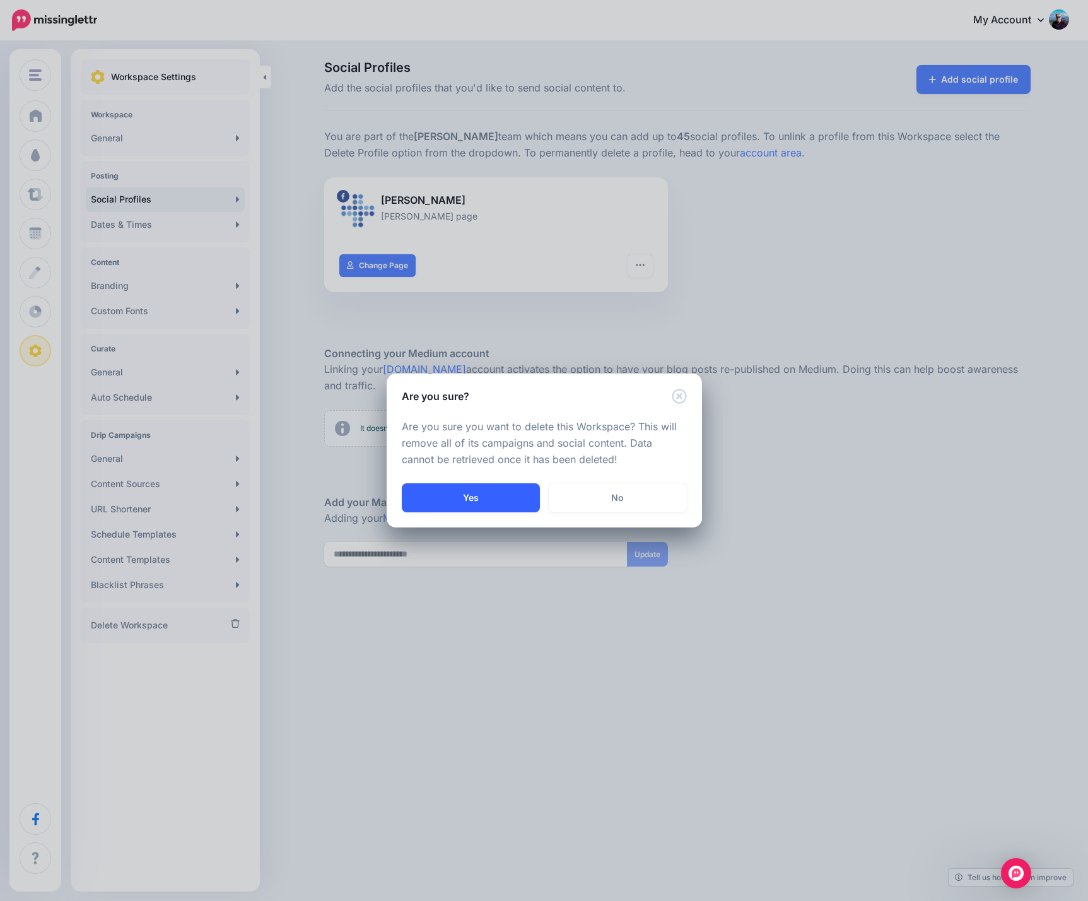
click at [472, 491] on button "Yes" at bounding box center [471, 497] width 138 height 29
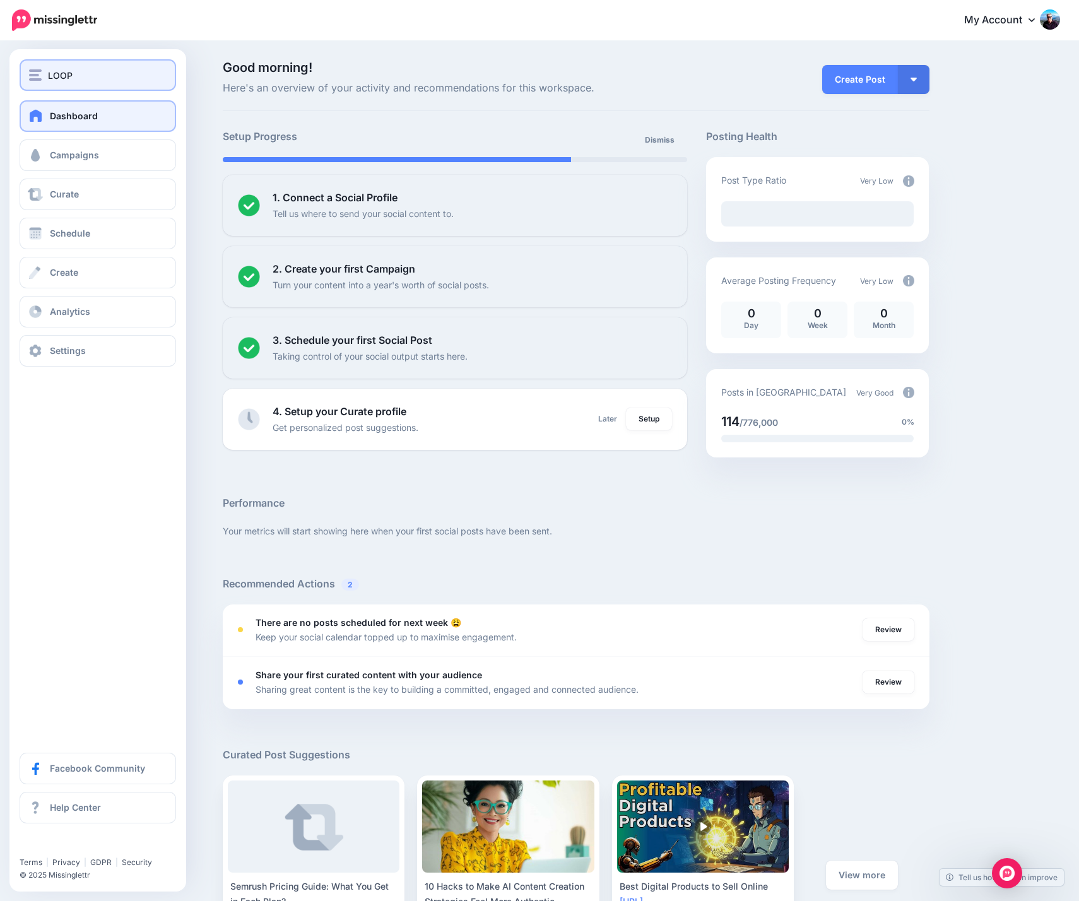
click at [50, 79] on span "LOOP" at bounding box center [60, 75] width 25 height 15
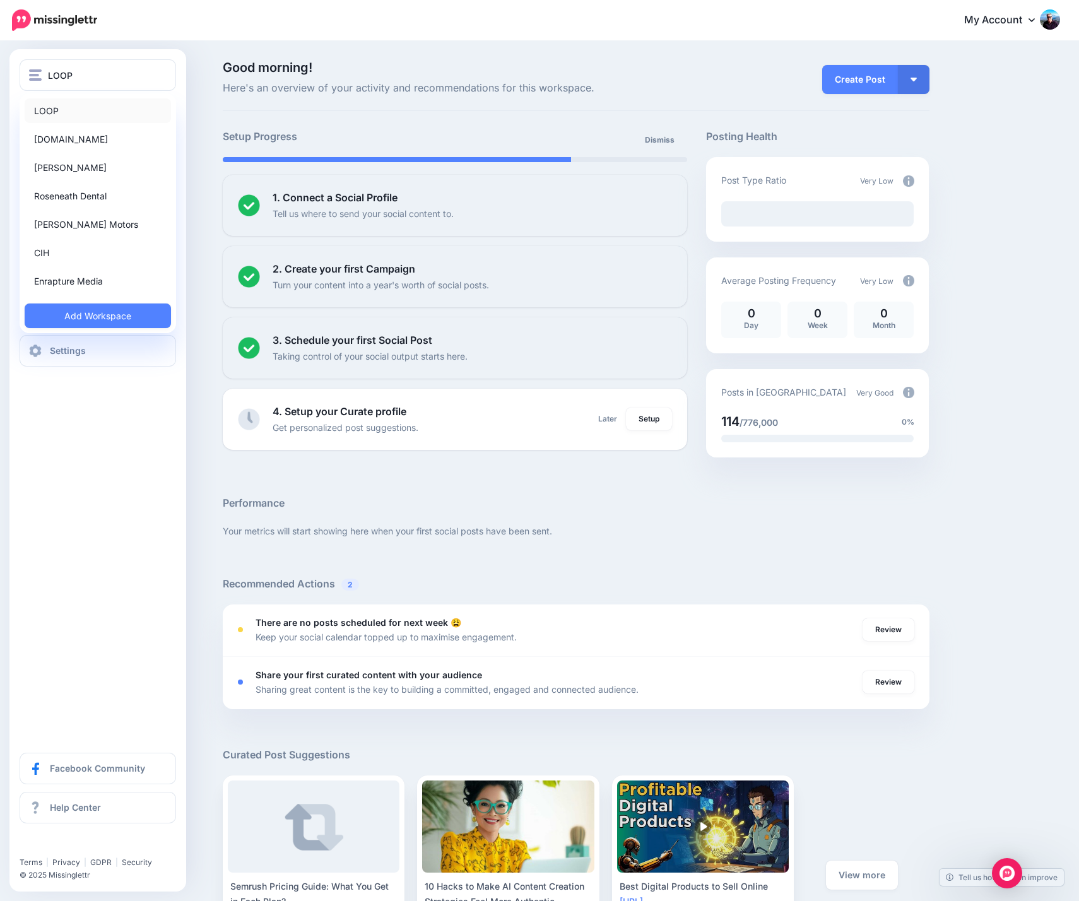
click at [72, 111] on link "LOOP" at bounding box center [98, 110] width 146 height 25
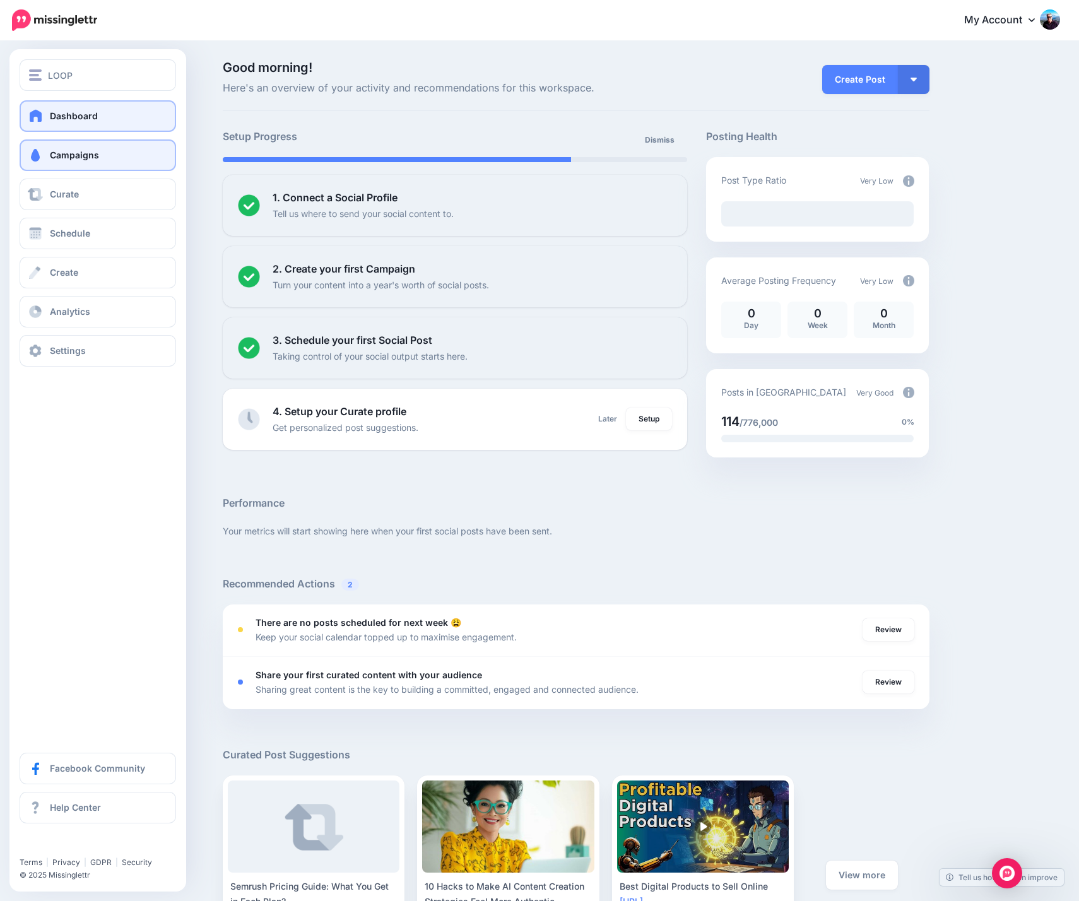
click at [41, 150] on span at bounding box center [35, 155] width 16 height 13
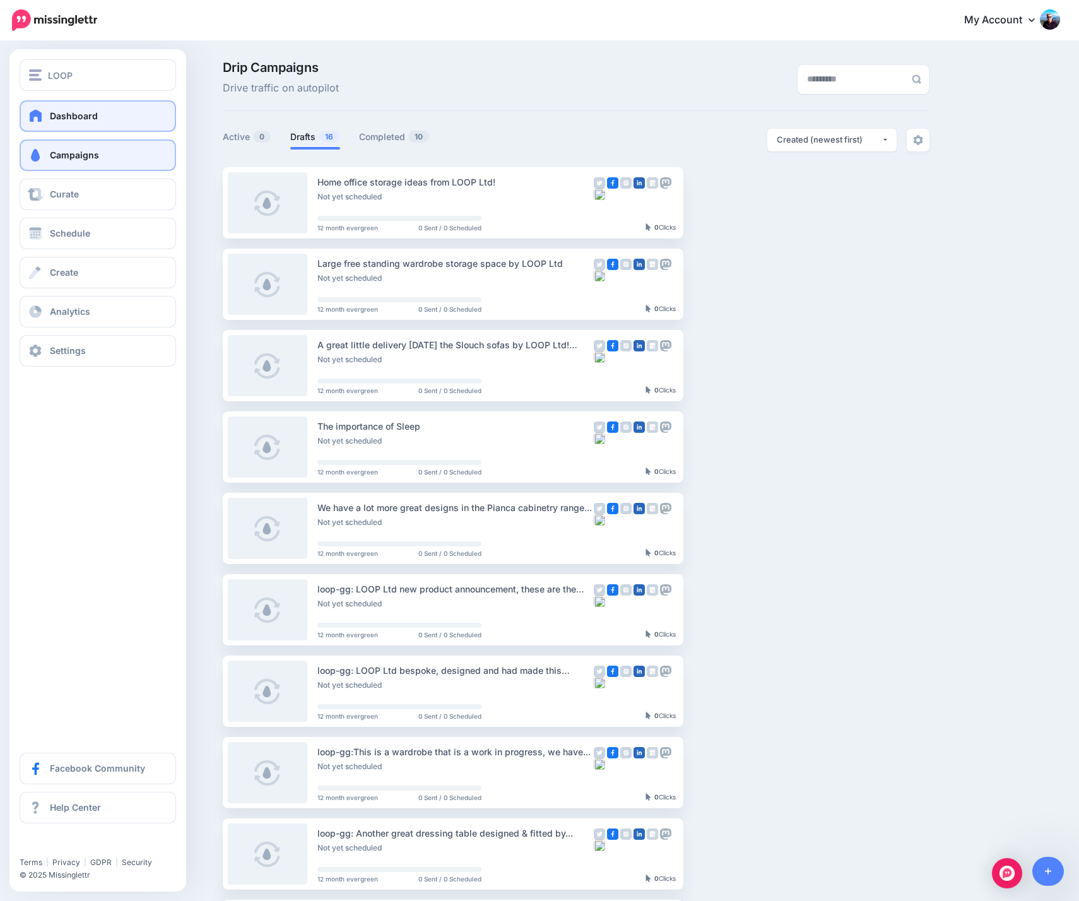
click at [68, 117] on span "Dashboard" at bounding box center [74, 115] width 48 height 11
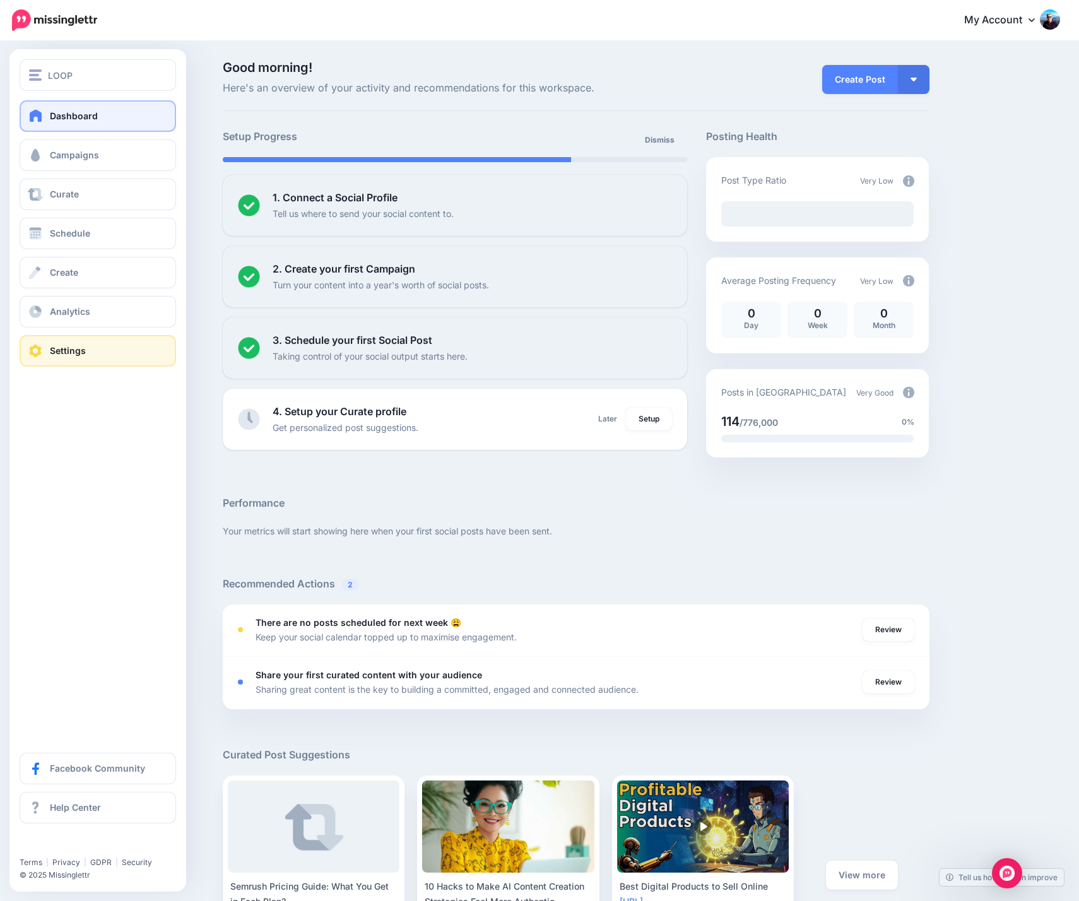
click at [76, 353] on span "Settings" at bounding box center [68, 350] width 36 height 11
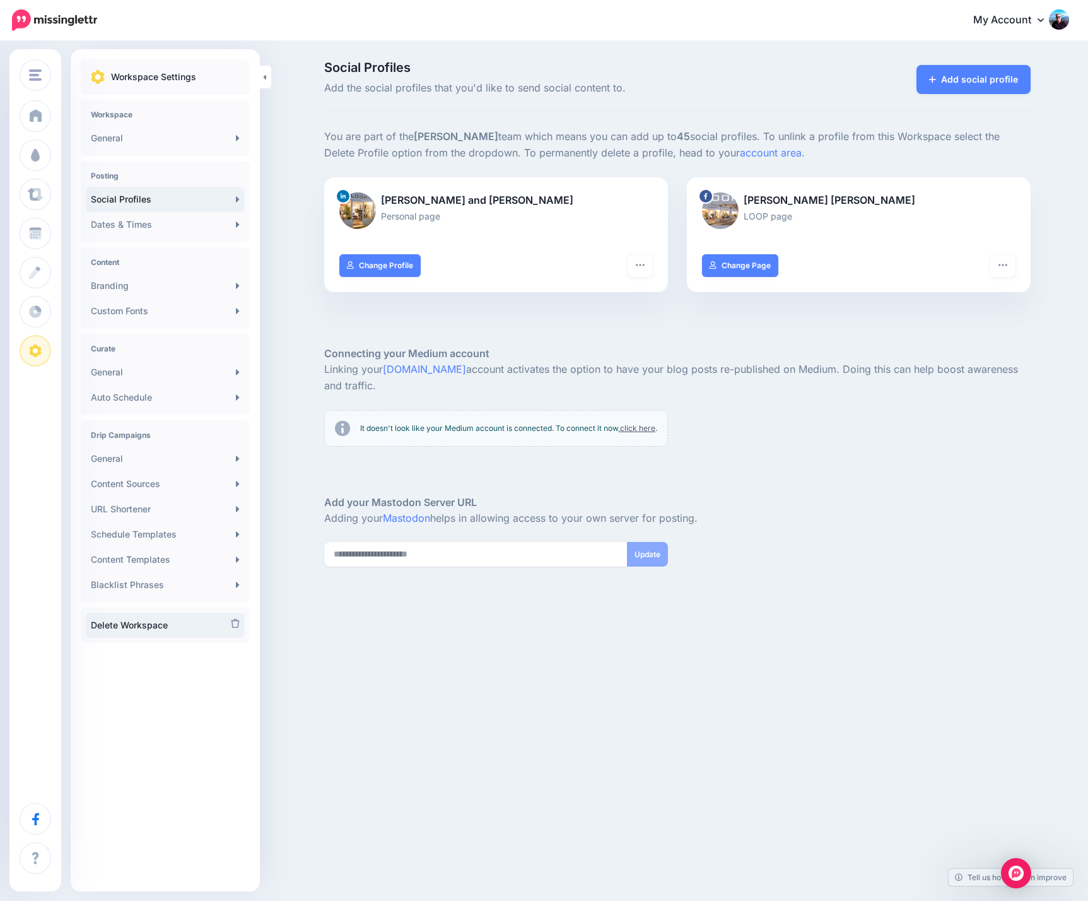
click at [185, 624] on link "Delete Workspace" at bounding box center [165, 625] width 159 height 25
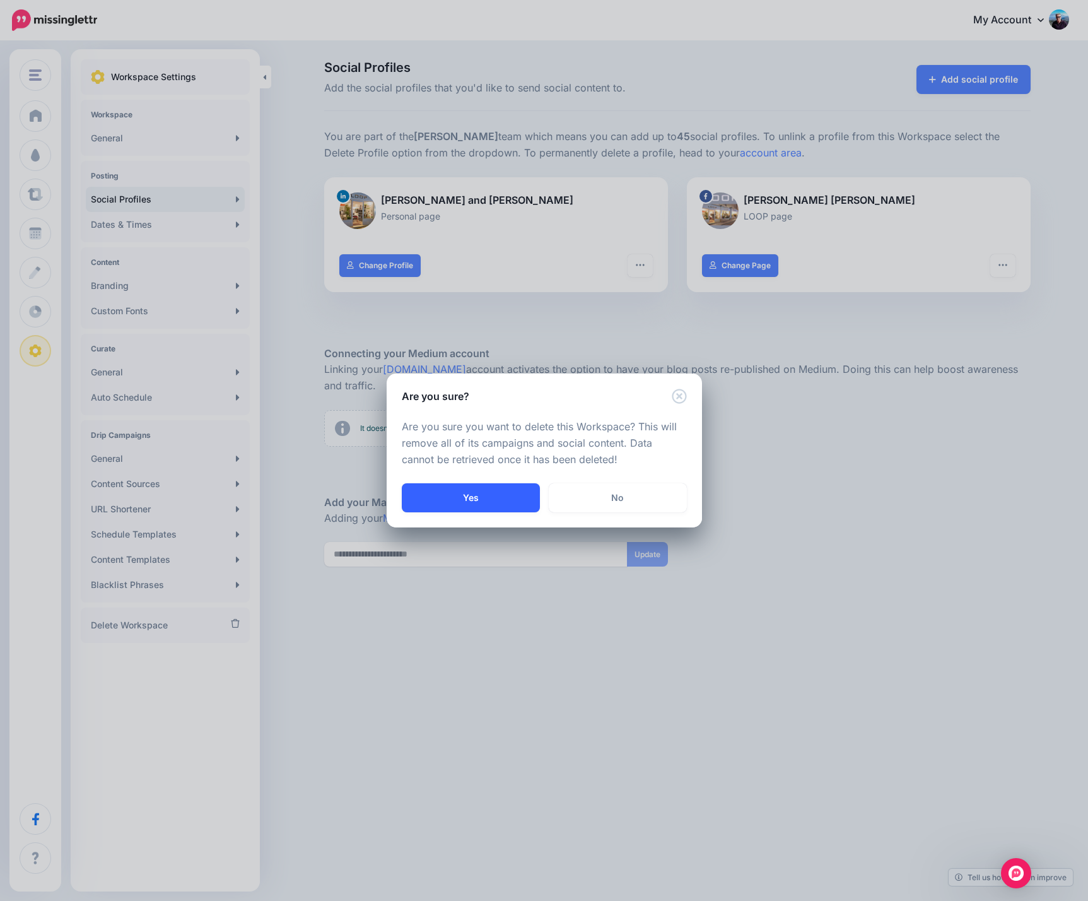
click at [472, 497] on button "Yes" at bounding box center [471, 497] width 138 height 29
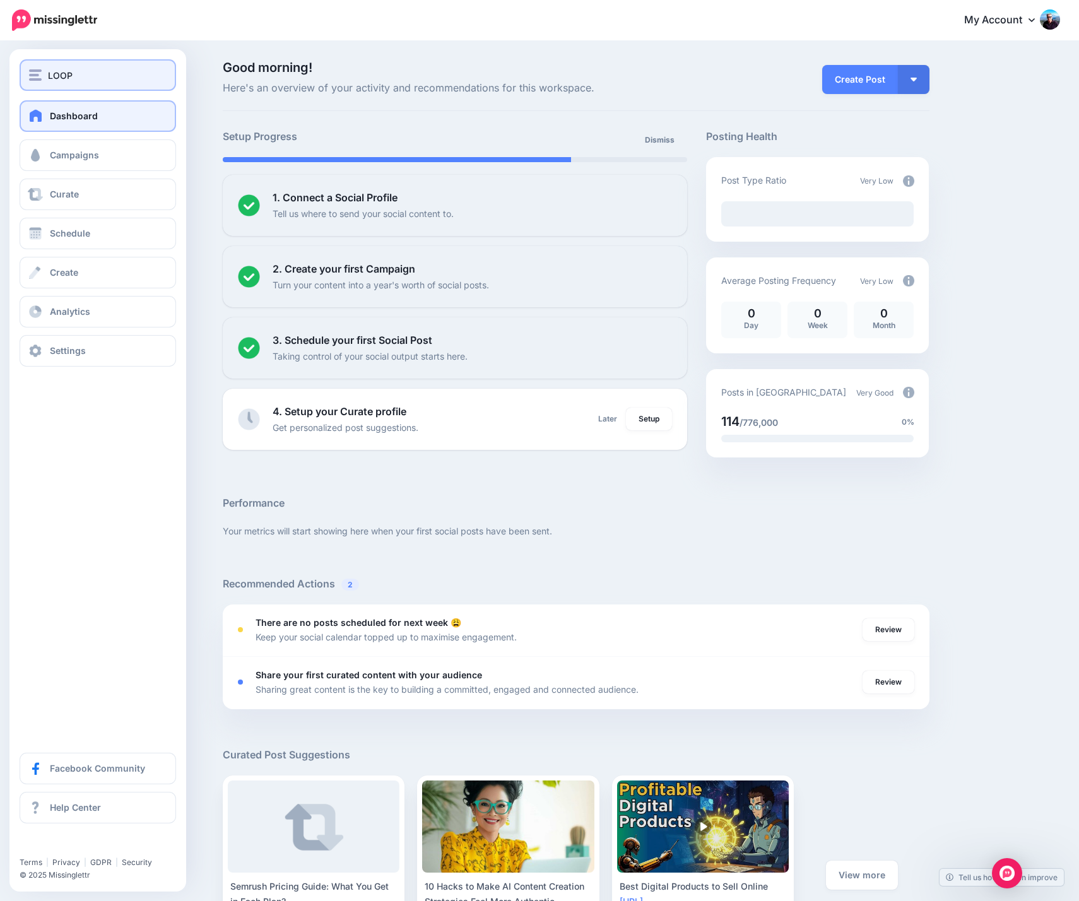
click at [114, 74] on div "LOOP" at bounding box center [98, 75] width 138 height 15
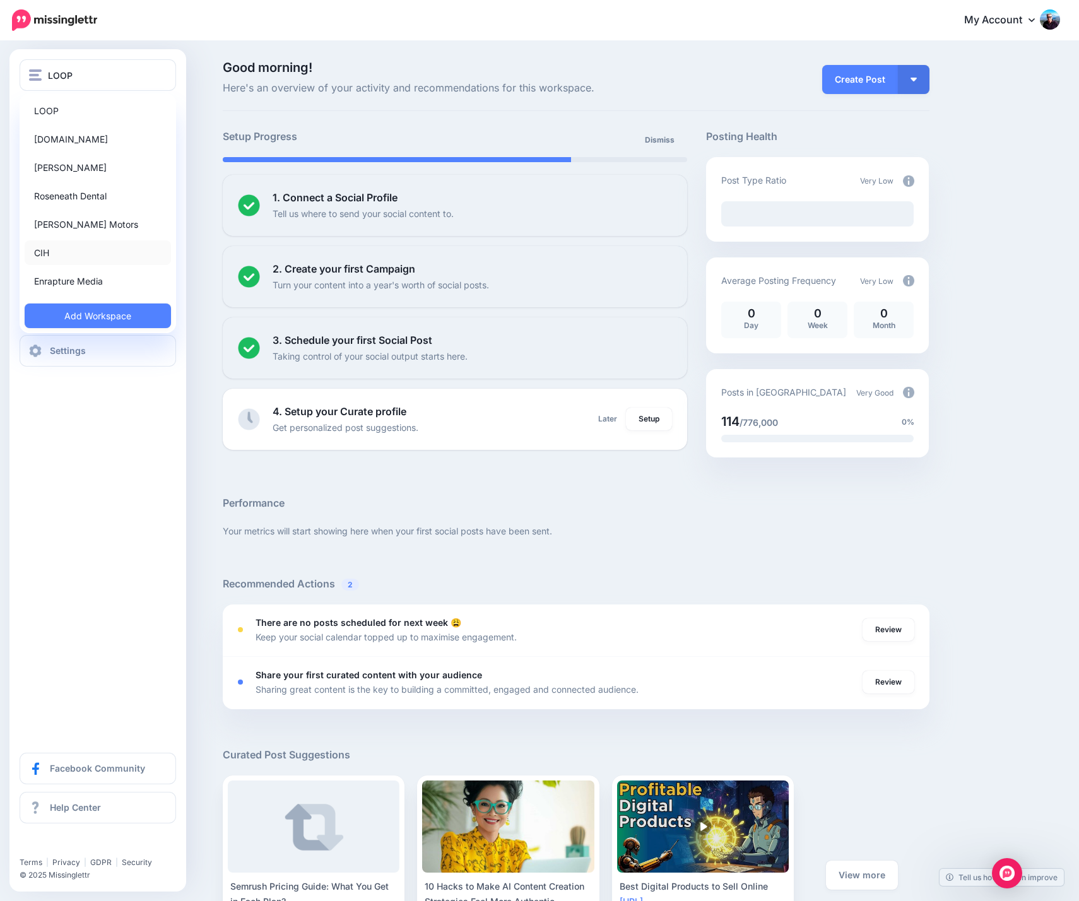
click at [67, 251] on link "CIH" at bounding box center [98, 252] width 146 height 25
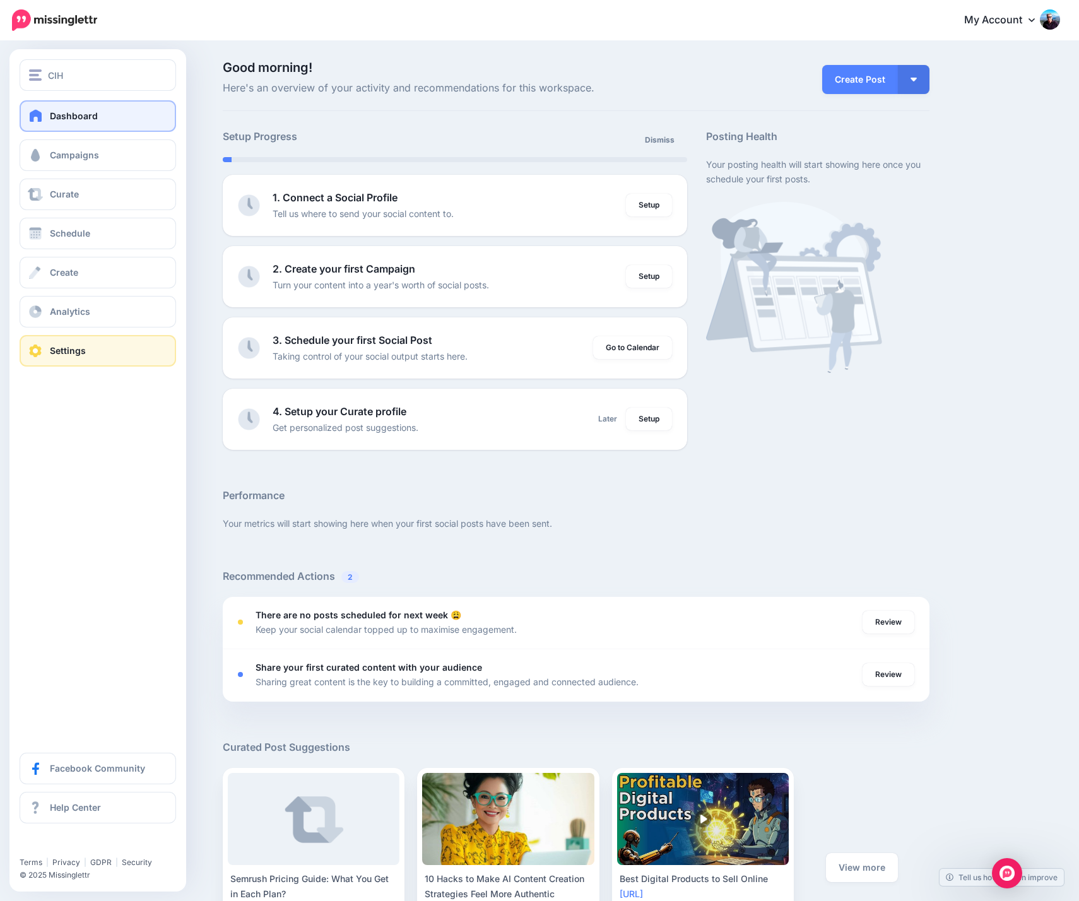
click at [40, 346] on span at bounding box center [35, 350] width 16 height 13
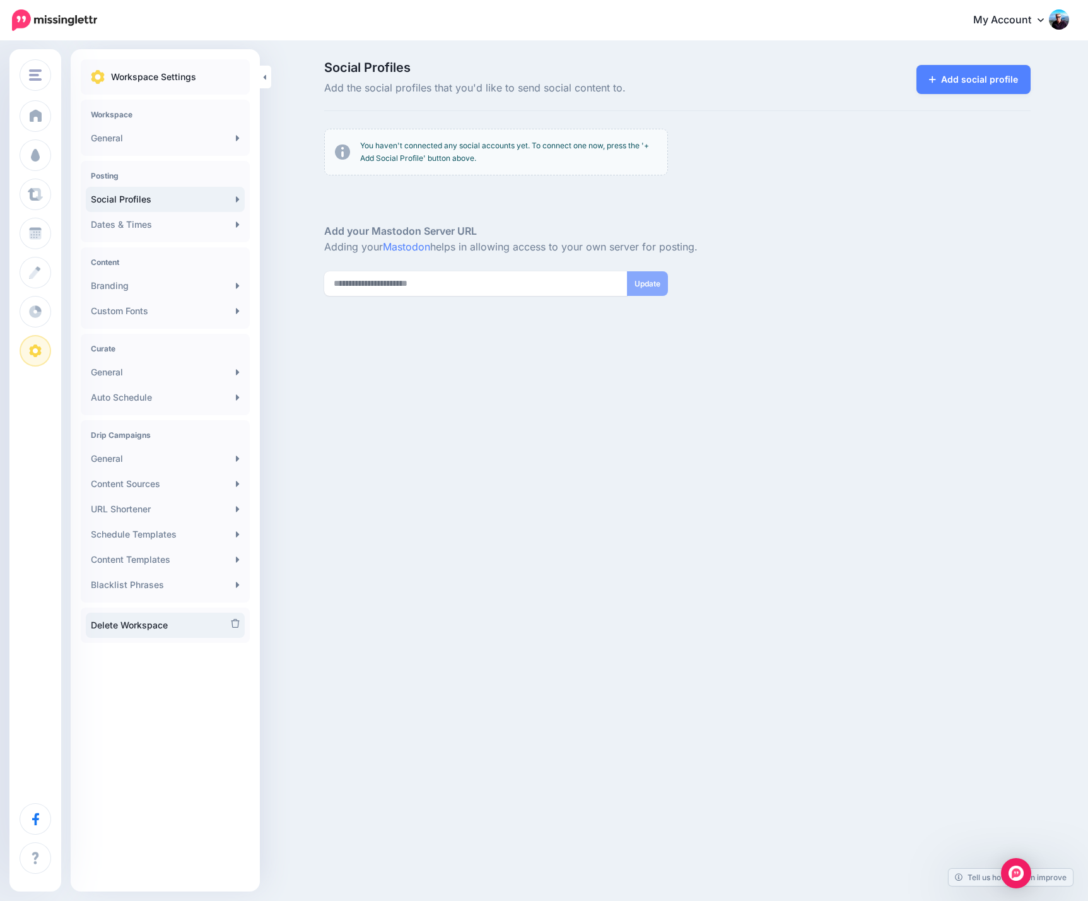
click at [150, 629] on link "Delete Workspace" at bounding box center [165, 625] width 159 height 25
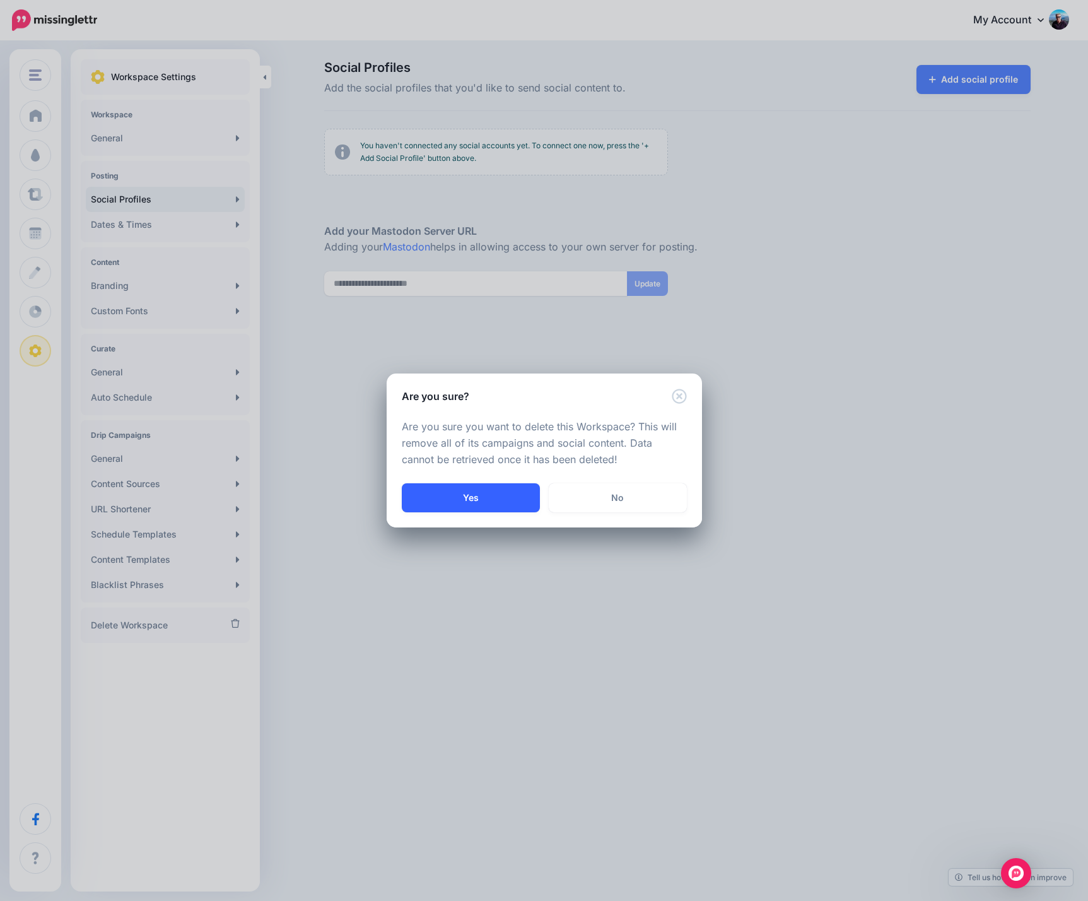
click at [474, 499] on button "Yes" at bounding box center [471, 497] width 138 height 29
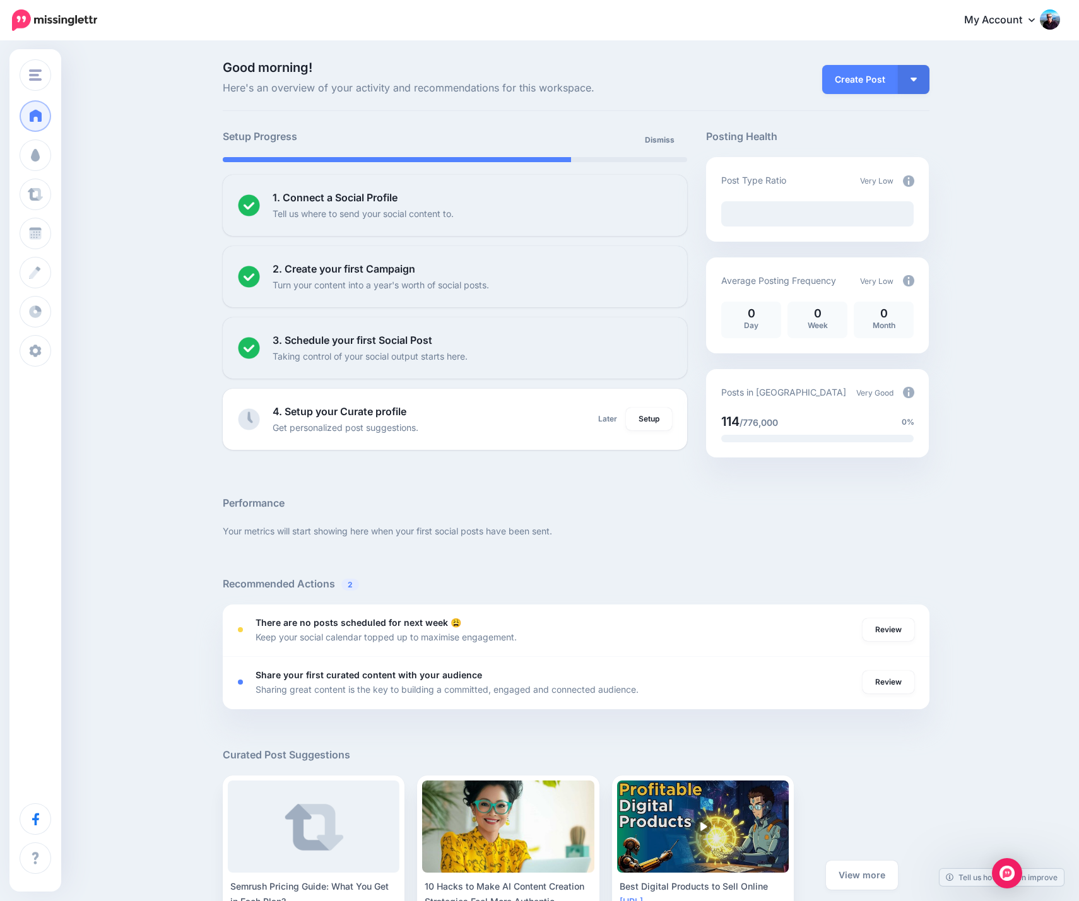
click at [207, 657] on div "Good morning! Here's an overview of your activity and recommendations for this …" at bounding box center [539, 563] width 1079 height 1042
click at [967, 517] on div "Good morning! Here's an overview of your activity and recommendations for this …" at bounding box center [539, 563] width 1079 height 1042
